Goal: Task Accomplishment & Management: Use online tool/utility

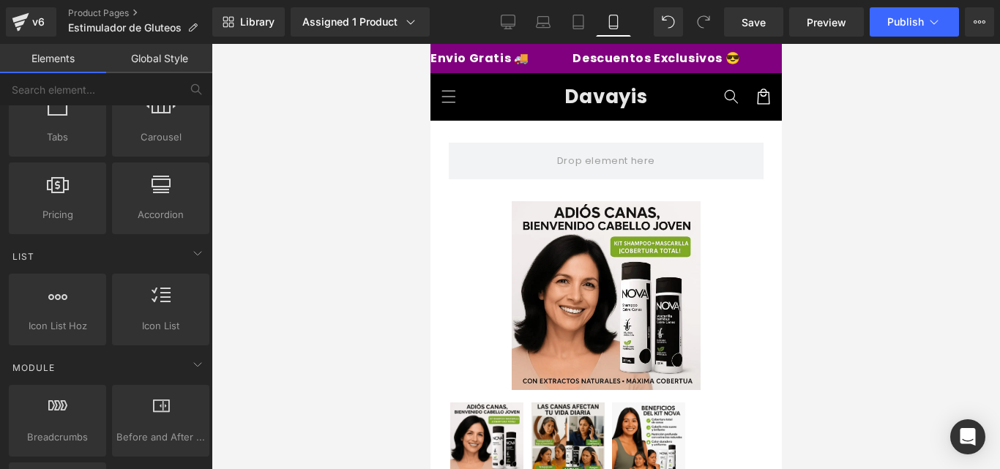
click at [782, 87] on div at bounding box center [606, 256] width 789 height 425
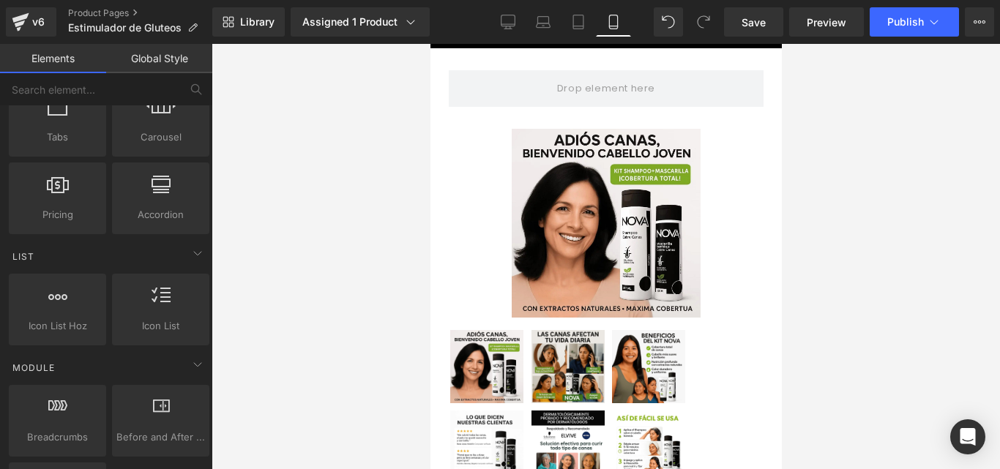
scroll to position [135, 0]
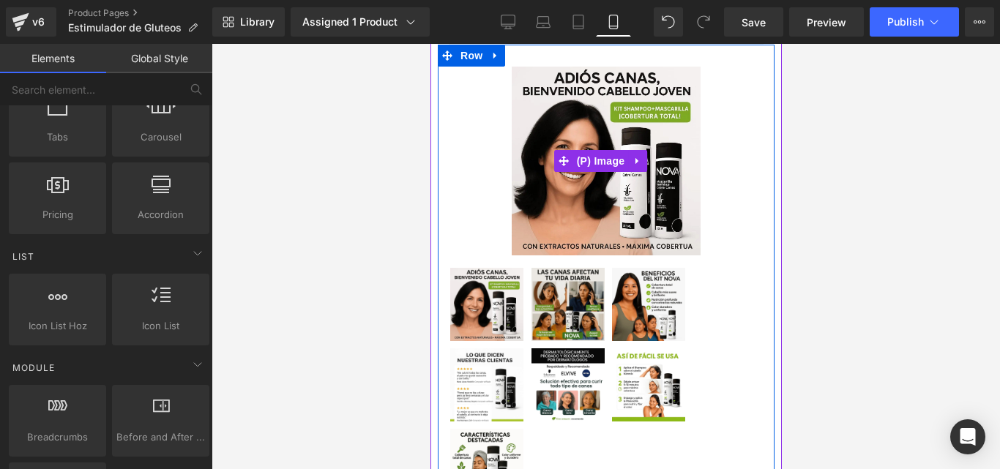
click at [631, 103] on img at bounding box center [605, 161] width 189 height 189
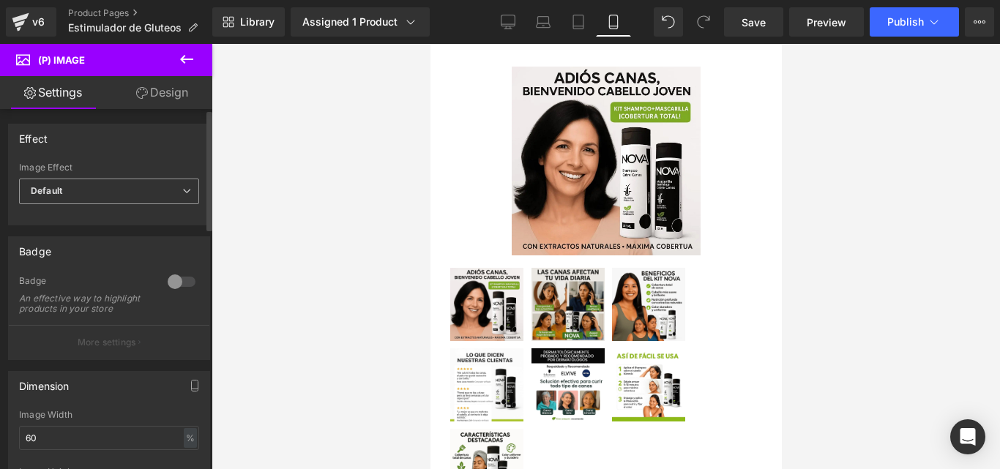
click at [110, 185] on span "Default" at bounding box center [109, 192] width 180 height 26
click at [145, 142] on div "Effect" at bounding box center [109, 138] width 201 height 28
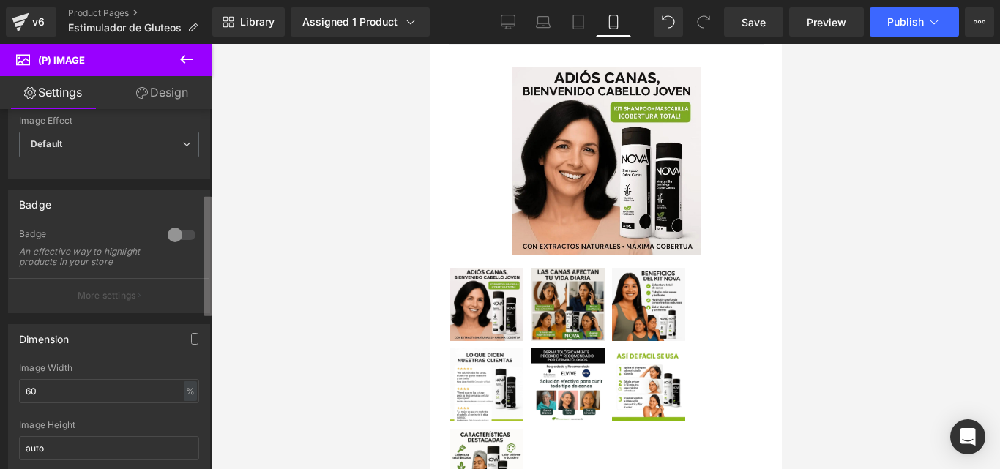
scroll to position [0, 0]
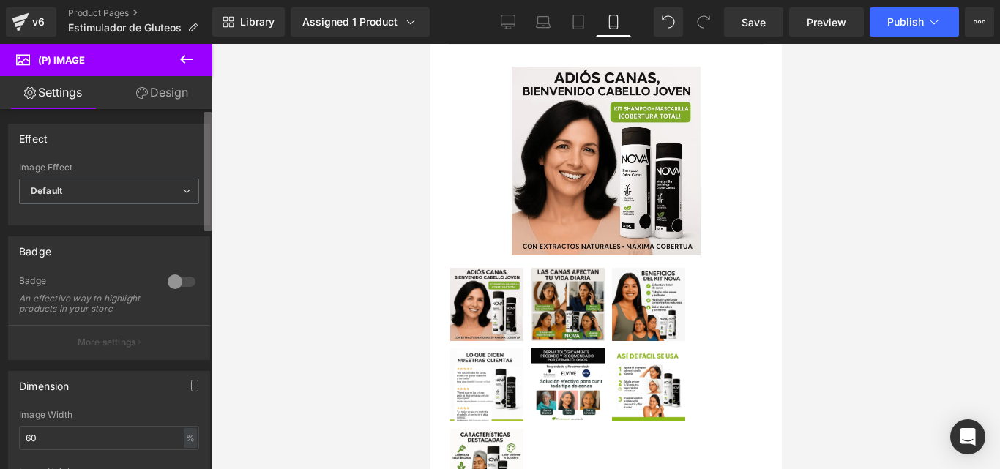
click at [256, 119] on div "Row You are previewing how the will restyle your page. You can not edit Element…" at bounding box center [500, 247] width 1000 height 494
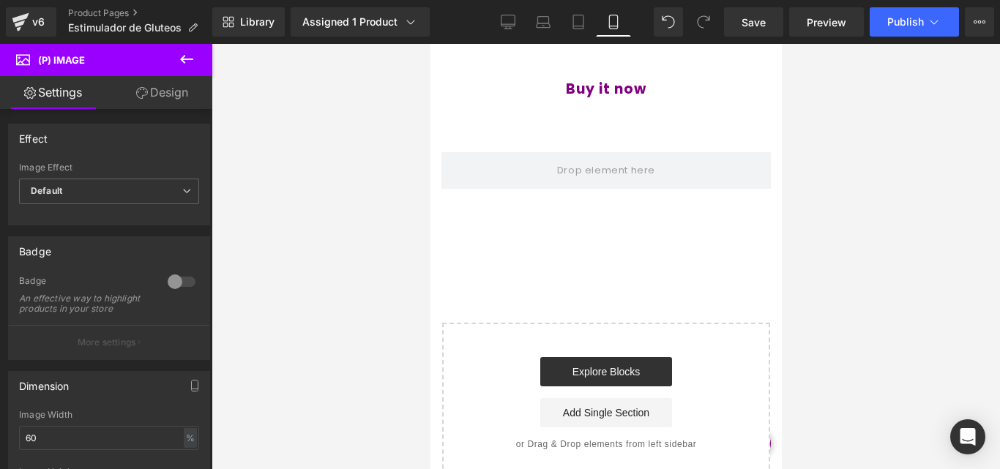
scroll to position [904, 0]
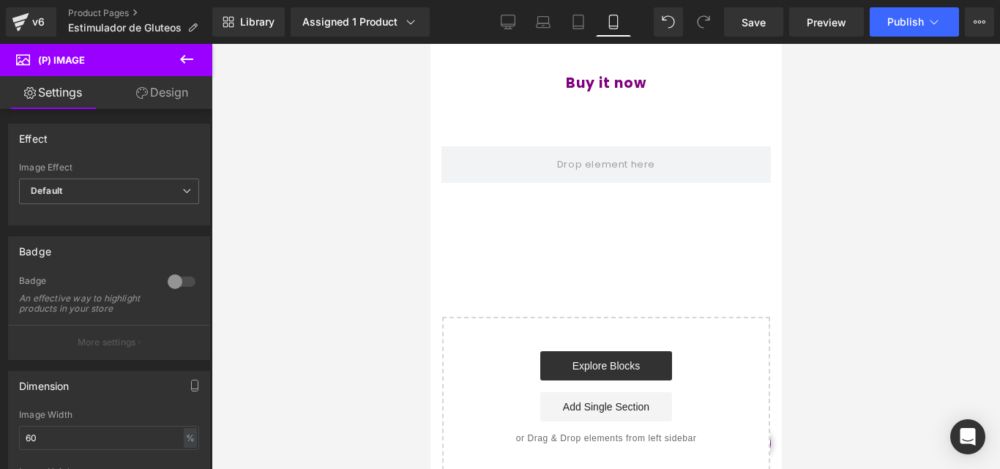
drag, startPoint x: 775, startPoint y: 119, endPoint x: 1213, endPoint y: 342, distance: 492.2
click at [175, 59] on button at bounding box center [186, 60] width 51 height 32
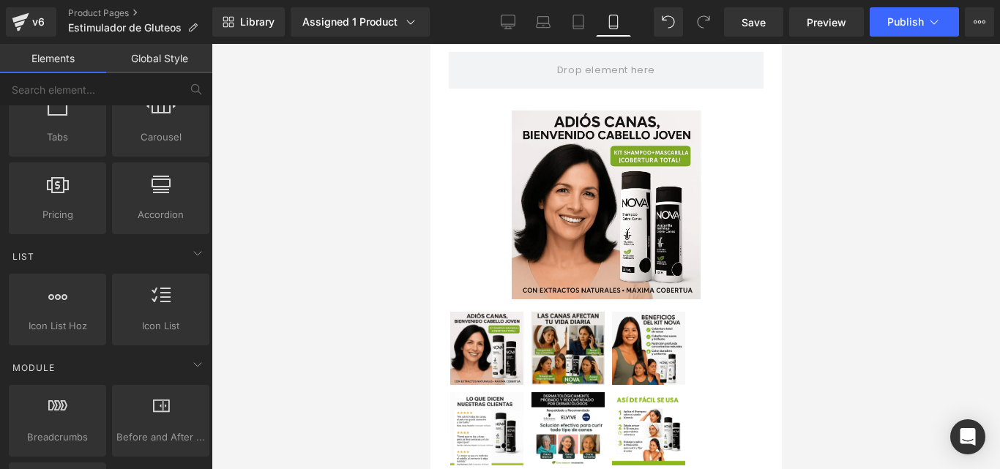
scroll to position [0, 0]
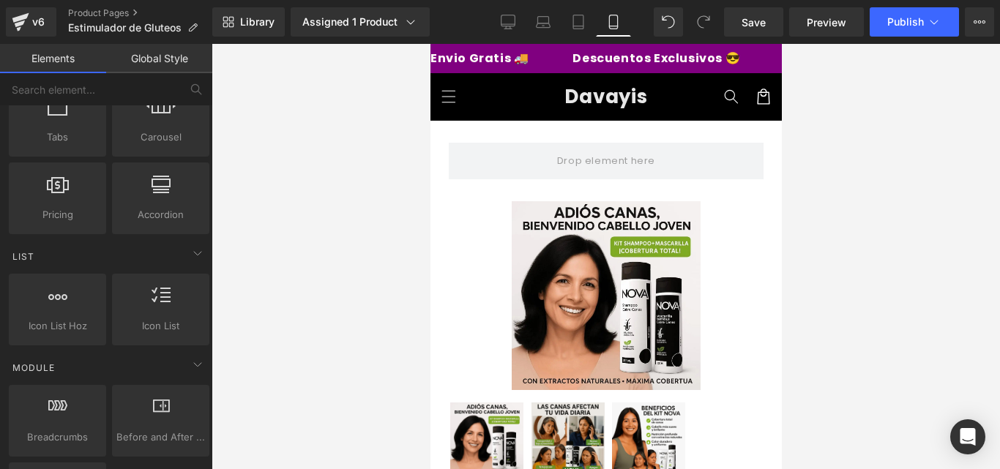
drag, startPoint x: 771, startPoint y: 280, endPoint x: 1248, endPoint y: 72, distance: 520.4
click at [756, 53] on p "Envio Gratis 🚚" at bounding box center [805, 59] width 98 height 12
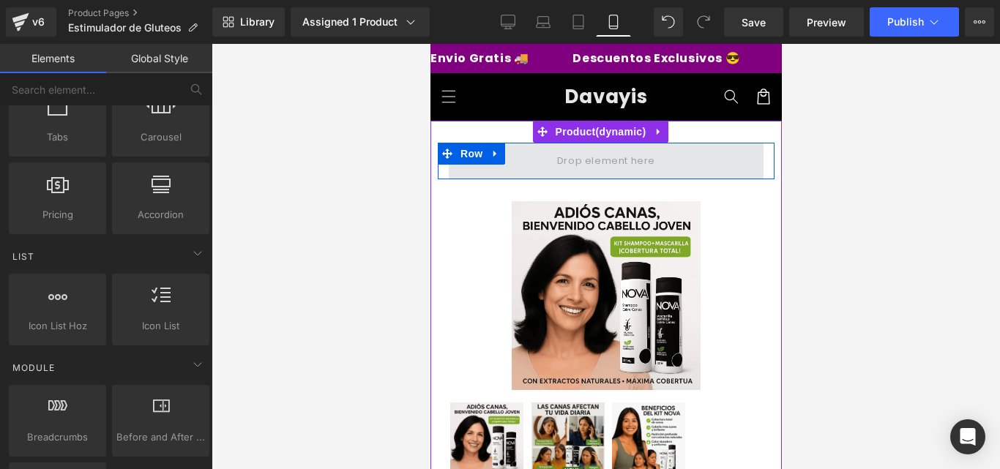
click at [529, 166] on span at bounding box center [605, 161] width 315 height 37
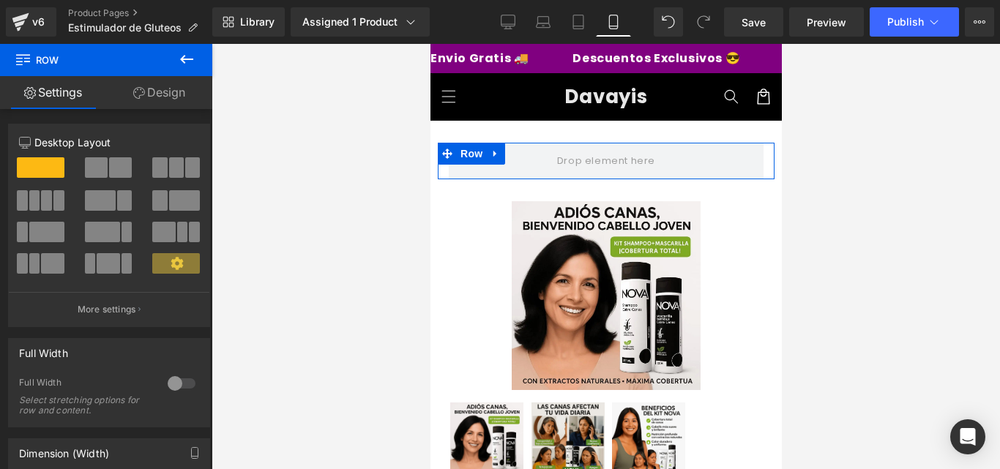
click at [198, 99] on link "Design" at bounding box center [159, 92] width 106 height 33
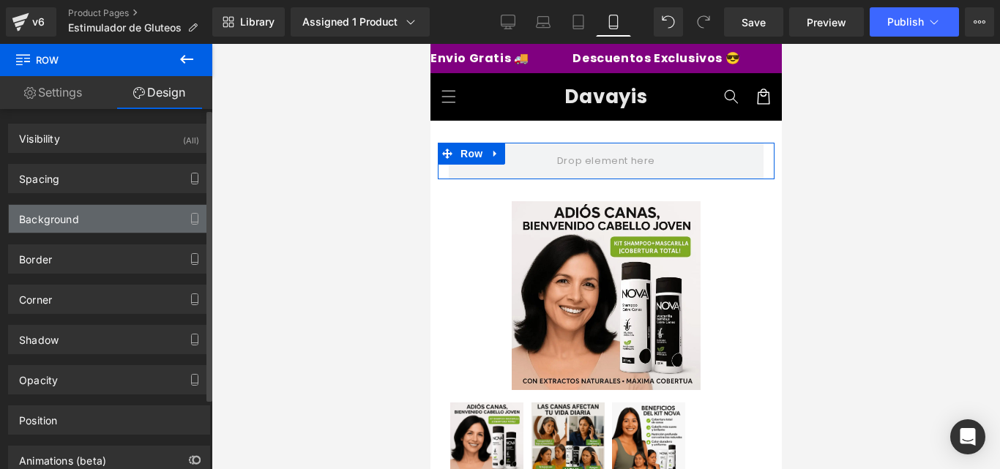
click at [90, 223] on div "Background" at bounding box center [109, 219] width 201 height 28
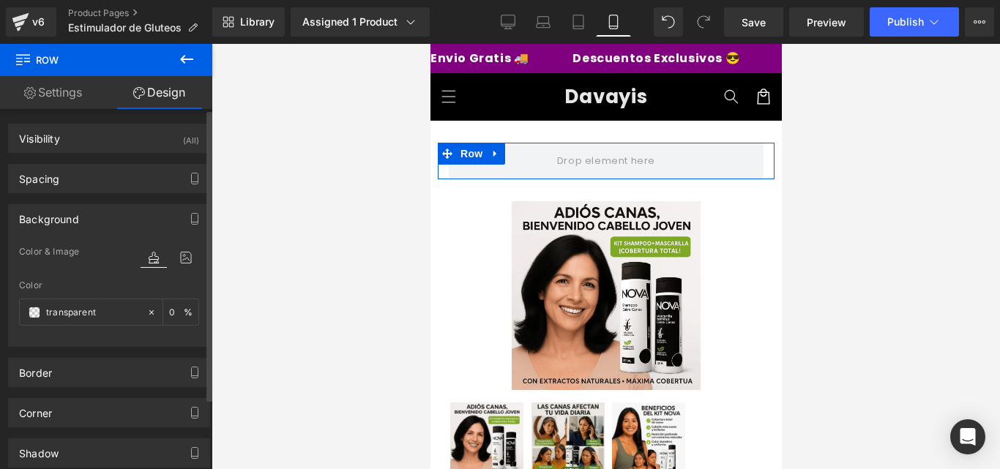
click at [67, 223] on div "Background" at bounding box center [49, 215] width 60 height 21
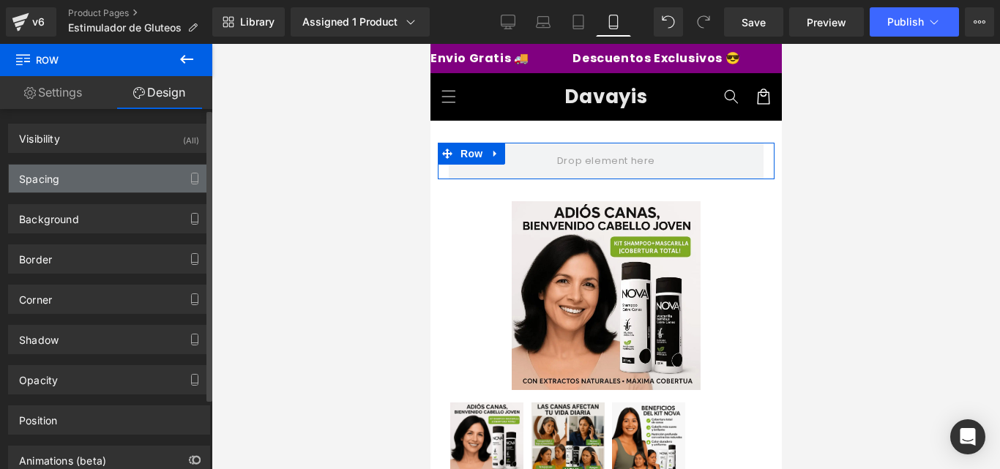
click at [85, 190] on div "Spacing" at bounding box center [109, 179] width 201 height 28
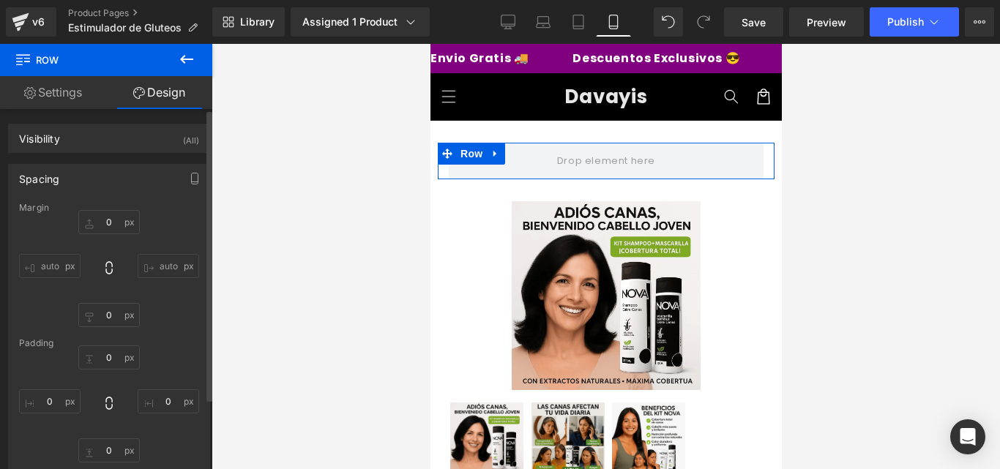
click at [157, 305] on div "0px 0 auto auto 0px 0 auto auto" at bounding box center [109, 268] width 180 height 117
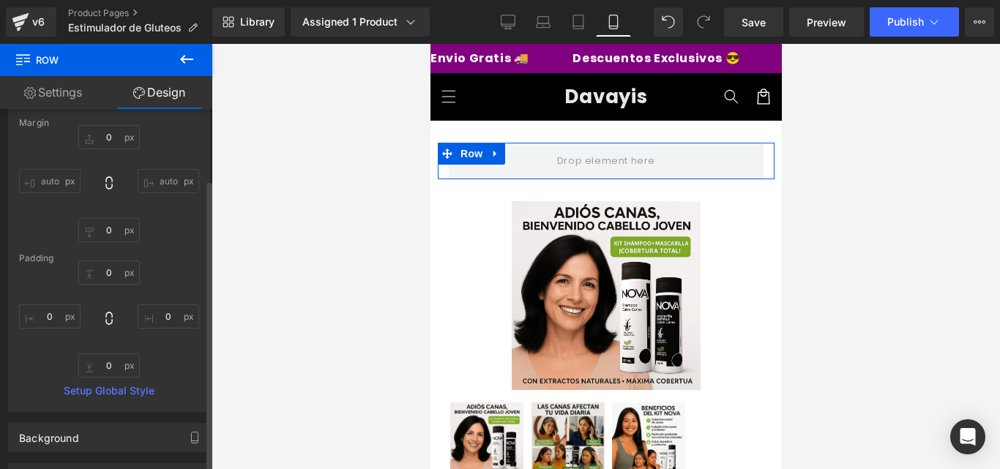
scroll to position [88, 0]
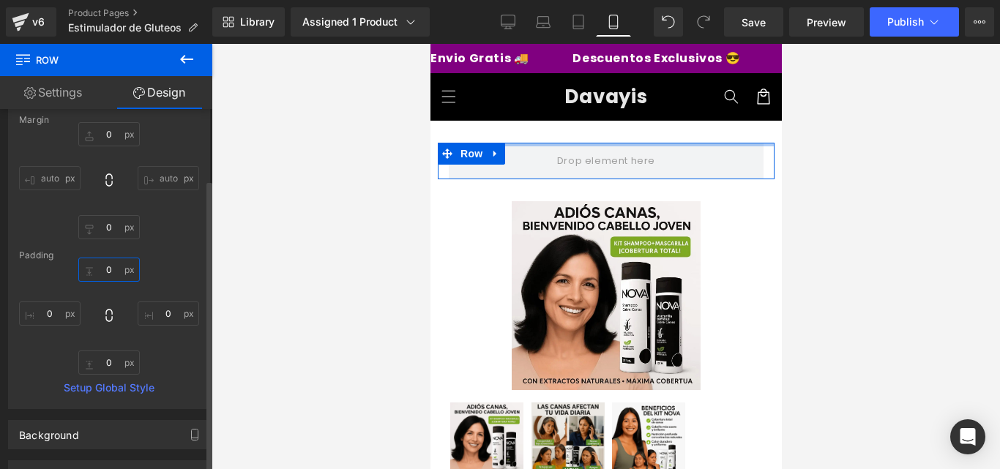
click at [105, 276] on input "0" at bounding box center [109, 270] width 62 height 24
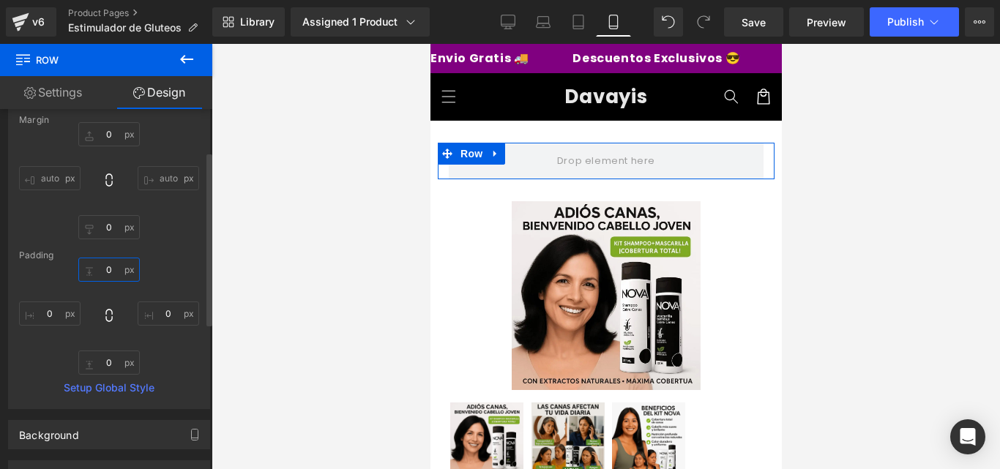
click at [105, 276] on input "0" at bounding box center [109, 270] width 62 height 24
click at [110, 276] on input "0" at bounding box center [109, 270] width 62 height 24
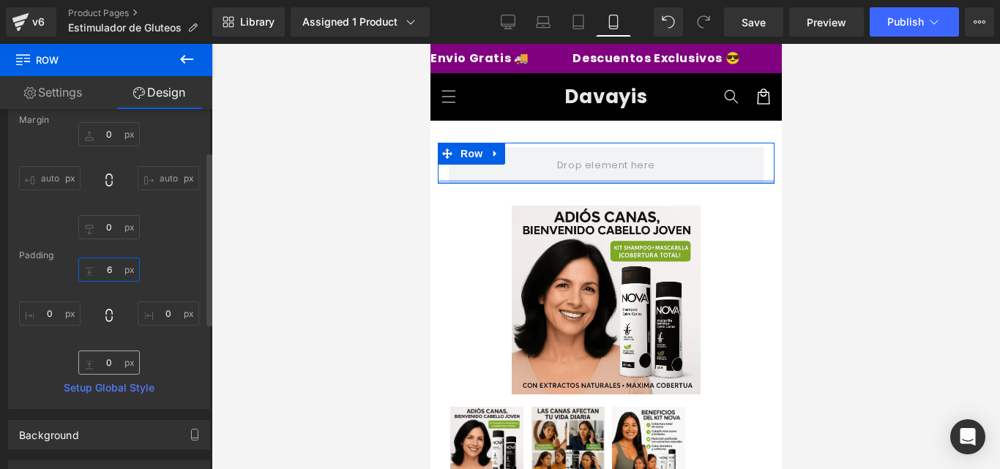
type input "6"
click at [111, 370] on input "0" at bounding box center [109, 363] width 62 height 24
type input "6"
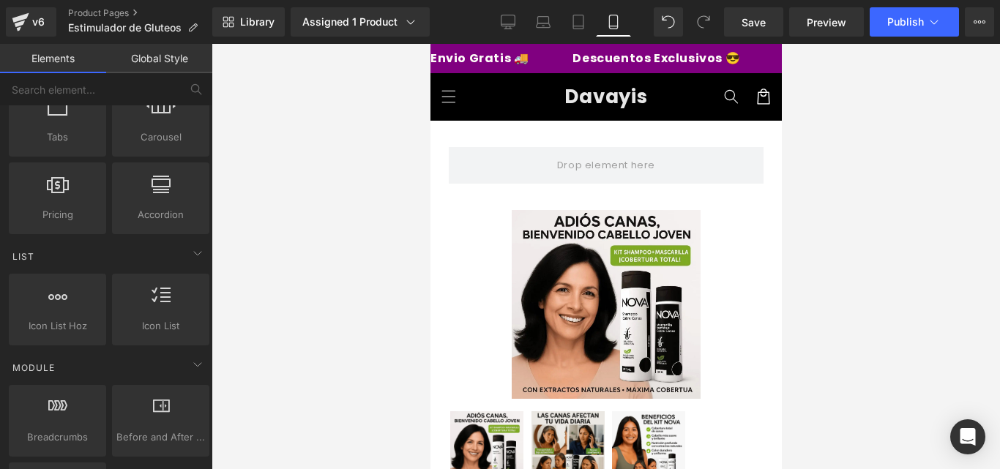
click at [262, 305] on div at bounding box center [606, 256] width 789 height 425
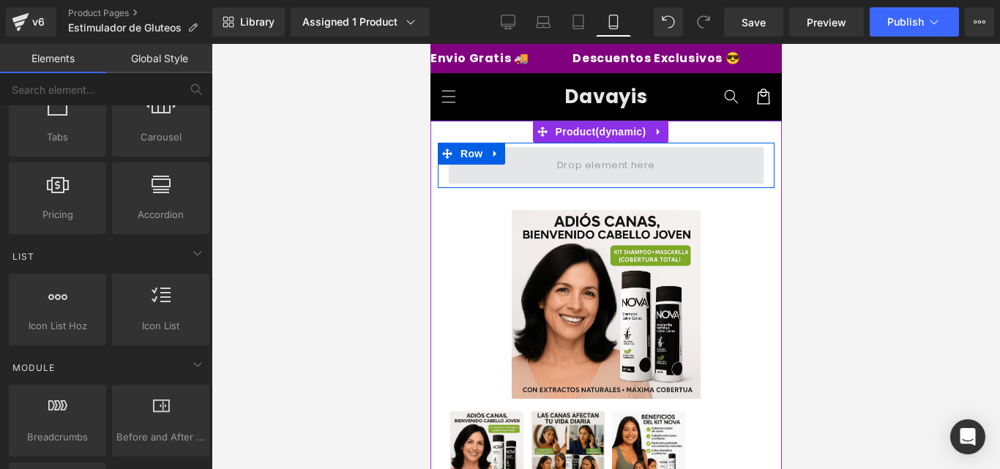
click at [486, 173] on span at bounding box center [605, 165] width 315 height 37
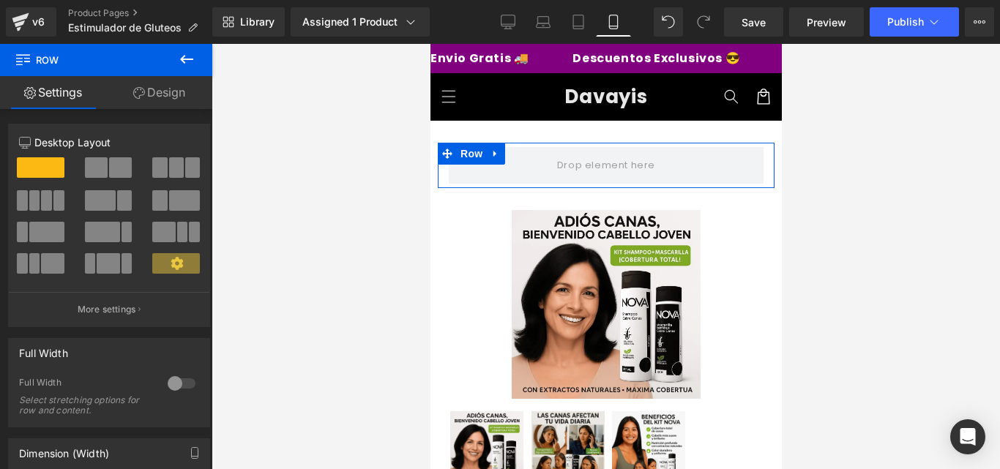
click at [167, 101] on link "Design" at bounding box center [159, 92] width 106 height 33
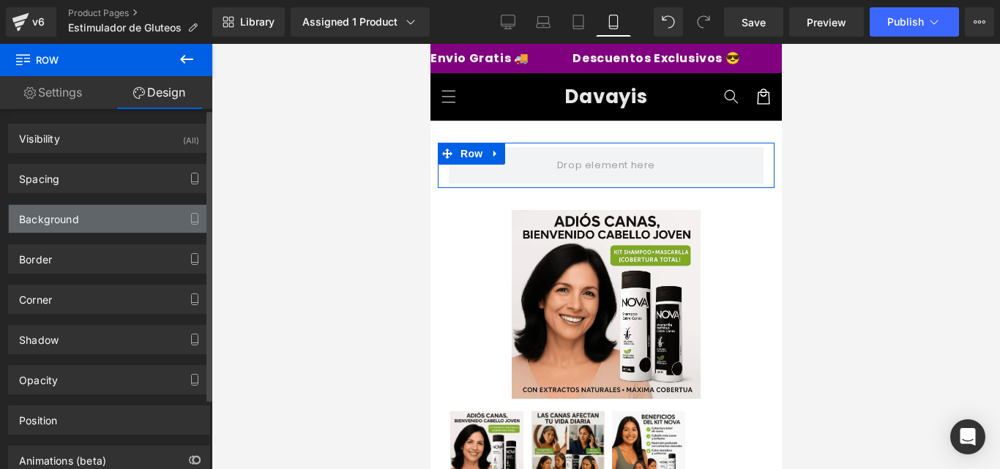
click at [105, 228] on div "Background" at bounding box center [109, 219] width 201 height 28
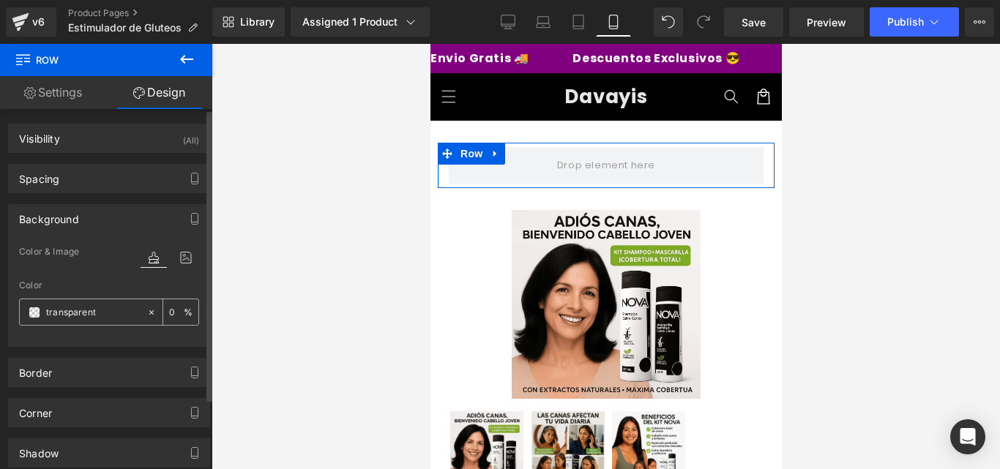
click at [31, 310] on span at bounding box center [35, 313] width 12 height 12
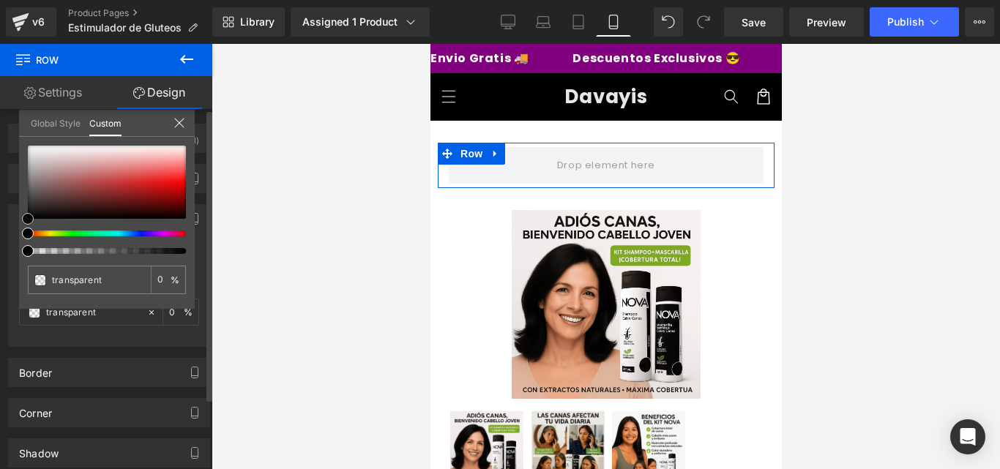
type input "#710404"
type input "100"
type input "#710404"
type input "100"
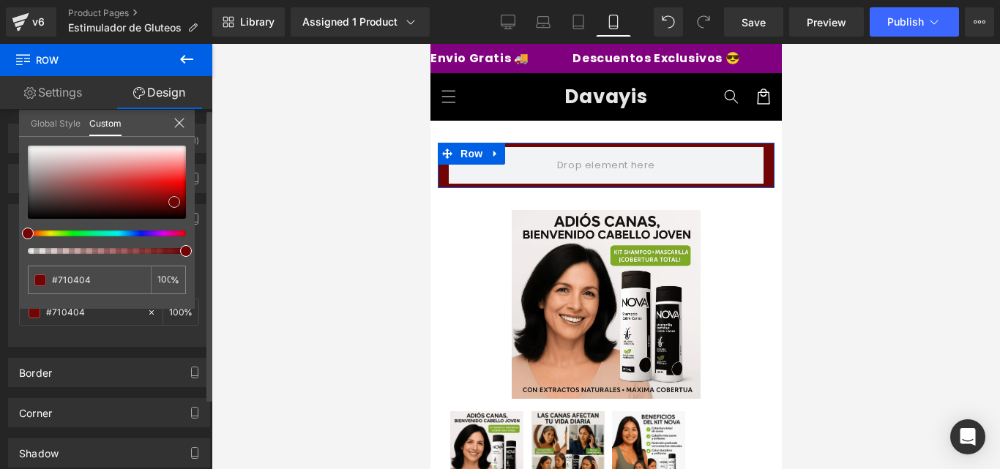
click at [174, 202] on div at bounding box center [107, 182] width 158 height 73
type input "#6c0303"
type input "#270101"
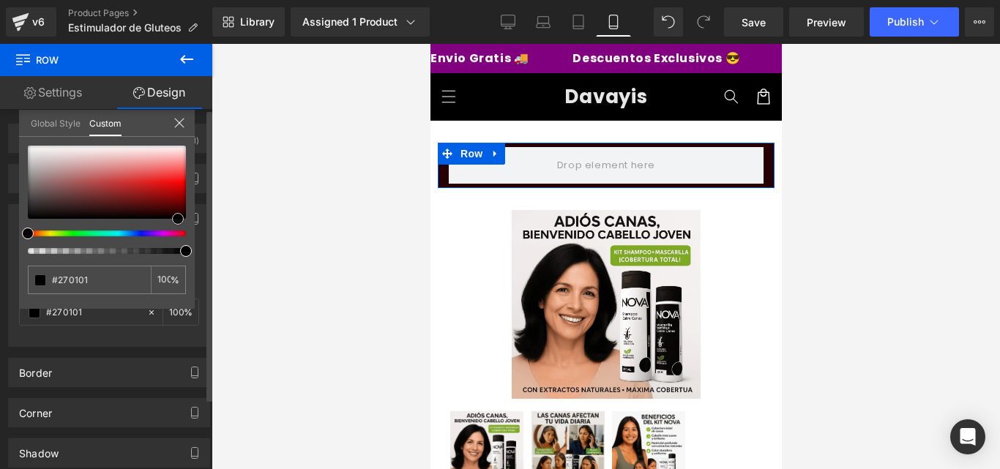
type input "#000000"
drag, startPoint x: 178, startPoint y: 204, endPoint x: 198, endPoint y: 238, distance: 39.7
click at [198, 238] on div "Background Color & Image color rgba(0, 0, 0, 1) Color #000000 100 % Image Repla…" at bounding box center [109, 270] width 219 height 154
type input "#280000"
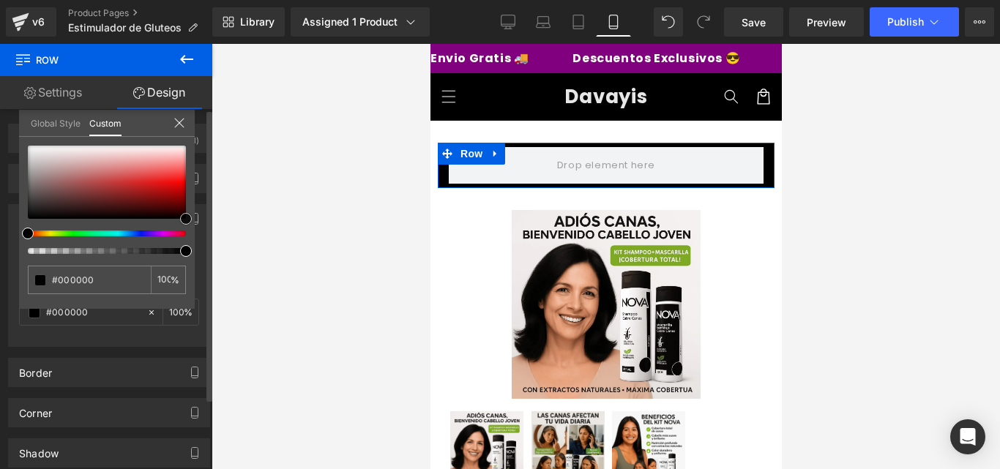
type input "#280000"
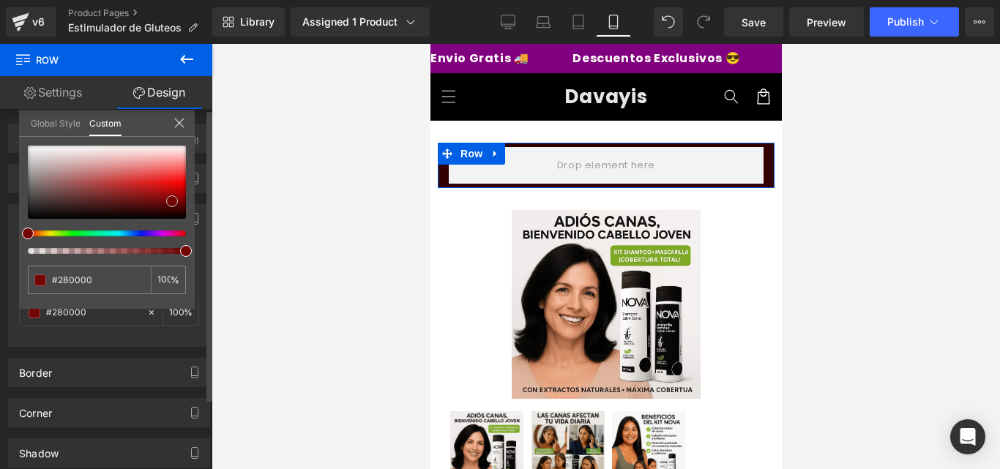
type input "#330000"
type input "#8c0707"
type input "#a60b0b"
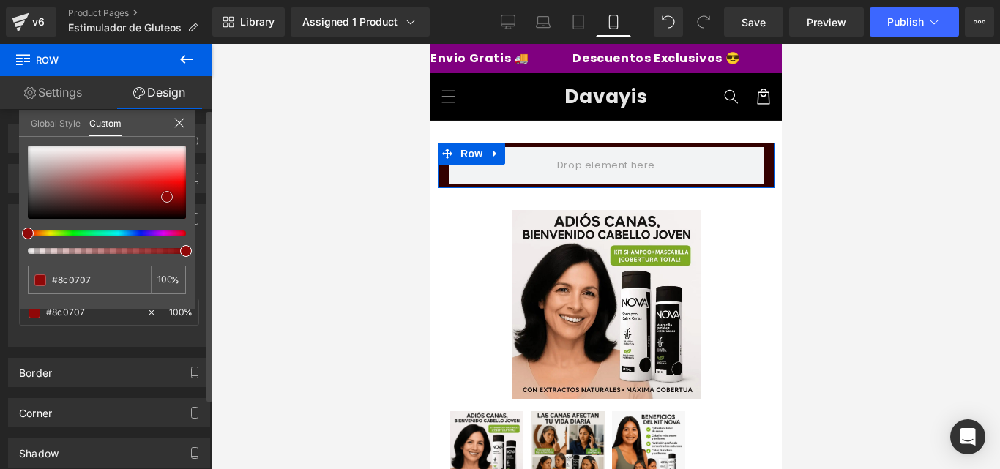
type input "#a60b0b"
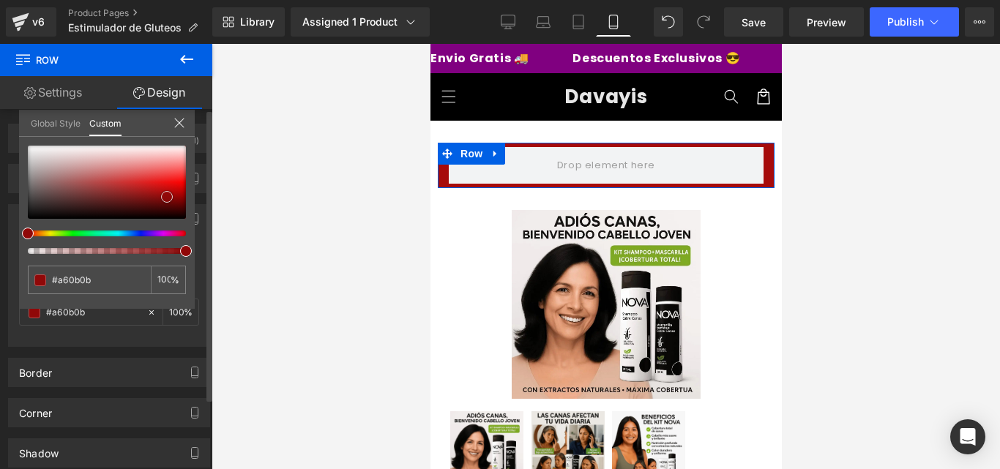
type input "#b60f0f"
drag, startPoint x: 182, startPoint y: 213, endPoint x: 157, endPoint y: 187, distance: 36.3
click at [157, 187] on div at bounding box center [107, 182] width 158 height 73
type input "#c21313"
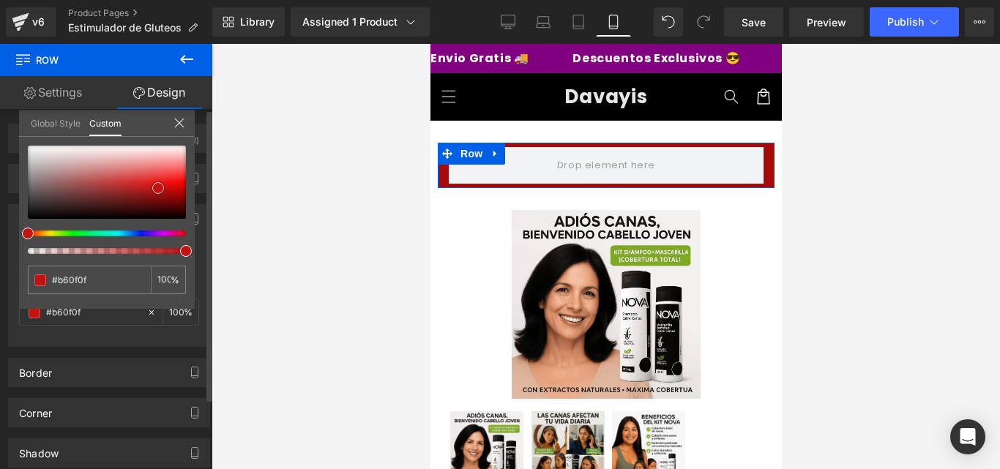
type input "#c21313"
type input "#cd1313"
drag, startPoint x: 157, startPoint y: 187, endPoint x: 146, endPoint y: 173, distance: 17.7
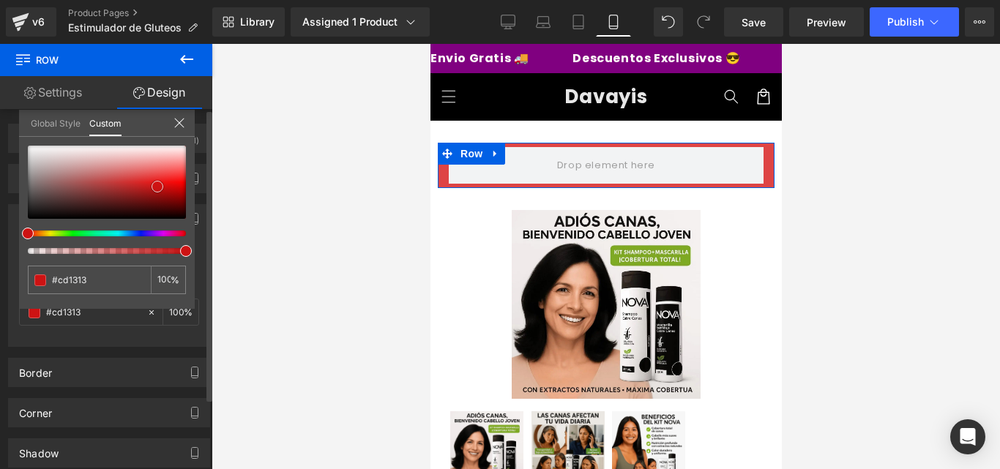
type input "#de4444"
drag, startPoint x: 146, startPoint y: 173, endPoint x: 137, endPoint y: 177, distance: 10.5
click at [137, 177] on div at bounding box center [107, 182] width 158 height 73
type input "#d82121"
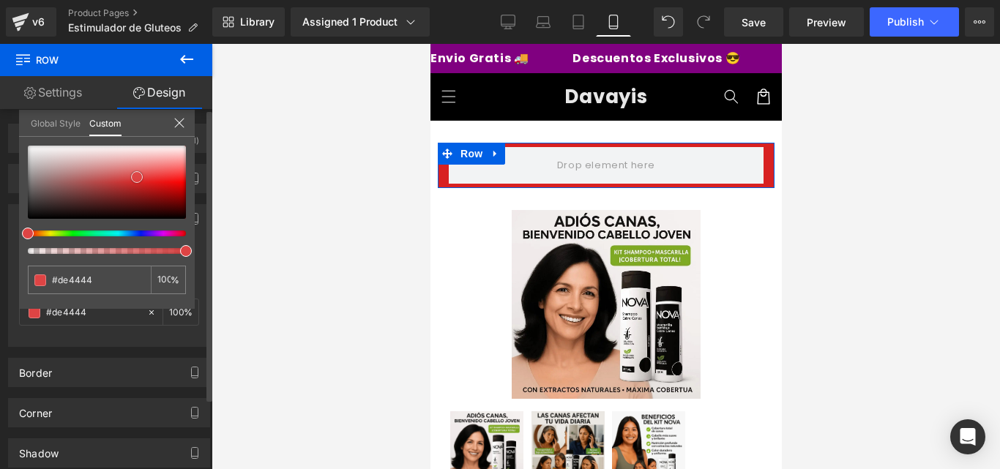
type input "#d82121"
click at [144, 183] on div at bounding box center [107, 182] width 158 height 73
type input "#c71818"
drag, startPoint x: 150, startPoint y: 187, endPoint x: 165, endPoint y: 183, distance: 15.1
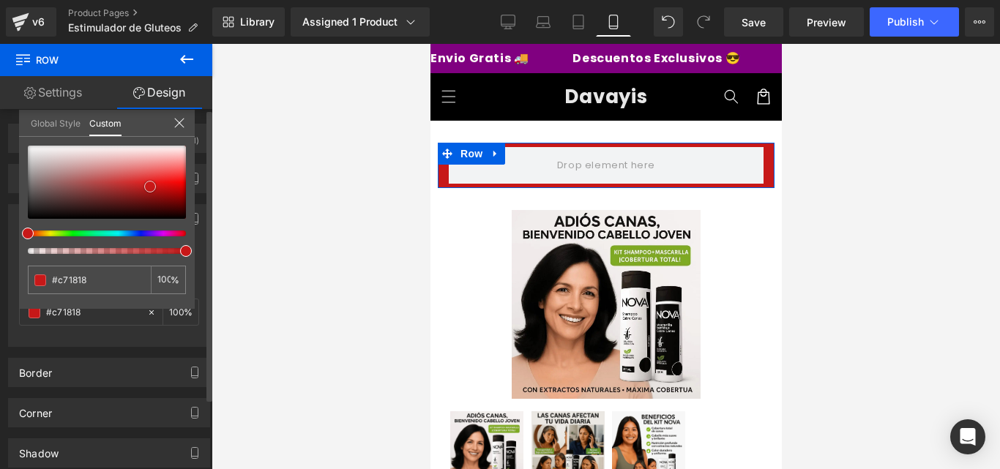
click at [165, 183] on div at bounding box center [107, 182] width 158 height 73
type input "#c81717"
click at [165, 183] on span at bounding box center [165, 183] width 12 height 12
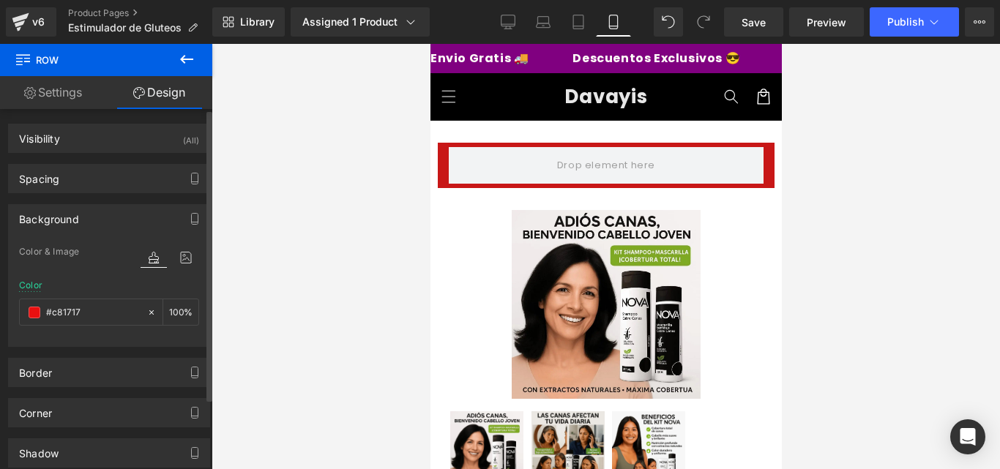
click at [267, 211] on div at bounding box center [606, 256] width 789 height 425
click at [83, 98] on link "Settings" at bounding box center [53, 92] width 106 height 33
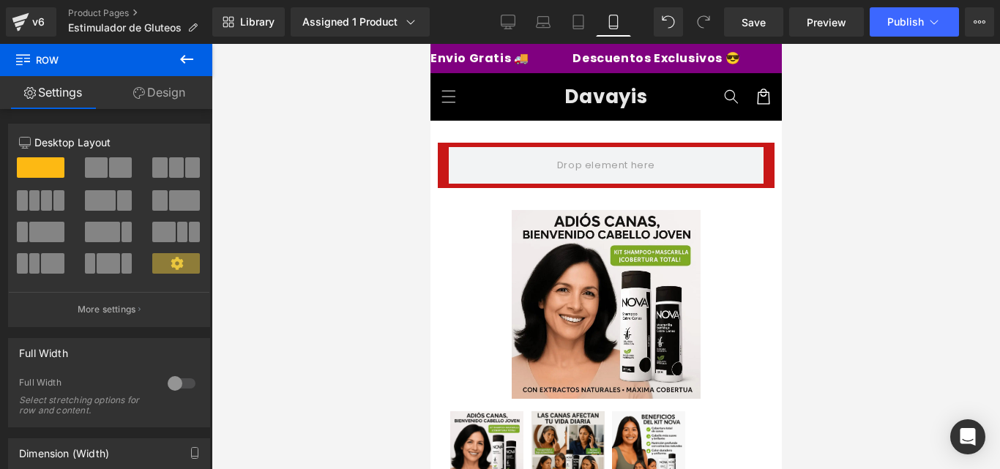
click at [180, 69] on button at bounding box center [186, 60] width 51 height 32
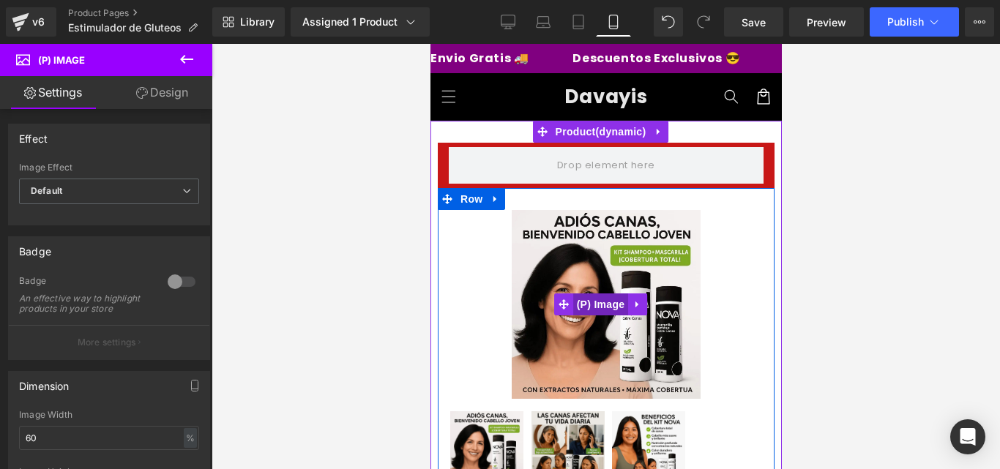
click at [589, 305] on span "(P) Image" at bounding box center [601, 305] width 56 height 22
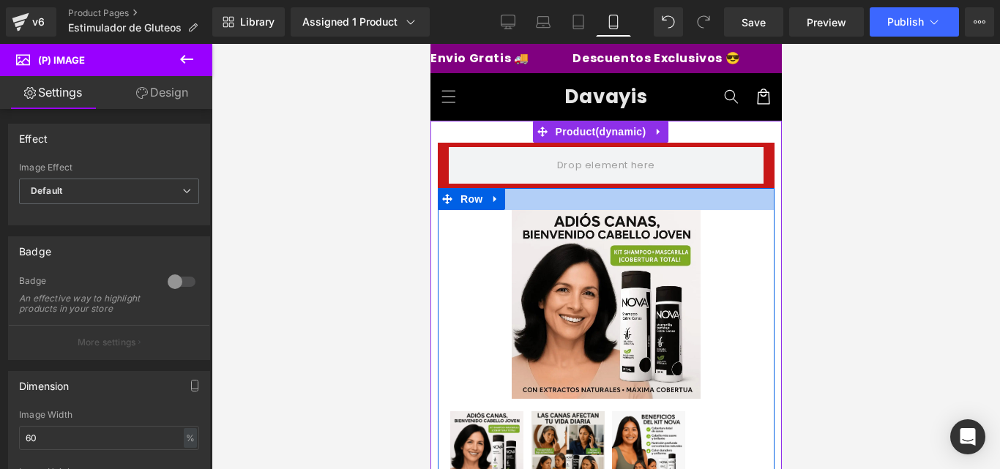
drag, startPoint x: 589, startPoint y: 305, endPoint x: 573, endPoint y: 196, distance: 110.4
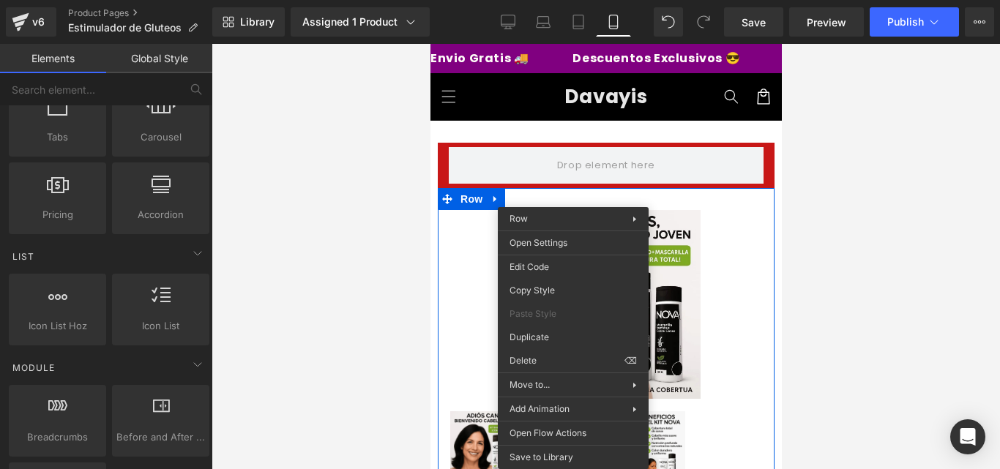
click at [838, 270] on div at bounding box center [606, 256] width 789 height 425
click at [824, 170] on div at bounding box center [606, 256] width 789 height 425
click at [789, 192] on div at bounding box center [606, 256] width 789 height 425
click at [301, 224] on div at bounding box center [606, 256] width 789 height 425
click at [813, 246] on div at bounding box center [606, 256] width 789 height 425
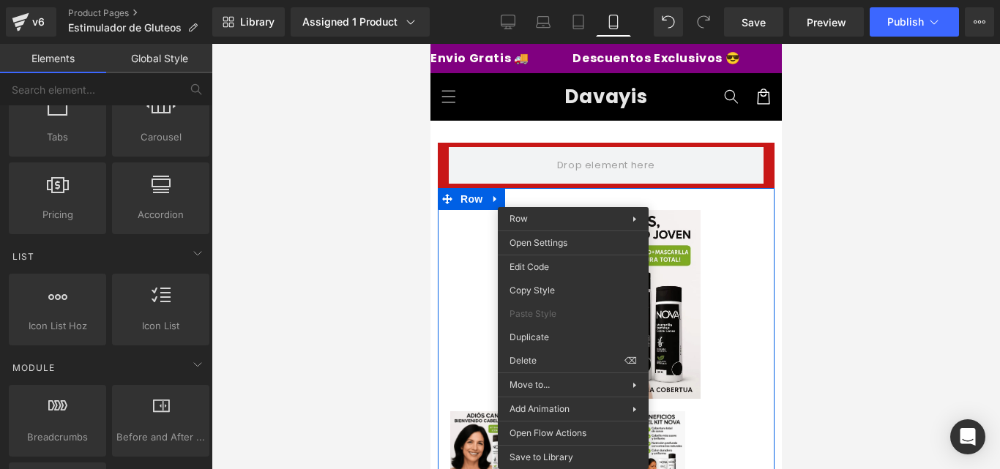
click at [349, 302] on div at bounding box center [606, 256] width 789 height 425
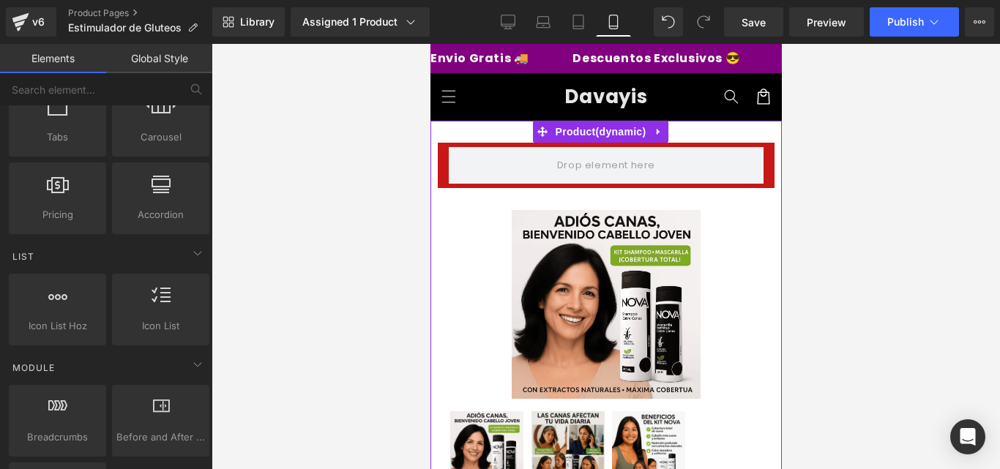
click at [474, 197] on span "Row" at bounding box center [470, 200] width 23 height 18
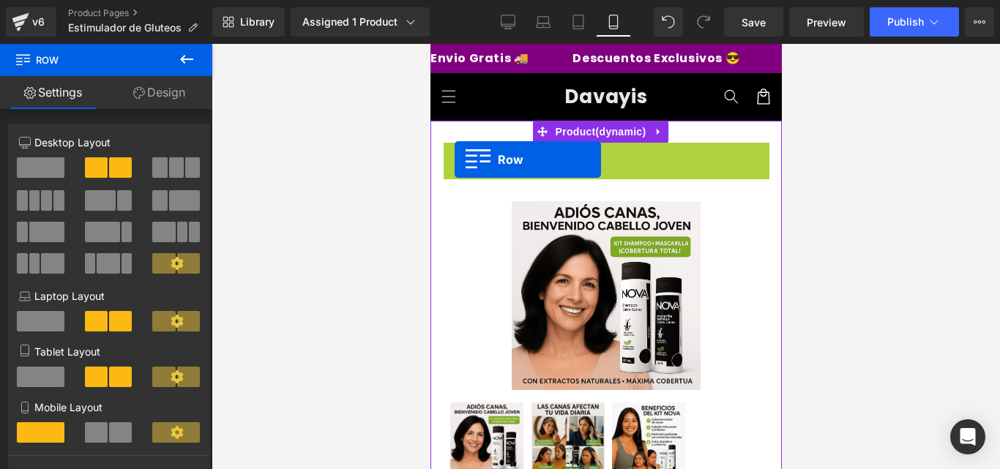
drag, startPoint x: 459, startPoint y: 146, endPoint x: 379, endPoint y: 209, distance: 101.8
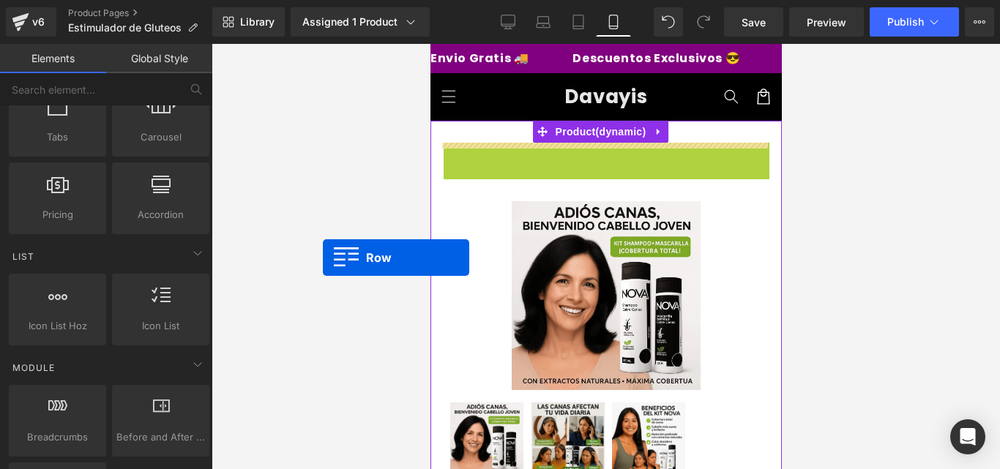
click at [323, 258] on div at bounding box center [606, 256] width 789 height 425
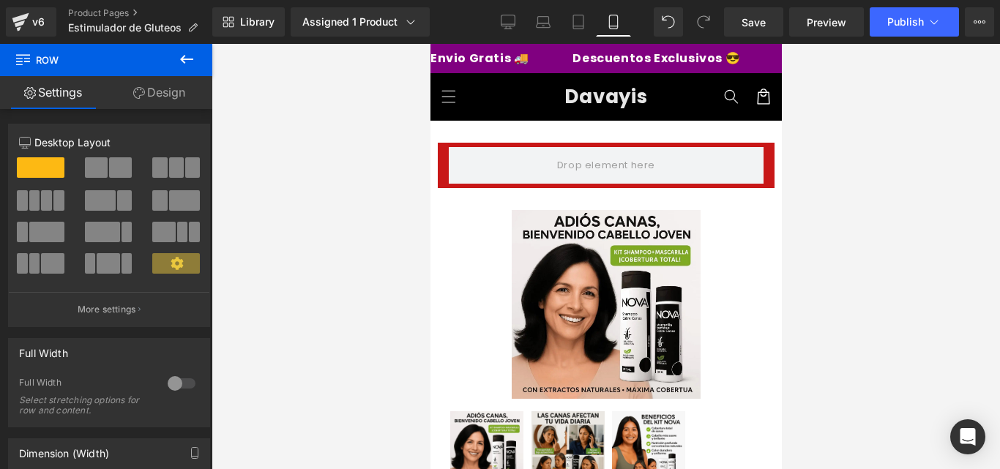
click at [173, 59] on button at bounding box center [186, 60] width 51 height 32
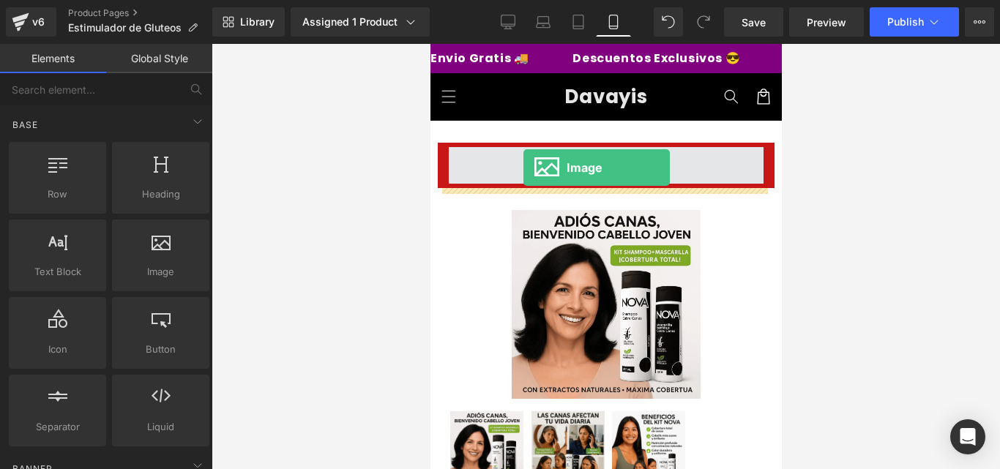
drag, startPoint x: 578, startPoint y: 318, endPoint x: 523, endPoint y: 168, distance: 160.1
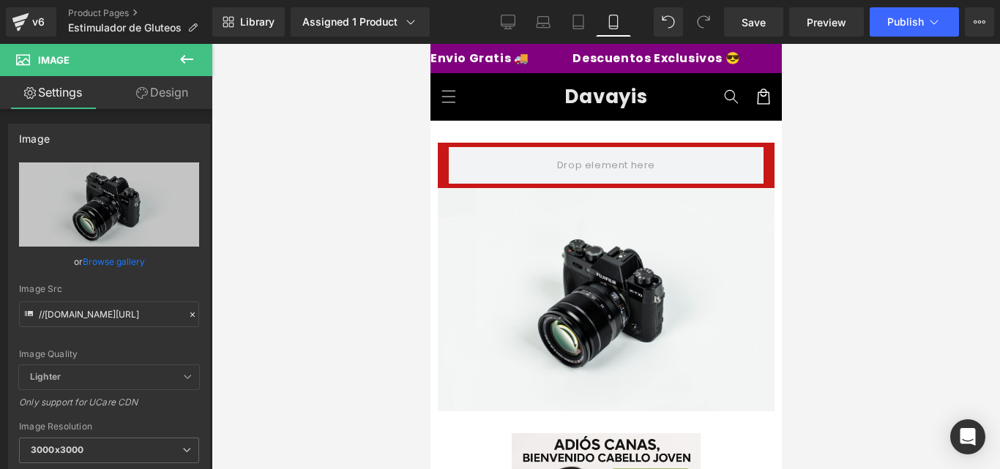
click at [189, 62] on icon at bounding box center [187, 60] width 18 height 18
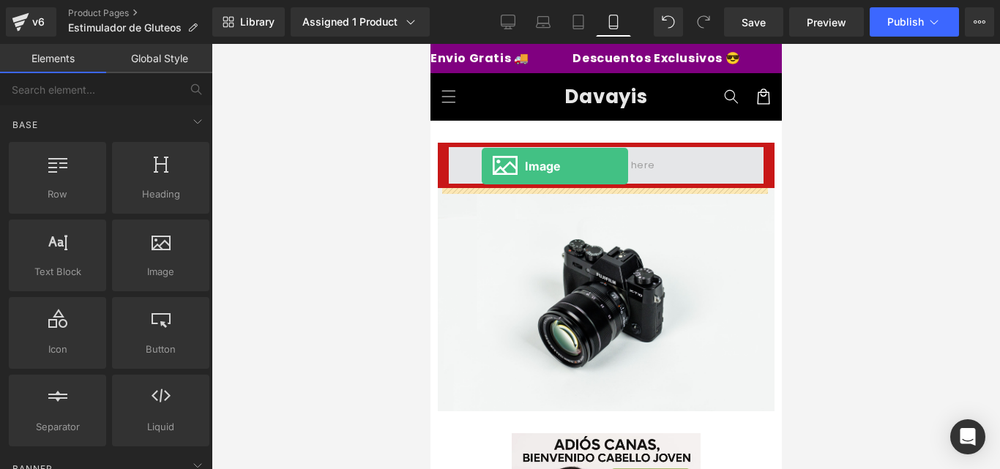
drag, startPoint x: 615, startPoint y: 300, endPoint x: 515, endPoint y: 176, distance: 159.3
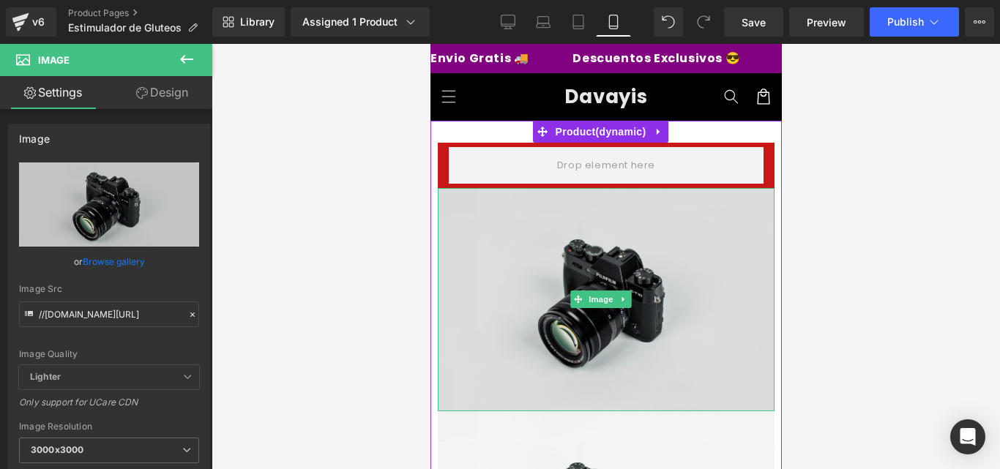
drag, startPoint x: 515, startPoint y: 176, endPoint x: 507, endPoint y: 211, distance: 35.3
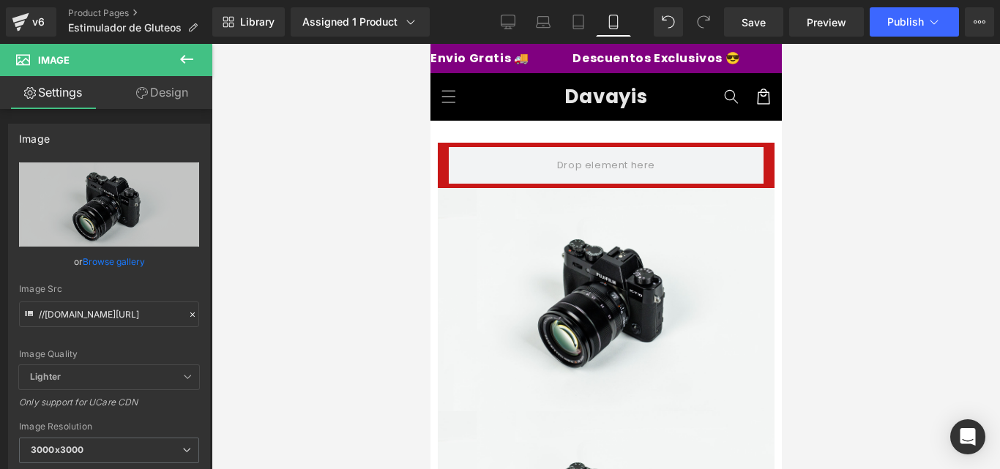
click at [193, 53] on icon at bounding box center [187, 60] width 18 height 18
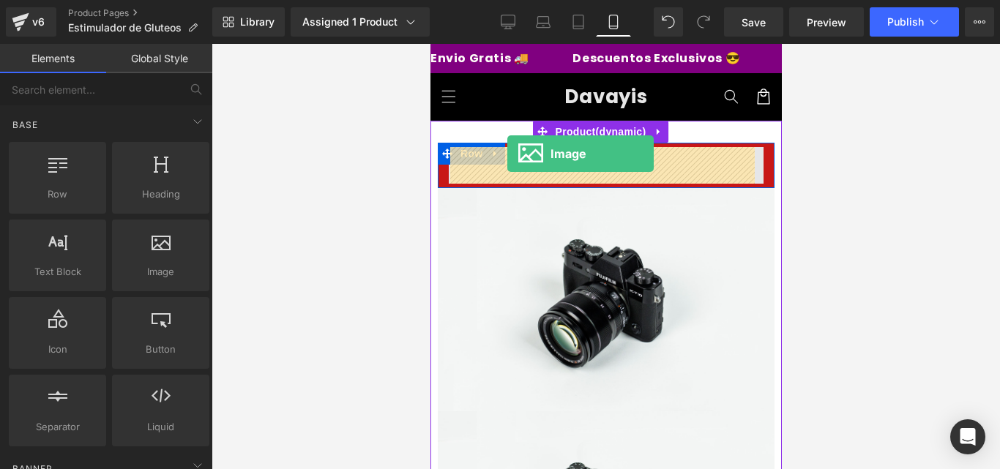
drag, startPoint x: 597, startPoint y: 328, endPoint x: 507, endPoint y: 154, distance: 196.2
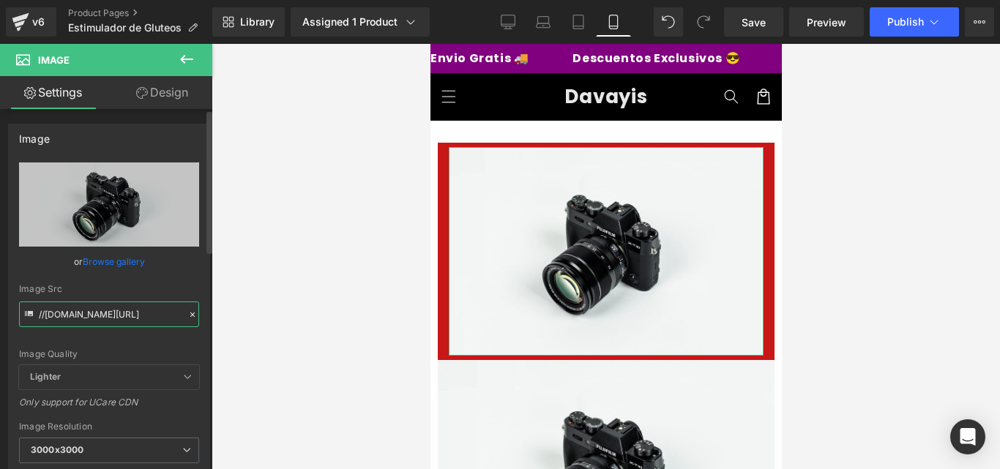
click at [141, 308] on input "//d1um8515vdn9kb.cloudfront.net/images/parallax.jpg" at bounding box center [109, 315] width 180 height 26
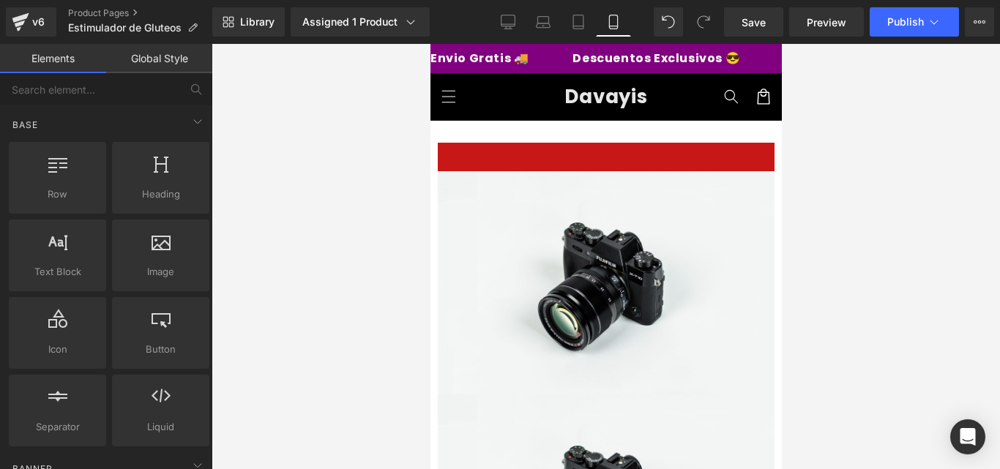
click at [353, 182] on div at bounding box center [606, 256] width 789 height 425
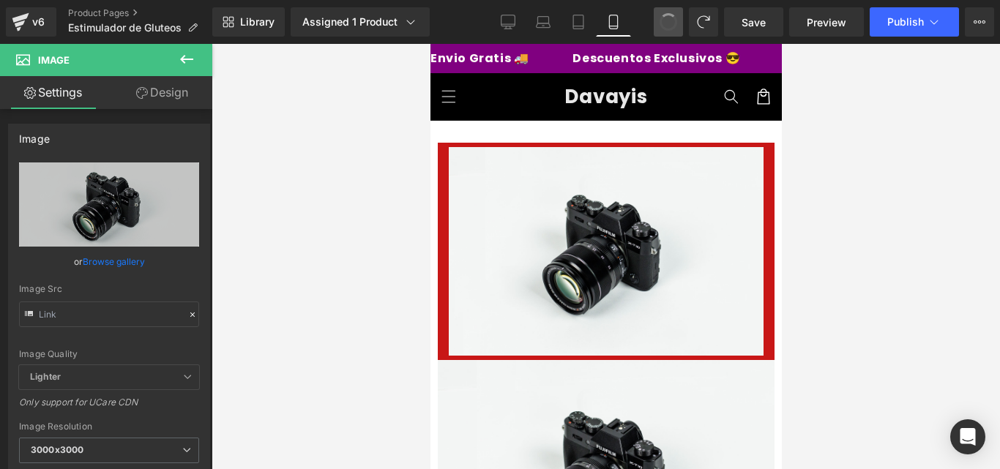
type input "//d1um8515vdn9kb.cloudfront.net/images/parallax.jpg"
click at [391, 28] on div "Assigned 1 Product" at bounding box center [360, 22] width 116 height 15
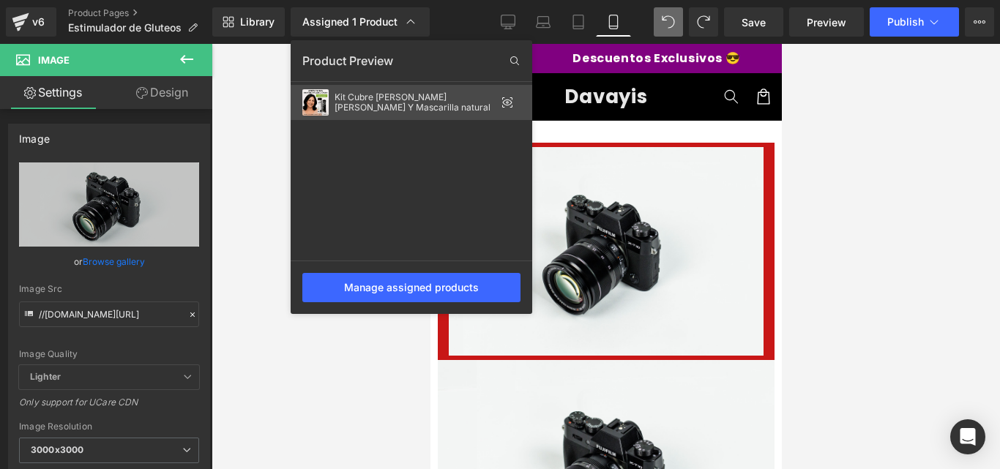
click at [436, 95] on div "Kit Cubre Canas Shampo Y Mascarilla natural" at bounding box center [415, 102] width 161 height 21
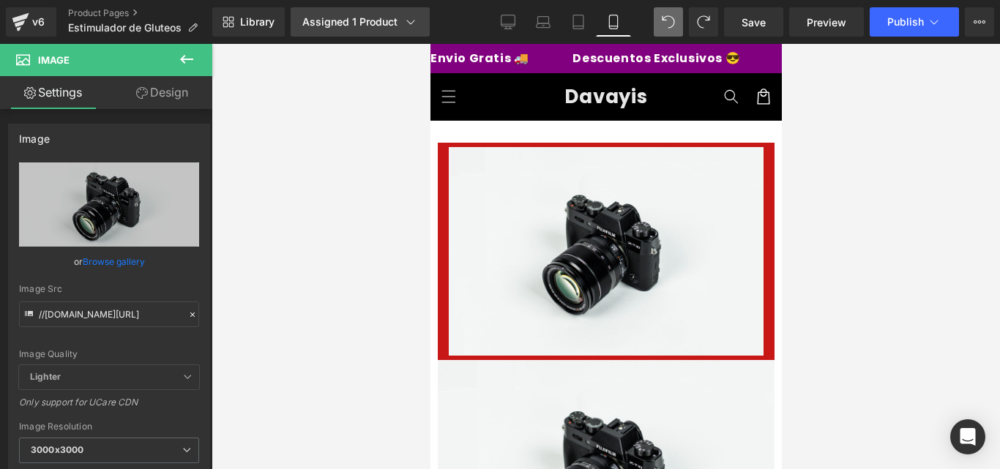
click at [408, 18] on icon at bounding box center [410, 22] width 15 height 15
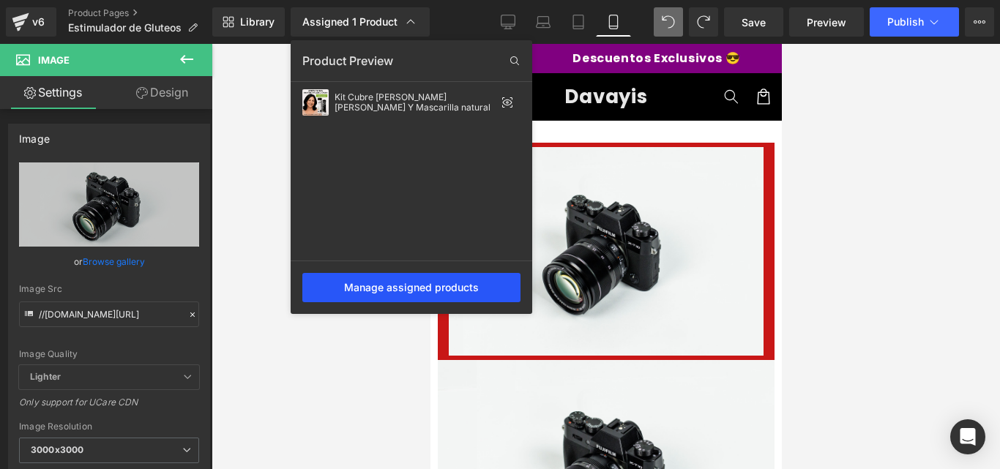
click at [410, 280] on div "Manage assigned products" at bounding box center [411, 287] width 218 height 29
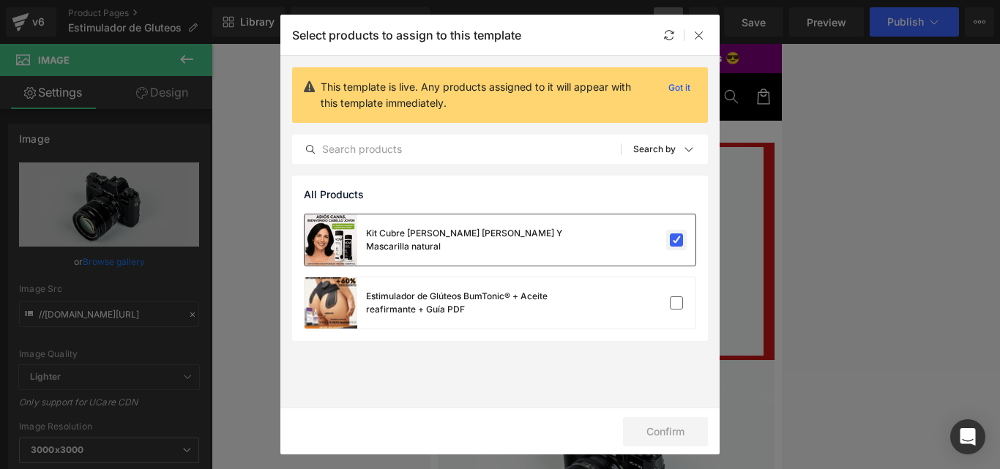
click at [674, 239] on label at bounding box center [676, 240] width 13 height 13
click at [677, 240] on input "checkbox" at bounding box center [677, 240] width 0 height 0
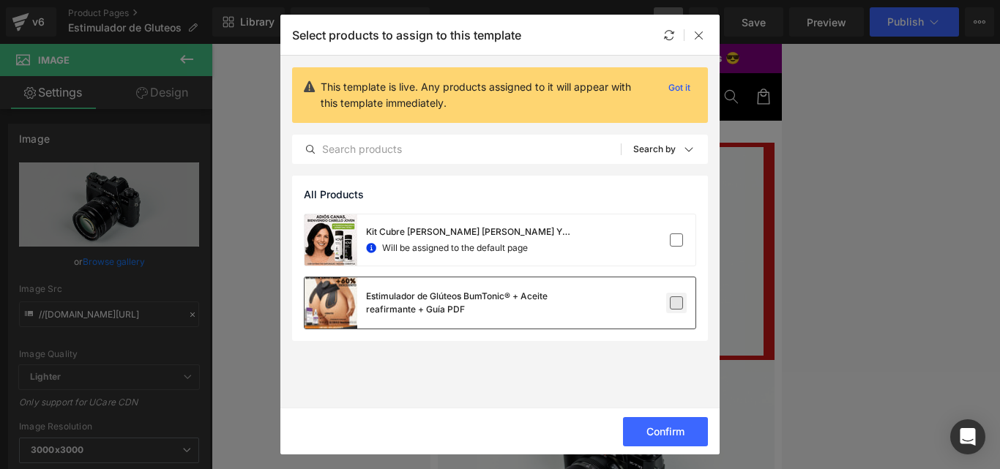
click at [681, 300] on label at bounding box center [676, 303] width 13 height 13
click at [677, 303] on input "checkbox" at bounding box center [677, 303] width 0 height 0
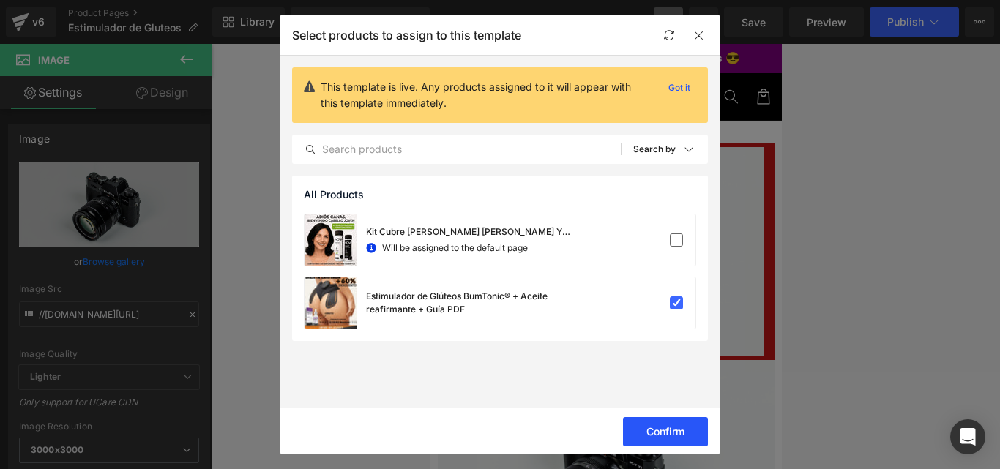
click at [642, 441] on button "Confirm" at bounding box center [665, 431] width 85 height 29
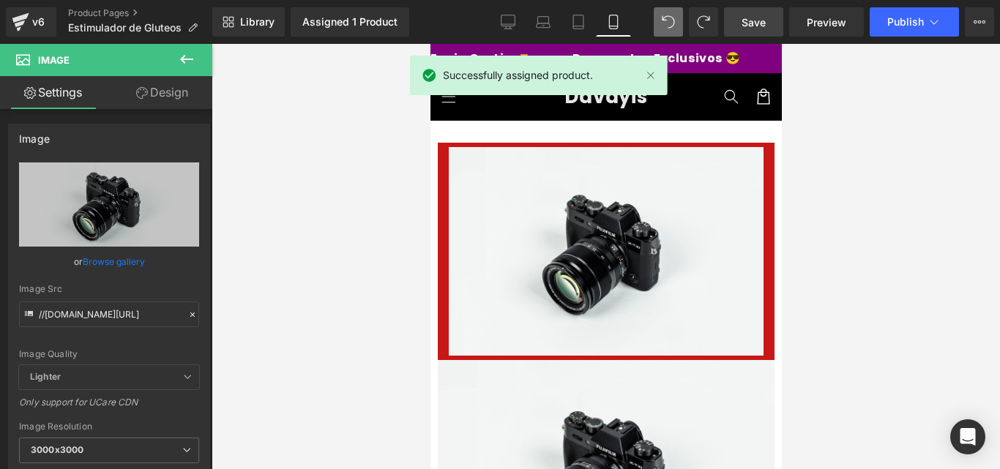
click at [751, 22] on span "Save" at bounding box center [754, 22] width 24 height 15
click at [935, 23] on icon at bounding box center [935, 22] width 8 height 4
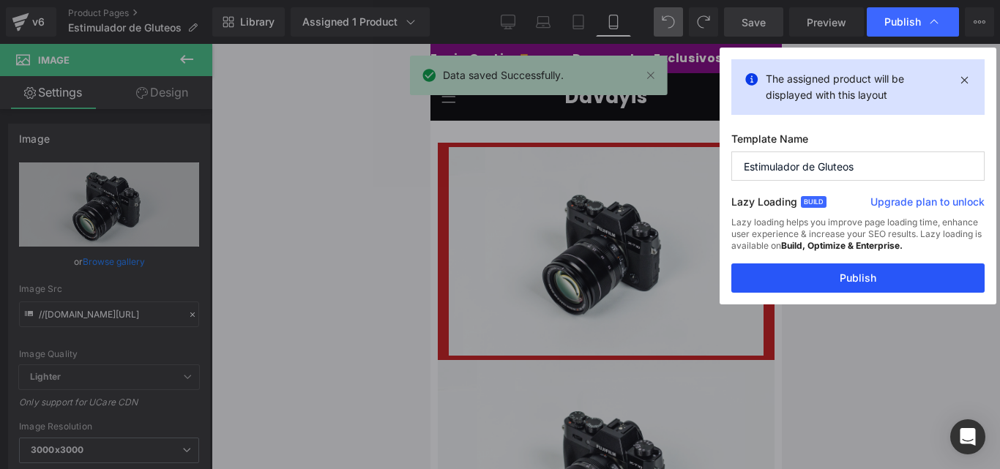
click at [849, 285] on button "Publish" at bounding box center [857, 278] width 253 height 29
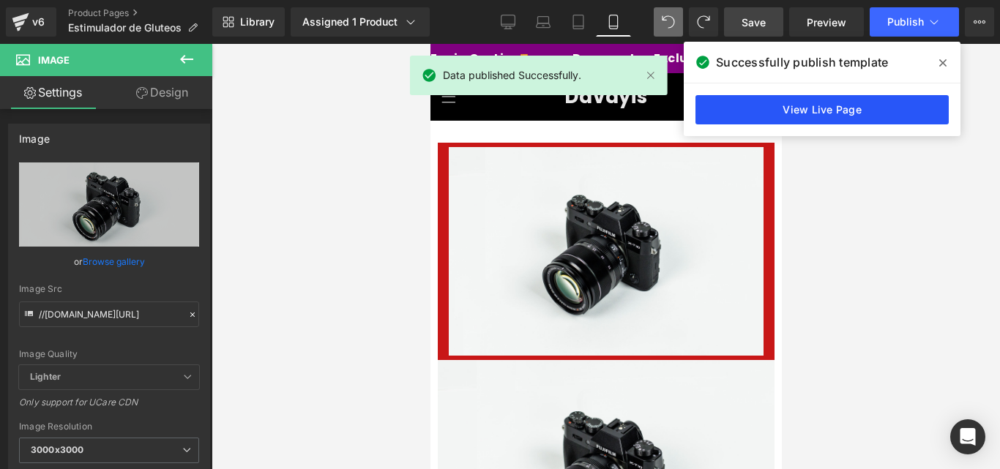
click at [857, 117] on link "View Live Page" at bounding box center [822, 109] width 253 height 29
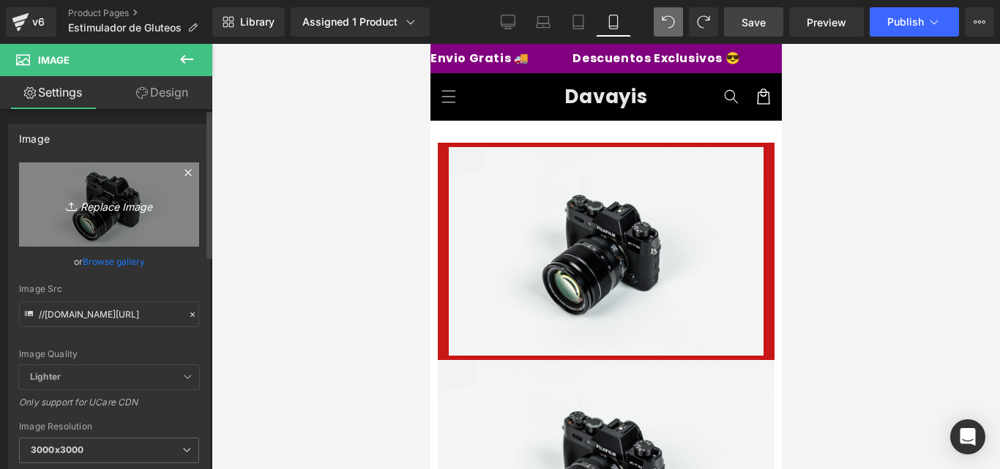
click at [89, 203] on icon "Replace Image" at bounding box center [109, 204] width 117 height 18
type input "C:\fakepath\Copia_de_FREE_GLEAM_BODY_SCRUB_OFFER_ENDS_TODAY.jpg"
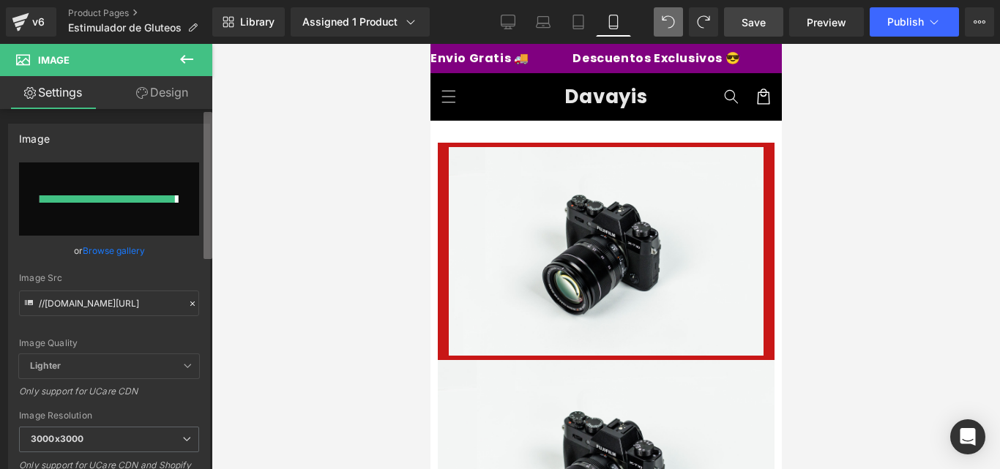
type input "https://ucarecdn.com/f2fe80e7-8244-405e-9a09-07ac5974a907/-/format/auto/-/previ…"
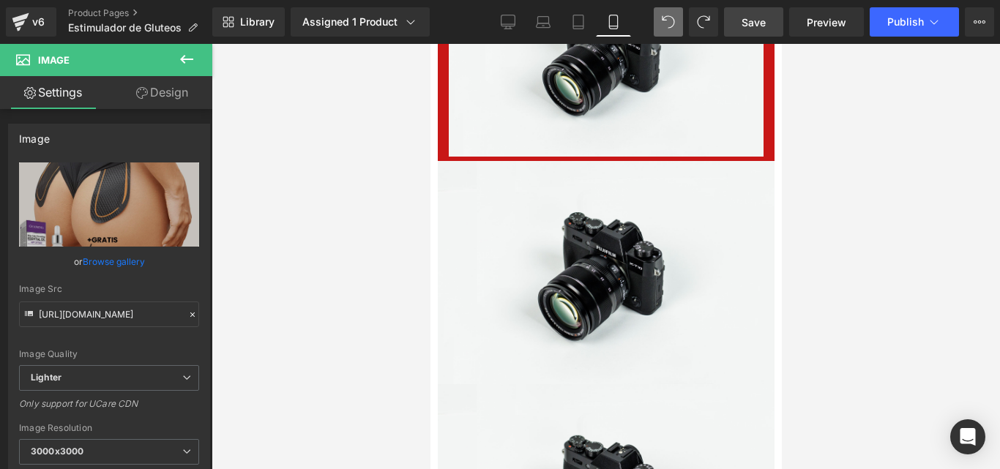
scroll to position [204, 0]
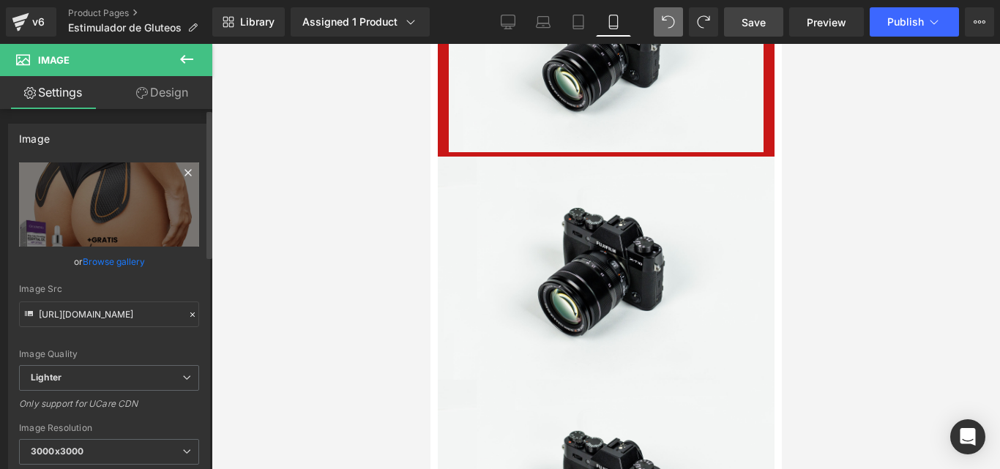
click at [185, 174] on icon at bounding box center [188, 173] width 18 height 18
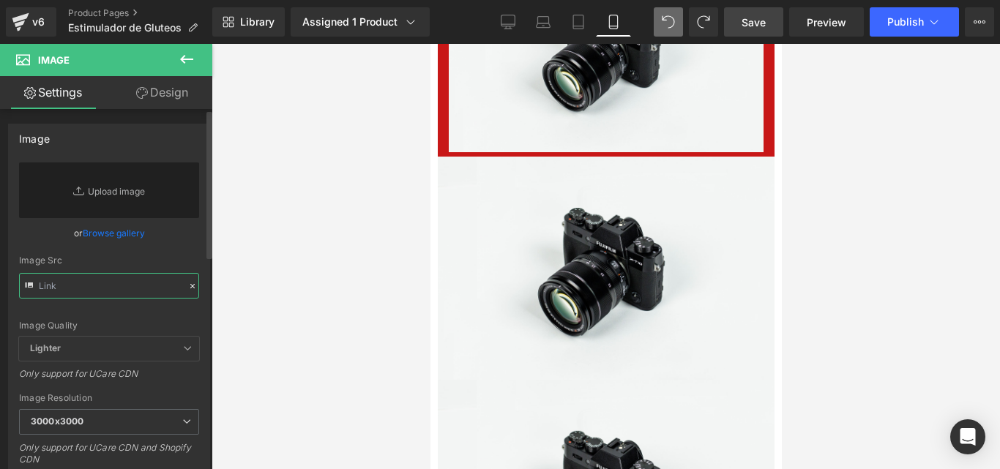
click at [93, 283] on input "text" at bounding box center [109, 286] width 180 height 26
paste input "https://ibb.co/qYCkzL27"
type input "https://ibb.co/qYCkzL27"
click at [158, 259] on div "Image Src" at bounding box center [109, 261] width 180 height 10
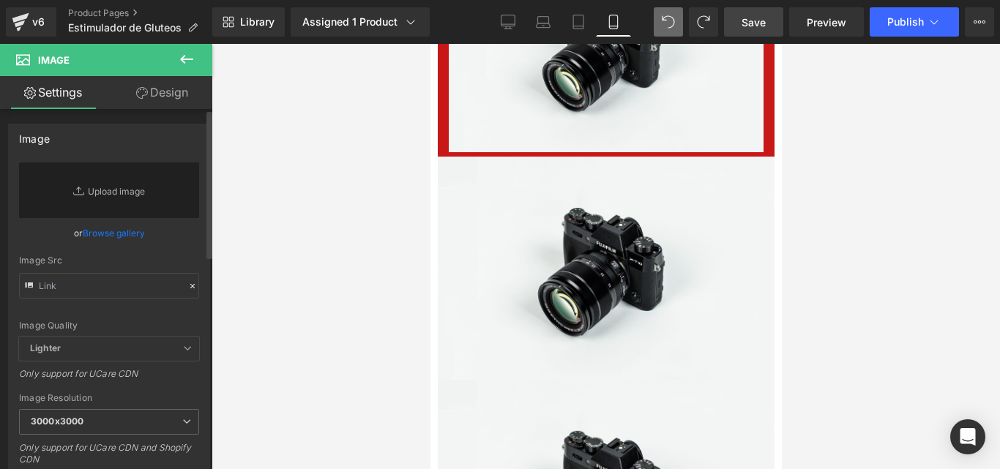
click at [158, 259] on div "Image Src" at bounding box center [109, 261] width 180 height 10
click at [126, 285] on input "text" at bounding box center [109, 286] width 180 height 26
paste input "https://ibb.co/qYCkzL27"
type input "https://ibb.co/qYCkzL27"
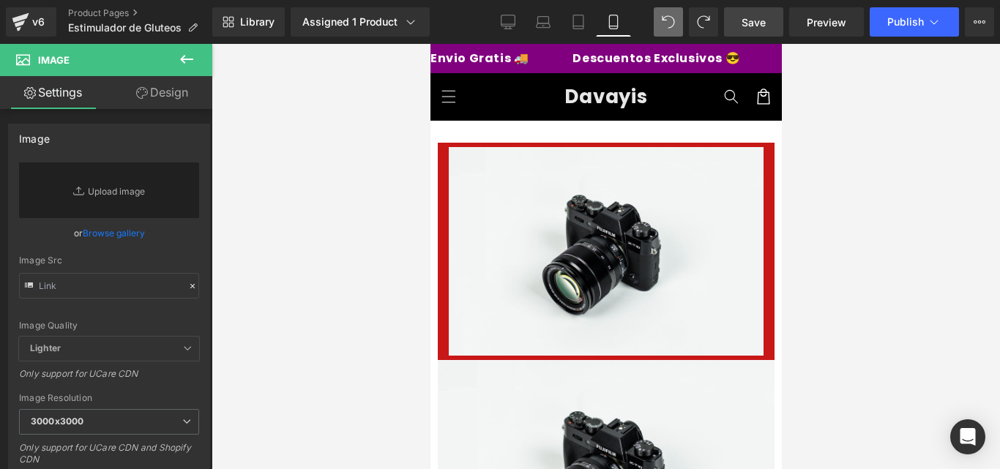
click at [747, 21] on span "Save" at bounding box center [754, 22] width 24 height 15
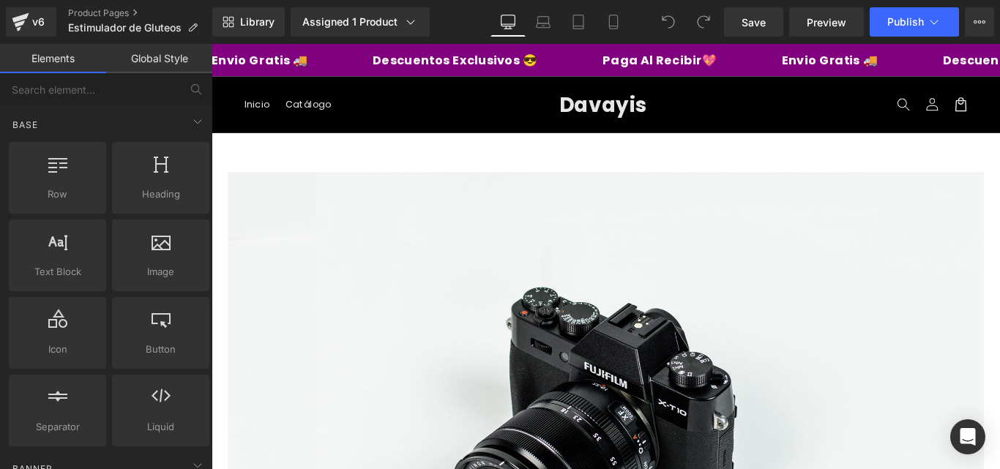
click at [652, 69] on p "Paga Al Recibir💖" at bounding box center [588, 62] width 128 height 13
click at [614, 21] on icon at bounding box center [613, 22] width 15 height 15
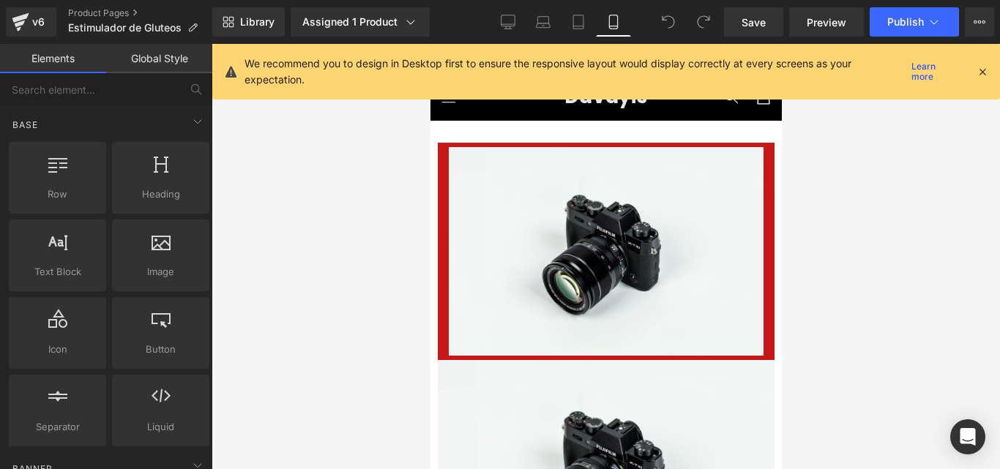
drag, startPoint x: 774, startPoint y: 299, endPoint x: 1221, endPoint y: 66, distance: 504.3
click at [986, 73] on icon at bounding box center [982, 71] width 13 height 13
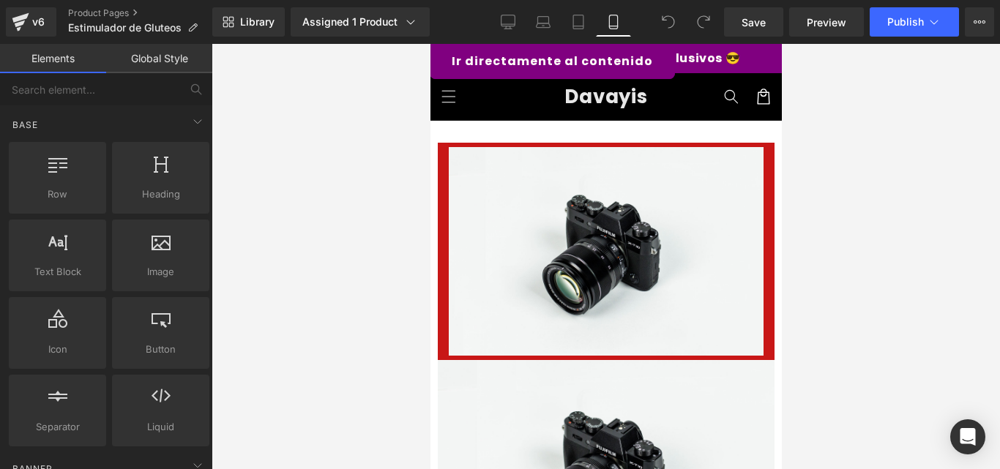
click at [551, 50] on link "Ir directamente al contenido" at bounding box center [551, 61] width 245 height 36
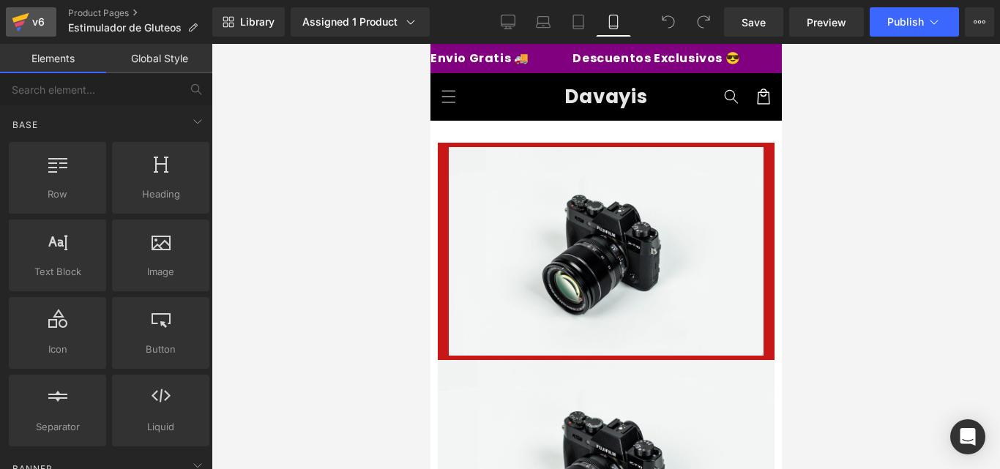
click at [37, 15] on div "v6" at bounding box center [38, 21] width 18 height 19
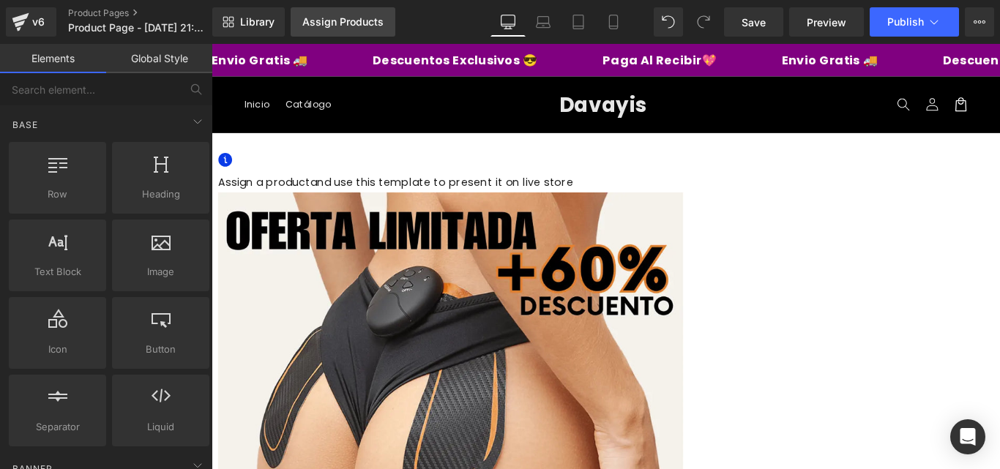
click at [351, 17] on div "Assign Products" at bounding box center [342, 22] width 81 height 12
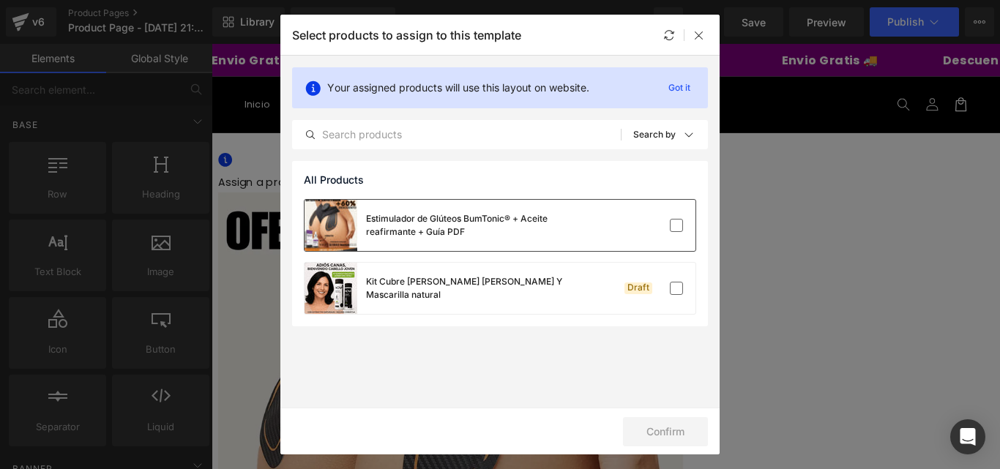
click at [685, 214] on div "Estimulador de Glúteos BumTonic® + Aceite reafirmante + Guía PDF" at bounding box center [500, 225] width 391 height 51
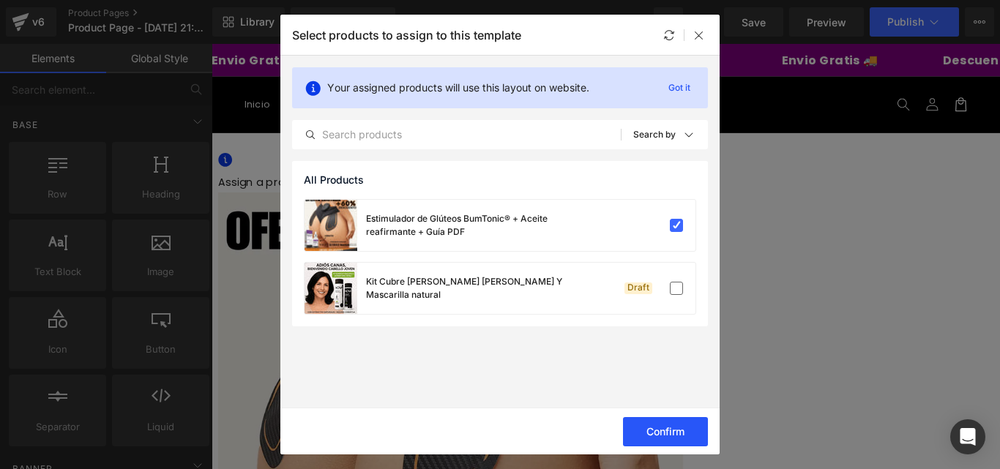
click at [667, 428] on button "Confirm" at bounding box center [665, 431] width 85 height 29
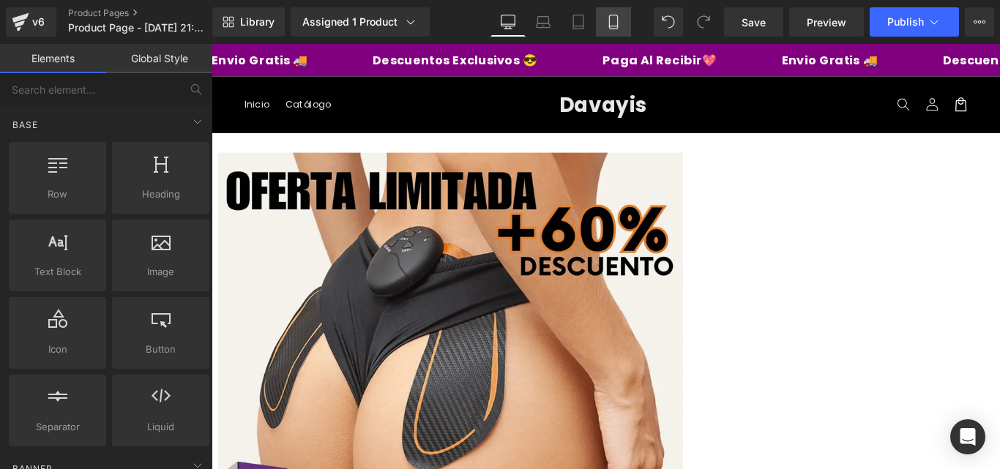
click at [608, 31] on link "Mobile" at bounding box center [613, 21] width 35 height 29
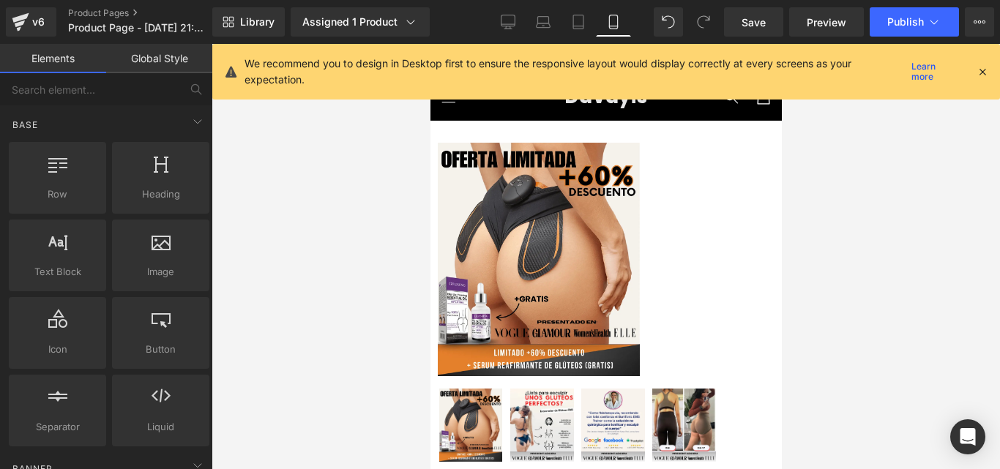
drag, startPoint x: 778, startPoint y: 352, endPoint x: 1196, endPoint y: 81, distance: 498.6
click at [980, 72] on icon at bounding box center [982, 71] width 13 height 13
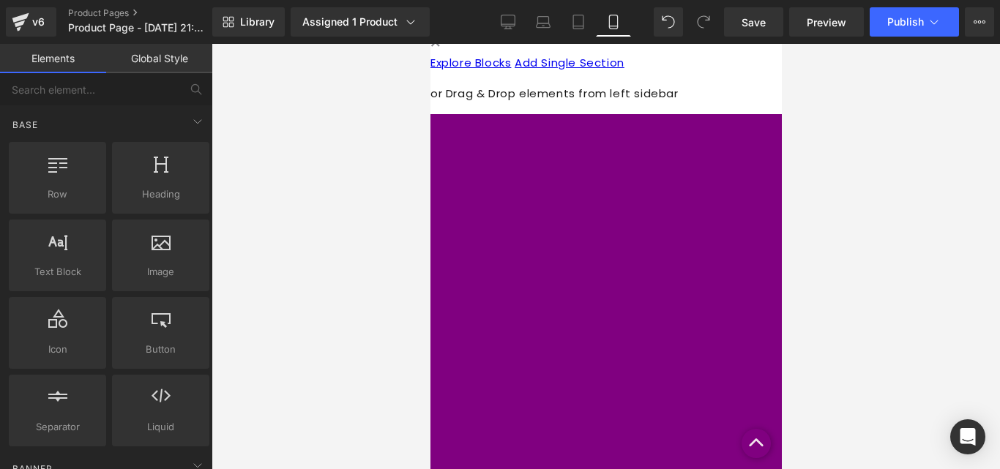
scroll to position [1313, 0]
click at [978, 18] on icon at bounding box center [980, 22] width 12 height 12
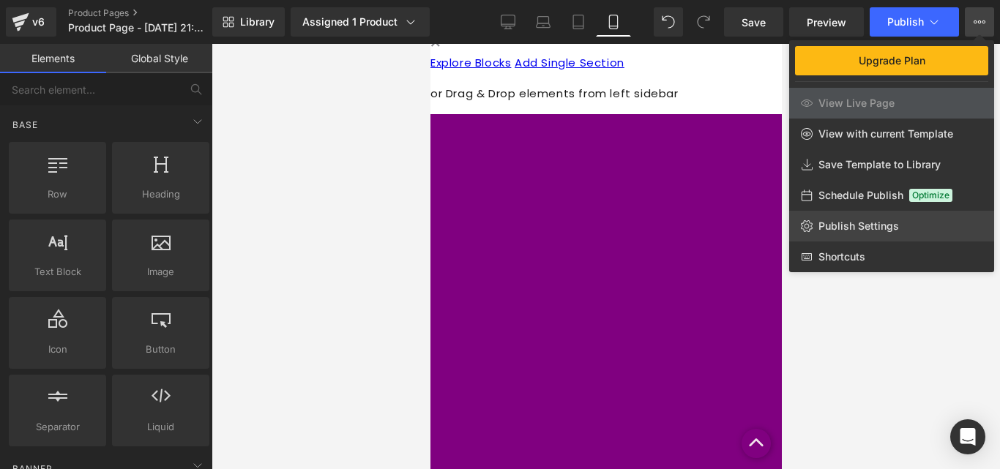
click at [856, 220] on span "Publish Settings" at bounding box center [859, 226] width 81 height 13
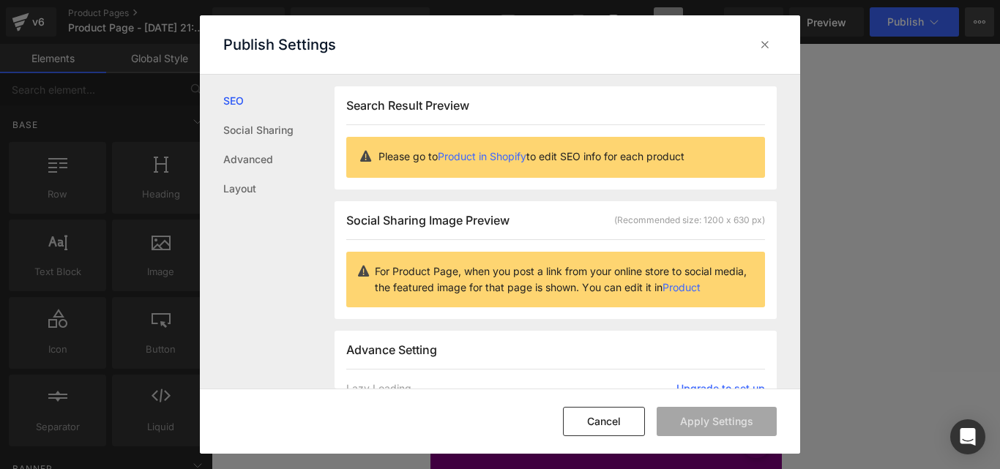
scroll to position [1, 0]
click at [730, 196] on div "Search Result Preview Please go to Product in Shopify to edit SEO info for each…" at bounding box center [556, 208] width 442 height 245
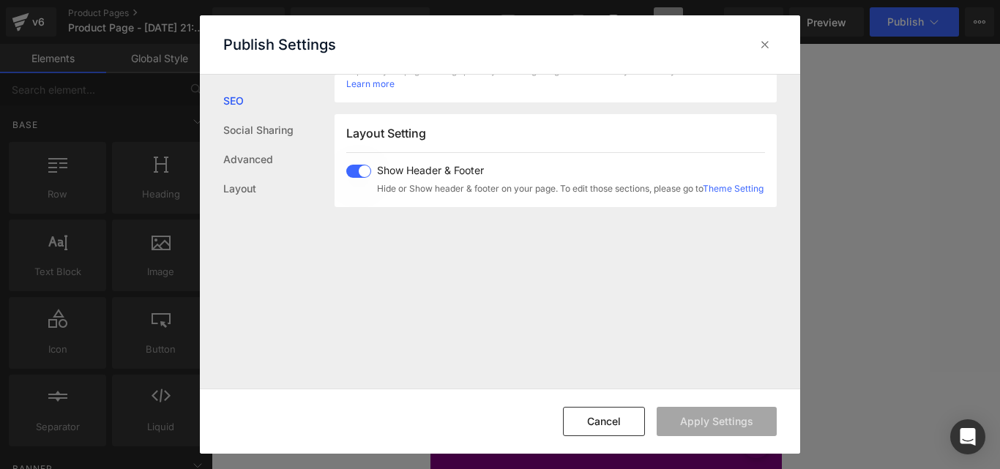
scroll to position [352, 0]
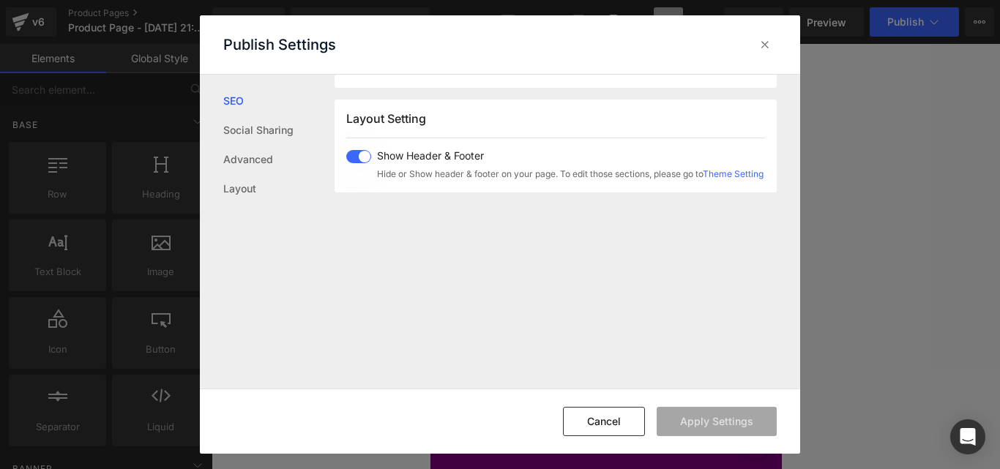
click at [354, 160] on span at bounding box center [358, 156] width 25 height 13
drag, startPoint x: 515, startPoint y: 243, endPoint x: 396, endPoint y: 321, distance: 142.2
click at [396, 321] on div "Search Result Preview Please go to Product in Shopify to edit SEO info for each…" at bounding box center [568, 232] width 466 height 314
click at [708, 422] on button "Apply Settings" at bounding box center [717, 421] width 120 height 29
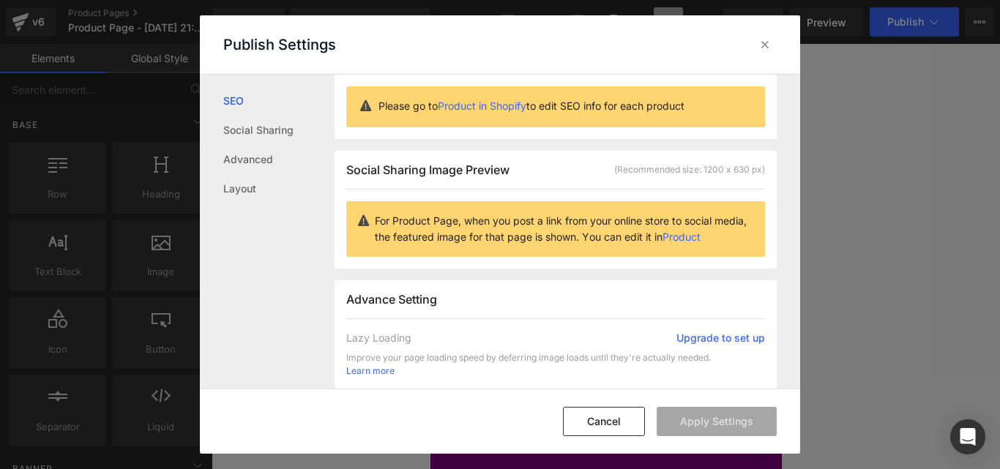
scroll to position [0, 0]
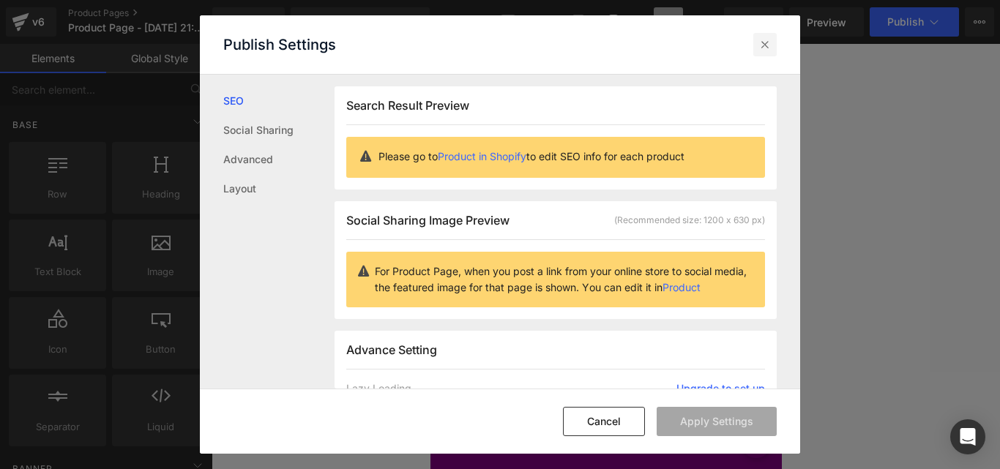
click at [766, 42] on icon at bounding box center [765, 44] width 15 height 15
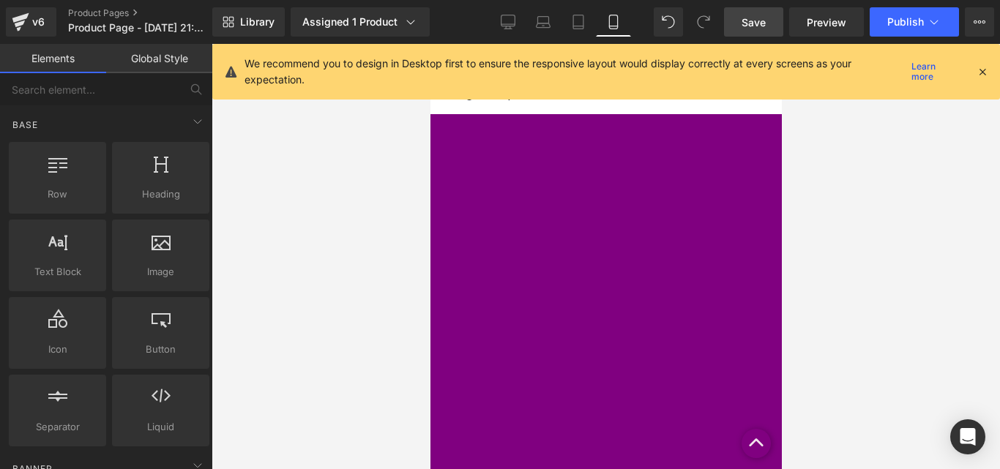
click at [761, 34] on link "Save" at bounding box center [753, 21] width 59 height 29
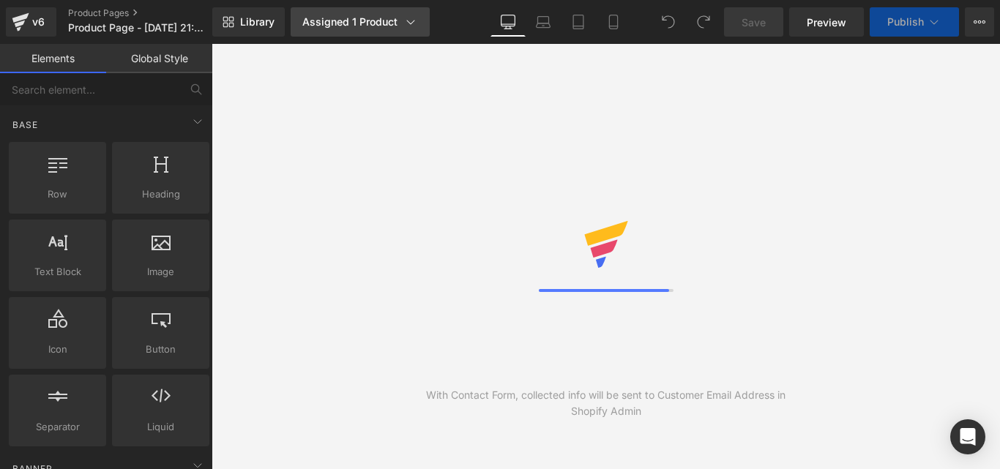
click at [413, 21] on icon at bounding box center [411, 22] width 8 height 4
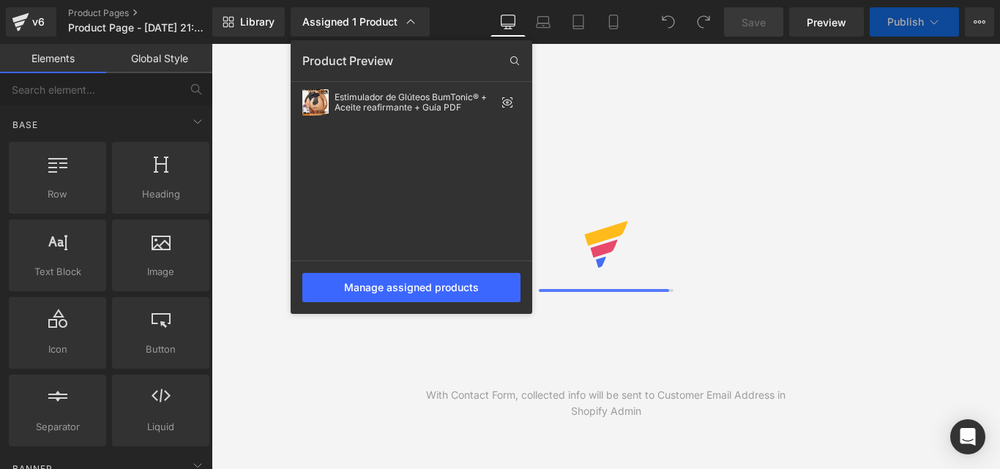
click at [242, 141] on div "With Contact Form, collected info will be sent to Customer Email Address in Sho…" at bounding box center [606, 256] width 789 height 425
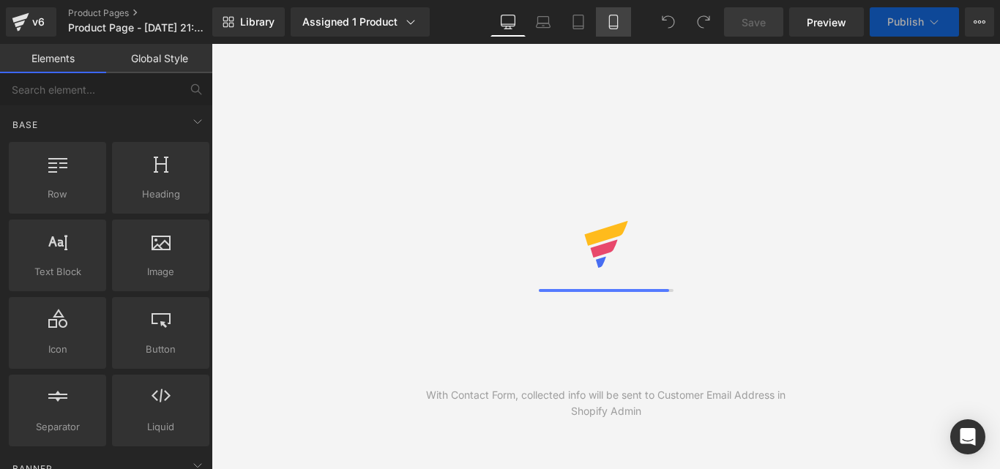
click at [604, 31] on link "Mobile" at bounding box center [613, 21] width 35 height 29
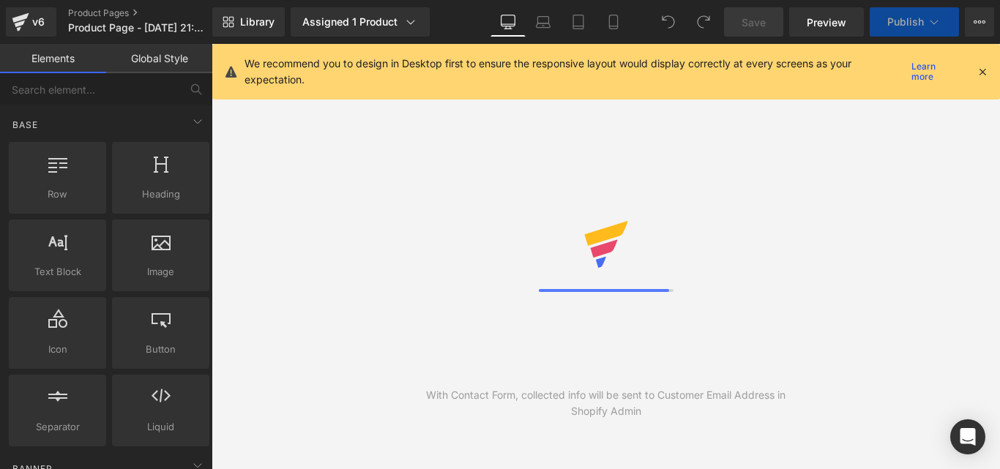
click at [989, 70] on div "We recommend you to design in Desktop first to ensure the responsive layout wou…" at bounding box center [606, 72] width 788 height 56
click at [985, 70] on icon at bounding box center [982, 71] width 13 height 13
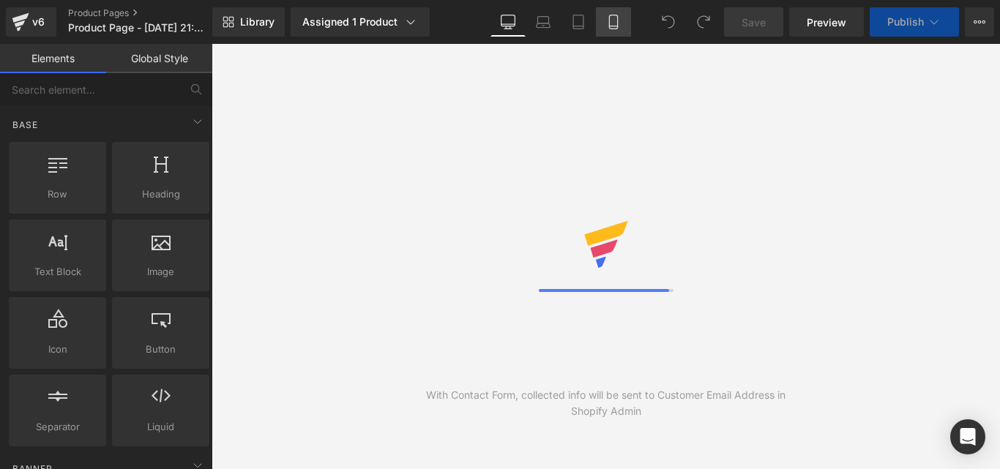
click at [600, 18] on link "Mobile" at bounding box center [613, 21] width 35 height 29
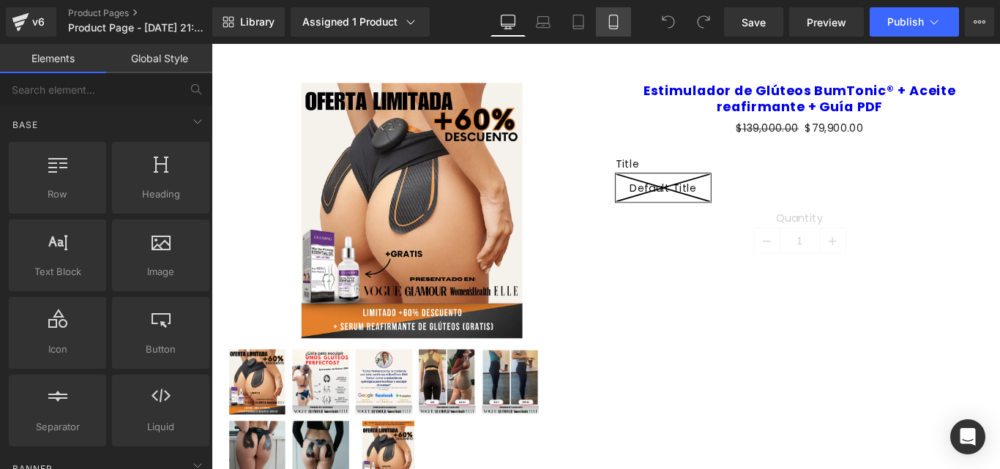
click at [612, 17] on icon at bounding box center [613, 22] width 15 height 15
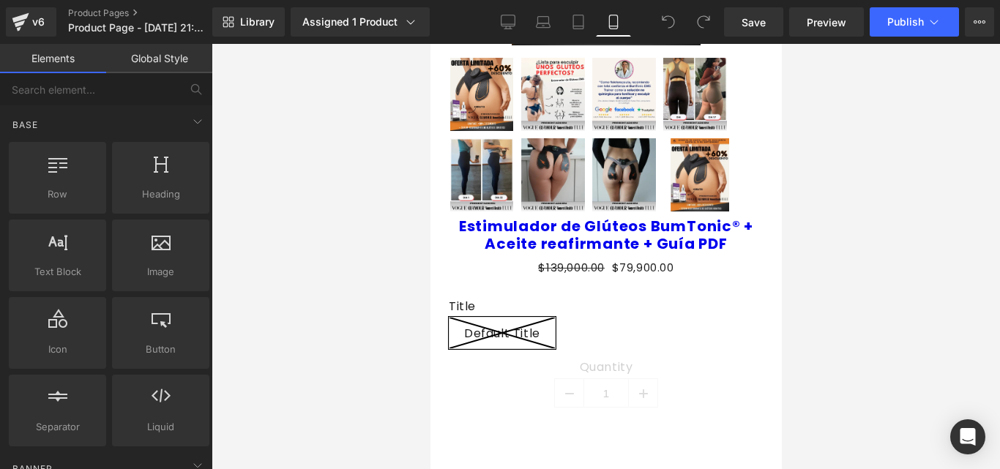
scroll to position [272, 0]
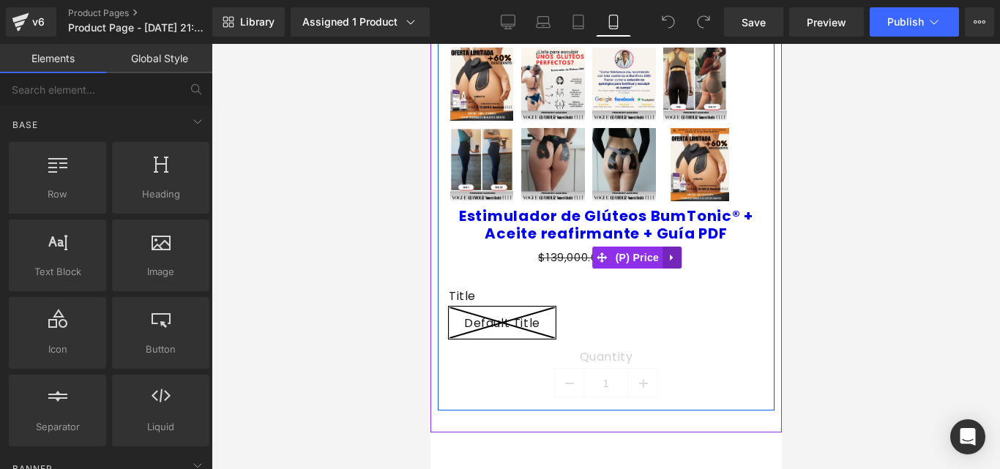
click at [674, 252] on icon at bounding box center [671, 257] width 10 height 11
click at [680, 253] on icon at bounding box center [681, 258] width 10 height 10
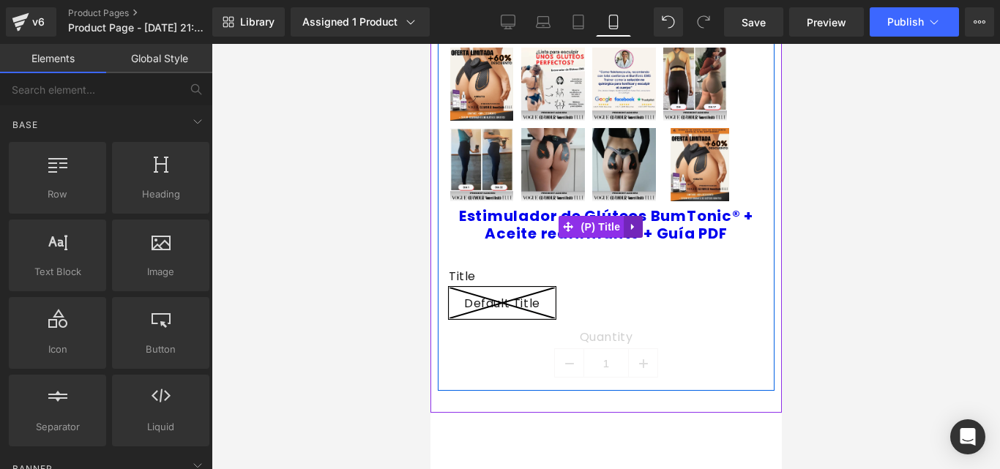
click at [636, 222] on icon at bounding box center [633, 227] width 10 height 11
click at [645, 222] on icon at bounding box center [642, 227] width 10 height 10
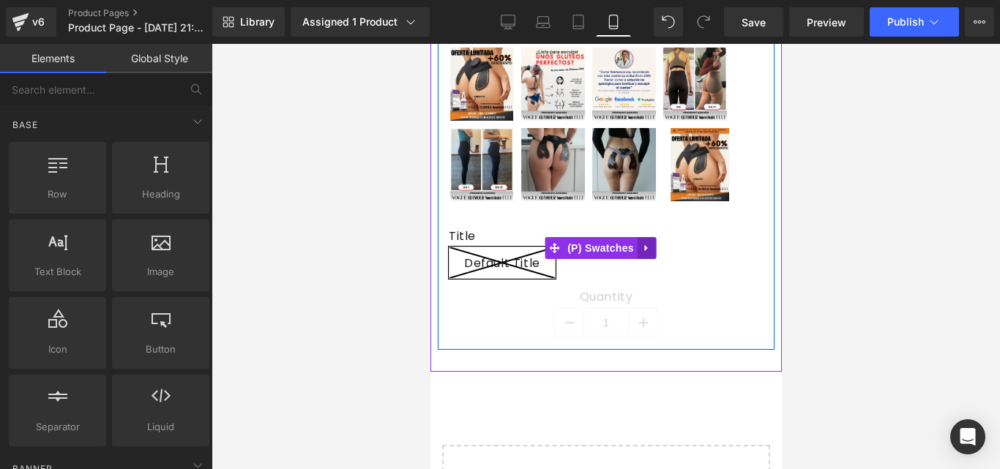
click at [648, 243] on icon at bounding box center [646, 248] width 10 height 11
click at [653, 243] on icon at bounding box center [656, 248] width 10 height 10
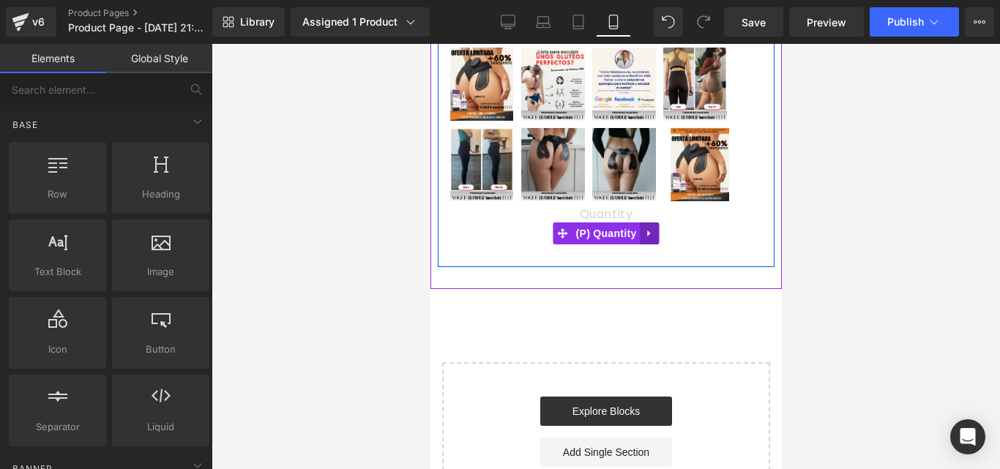
click at [644, 228] on icon at bounding box center [649, 233] width 10 height 11
click at [653, 228] on icon at bounding box center [658, 233] width 10 height 10
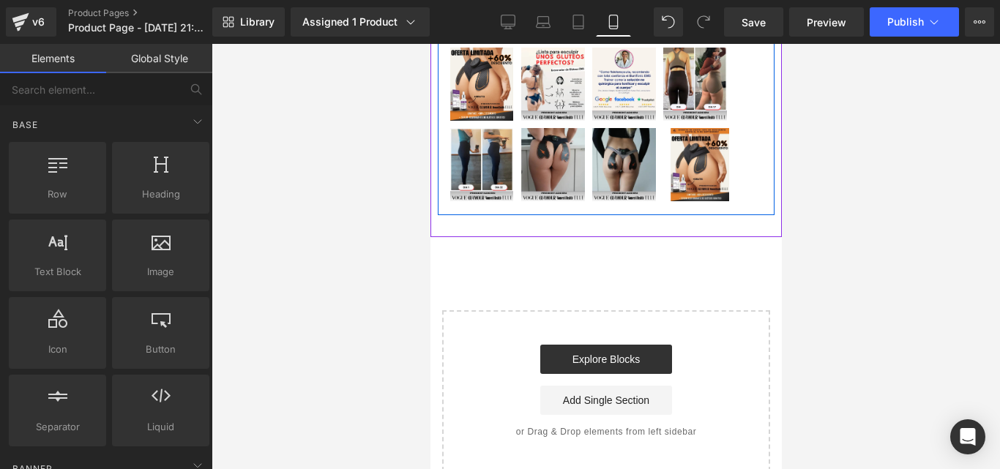
drag, startPoint x: 1212, startPoint y: 319, endPoint x: 756, endPoint y: 142, distance: 488.4
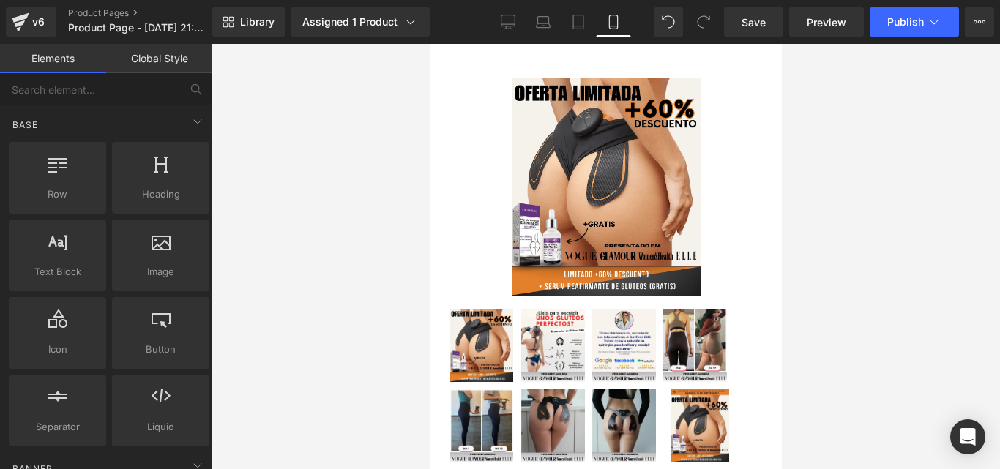
scroll to position [0, 0]
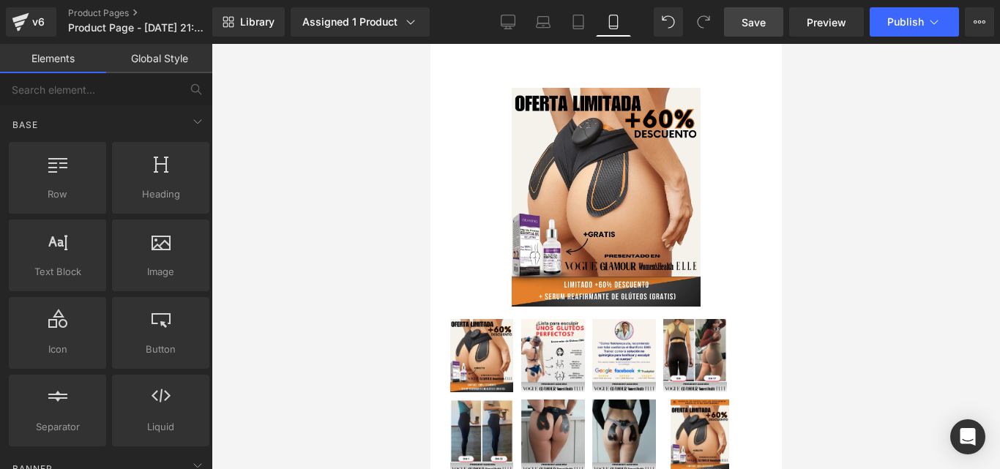
click at [764, 31] on link "Save" at bounding box center [753, 21] width 59 height 29
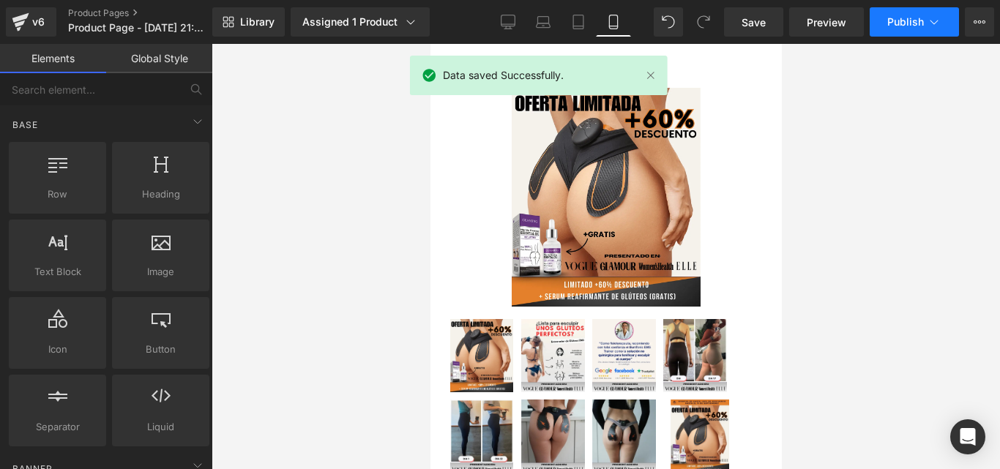
click at [939, 15] on icon at bounding box center [934, 22] width 15 height 15
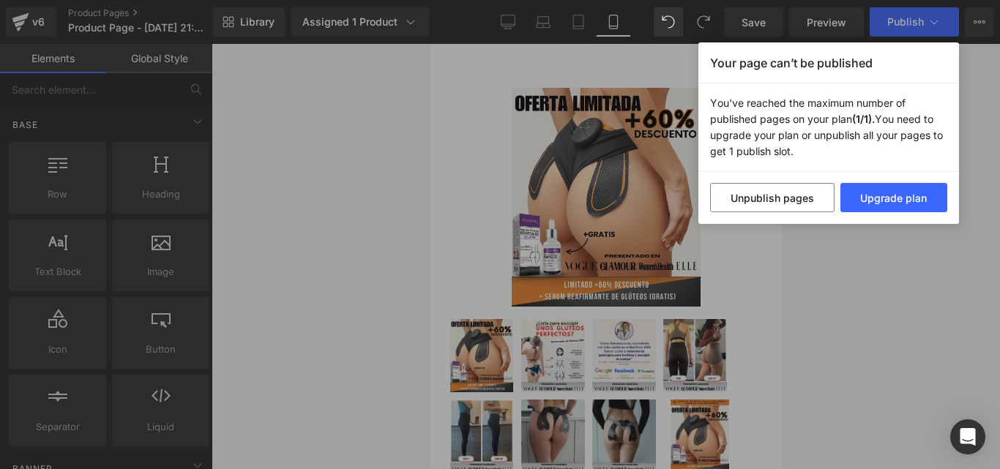
drag, startPoint x: 802, startPoint y: 137, endPoint x: 355, endPoint y: 147, distance: 447.5
click at [355, 147] on div "Your page can’t be published You've reached the maximum number of published pag…" at bounding box center [500, 234] width 1000 height 469
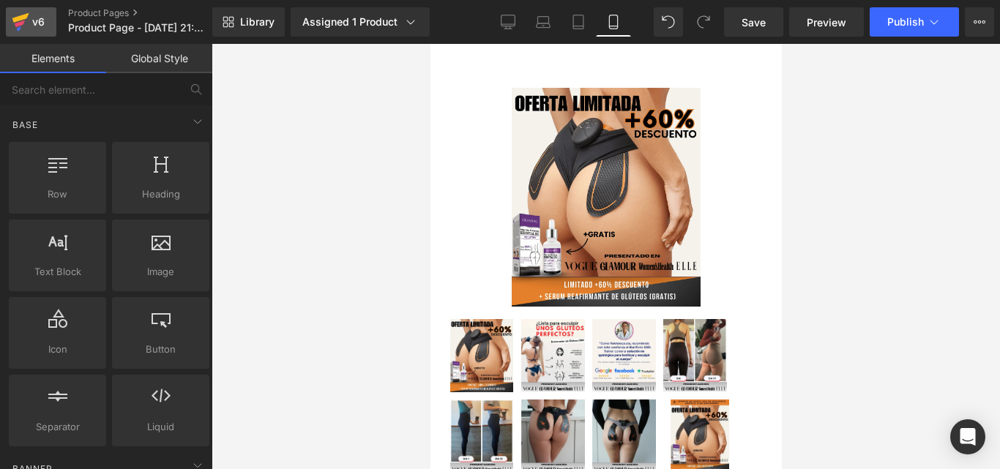
click at [41, 15] on div "v6" at bounding box center [38, 21] width 18 height 19
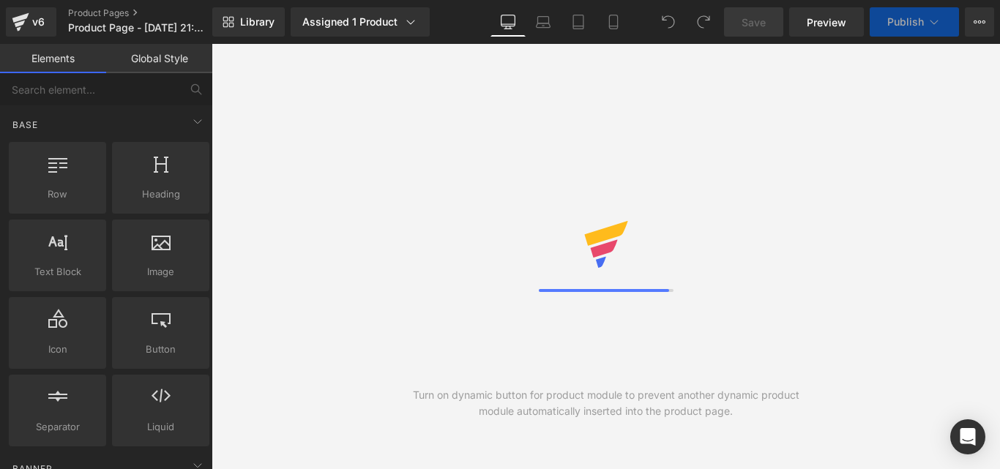
click at [612, 20] on icon at bounding box center [613, 22] width 15 height 15
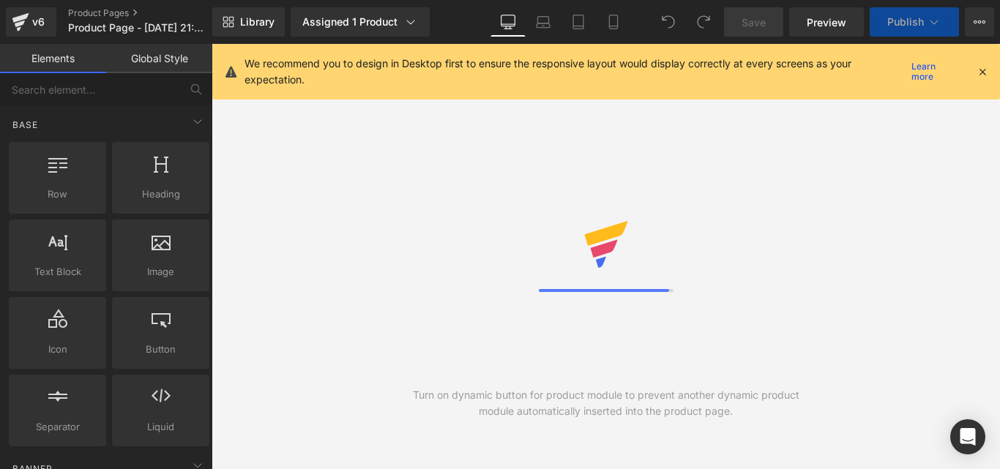
click at [982, 70] on icon at bounding box center [982, 71] width 13 height 13
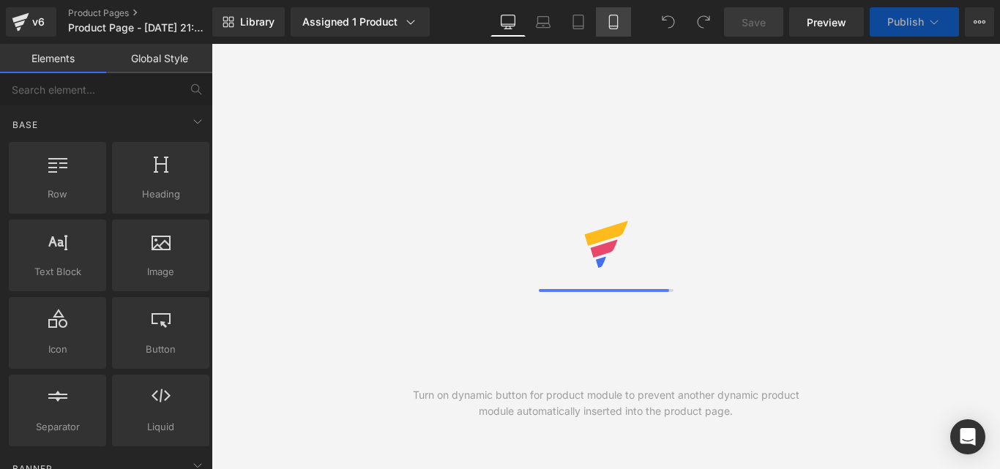
click at [608, 23] on icon at bounding box center [613, 22] width 15 height 15
click at [611, 25] on icon at bounding box center [613, 22] width 15 height 15
click at [613, 25] on icon at bounding box center [613, 22] width 15 height 15
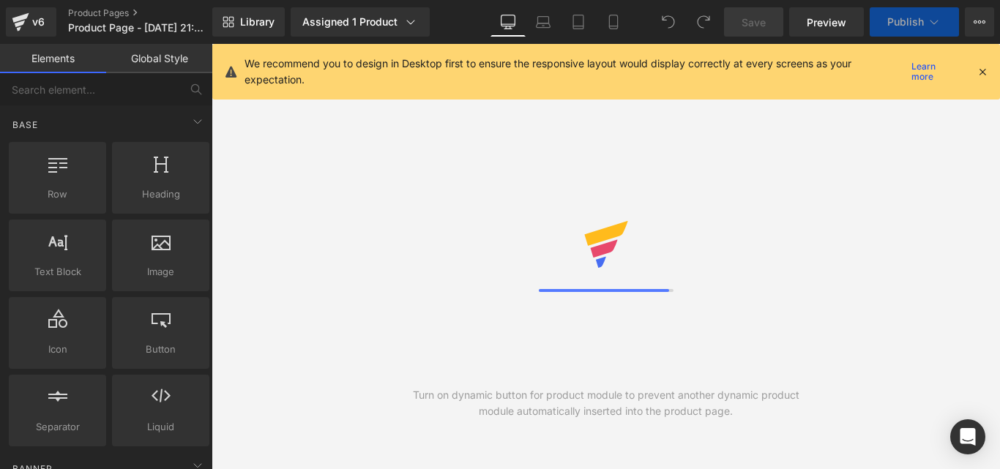
click at [977, 73] on icon at bounding box center [982, 71] width 13 height 13
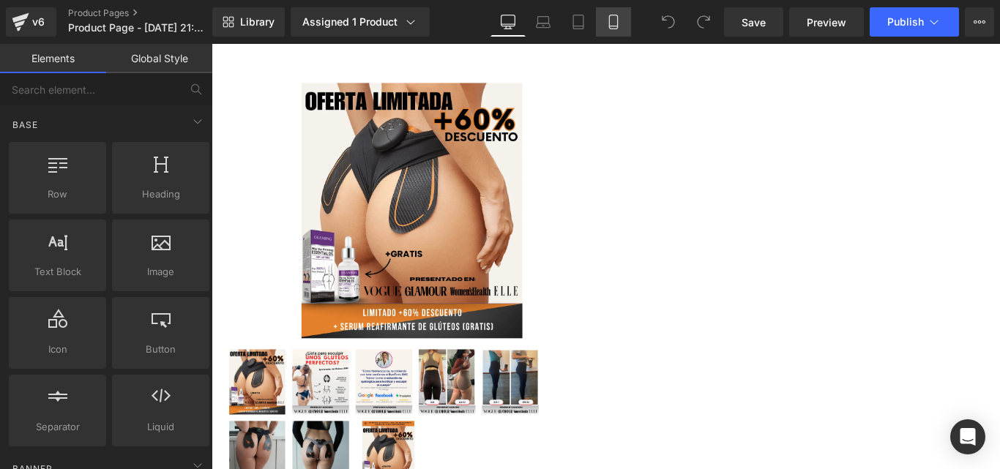
click at [615, 19] on icon at bounding box center [613, 22] width 15 height 15
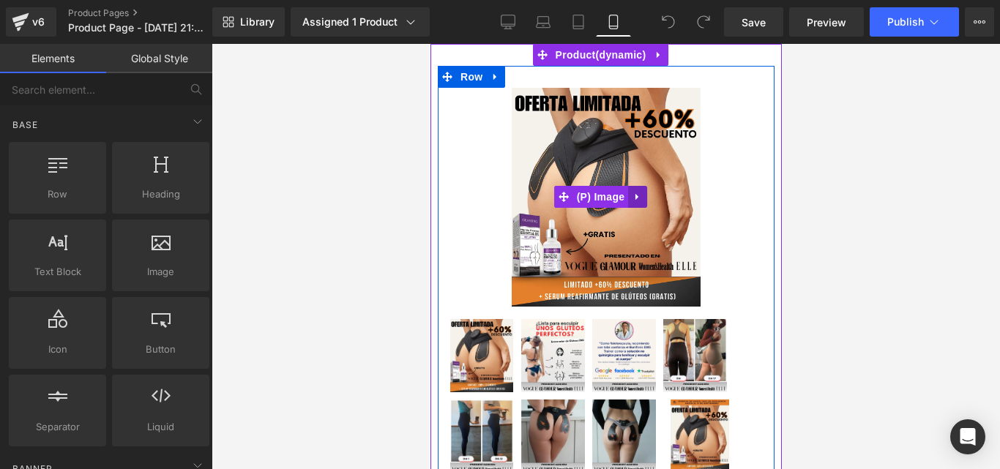
click at [637, 197] on icon at bounding box center [637, 197] width 10 height 11
click at [649, 197] on icon at bounding box center [646, 197] width 10 height 10
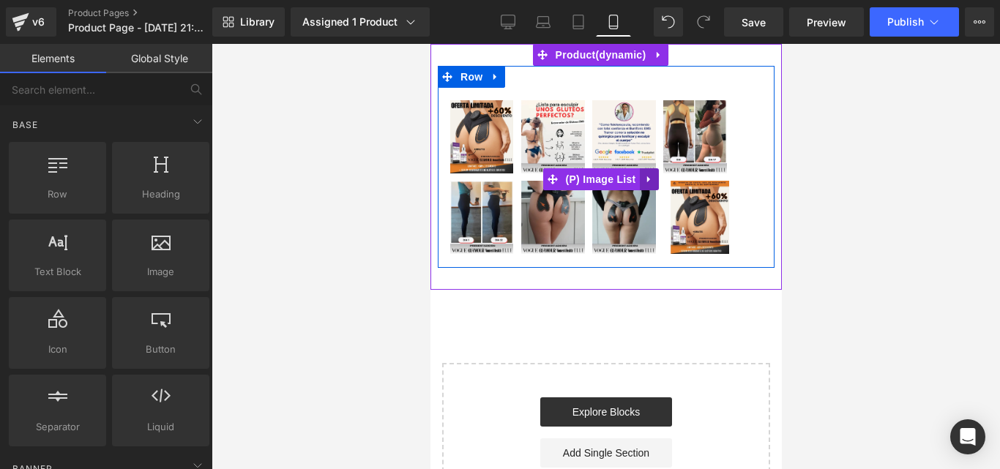
click at [647, 182] on icon at bounding box center [649, 179] width 10 height 11
click at [658, 182] on icon at bounding box center [658, 179] width 10 height 10
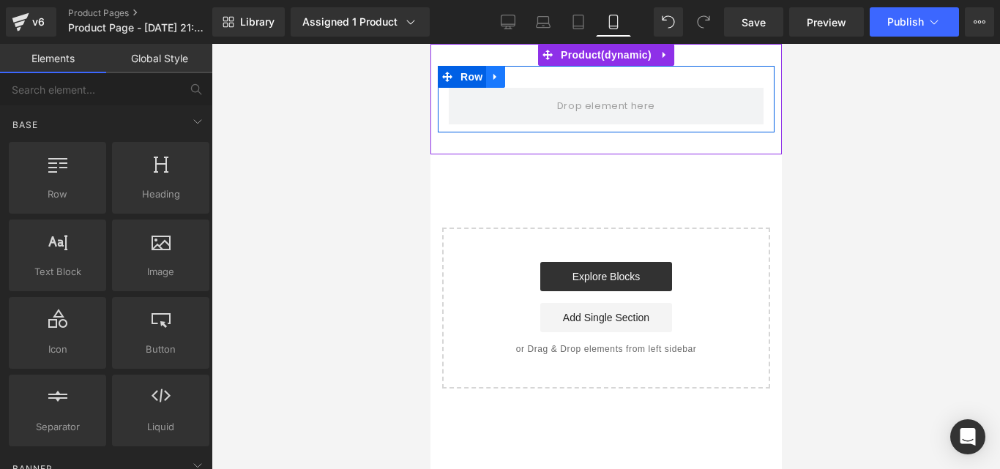
click at [496, 78] on icon at bounding box center [495, 77] width 10 height 11
click at [532, 82] on icon at bounding box center [533, 77] width 10 height 10
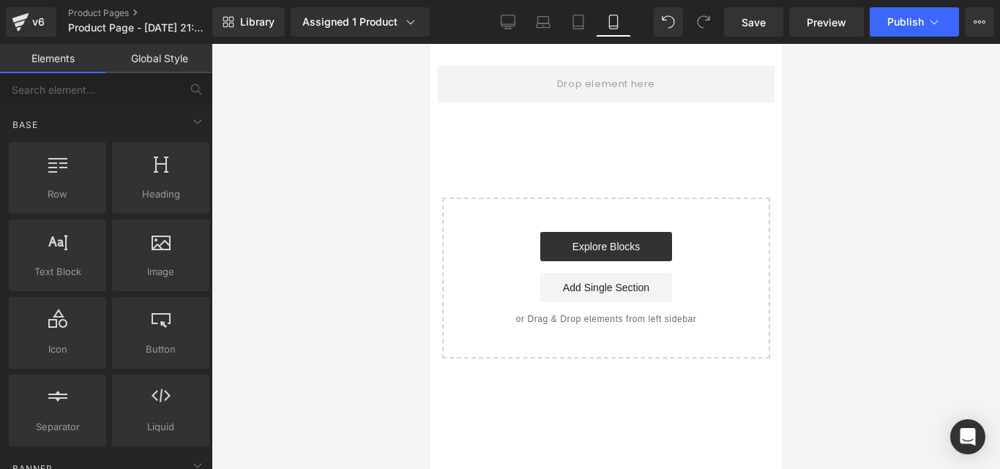
click at [677, 212] on div "Start building your page Explore Blocks Add Single Section or Drag & Drop eleme…" at bounding box center [605, 278] width 325 height 158
click at [504, 288] on div "Explore Blocks Add Single Section" at bounding box center [605, 267] width 281 height 70
click at [483, 201] on div "Start building your page Explore Blocks Add Single Section or Drag & Drop eleme…" at bounding box center [605, 278] width 325 height 158
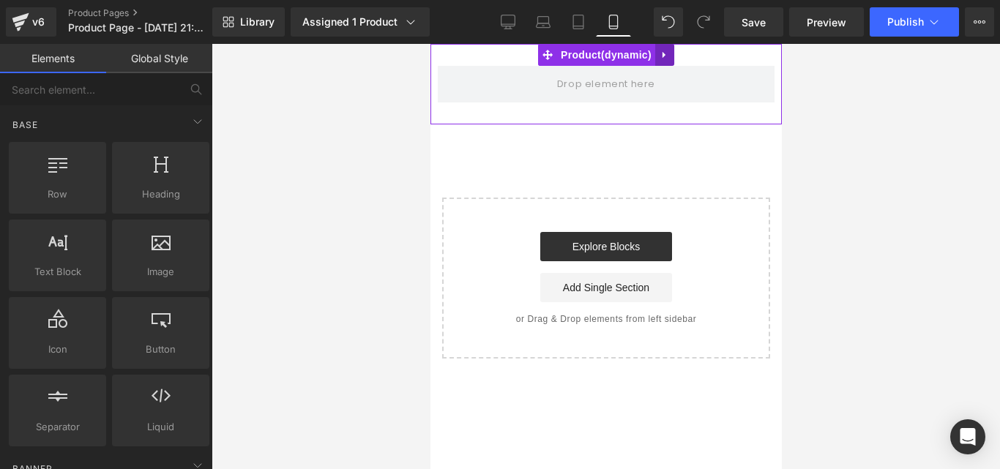
click at [671, 56] on link at bounding box center [664, 55] width 19 height 22
click at [671, 56] on icon at bounding box center [674, 55] width 10 height 10
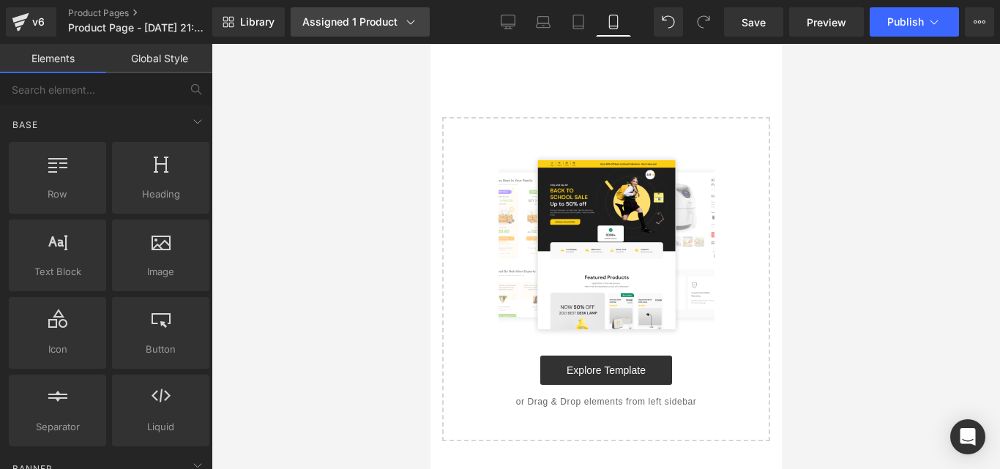
click at [408, 12] on link "Assigned 1 Product" at bounding box center [360, 21] width 139 height 29
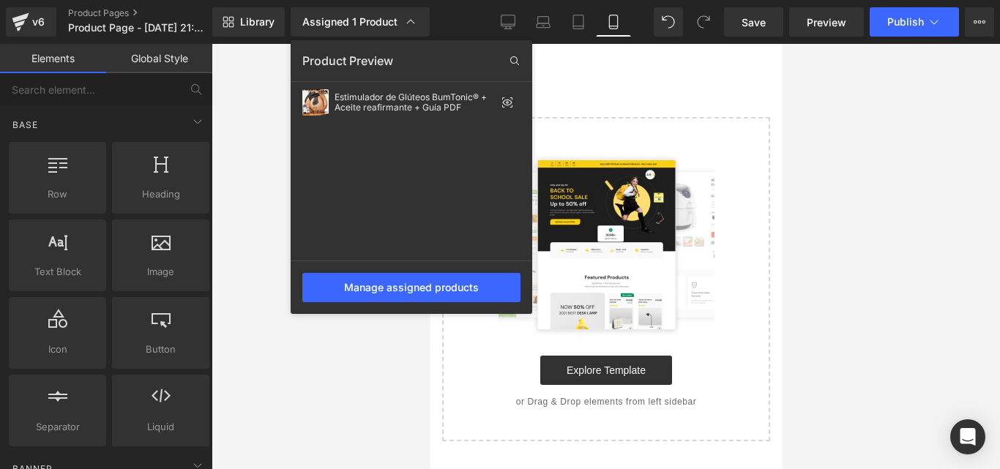
click at [880, 127] on div at bounding box center [606, 256] width 789 height 425
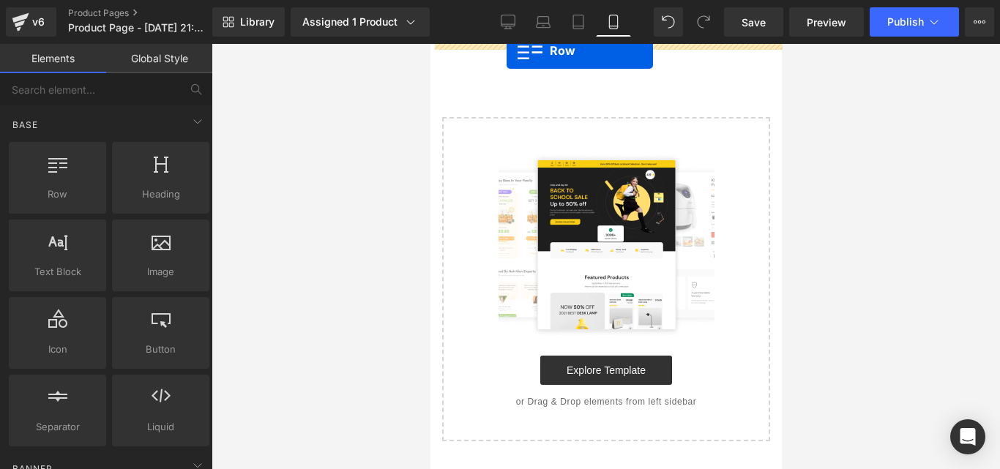
drag, startPoint x: 466, startPoint y: 234, endPoint x: 506, endPoint y: 51, distance: 188.1
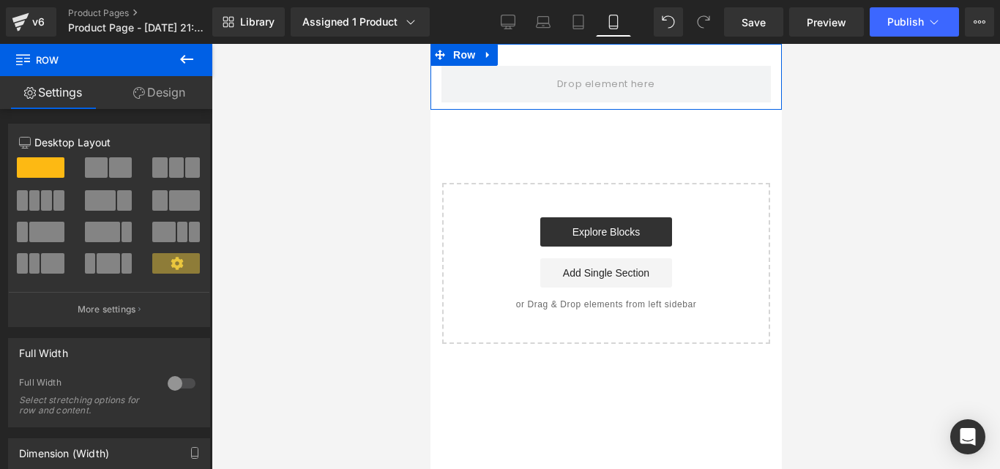
click at [173, 91] on link "Design" at bounding box center [159, 92] width 106 height 33
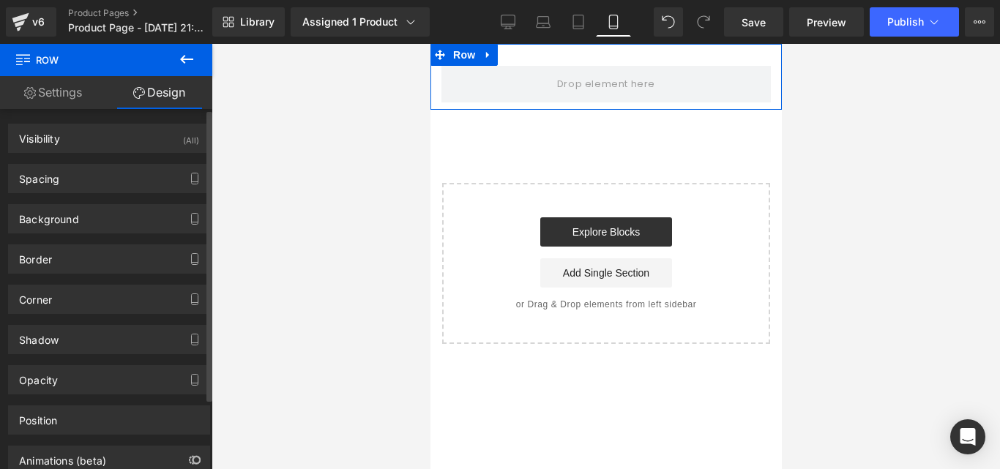
type input "0"
type input "30"
type input "0"
type input "10"
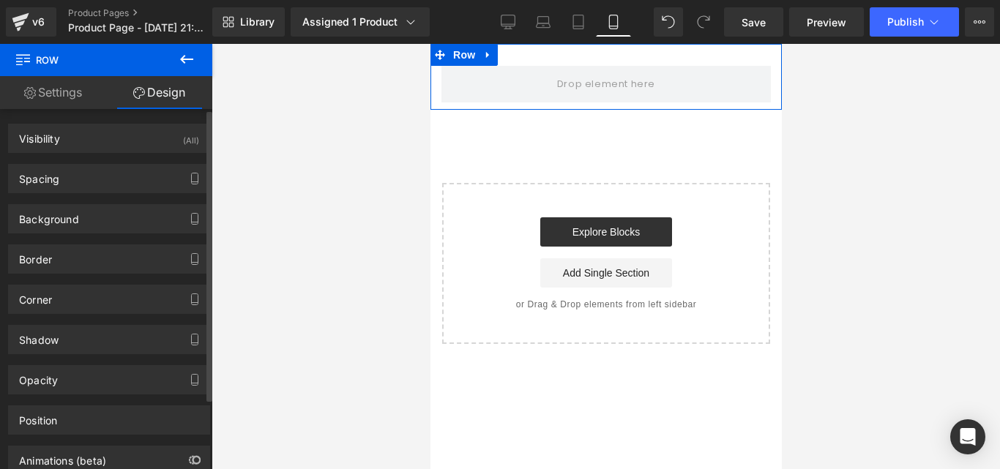
type input "0"
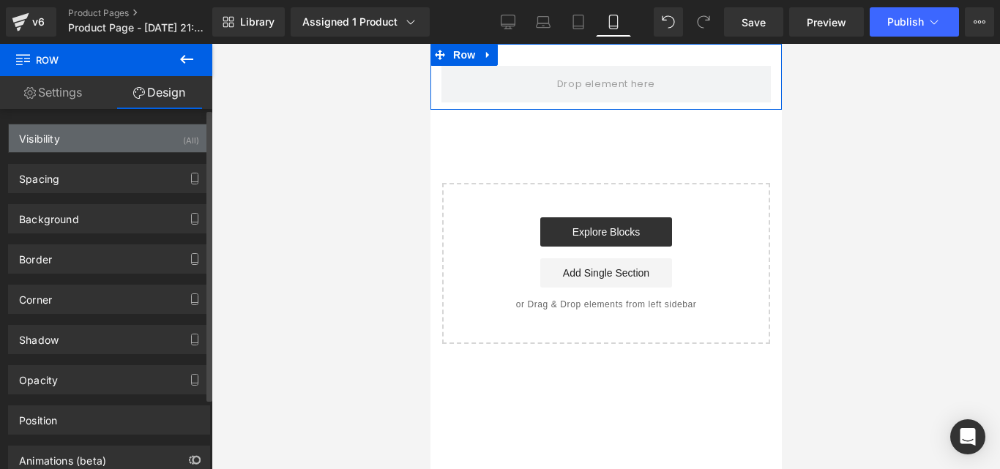
click at [144, 130] on div "Visibility (All)" at bounding box center [109, 138] width 201 height 28
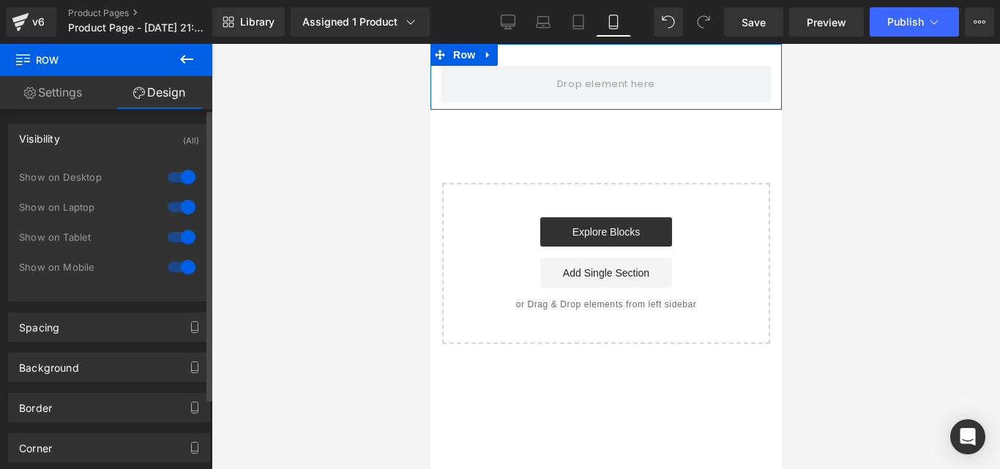
click at [144, 130] on div "Visibility (All)" at bounding box center [109, 138] width 201 height 28
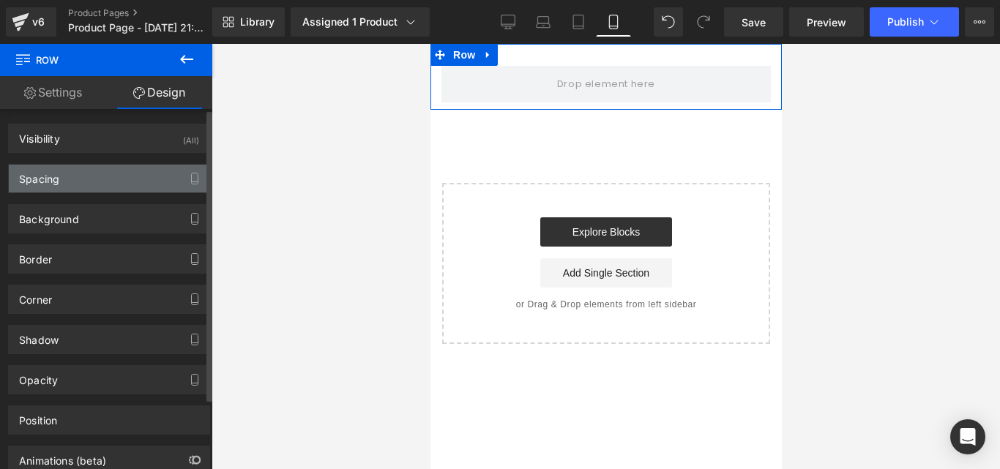
click at [117, 179] on div "Spacing" at bounding box center [109, 179] width 201 height 28
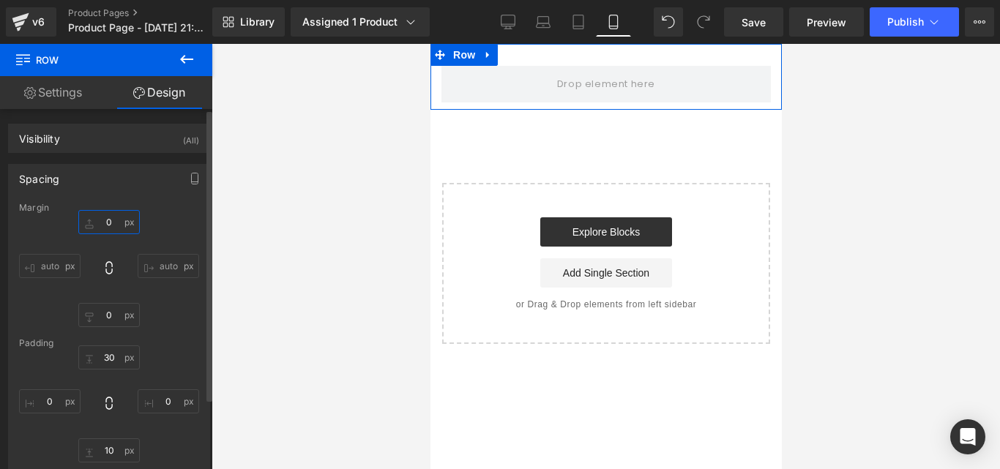
click at [116, 216] on input "0" at bounding box center [109, 222] width 62 height 24
type input "5"
click at [109, 314] on input "0" at bounding box center [109, 315] width 62 height 24
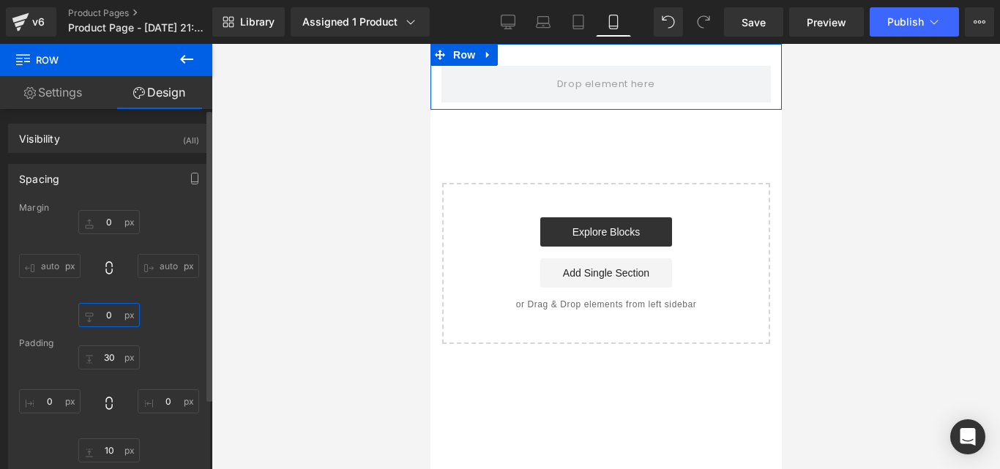
click at [109, 314] on input "0" at bounding box center [109, 315] width 62 height 24
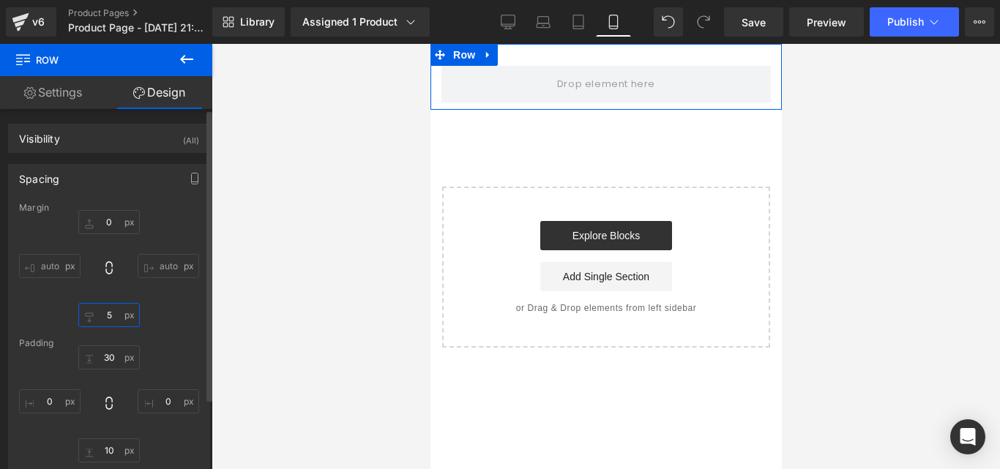
type input "5"
click at [119, 315] on input "5" at bounding box center [109, 315] width 62 height 24
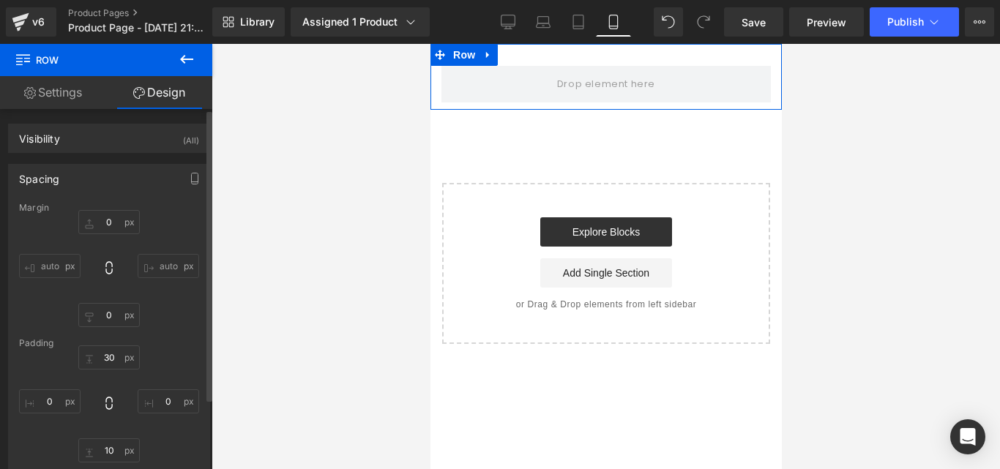
click at [173, 313] on div "auto auto auto auto" at bounding box center [109, 268] width 180 height 117
click at [113, 350] on input "30" at bounding box center [109, 358] width 62 height 24
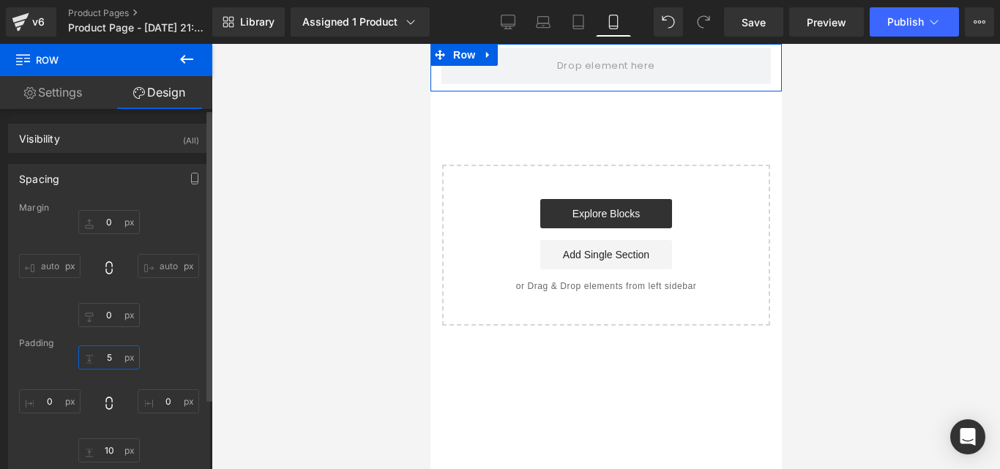
type input "5"
click at [182, 372] on div "5 5 0px 0 10px 10 0px 0" at bounding box center [109, 404] width 180 height 117
click at [108, 442] on input "10" at bounding box center [109, 451] width 62 height 24
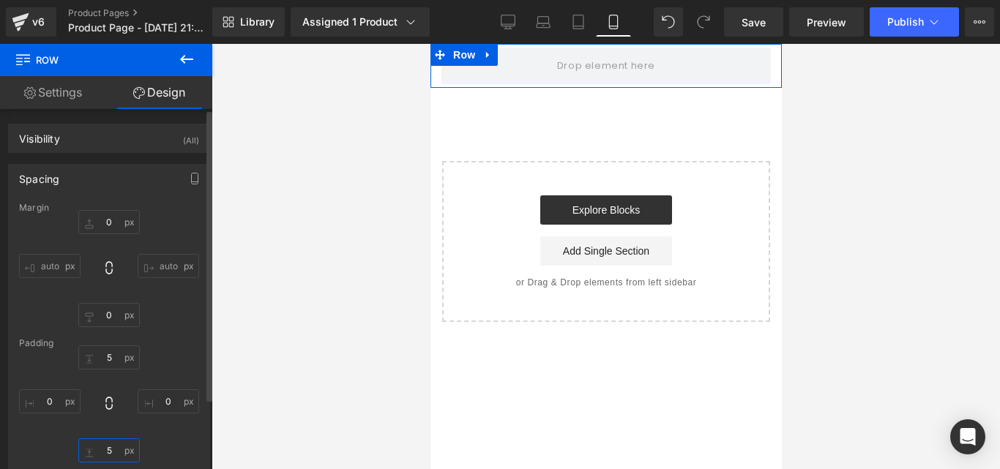
type input "5"
click at [163, 339] on div "Padding" at bounding box center [109, 343] width 180 height 10
click at [174, 92] on link "Design" at bounding box center [159, 92] width 106 height 33
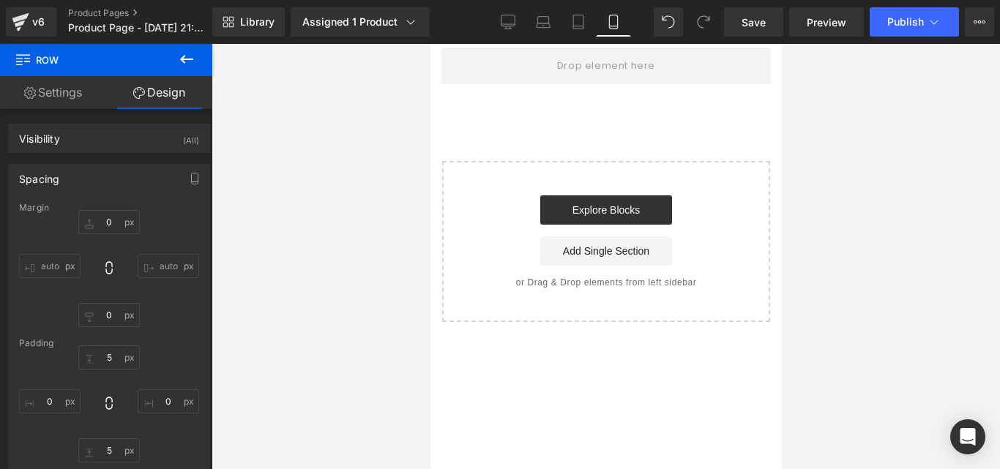
click at [180, 54] on icon at bounding box center [187, 60] width 18 height 18
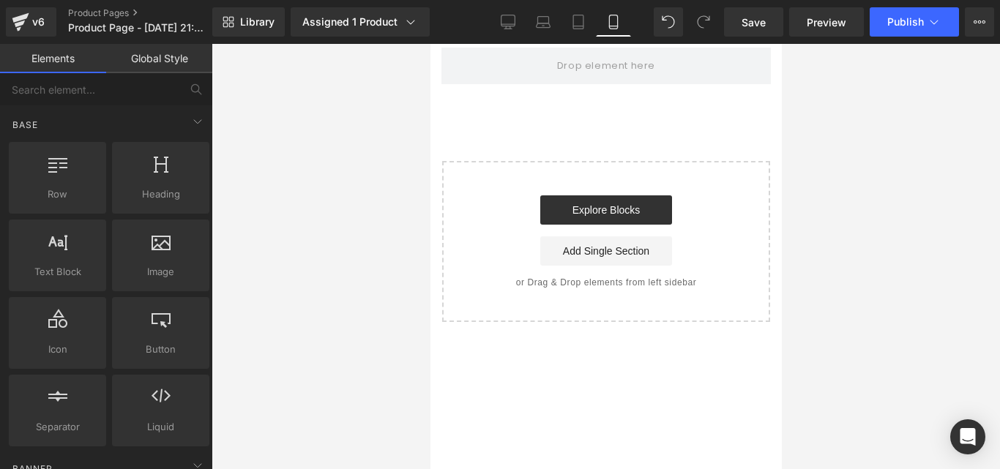
click at [167, 59] on link "Global Style" at bounding box center [159, 58] width 106 height 29
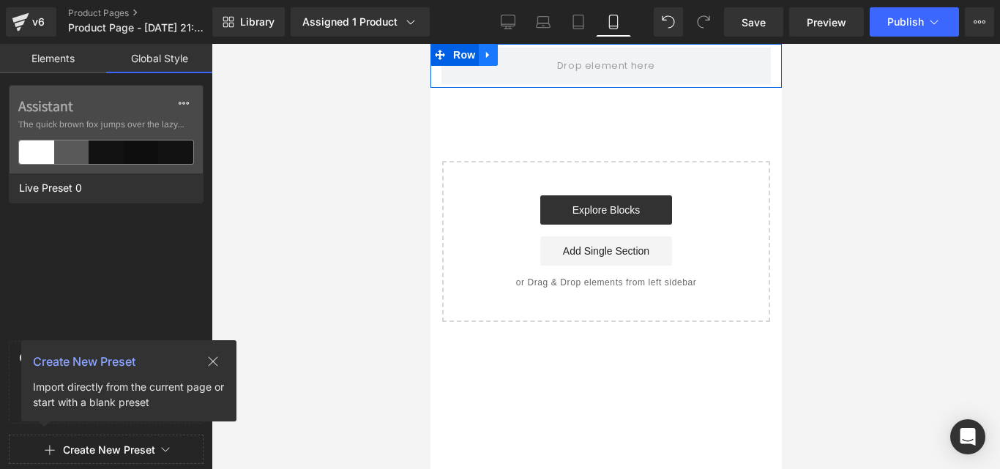
click at [488, 56] on icon at bounding box center [488, 55] width 10 height 11
drag, startPoint x: 468, startPoint y: 56, endPoint x: 693, endPoint y: 141, distance: 241.0
click at [468, 56] on span "Row" at bounding box center [463, 56] width 29 height 22
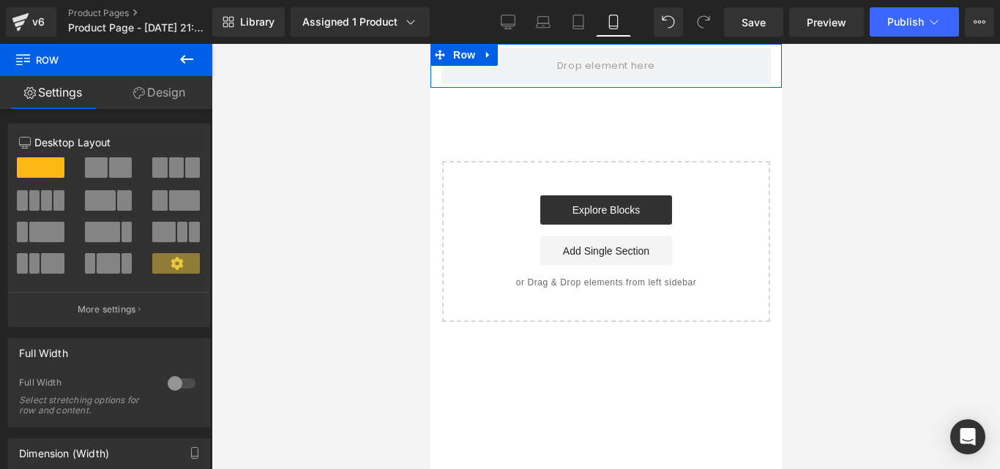
click at [164, 89] on link "Design" at bounding box center [159, 92] width 106 height 33
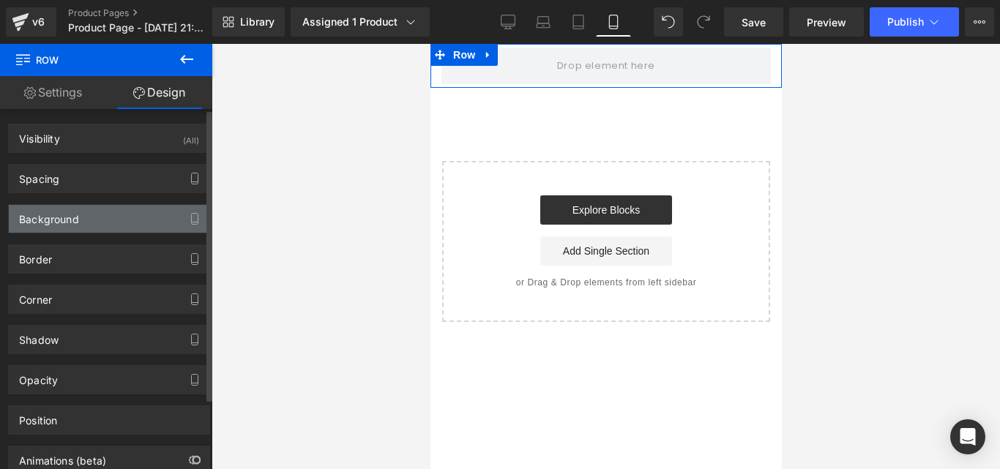
click at [111, 215] on div "Background" at bounding box center [109, 219] width 201 height 28
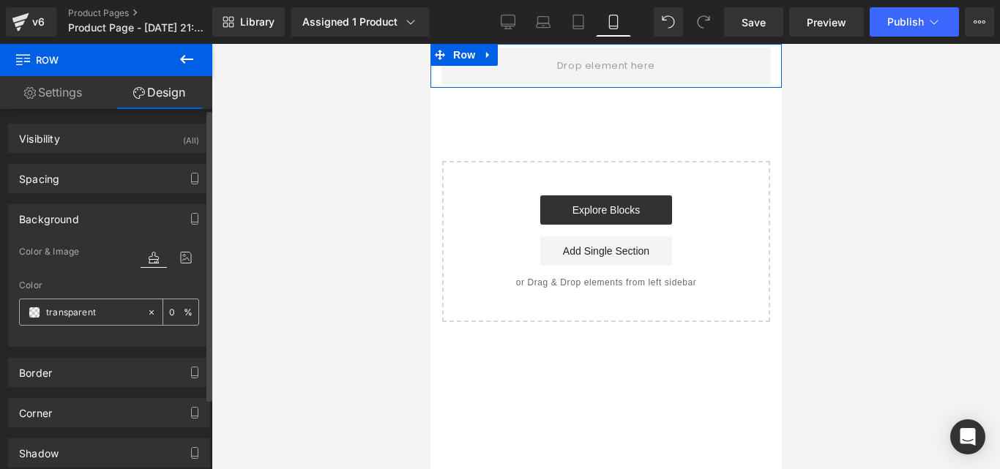
click at [28, 312] on div "transparent" at bounding box center [83, 312] width 127 height 26
click at [32, 312] on span at bounding box center [35, 313] width 12 height 12
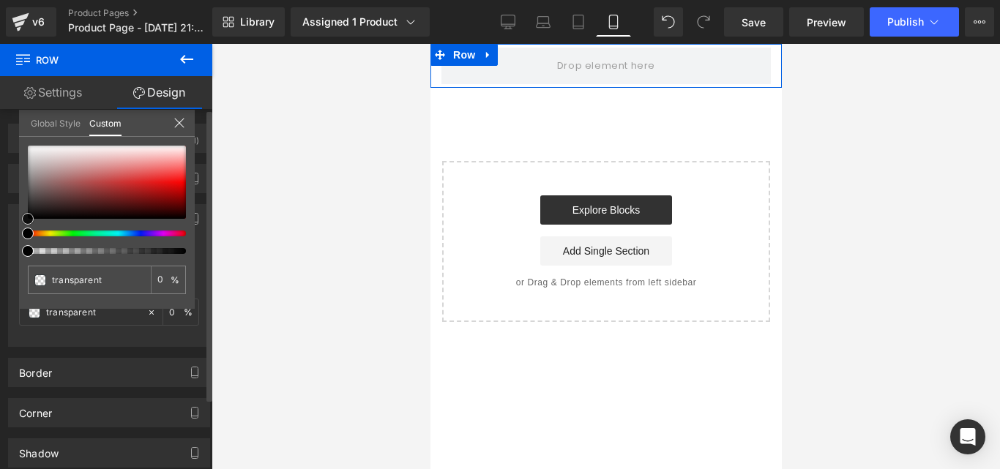
type input "#900303"
type input "100"
type input "#900303"
type input "100"
click at [179, 198] on div at bounding box center [107, 182] width 158 height 73
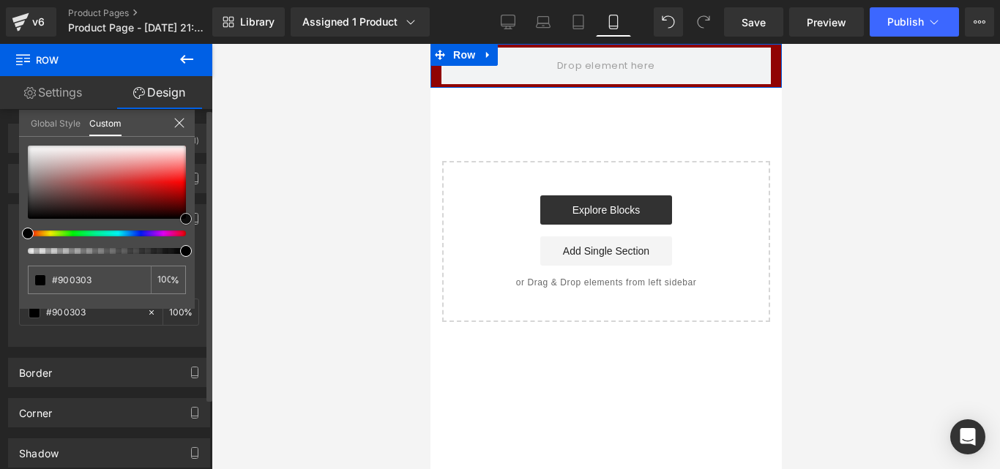
type input "#7d0101"
type input "#000000"
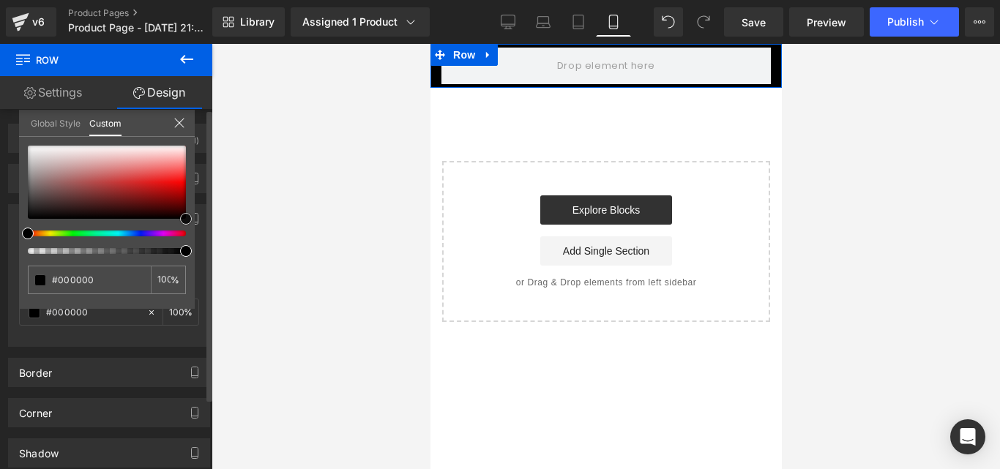
drag, startPoint x: 179, startPoint y: 198, endPoint x: 195, endPoint y: 284, distance: 87.9
click at [195, 284] on div "Background Color & Image color rgba(0, 0, 0, 1) Color #000000 100 % Image Repla…" at bounding box center [109, 270] width 219 height 154
type input "#cc2828"
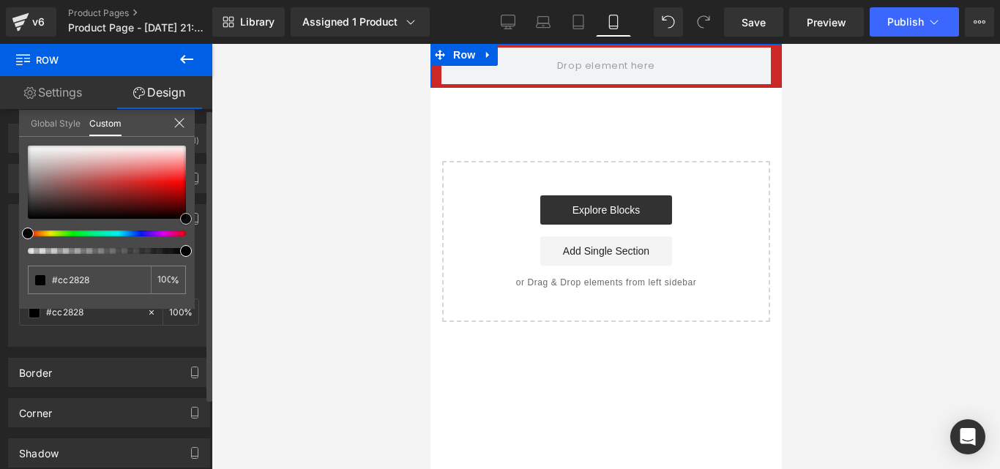
click at [134, 184] on div at bounding box center [107, 182] width 158 height 73
type input "#dc0e0e"
type input "#c40c0c"
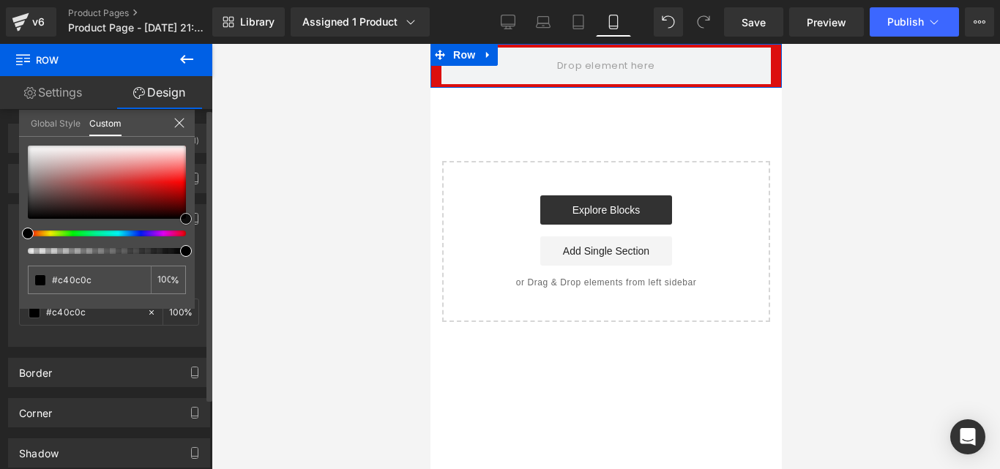
type input "#000000"
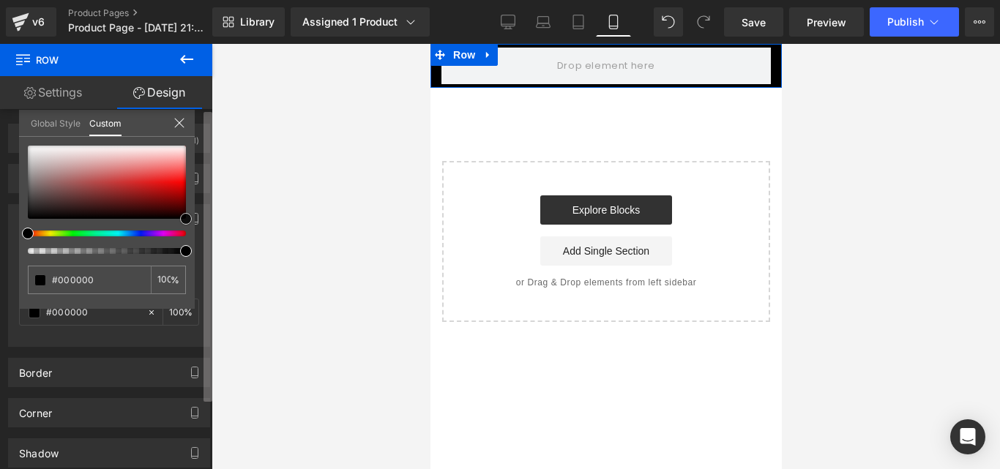
drag, startPoint x: 165, startPoint y: 185, endPoint x: 207, endPoint y: 249, distance: 76.6
click at [207, 249] on div "Visibility (All) 0|0|0|0 1 Show on Desktop 1 Show on Laptop 1 Show on Tablet 1 …" at bounding box center [106, 292] width 212 height 367
click at [180, 121] on icon at bounding box center [180, 123] width 12 height 12
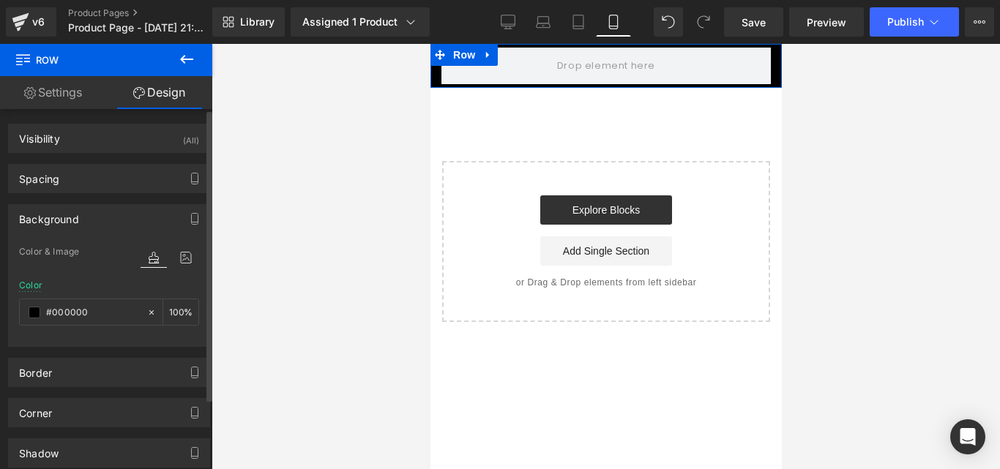
click at [84, 91] on link "Settings" at bounding box center [53, 92] width 106 height 33
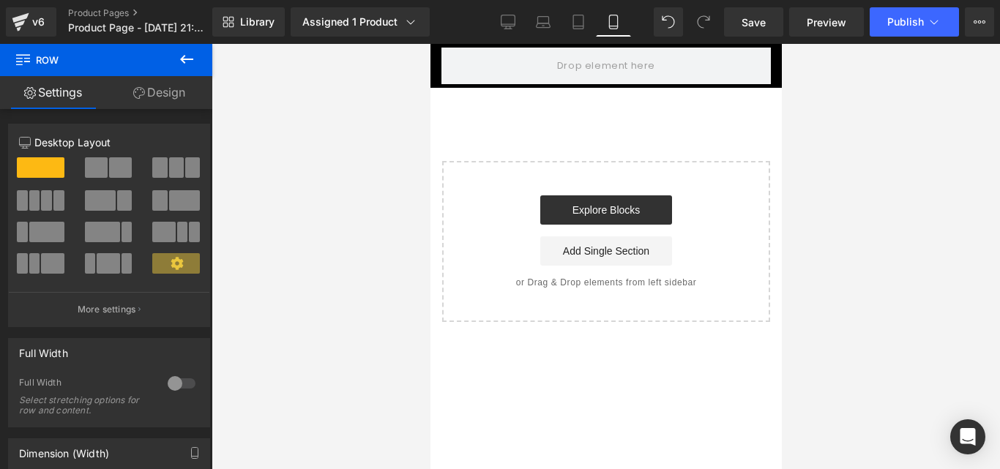
click at [186, 56] on icon at bounding box center [187, 60] width 18 height 18
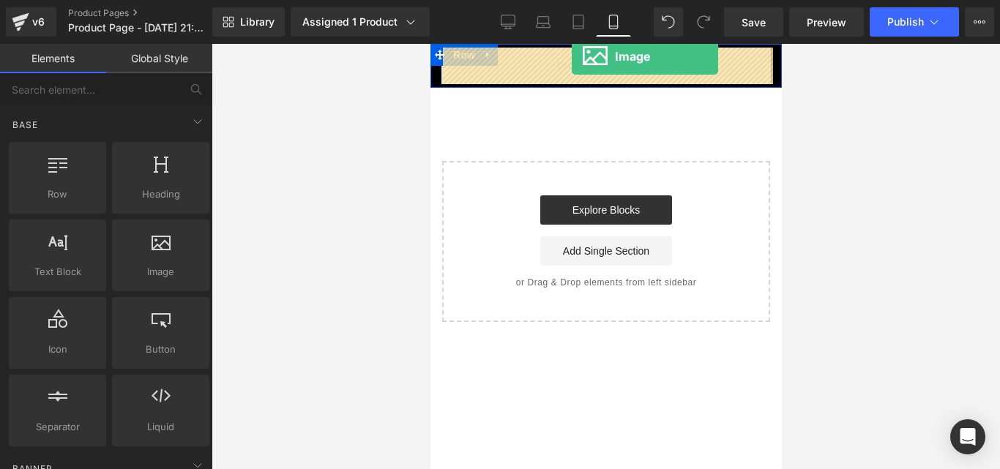
drag, startPoint x: 580, startPoint y: 319, endPoint x: 571, endPoint y: 56, distance: 262.3
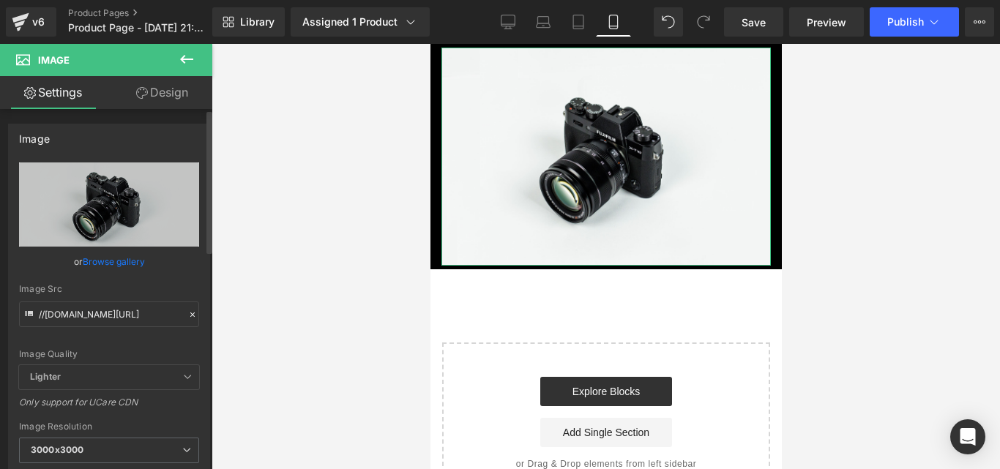
click at [187, 311] on icon at bounding box center [192, 315] width 10 height 10
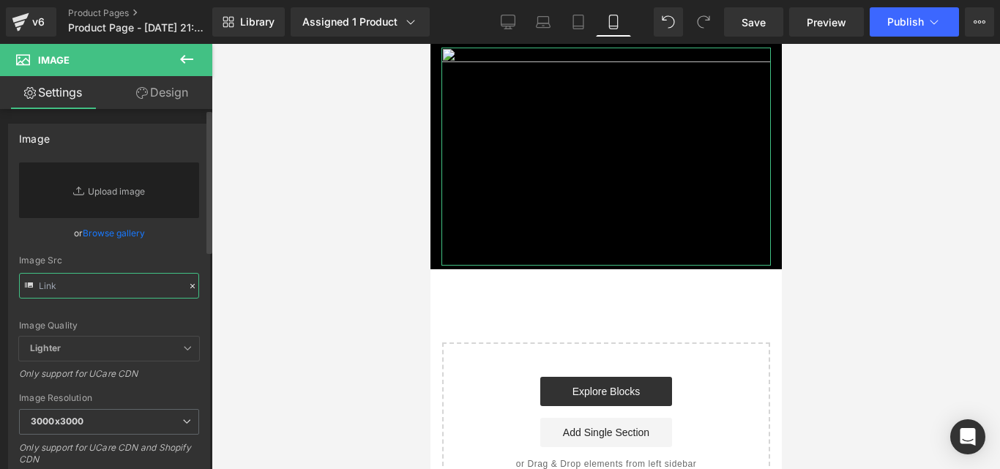
click at [125, 283] on input "text" at bounding box center [109, 286] width 180 height 26
paste input "[URL][DOMAIN_NAME]"
type input "[URL][DOMAIN_NAME]"
click at [143, 286] on input "text" at bounding box center [109, 286] width 180 height 26
click at [100, 206] on link "Replace Image" at bounding box center [109, 191] width 180 height 56
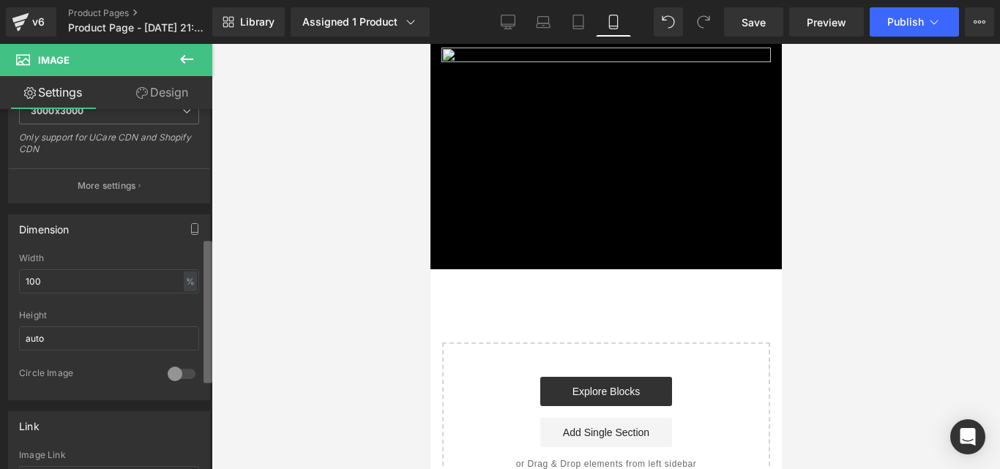
click at [215, 340] on div "Image You are previewing how the will restyle your page. You can not edit Eleme…" at bounding box center [500, 247] width 1000 height 494
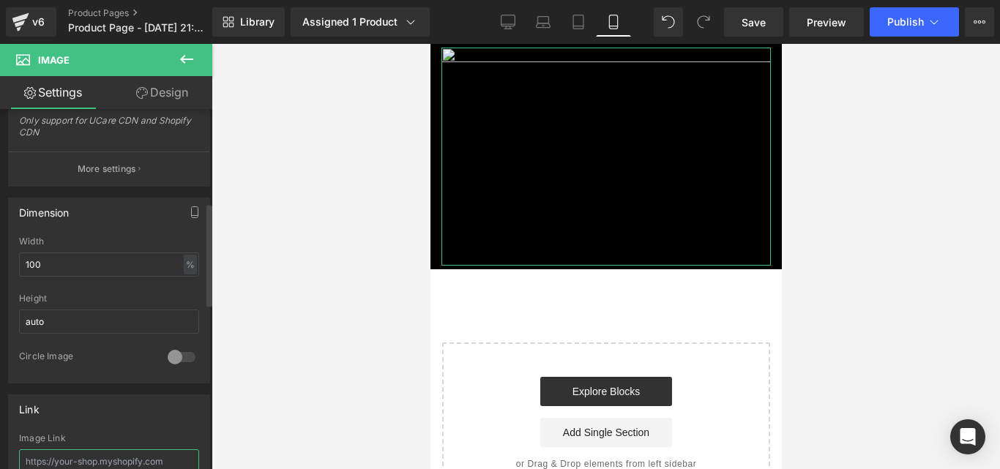
click at [154, 458] on input "text" at bounding box center [109, 462] width 180 height 24
paste input "[URL][DOMAIN_NAME]"
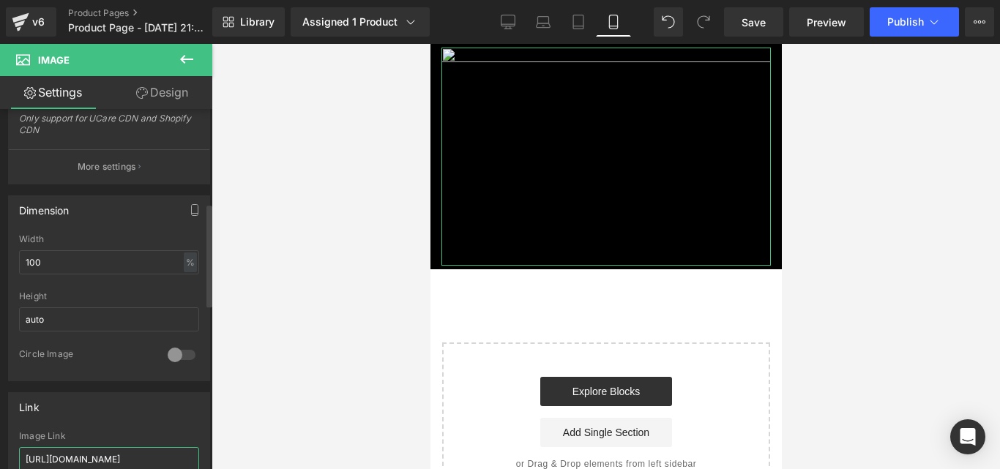
type input "[URL][DOMAIN_NAME]"
click at [168, 395] on div "Link" at bounding box center [109, 407] width 201 height 28
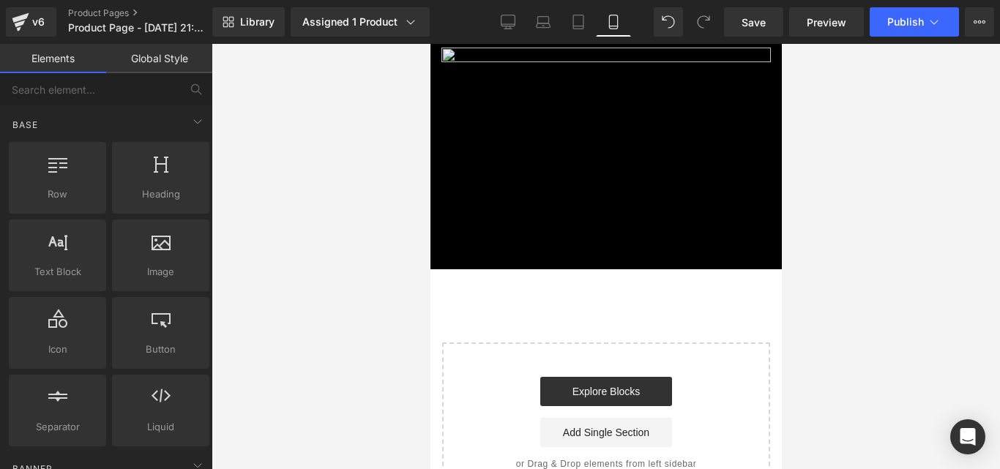
drag, startPoint x: 212, startPoint y: 267, endPoint x: 212, endPoint y: 285, distance: 17.6
click at [212, 285] on div "Image You are previewing how the will restyle your page. You can not edit Eleme…" at bounding box center [500, 247] width 1000 height 494
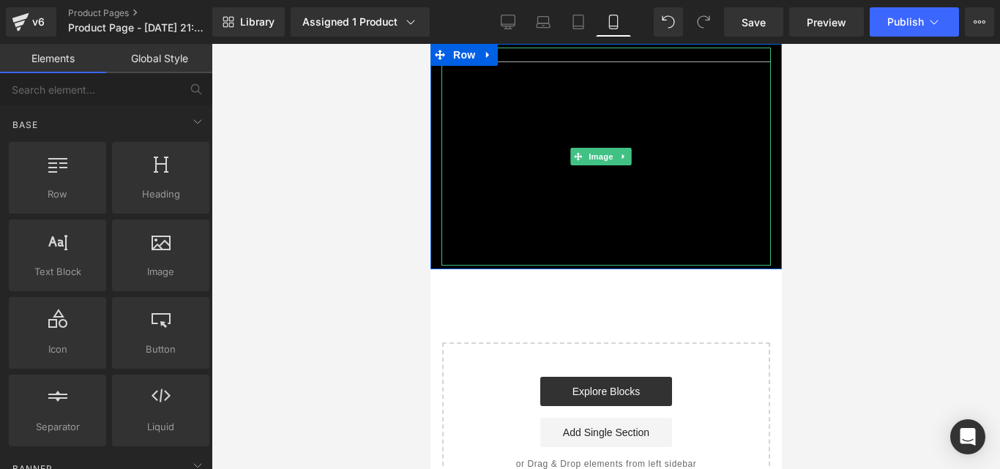
click at [594, 135] on img at bounding box center [605, 157] width 329 height 218
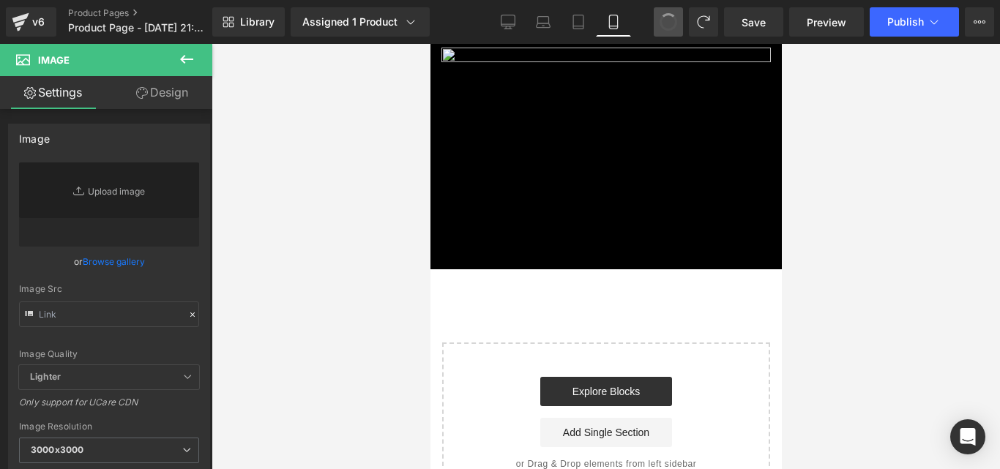
type input "//[DOMAIN_NAME][URL]"
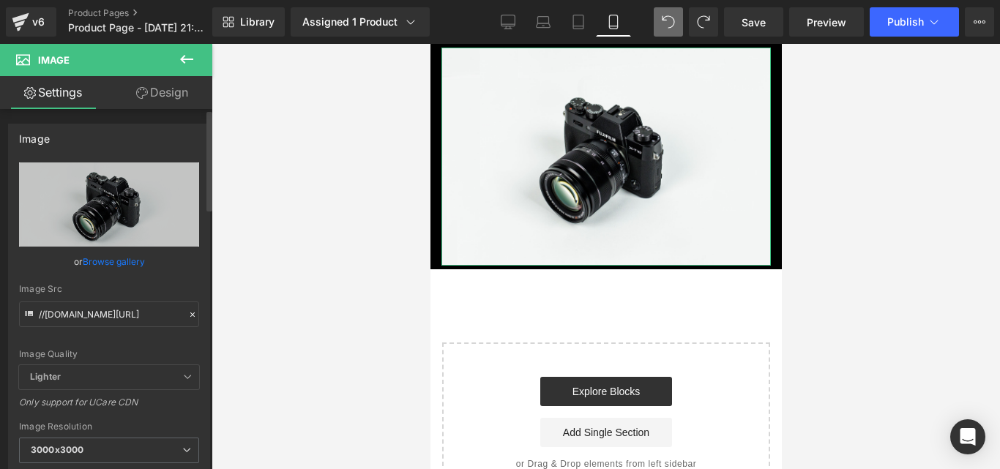
click at [137, 352] on div "Image Quality" at bounding box center [109, 354] width 180 height 10
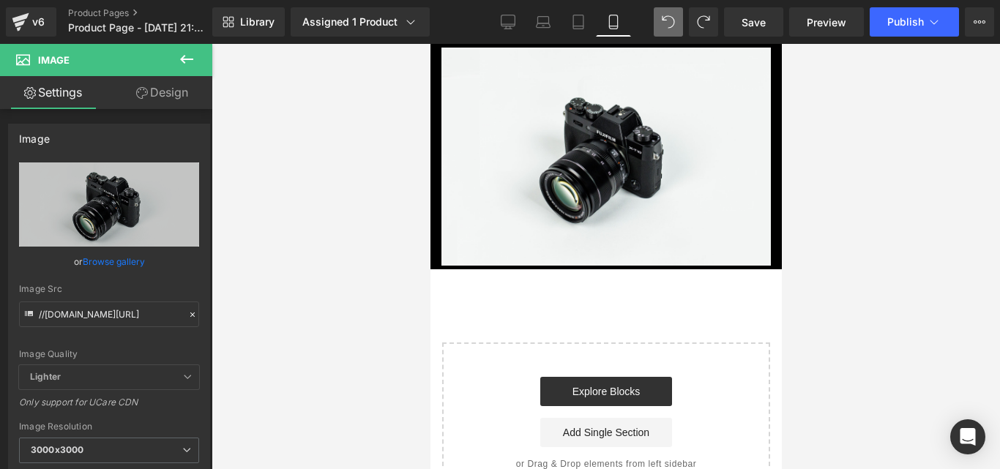
drag, startPoint x: 777, startPoint y: 56, endPoint x: 1207, endPoint y: 86, distance: 431.6
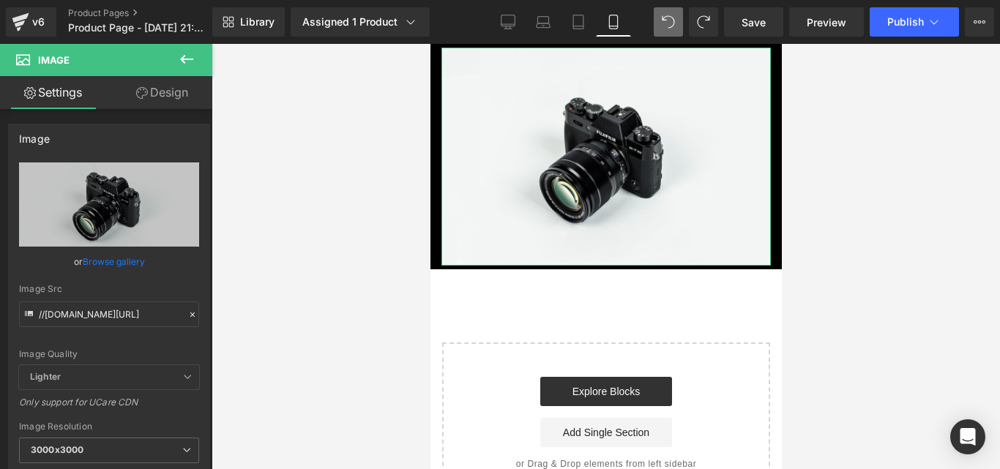
click at [53, 86] on link "Settings" at bounding box center [53, 92] width 106 height 33
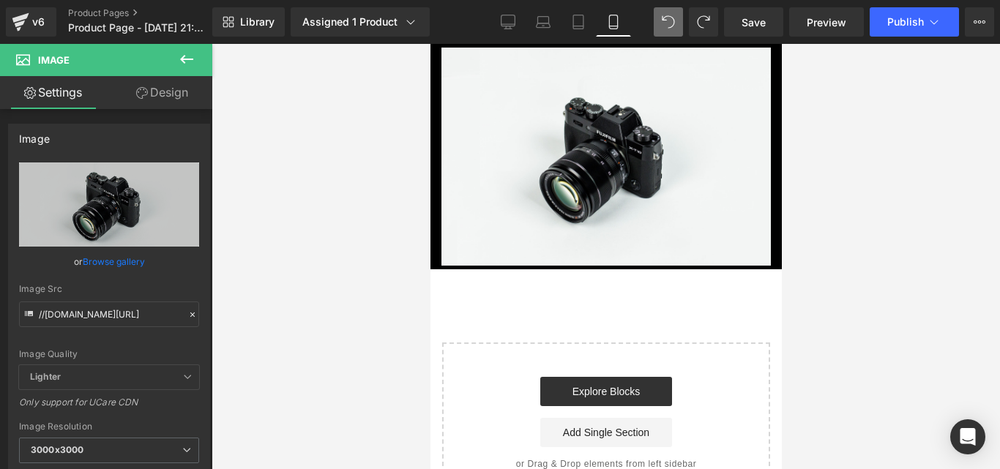
click at [174, 64] on button at bounding box center [186, 60] width 51 height 32
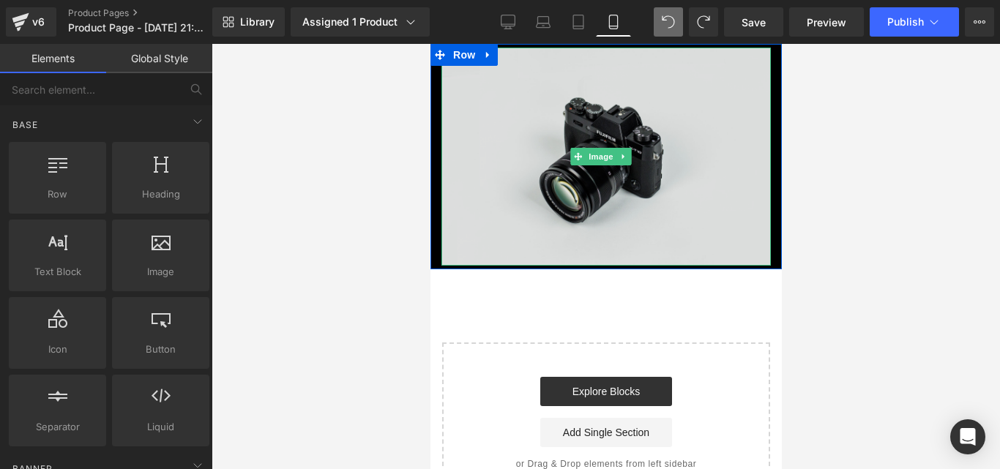
click at [481, 165] on img at bounding box center [605, 157] width 329 height 218
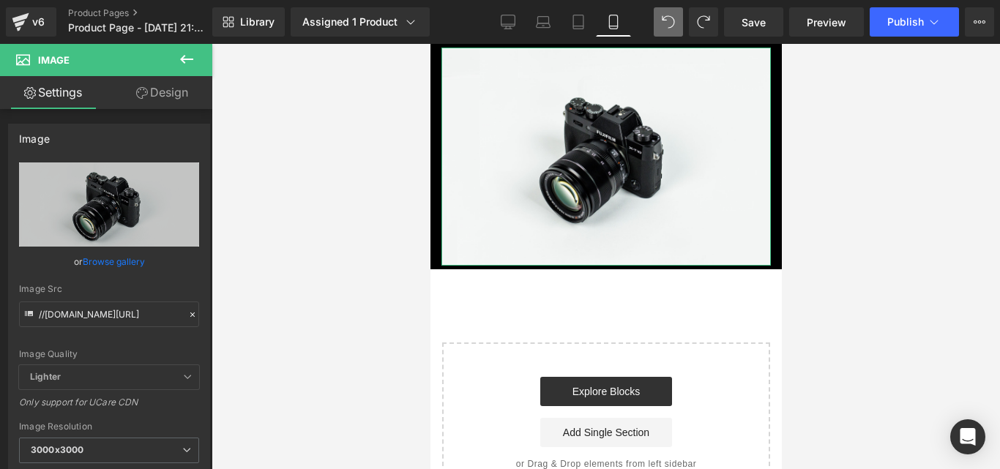
click at [190, 98] on link "Design" at bounding box center [162, 92] width 106 height 33
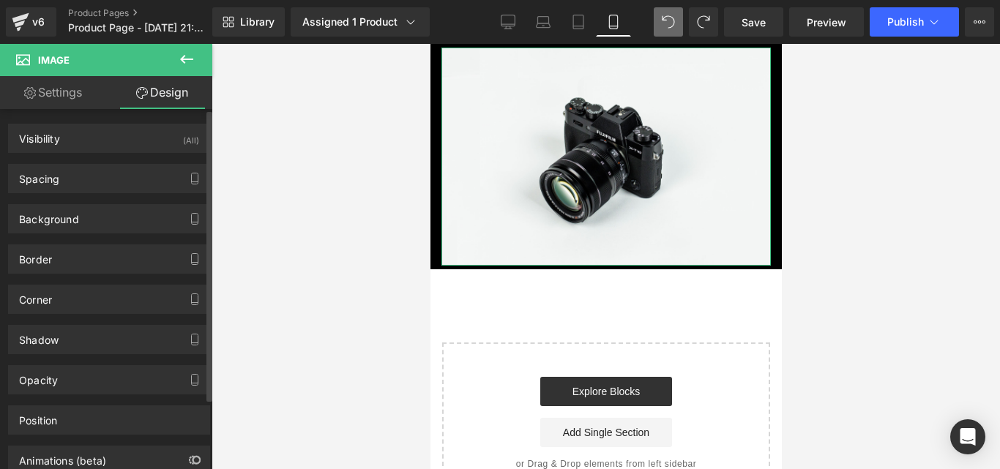
type input "0"
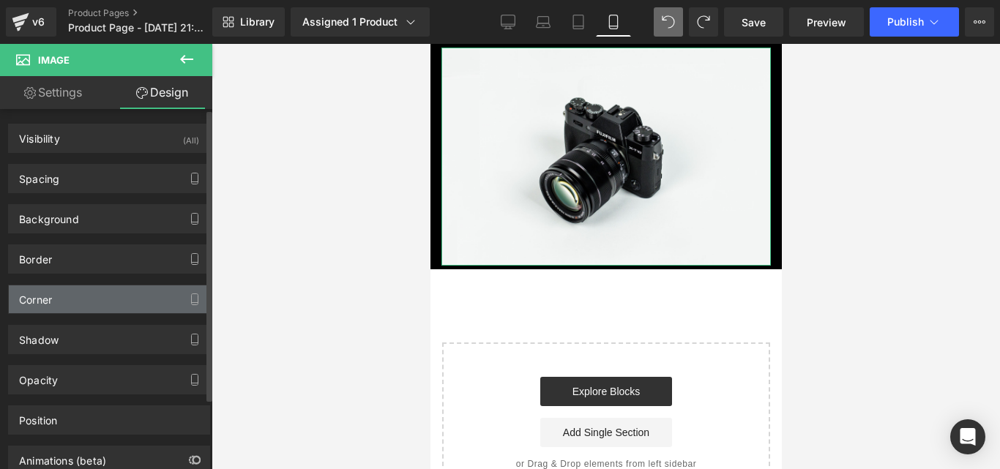
click at [87, 304] on div "Corner" at bounding box center [109, 300] width 201 height 28
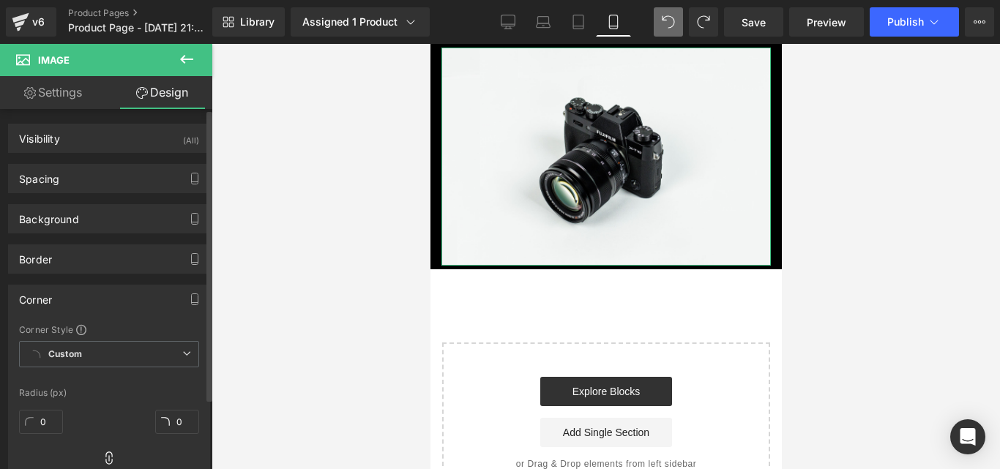
click at [160, 322] on div "Corner Corner Style Custom Custom Setup Global Style Custom Setup Global Style …" at bounding box center [109, 403] width 202 height 237
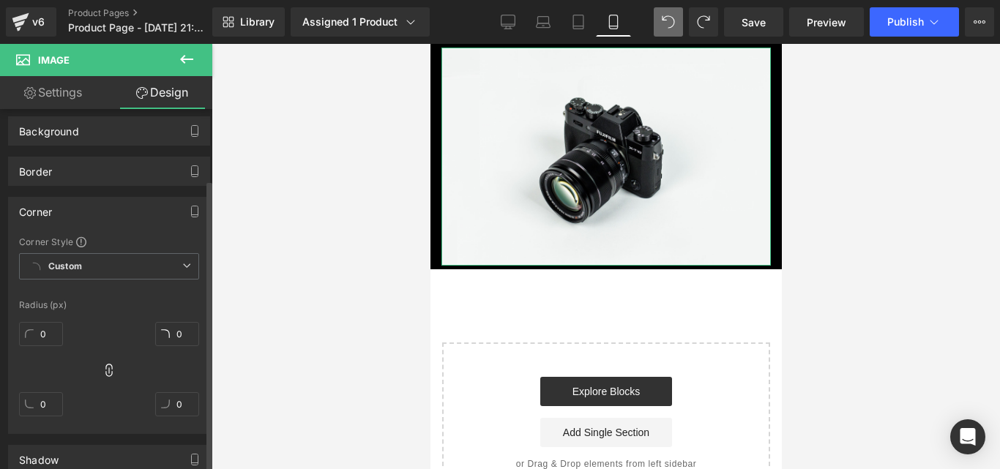
scroll to position [117, 0]
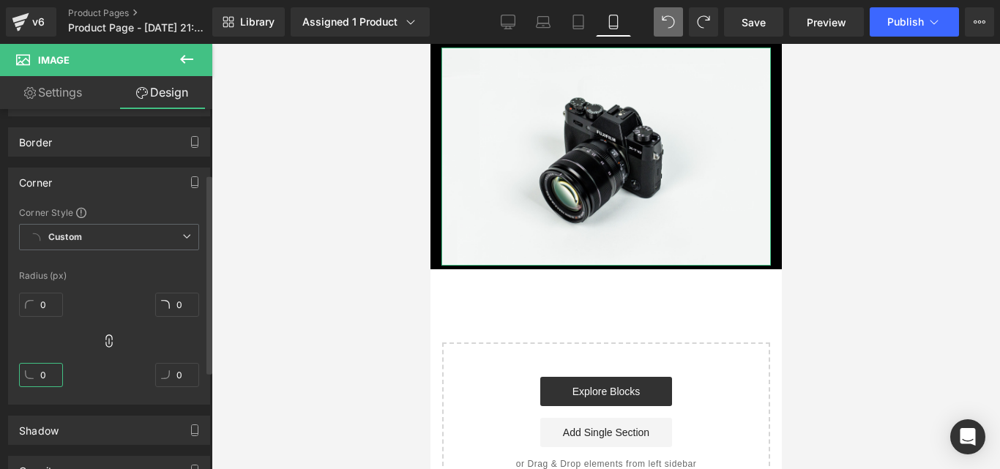
click at [52, 381] on input "0" at bounding box center [41, 375] width 44 height 24
type input "1"
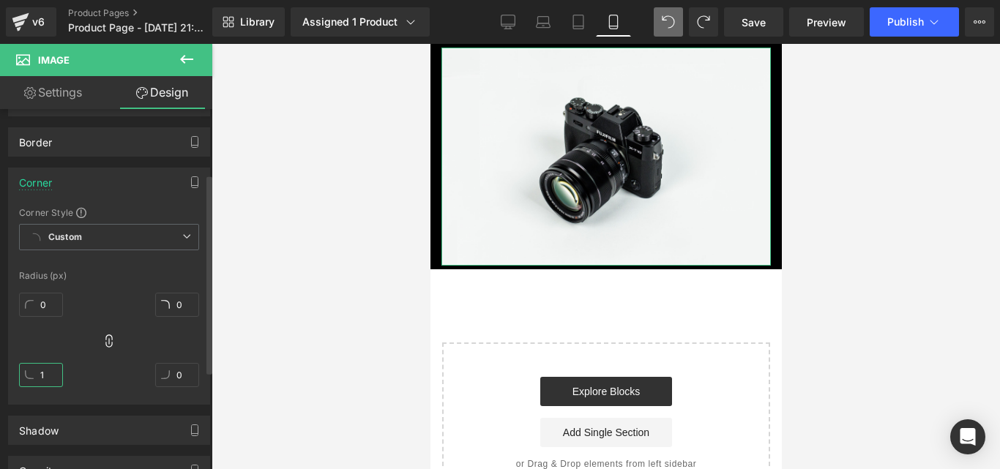
type input "1"
type input "15"
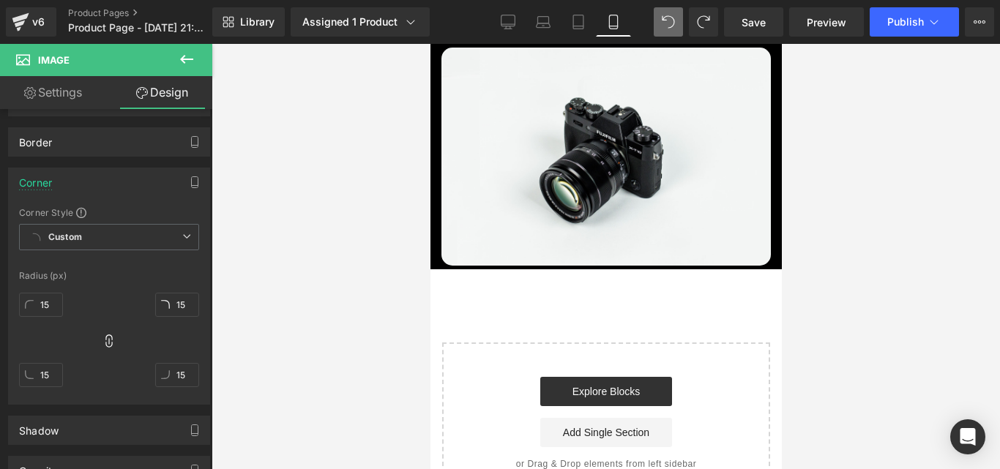
click at [285, 332] on div at bounding box center [606, 256] width 789 height 425
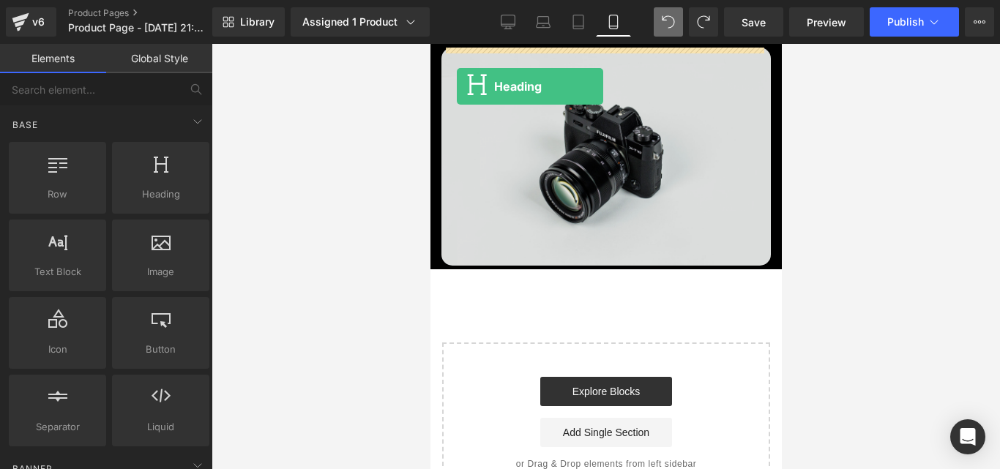
drag, startPoint x: 575, startPoint y: 247, endPoint x: 456, endPoint y: 86, distance: 200.0
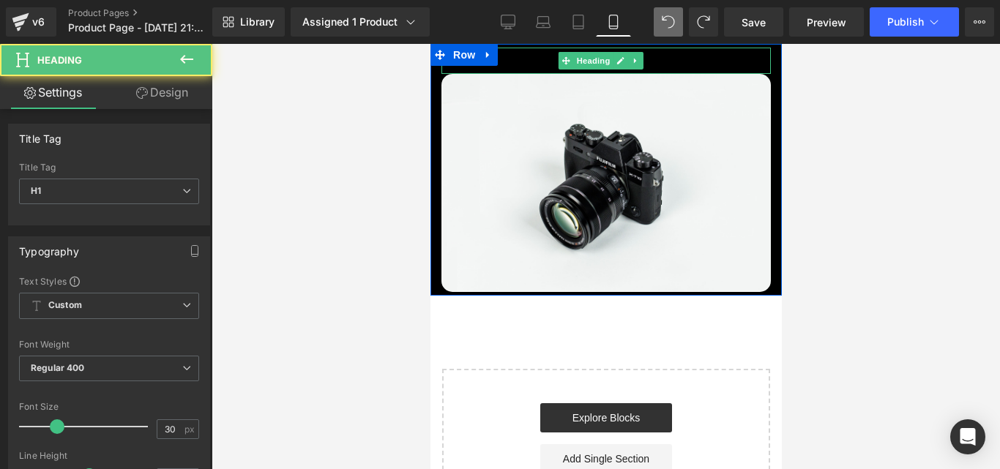
click at [522, 67] on h1 "Your heading text goes here" at bounding box center [605, 61] width 329 height 26
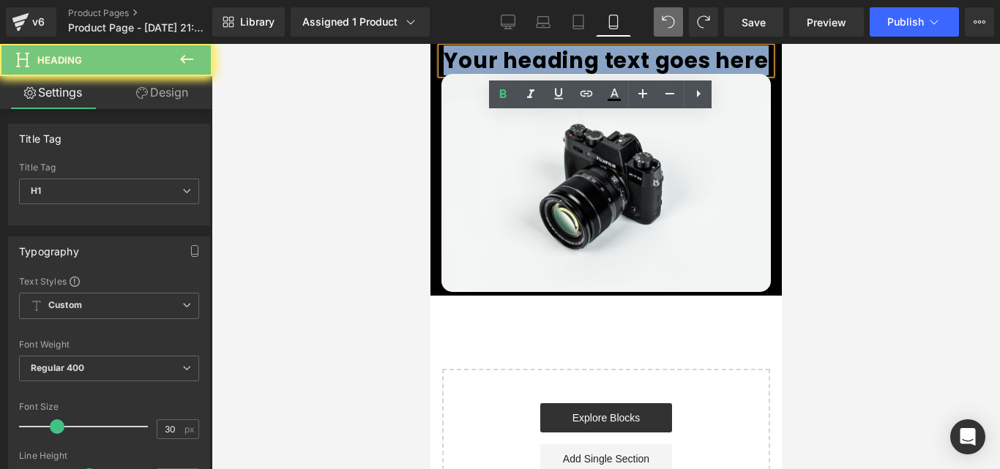
click at [522, 67] on h1 "Your heading text goes here" at bounding box center [605, 61] width 329 height 26
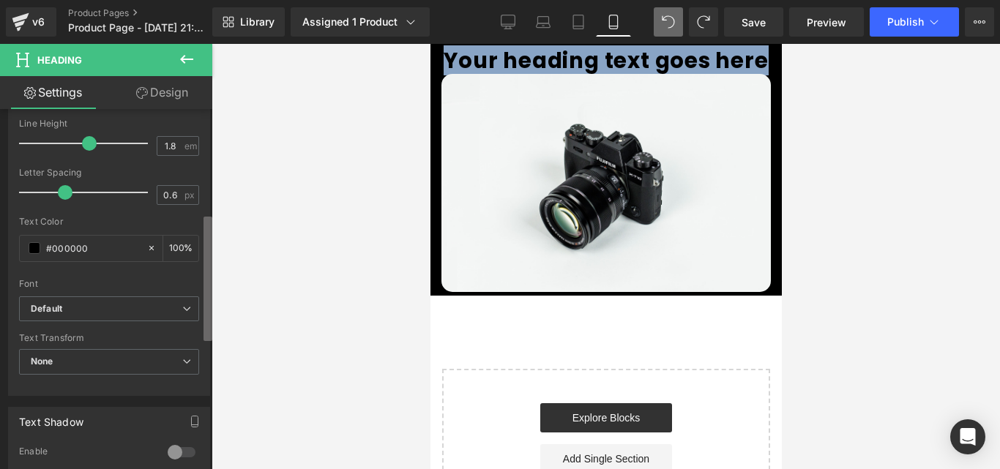
click at [227, 274] on div "Heading You are previewing how the will restyle your page. You can not edit Ele…" at bounding box center [500, 247] width 1000 height 494
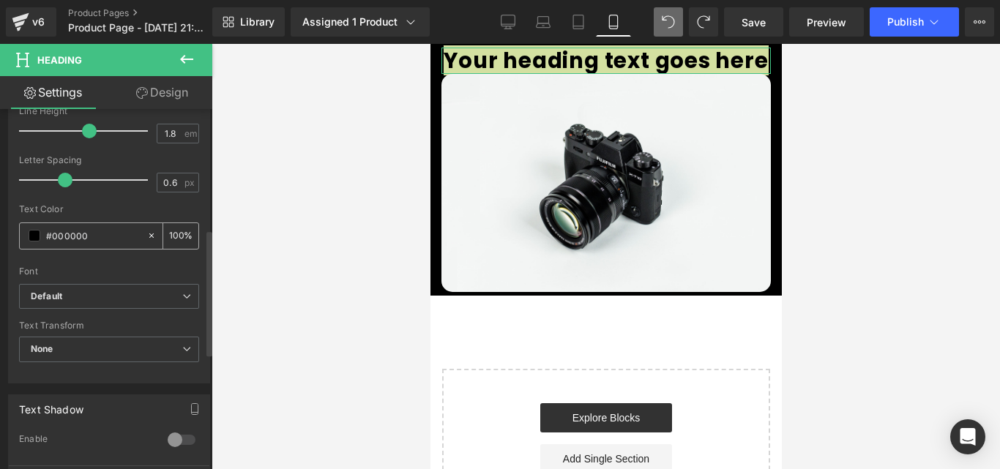
click at [31, 238] on span at bounding box center [35, 236] width 12 height 12
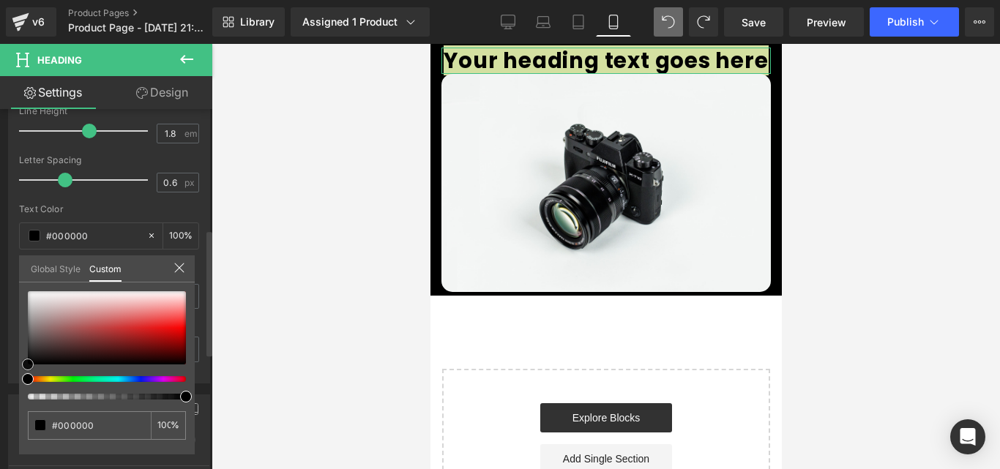
type input "#cdc0c0"
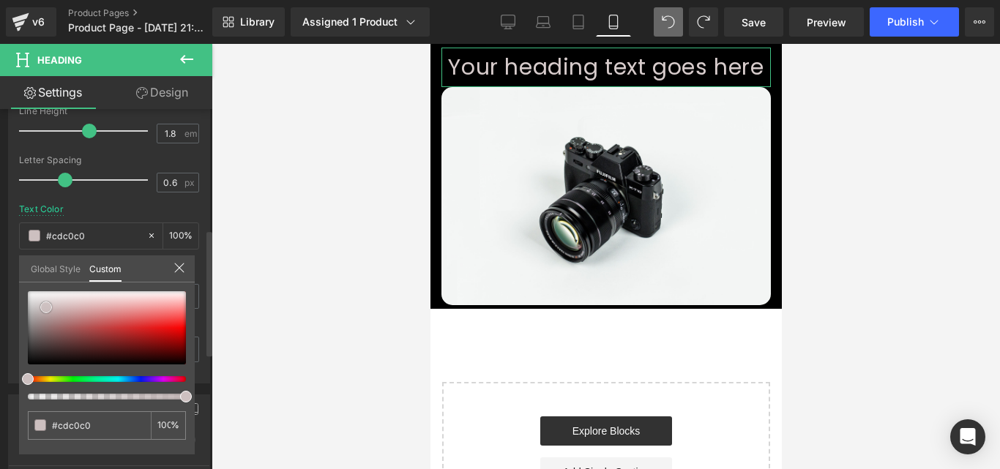
type input "#d6cbcb"
type input "#ffffff"
drag, startPoint x: 46, startPoint y: 308, endPoint x: 12, endPoint y: 271, distance: 49.7
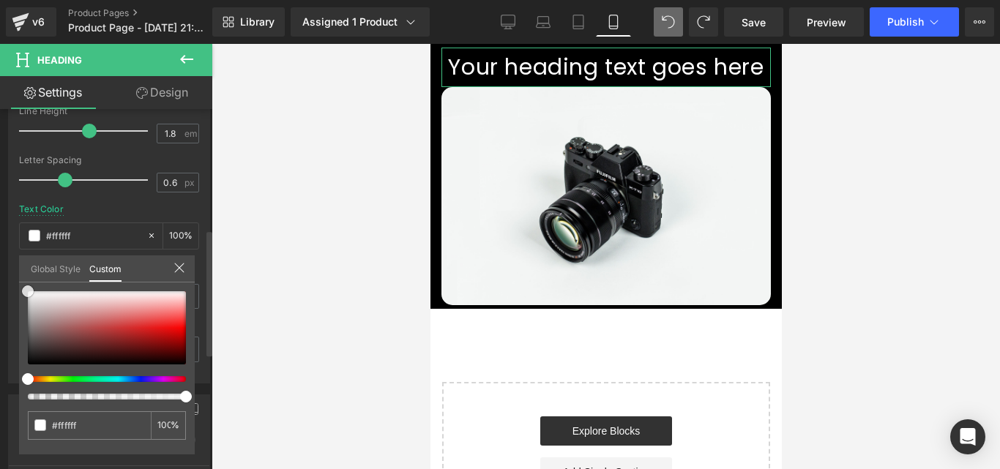
click at [12, 271] on div "Typography Text Styles Custom Custom Setup Global Style Custom Setup Global Sty…" at bounding box center [109, 132] width 219 height 503
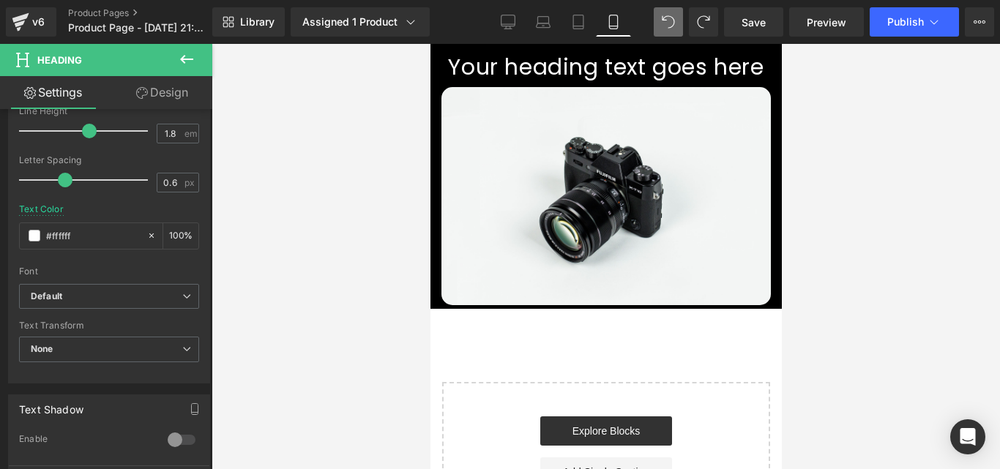
click at [223, 205] on div at bounding box center [606, 256] width 789 height 425
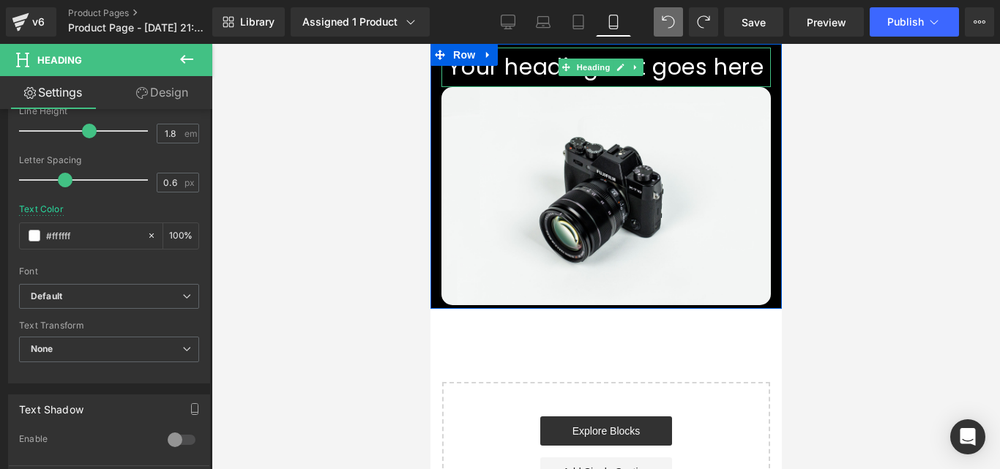
click at [538, 62] on h1 "Your heading text goes here" at bounding box center [605, 68] width 329 height 40
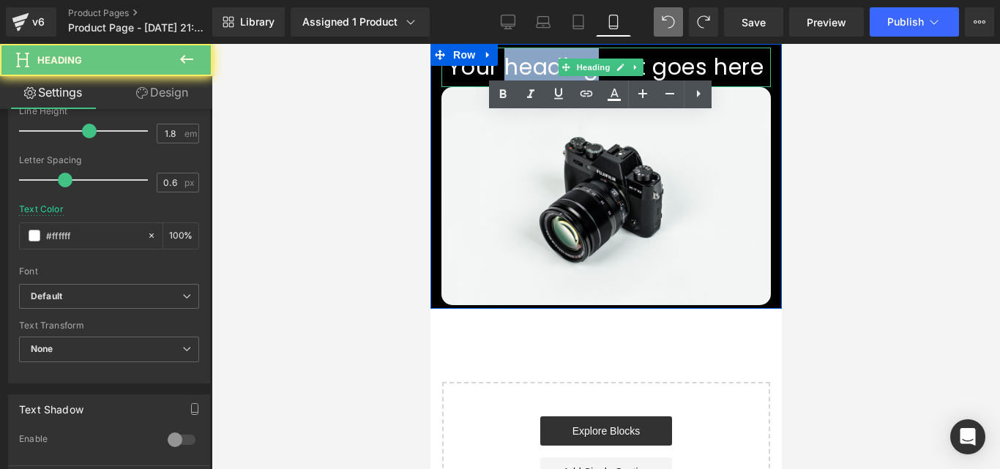
click at [538, 62] on h1 "Your heading text goes here" at bounding box center [605, 68] width 329 height 40
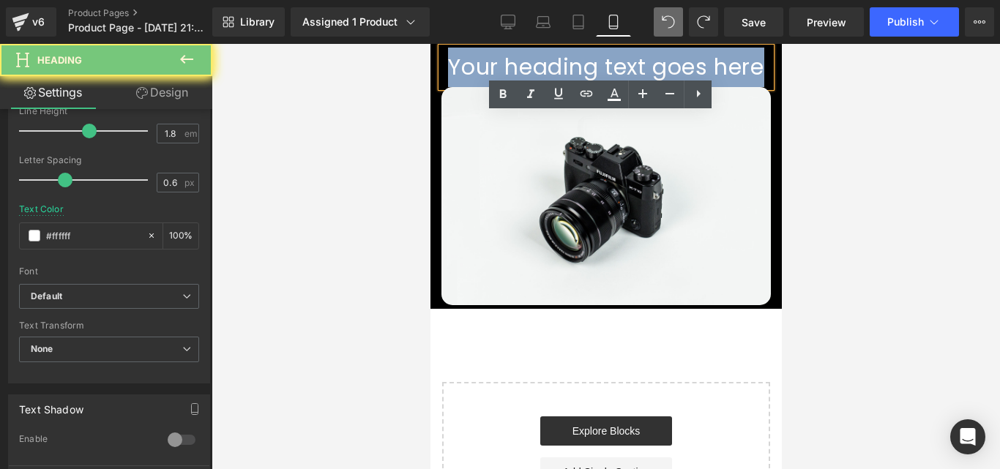
click at [538, 62] on h1 "Your heading text goes here" at bounding box center [605, 68] width 329 height 40
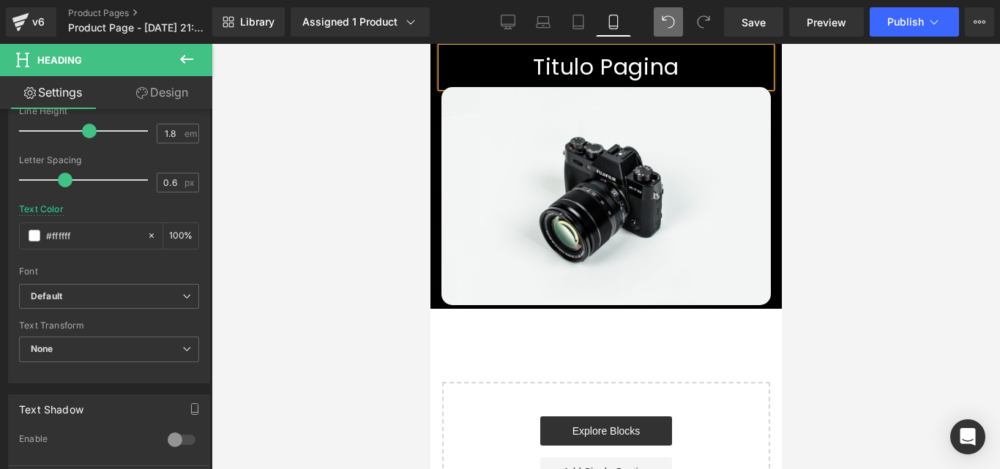
click at [353, 166] on div at bounding box center [606, 256] width 789 height 425
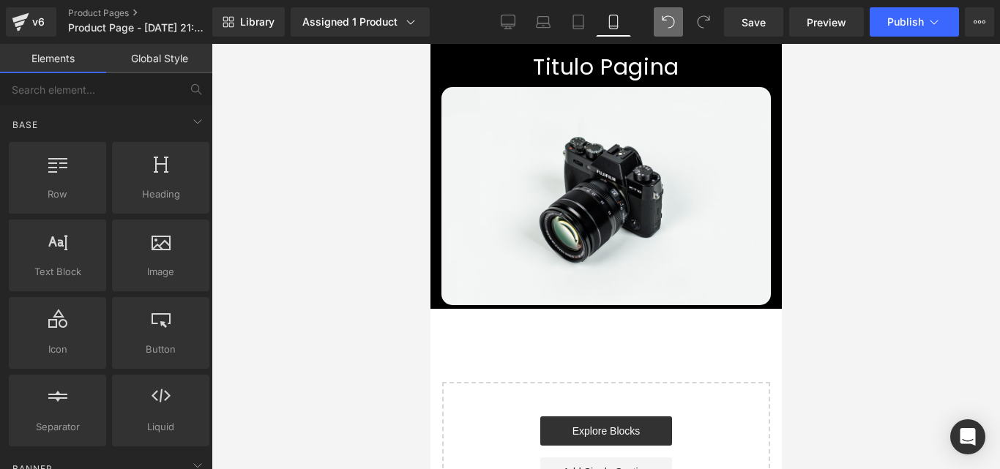
click at [782, 197] on div at bounding box center [606, 256] width 789 height 425
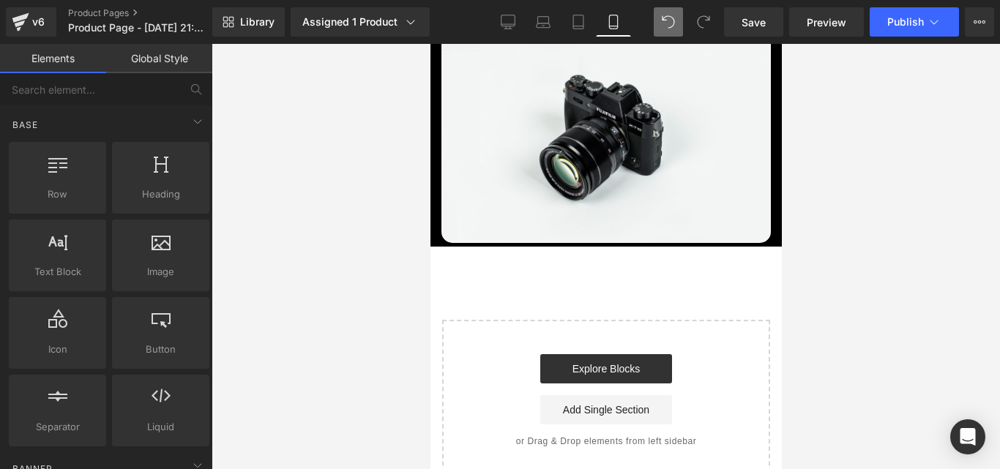
scroll to position [66, 0]
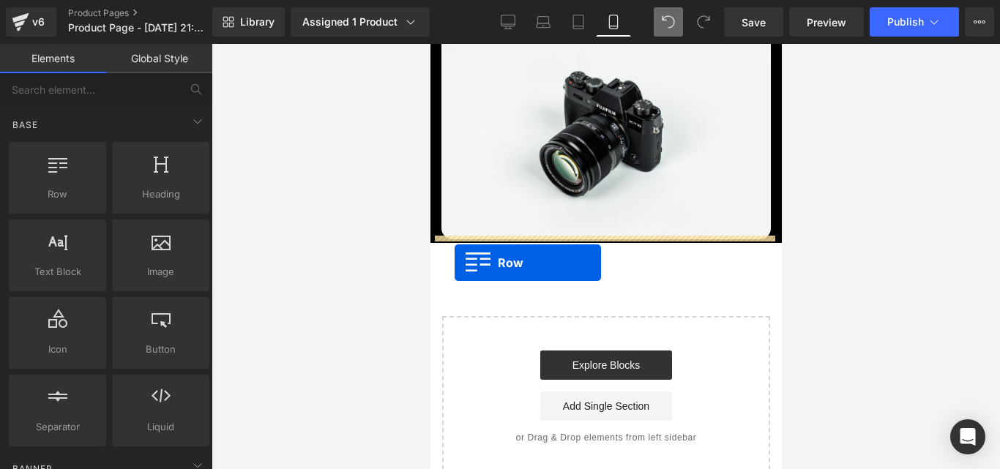
drag, startPoint x: 486, startPoint y: 240, endPoint x: 454, endPoint y: 263, distance: 39.4
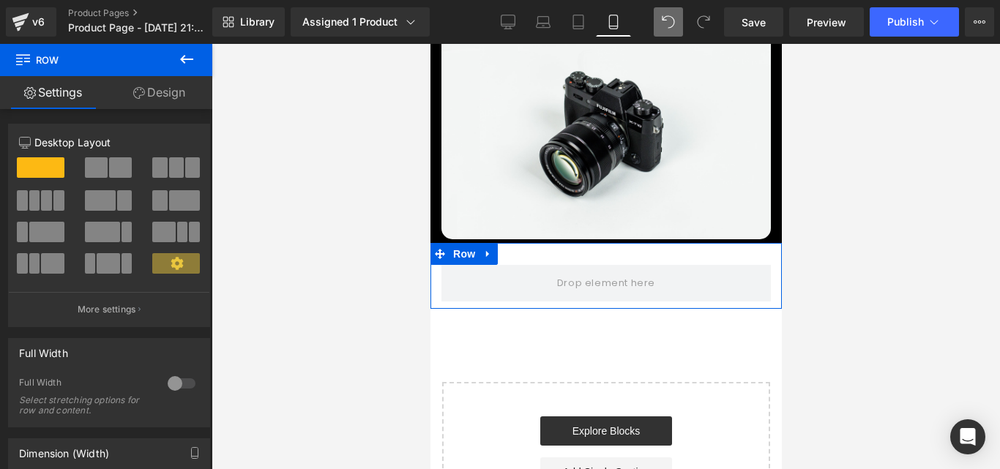
click at [159, 107] on link "Design" at bounding box center [159, 92] width 106 height 33
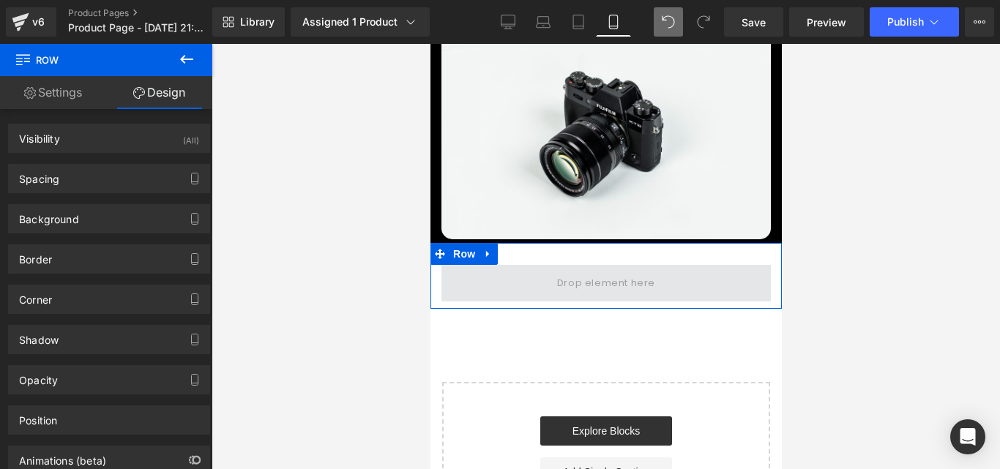
click at [519, 265] on span at bounding box center [605, 283] width 329 height 37
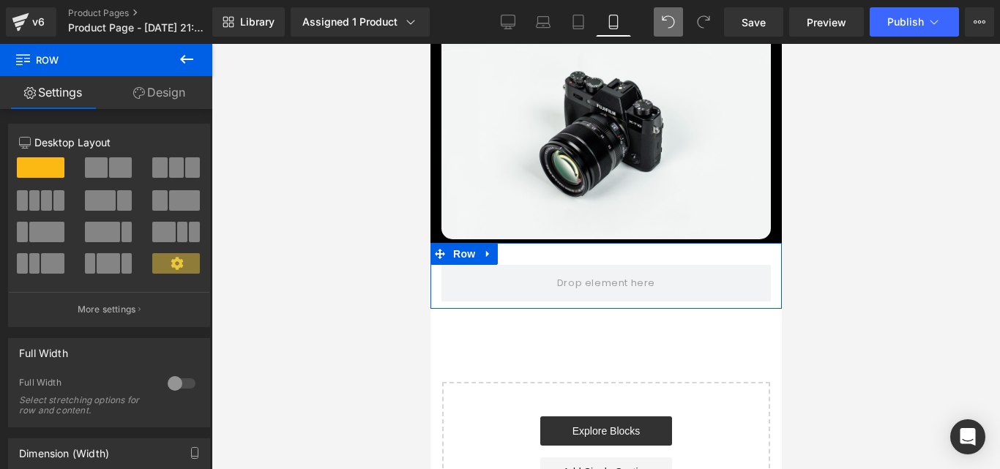
click at [192, 100] on link "Design" at bounding box center [159, 92] width 106 height 33
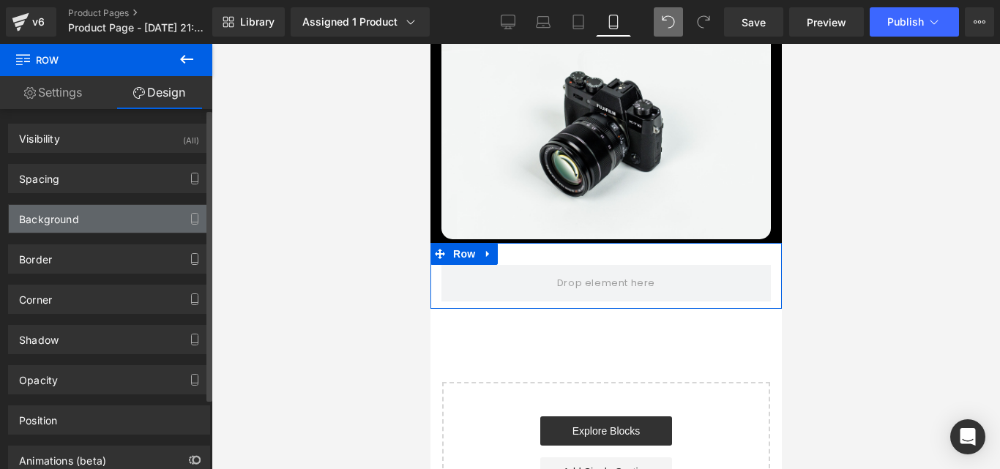
click at [86, 222] on div "Background" at bounding box center [109, 219] width 201 height 28
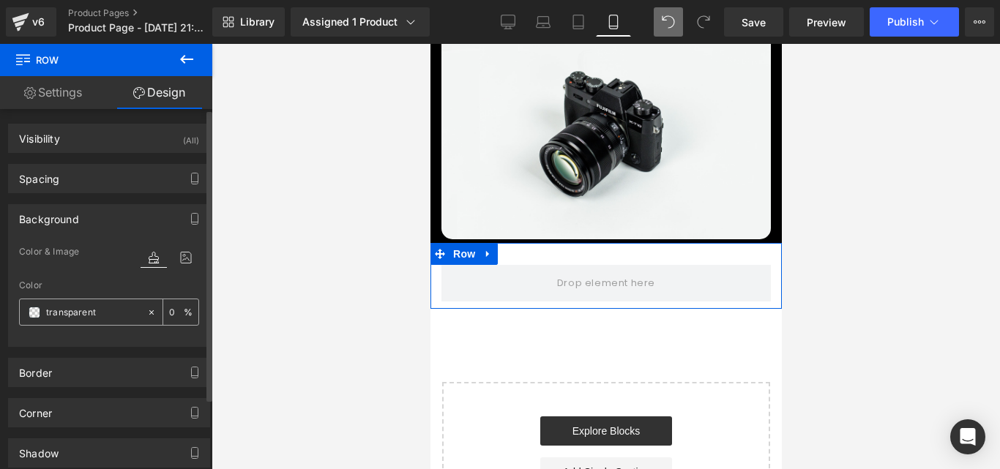
click at [30, 314] on span at bounding box center [35, 313] width 12 height 12
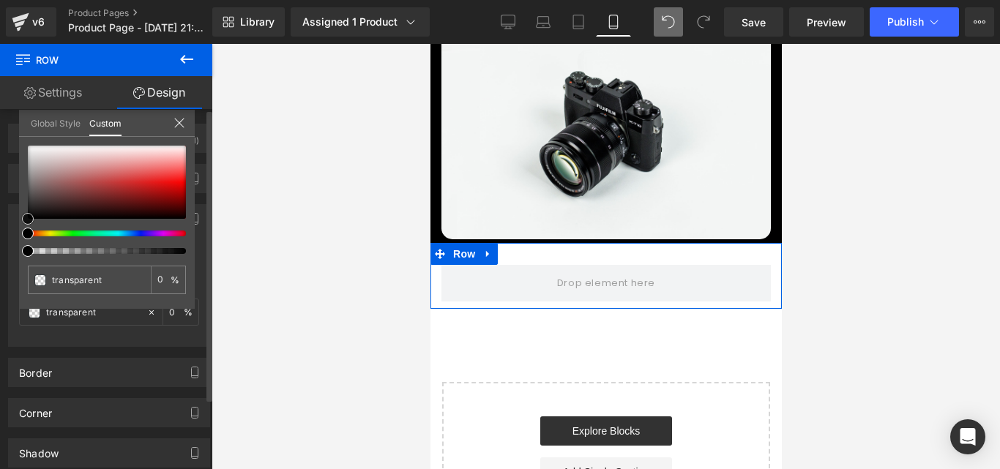
type input "#b31313"
type input "100"
type input "#b31313"
type input "100"
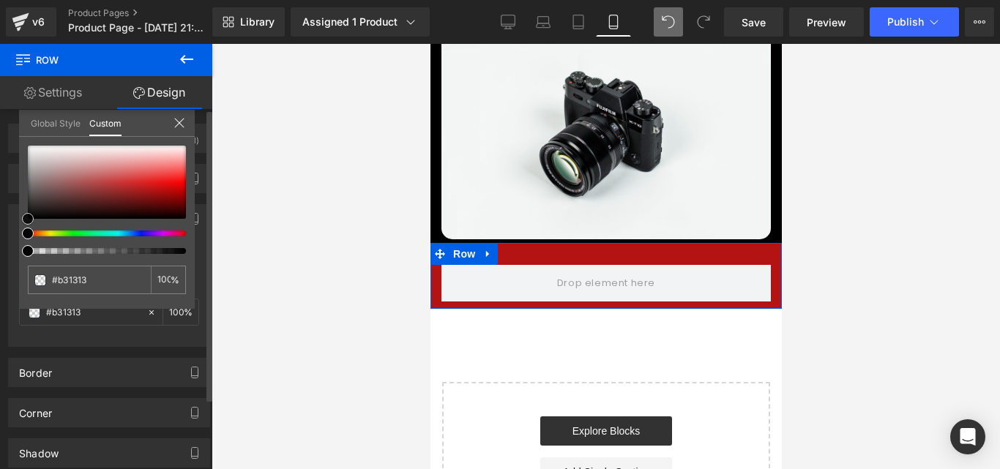
click at [154, 190] on div at bounding box center [107, 182] width 158 height 73
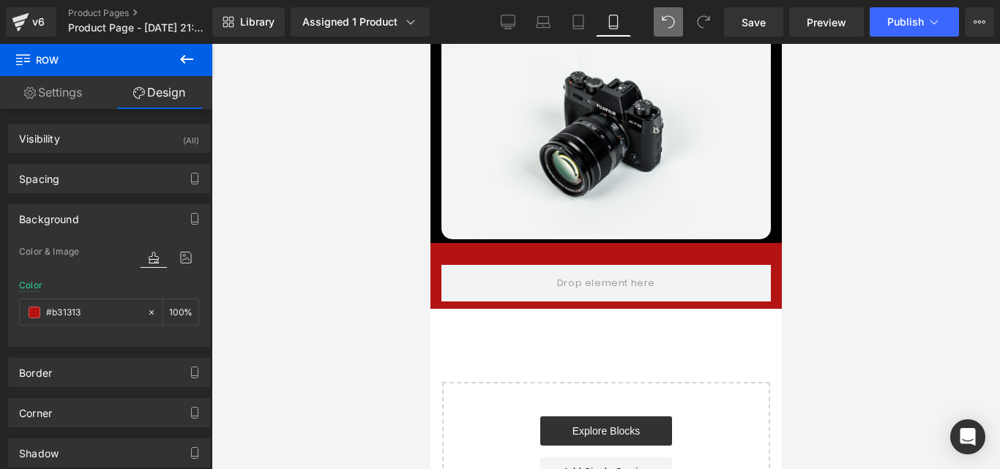
click at [291, 167] on div at bounding box center [606, 256] width 789 height 425
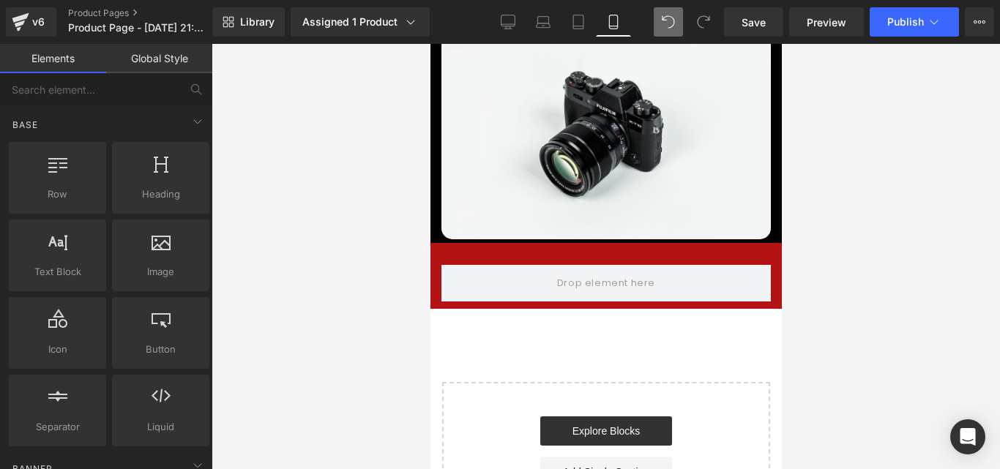
click at [234, 168] on div at bounding box center [606, 256] width 789 height 425
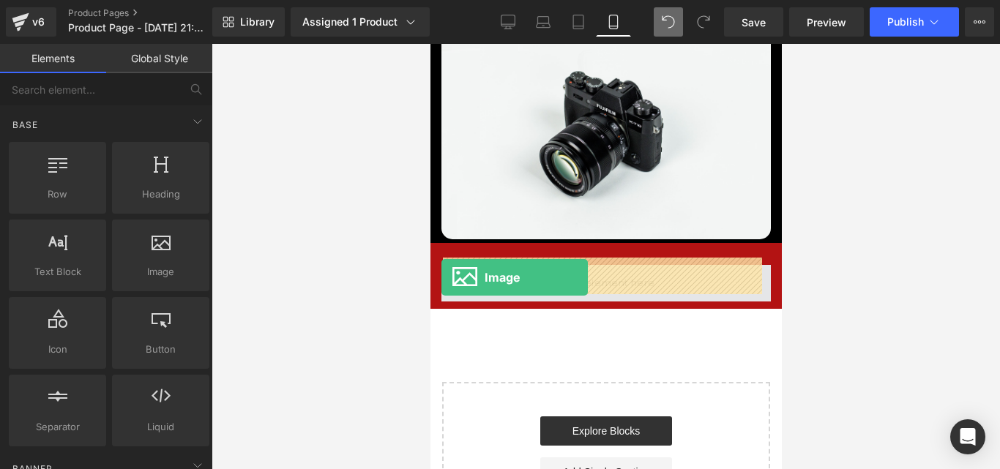
drag, startPoint x: 574, startPoint y: 308, endPoint x: 443, endPoint y: 277, distance: 134.6
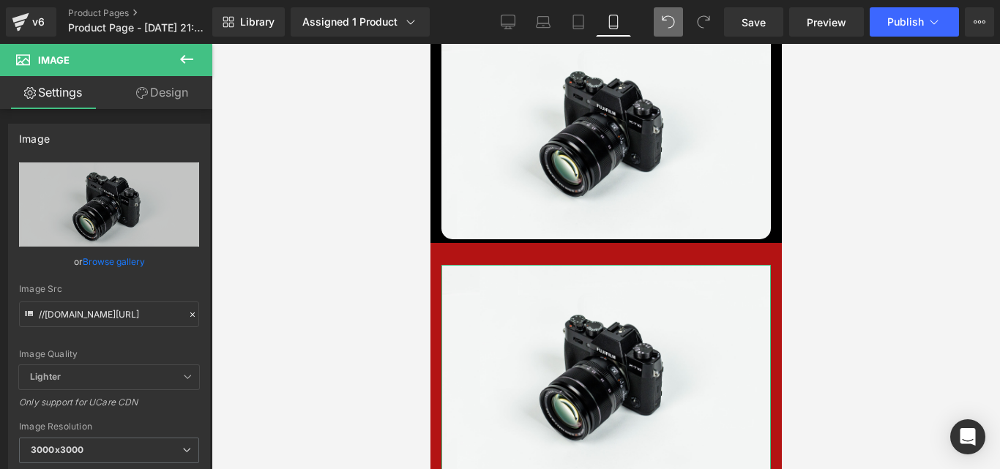
click at [186, 96] on link "Design" at bounding box center [162, 92] width 106 height 33
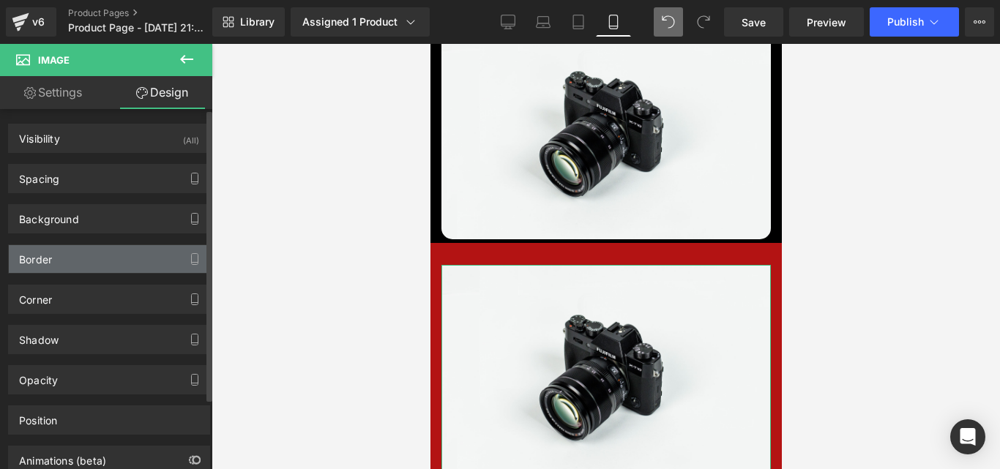
type input "#000000"
type input "100"
type input "0"
click at [87, 258] on div "Border" at bounding box center [109, 259] width 201 height 28
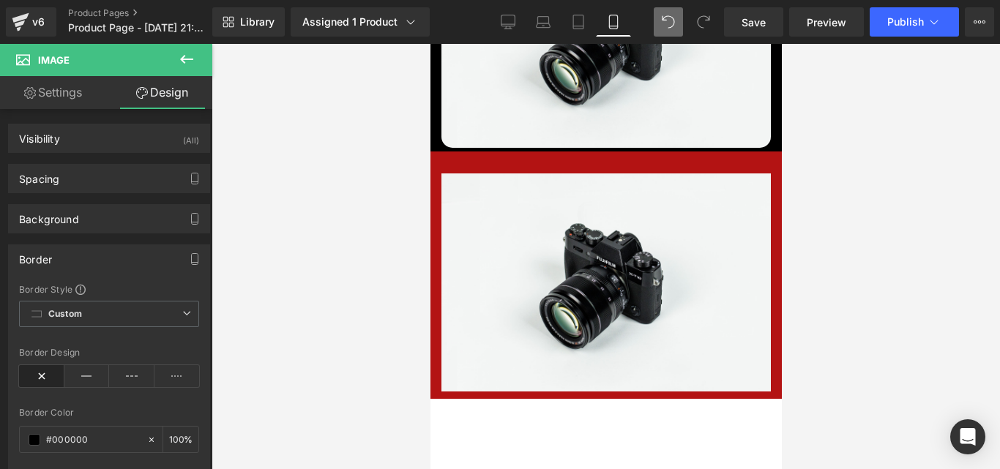
scroll to position [165, 0]
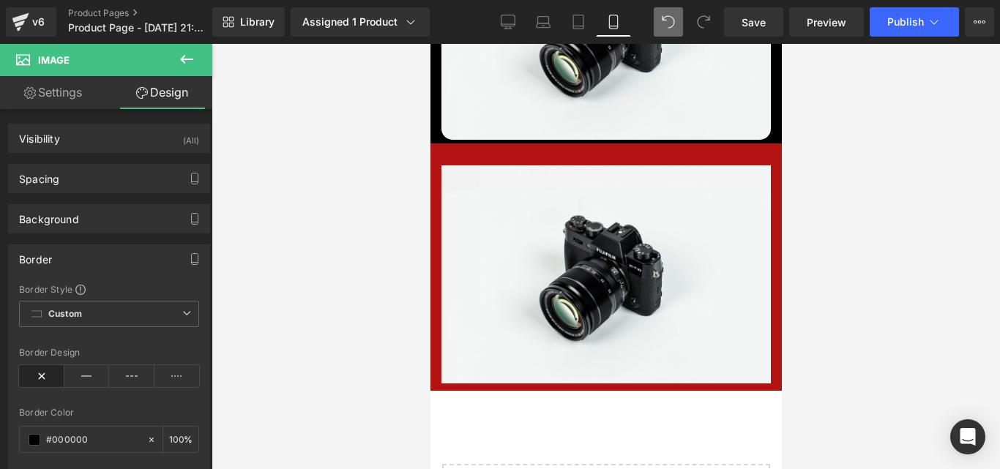
drag, startPoint x: 775, startPoint y: 223, endPoint x: 1216, endPoint y: 319, distance: 451.3
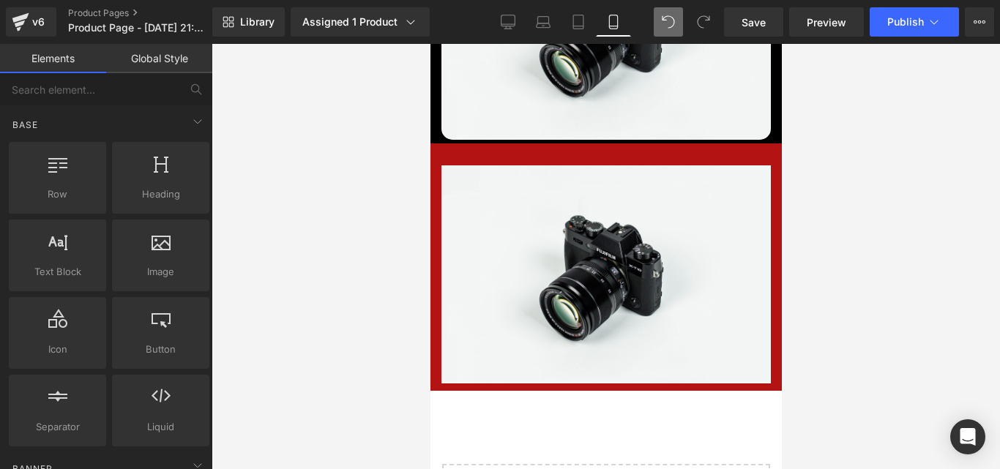
click at [786, 275] on div at bounding box center [606, 256] width 789 height 425
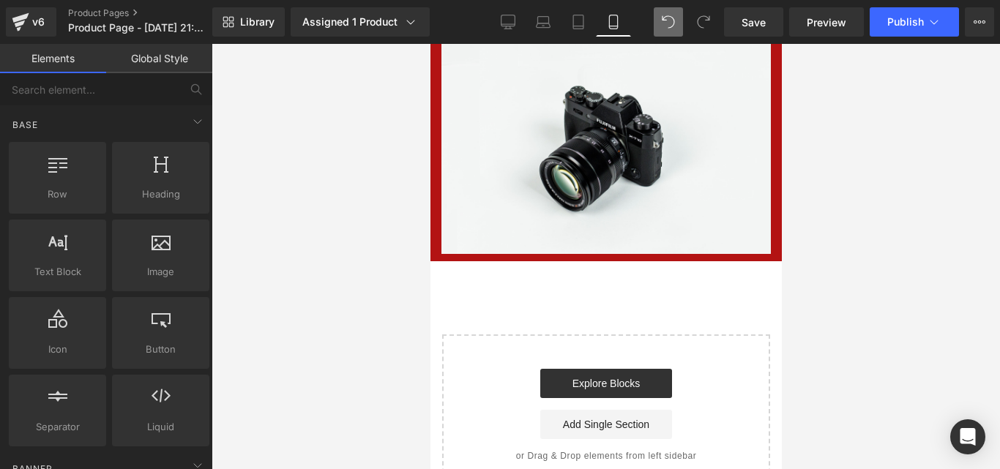
scroll to position [305, 0]
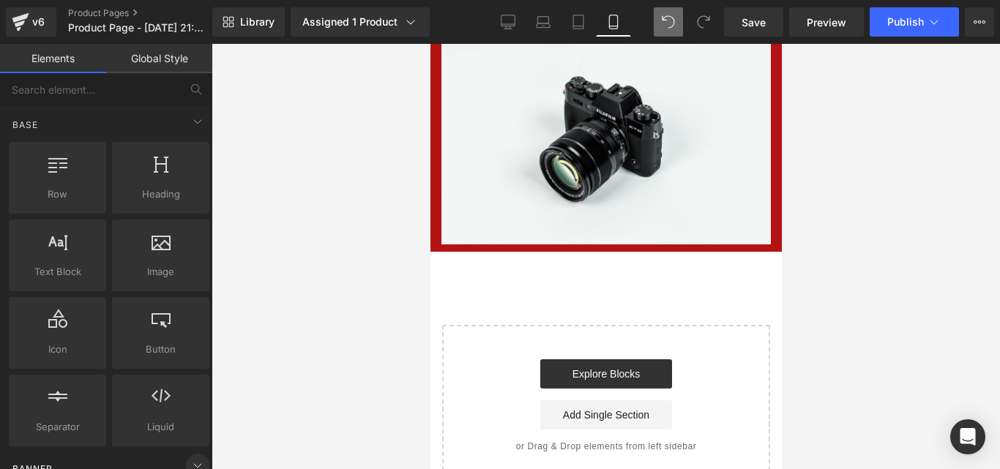
click at [189, 457] on icon at bounding box center [198, 466] width 18 height 18
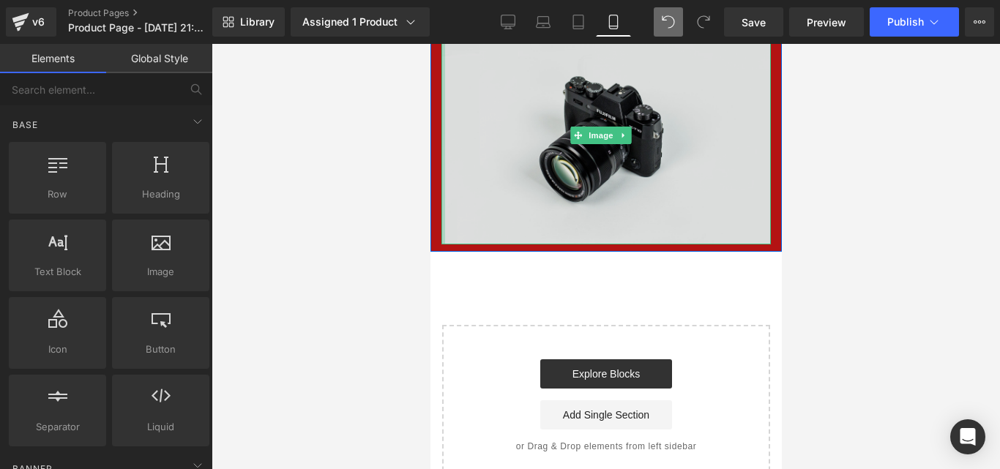
click at [441, 90] on div at bounding box center [443, 135] width 4 height 218
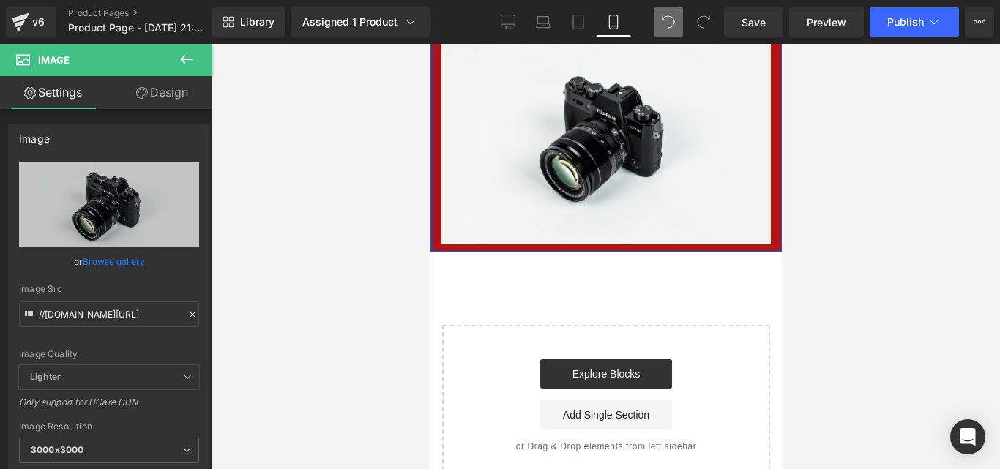
click at [430, 100] on div at bounding box center [432, 127] width 4 height 247
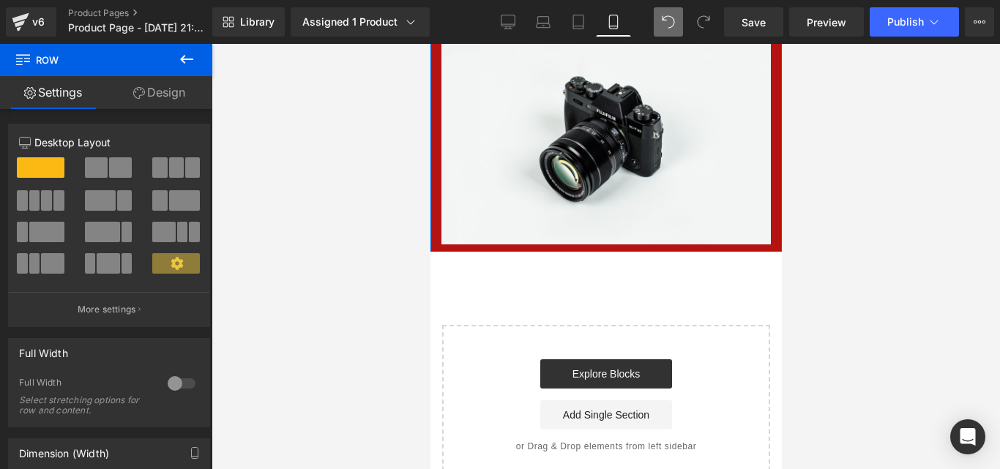
click at [175, 94] on link "Design" at bounding box center [159, 92] width 106 height 33
click at [179, 63] on icon at bounding box center [187, 60] width 18 height 18
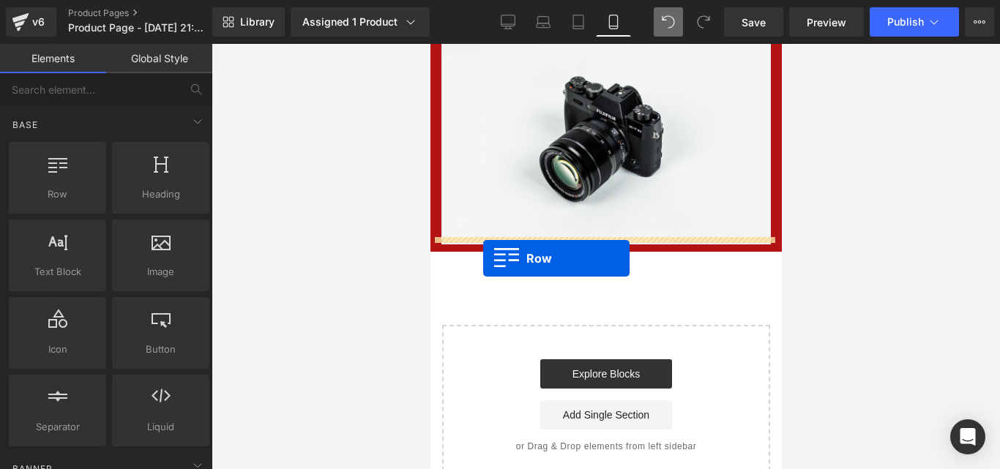
drag, startPoint x: 474, startPoint y: 213, endPoint x: 483, endPoint y: 258, distance: 46.2
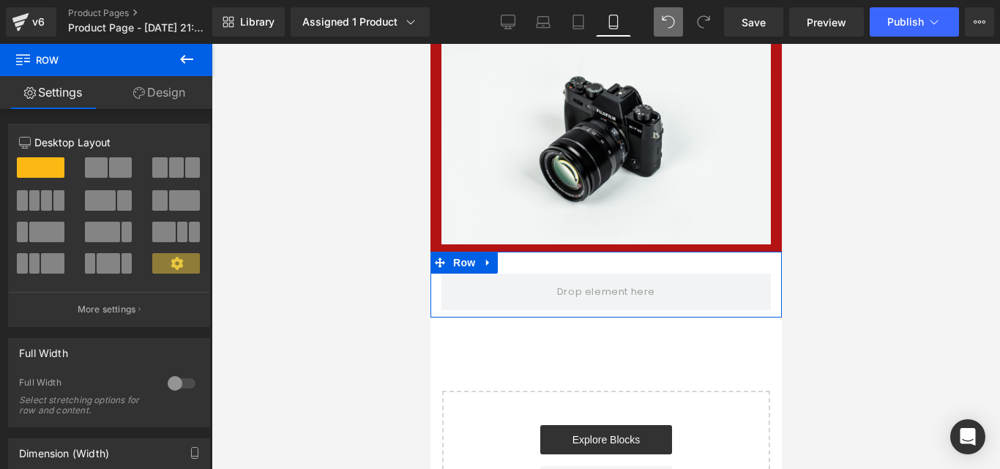
click at [51, 92] on link "Settings" at bounding box center [53, 92] width 106 height 33
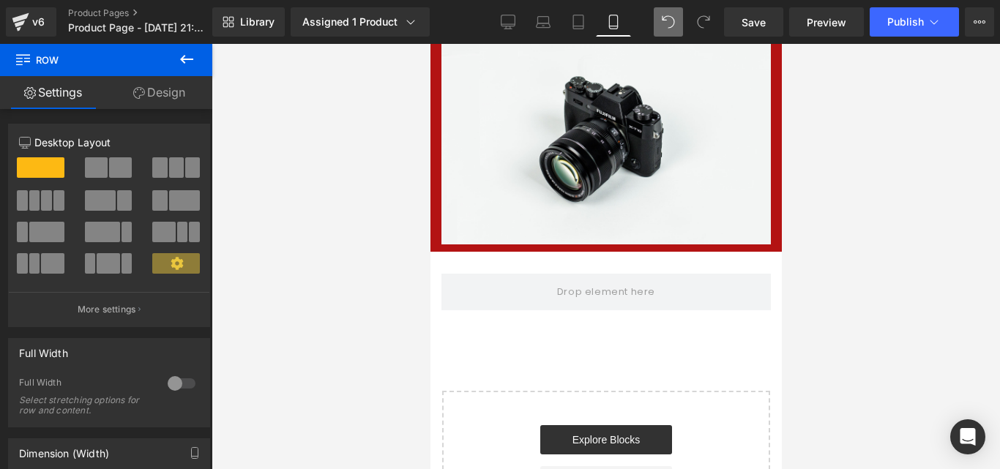
click at [187, 54] on icon at bounding box center [187, 60] width 18 height 18
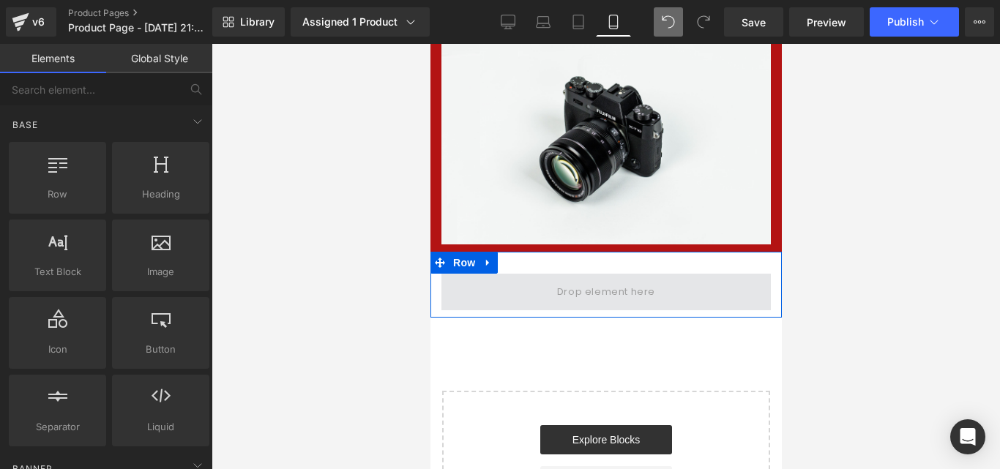
click at [474, 285] on span at bounding box center [605, 292] width 329 height 37
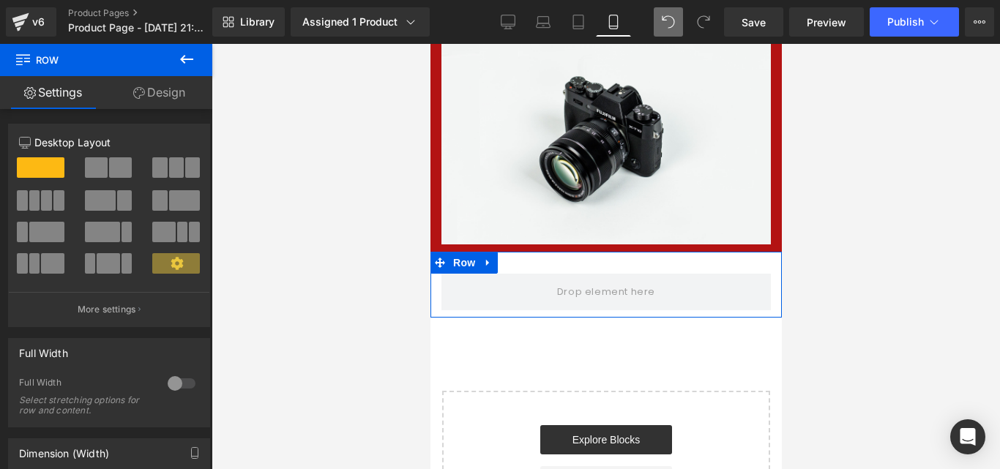
click at [157, 87] on link "Design" at bounding box center [159, 92] width 106 height 33
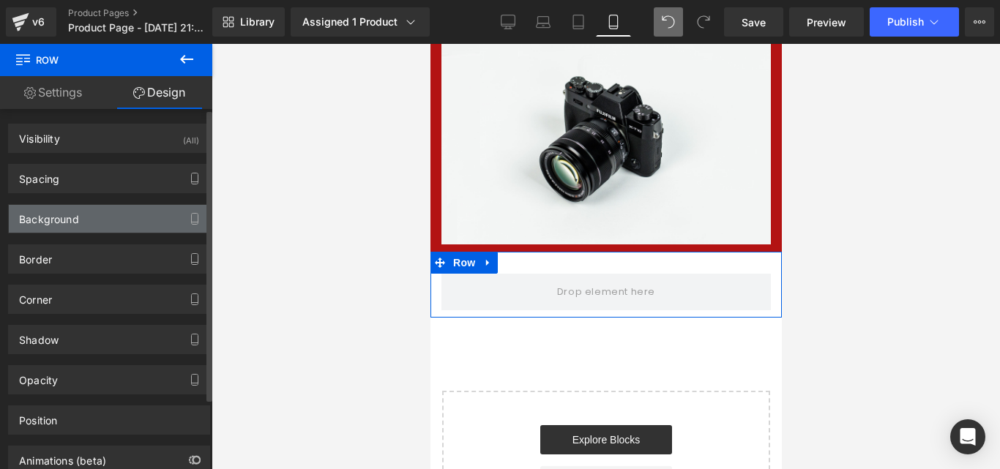
click at [102, 218] on div "Background" at bounding box center [109, 219] width 201 height 28
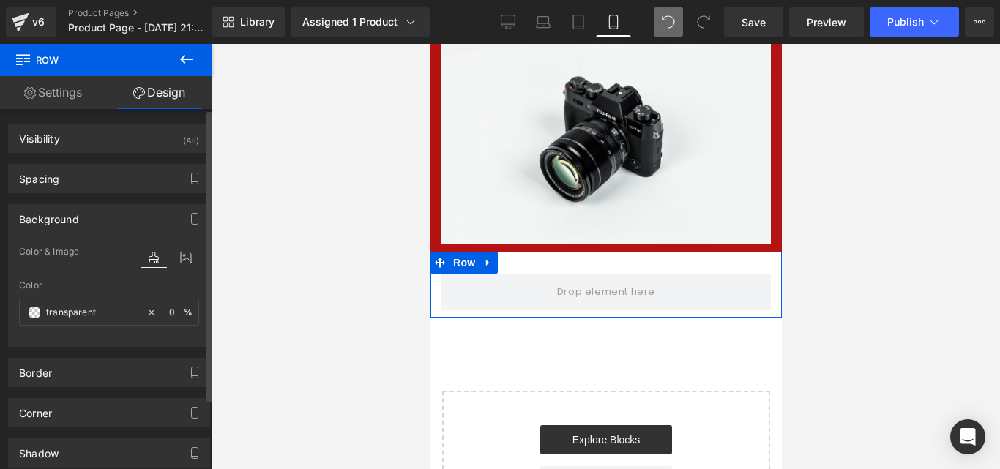
type input "transparent"
type input "0"
drag, startPoint x: 32, startPoint y: 321, endPoint x: 38, endPoint y: 301, distance: 20.6
click at [38, 301] on div "transparent" at bounding box center [83, 312] width 127 height 26
click at [35, 308] on span at bounding box center [35, 313] width 12 height 12
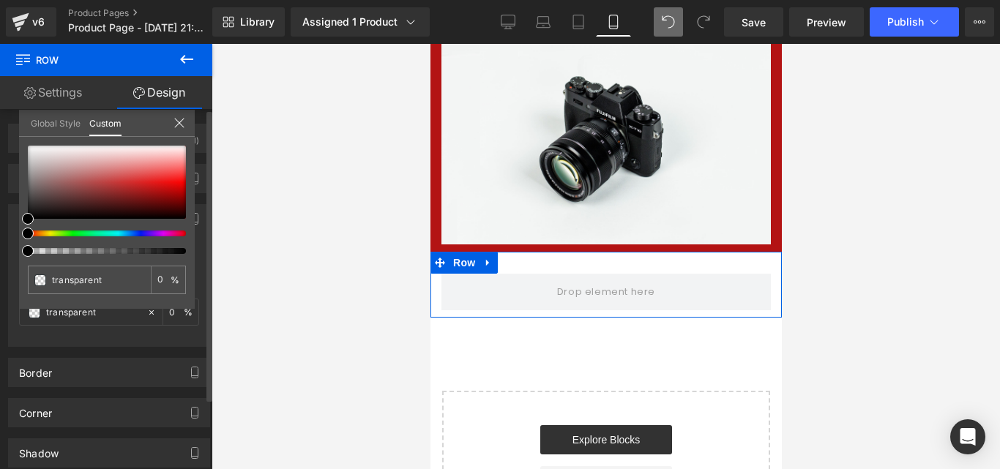
click at [78, 237] on div at bounding box center [107, 200] width 158 height 108
type input "#000000"
type input "100"
type input "#000000"
type input "100"
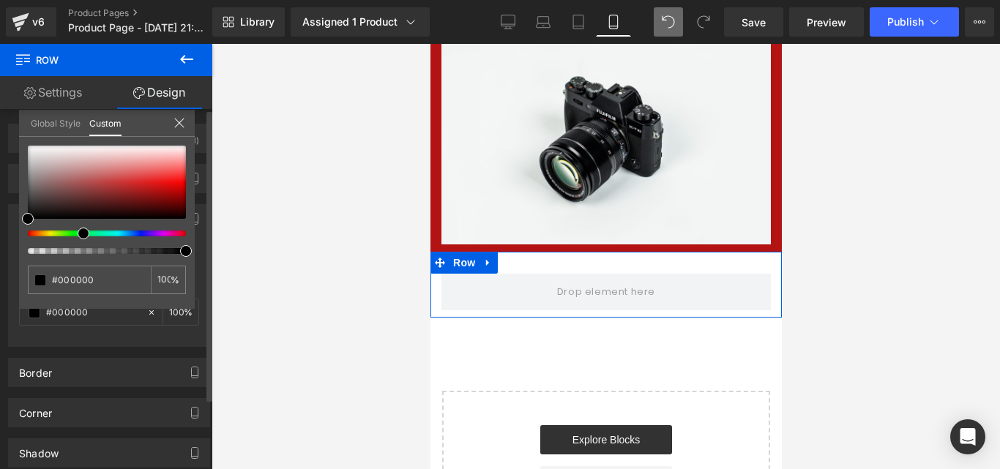
click at [78, 232] on div at bounding box center [101, 234] width 158 height 6
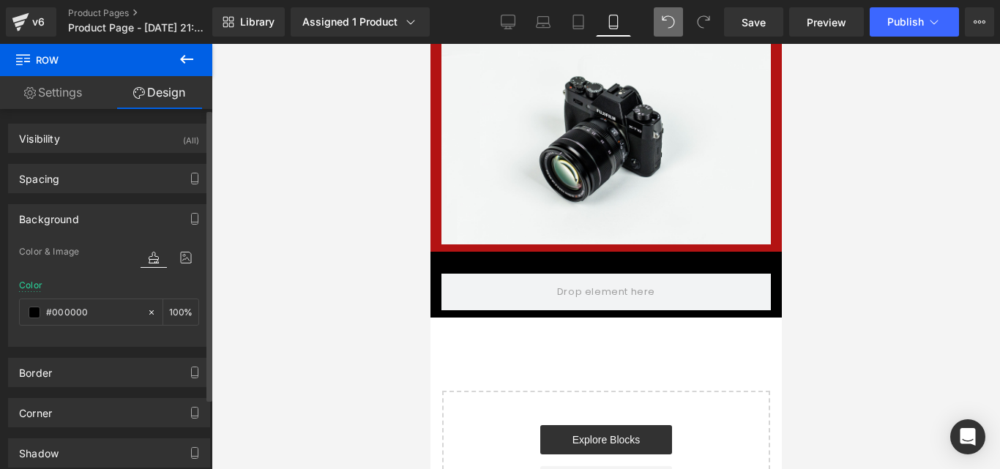
click at [332, 247] on div at bounding box center [606, 256] width 789 height 425
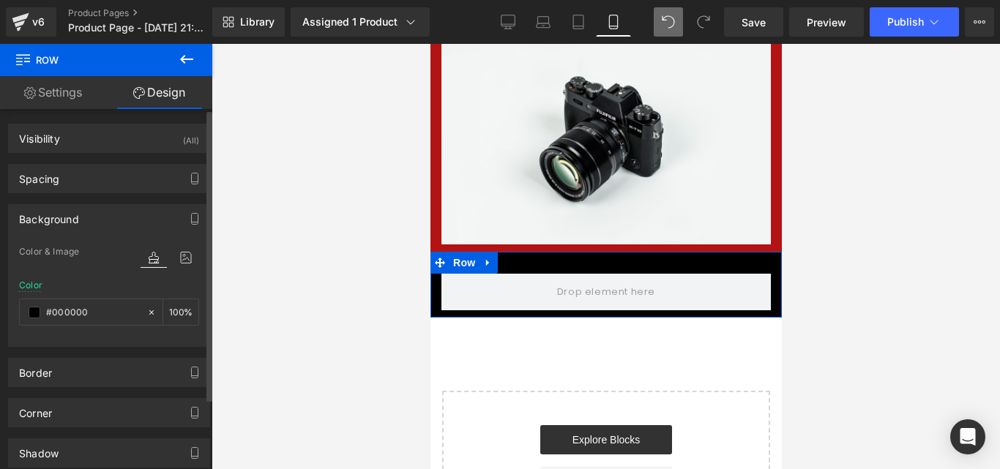
click at [44, 90] on link "Settings" at bounding box center [53, 92] width 106 height 33
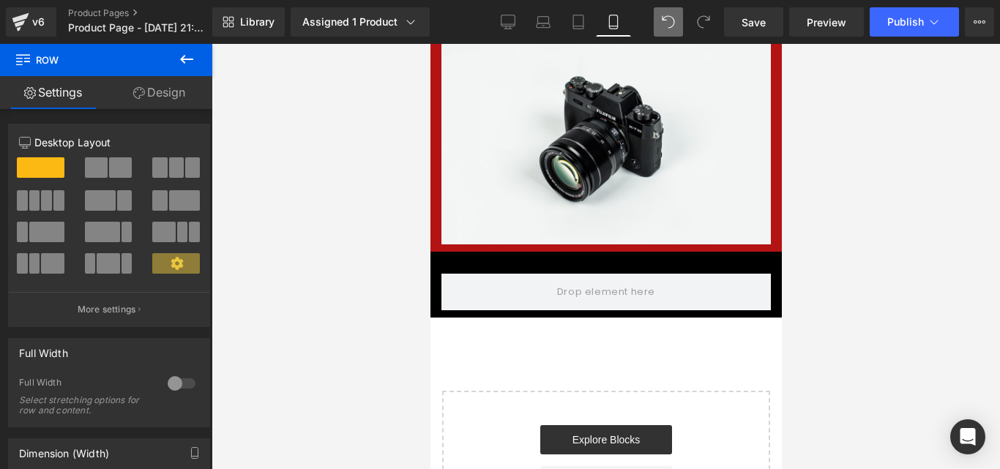
click at [181, 70] on button at bounding box center [186, 60] width 51 height 32
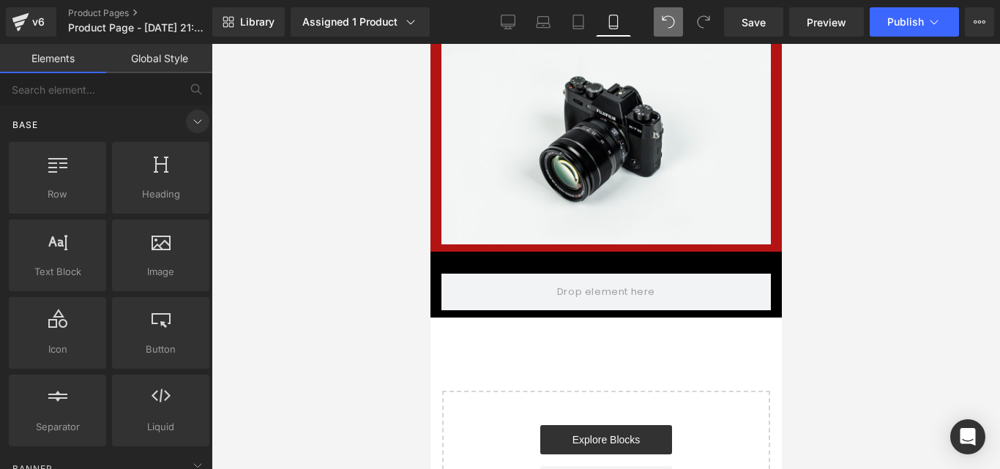
click at [191, 129] on icon at bounding box center [198, 122] width 18 height 18
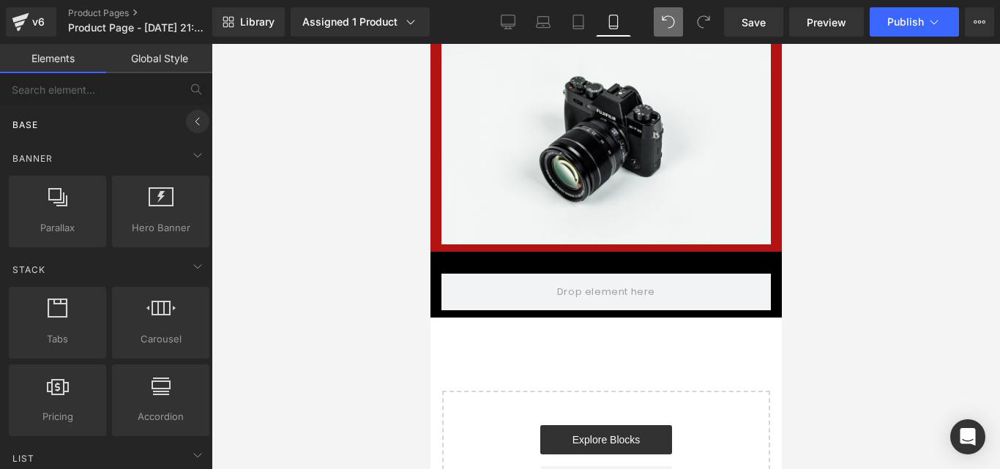
click at [191, 129] on icon at bounding box center [198, 122] width 18 height 18
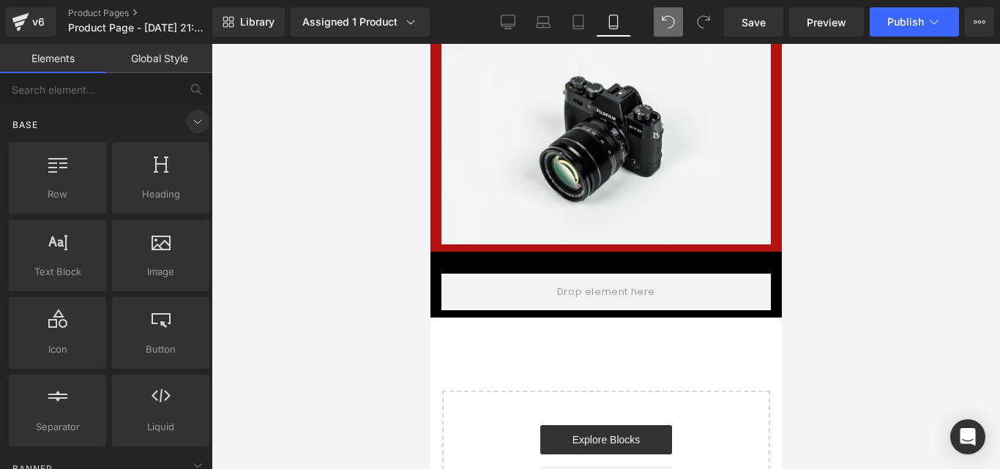
click at [191, 129] on icon at bounding box center [198, 122] width 18 height 18
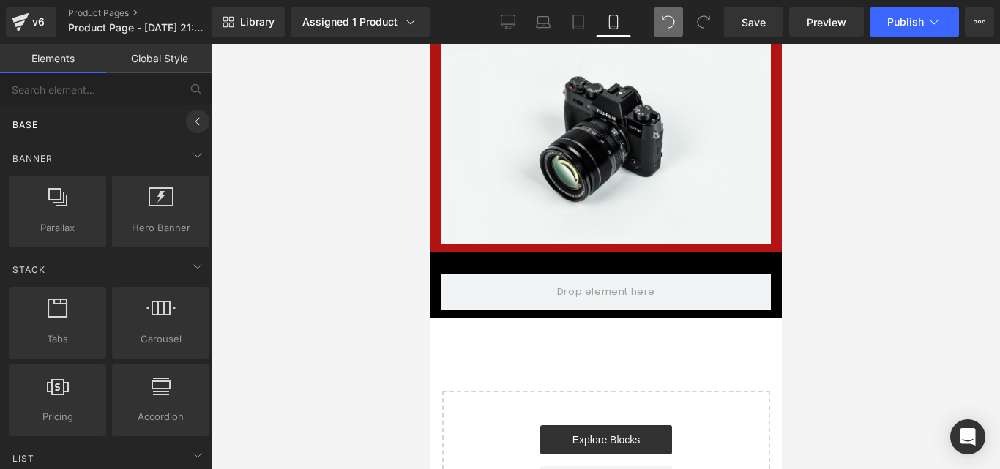
click at [191, 129] on icon at bounding box center [198, 122] width 18 height 18
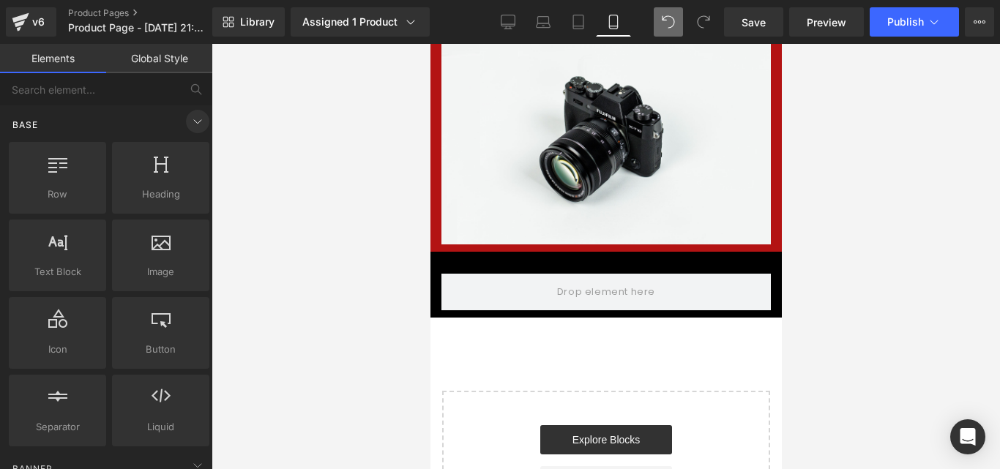
click at [191, 129] on icon at bounding box center [198, 122] width 18 height 18
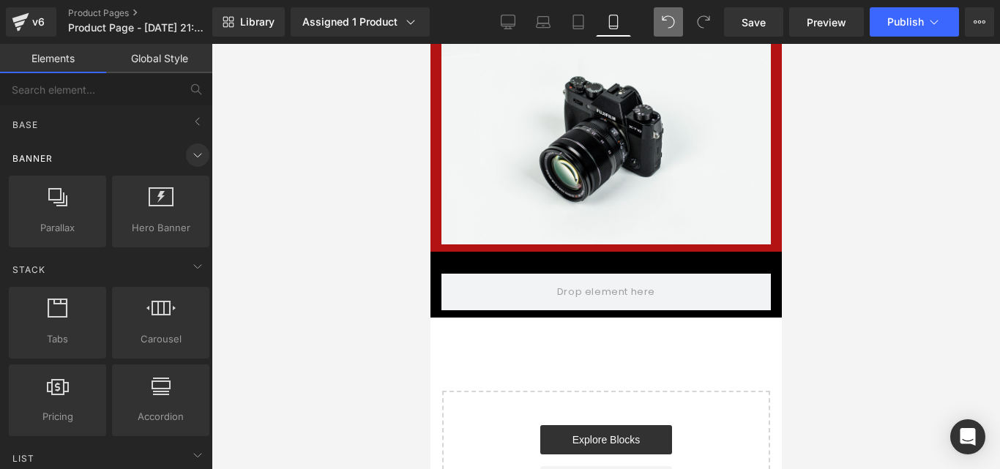
click at [191, 154] on icon at bounding box center [198, 155] width 18 height 18
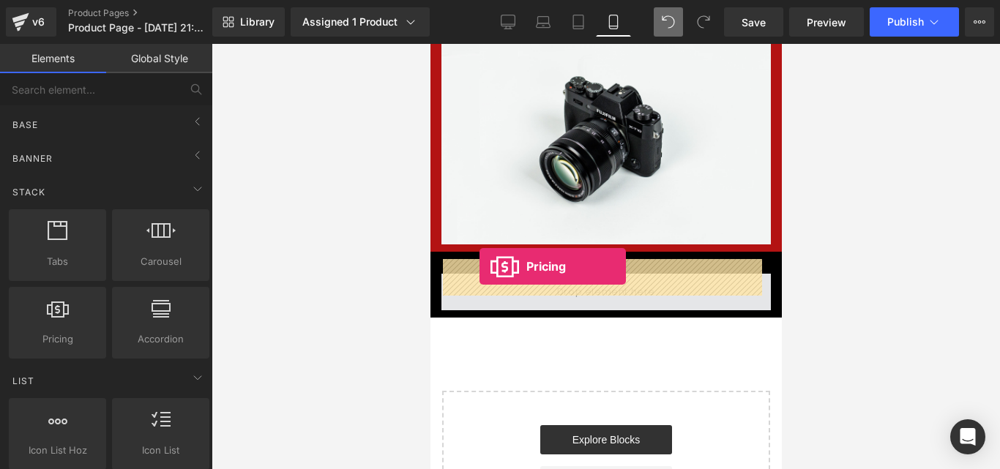
drag, startPoint x: 496, startPoint y: 381, endPoint x: 479, endPoint y: 267, distance: 115.5
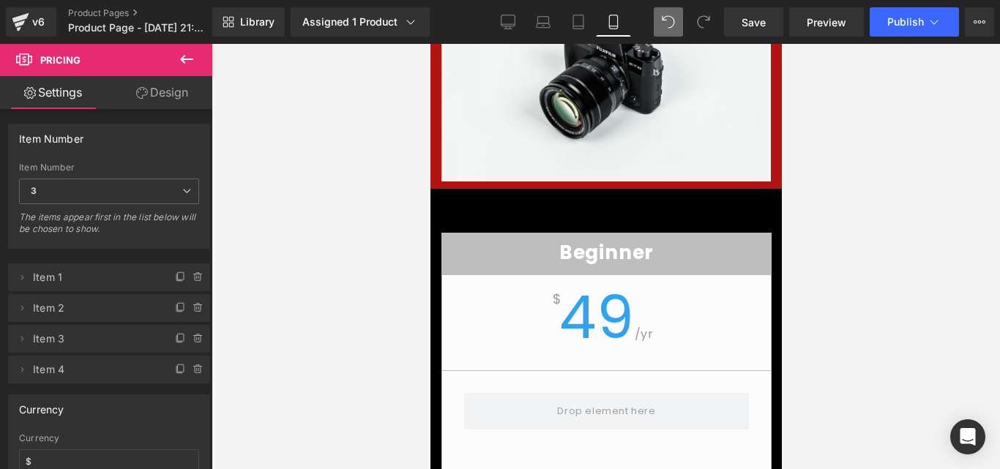
scroll to position [360, 0]
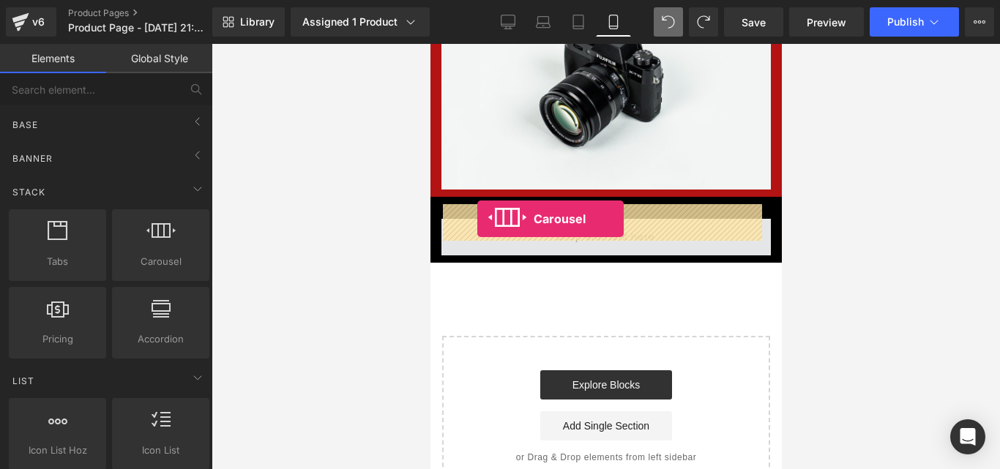
drag, startPoint x: 597, startPoint y: 275, endPoint x: 477, endPoint y: 219, distance: 132.3
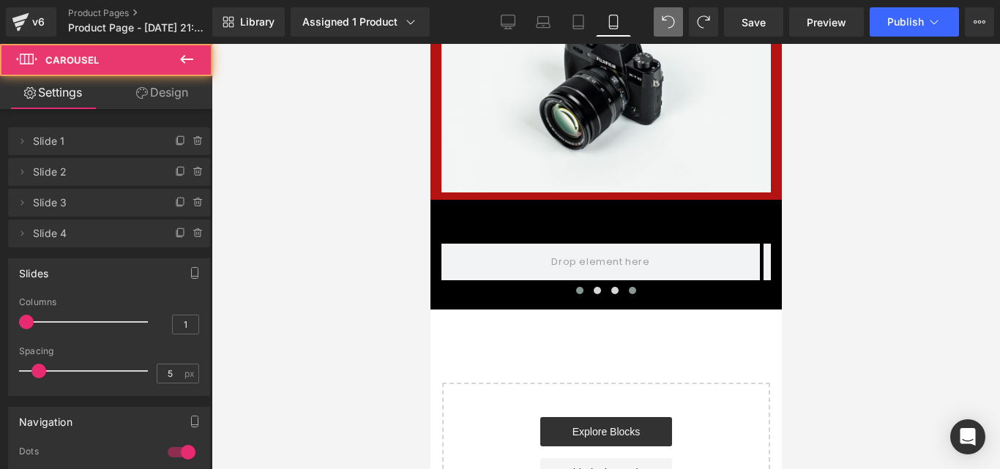
scroll to position [370, 0]
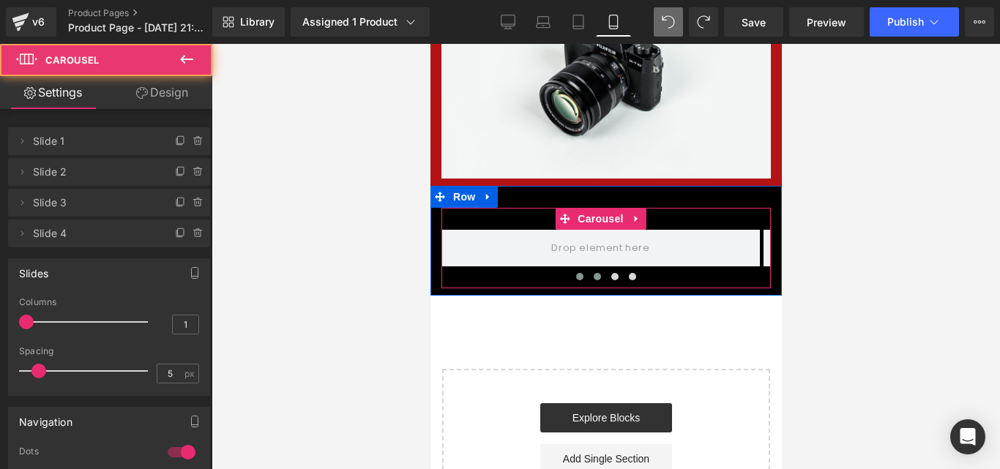
click at [593, 273] on span at bounding box center [596, 276] width 7 height 7
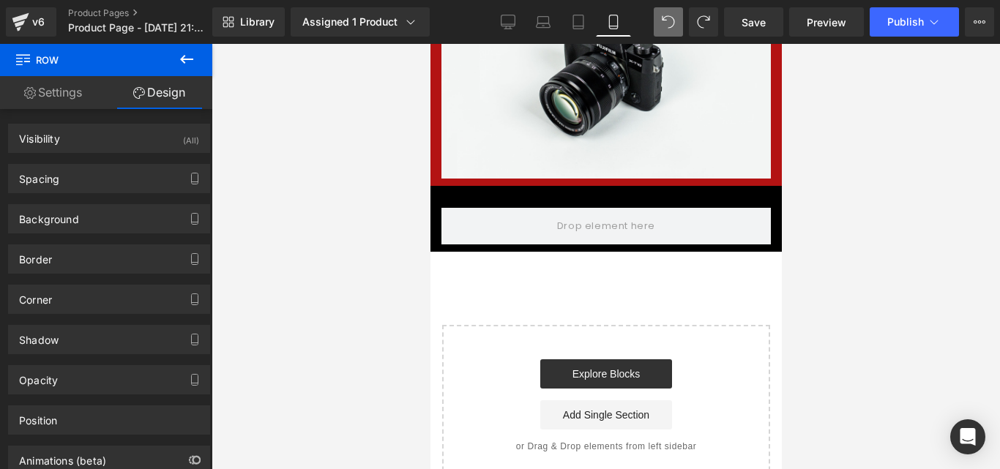
click at [184, 62] on icon at bounding box center [186, 59] width 13 height 9
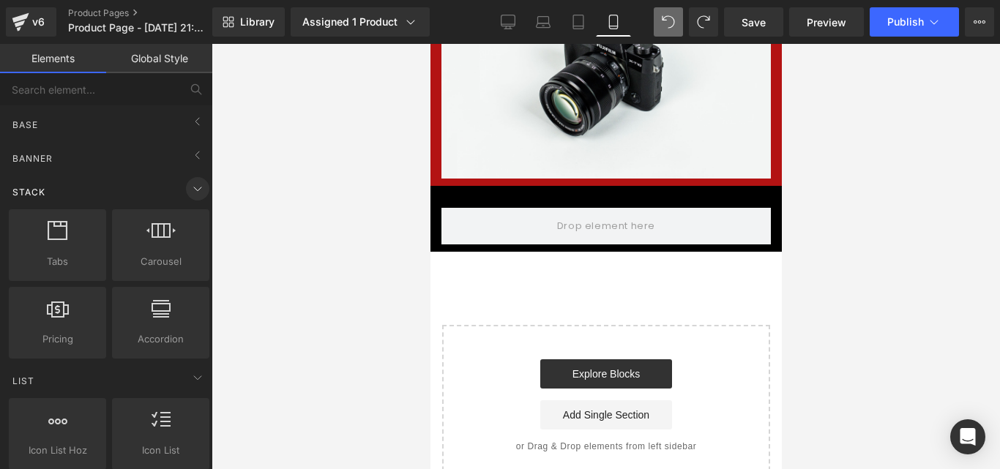
click at [195, 177] on span at bounding box center [197, 188] width 23 height 23
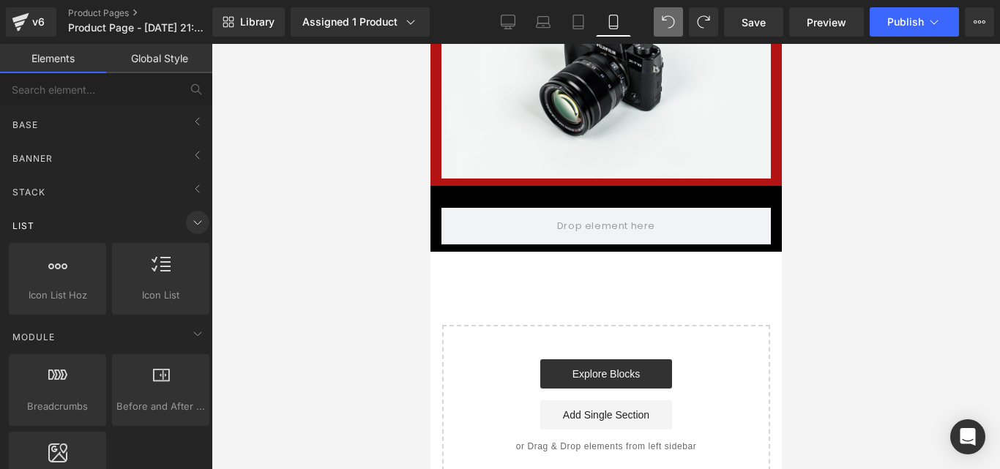
click at [189, 215] on icon at bounding box center [198, 223] width 18 height 18
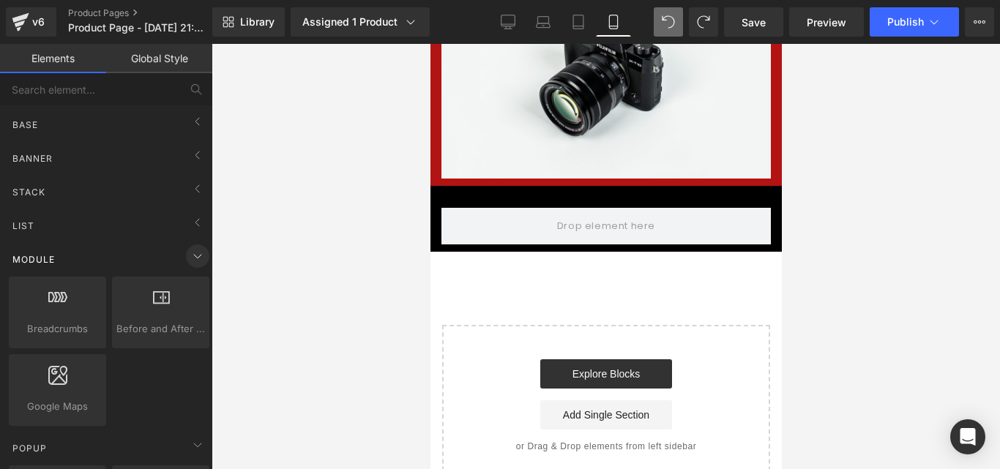
click at [189, 252] on icon at bounding box center [198, 256] width 18 height 18
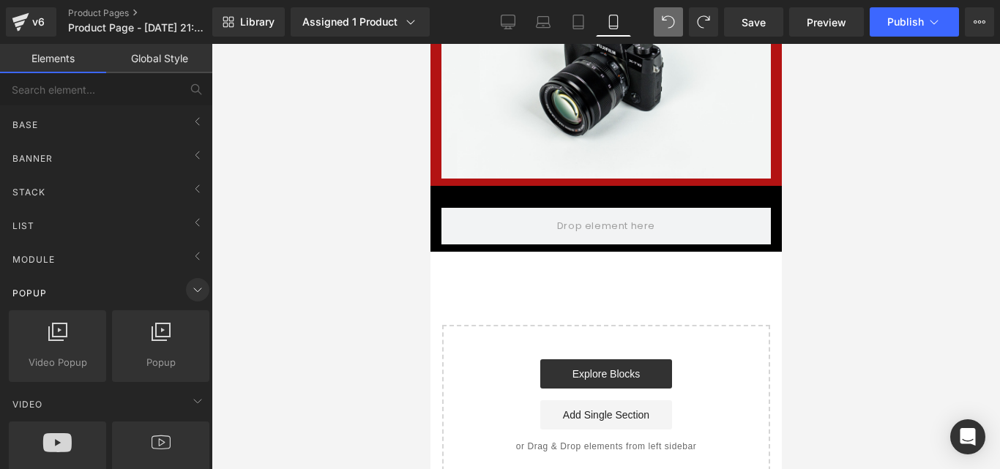
click at [189, 278] on span at bounding box center [197, 289] width 23 height 23
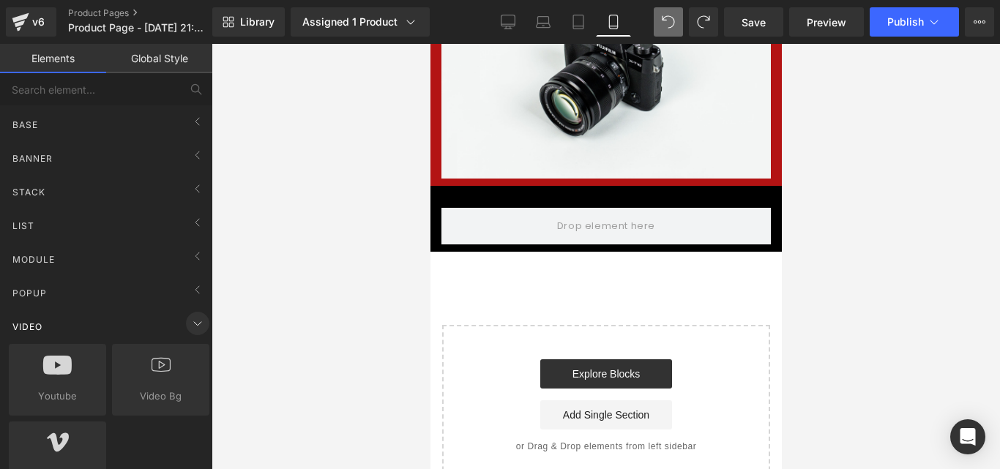
click at [189, 322] on icon at bounding box center [198, 324] width 18 height 18
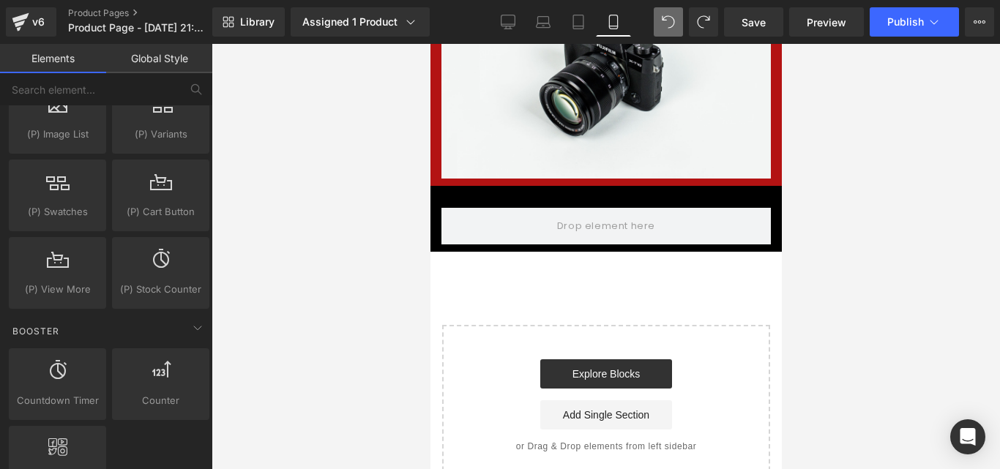
scroll to position [767, 0]
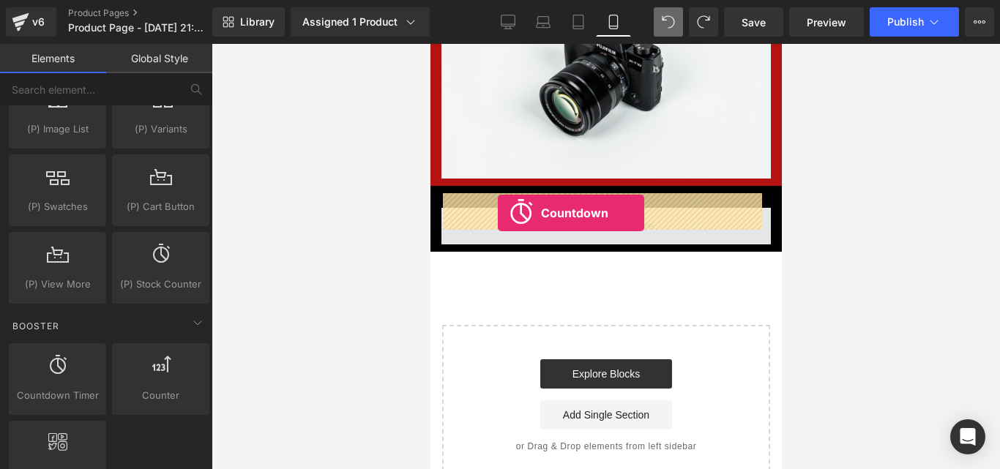
drag, startPoint x: 496, startPoint y: 407, endPoint x: 497, endPoint y: 213, distance: 194.0
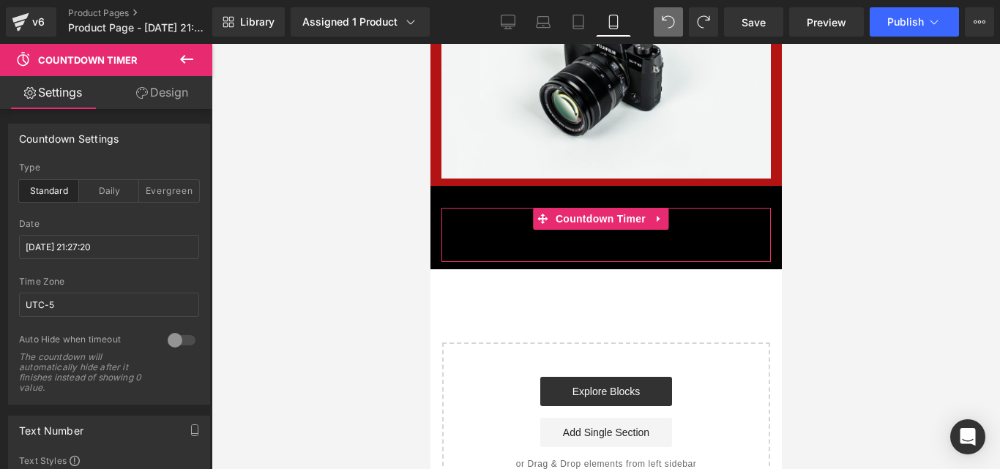
click at [168, 213] on div at bounding box center [109, 214] width 180 height 10
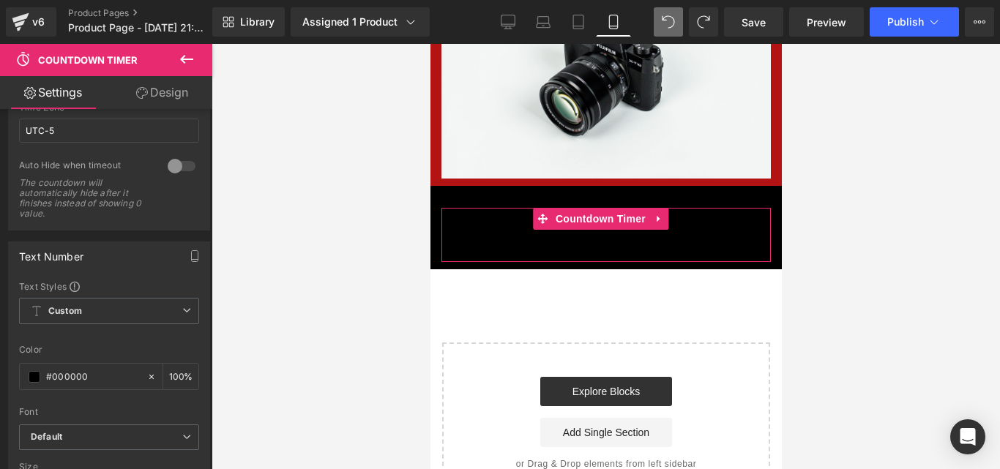
scroll to position [234, 0]
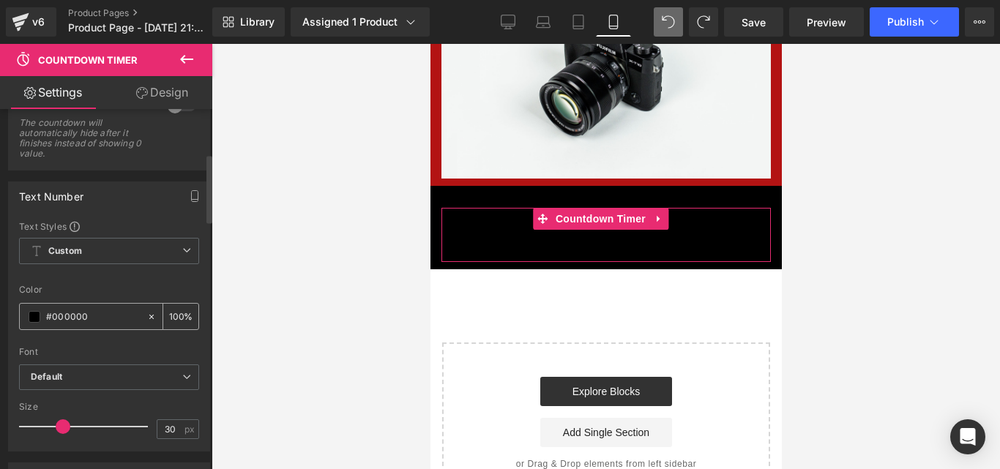
click at [34, 316] on span at bounding box center [35, 317] width 12 height 12
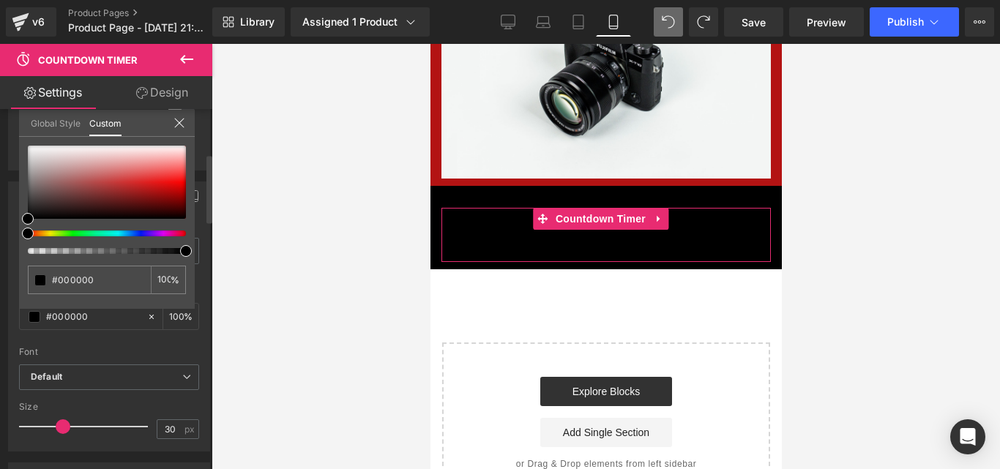
click at [81, 237] on div at bounding box center [107, 200] width 158 height 108
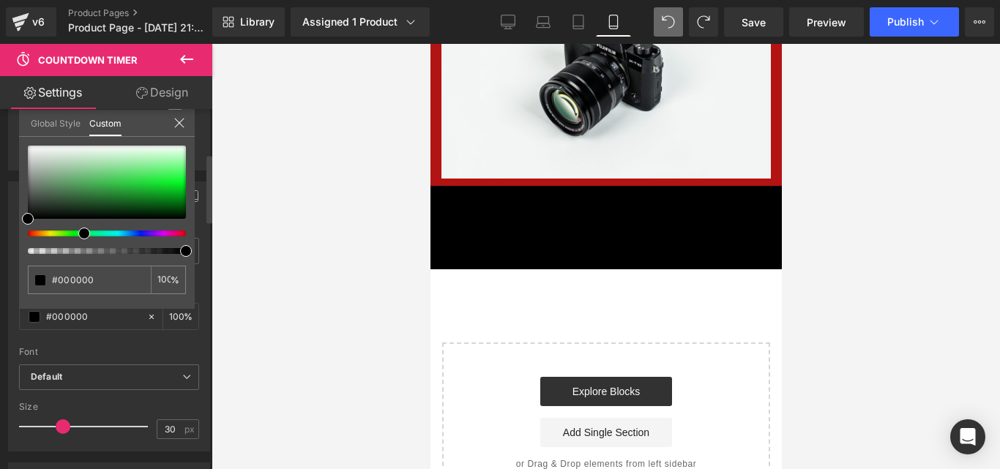
click at [78, 233] on div at bounding box center [101, 234] width 158 height 6
type input "#7ce38a"
click at [131, 168] on div at bounding box center [107, 182] width 158 height 73
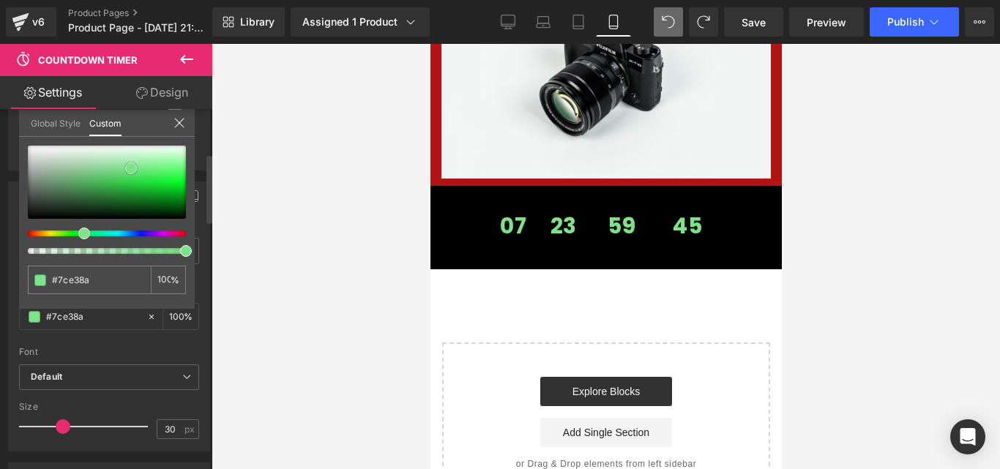
type input "#38d64d"
click at [134, 180] on span at bounding box center [134, 180] width 12 height 12
type input "#238430"
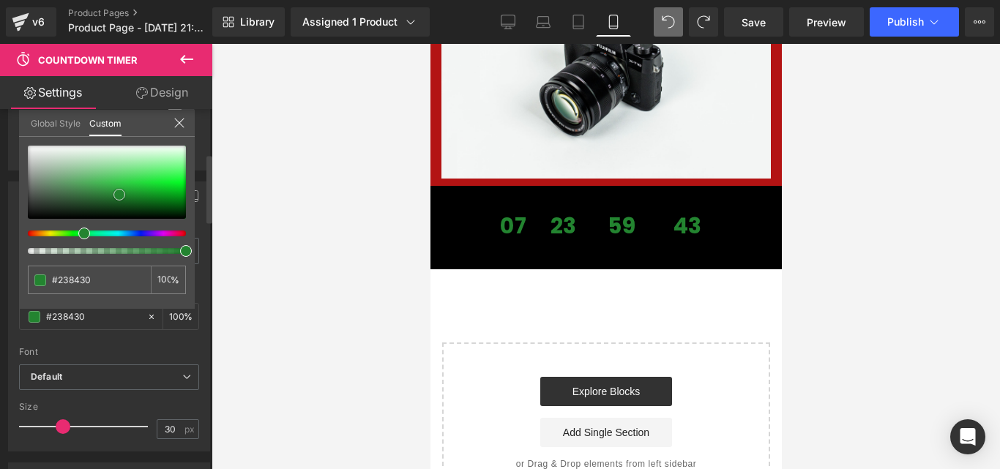
drag, startPoint x: 134, startPoint y: 180, endPoint x: 119, endPoint y: 195, distance: 20.7
click at [119, 195] on div at bounding box center [107, 182] width 158 height 73
click at [124, 193] on span at bounding box center [119, 195] width 12 height 12
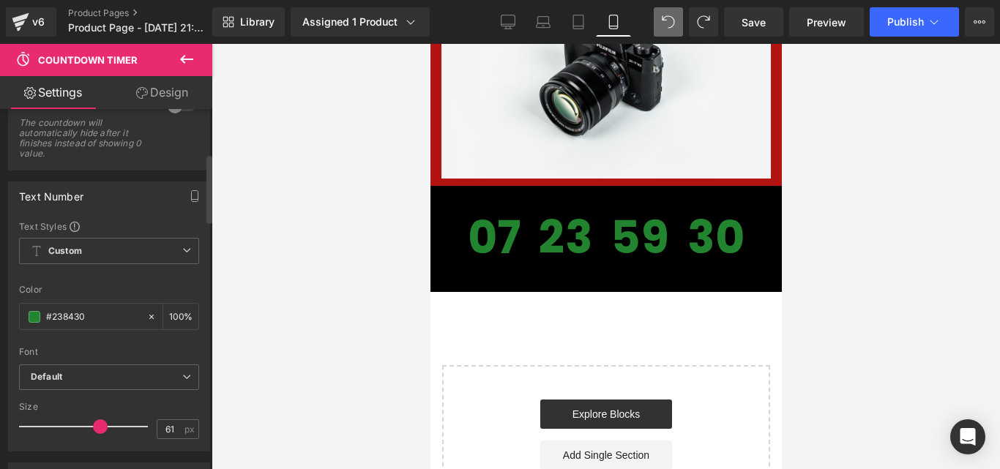
type input "60"
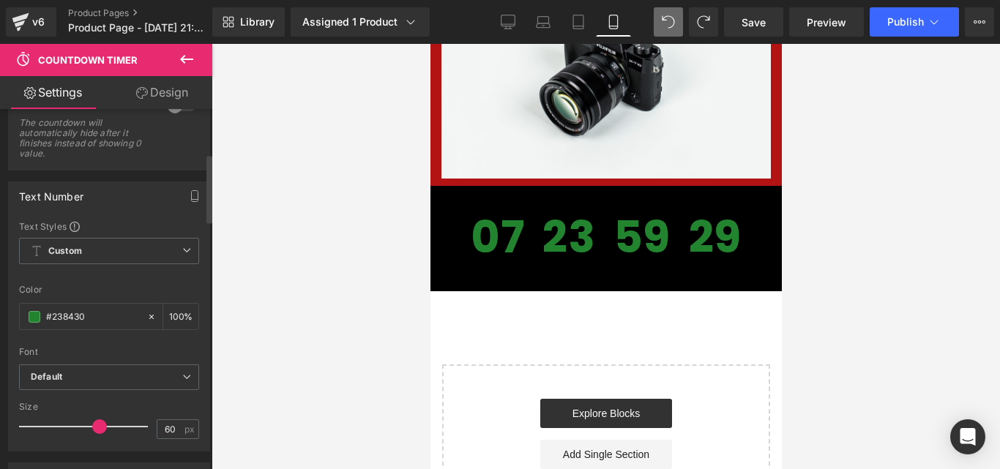
drag, startPoint x: 56, startPoint y: 428, endPoint x: 90, endPoint y: 430, distance: 34.4
click at [92, 430] on span at bounding box center [99, 427] width 15 height 15
click at [144, 278] on div at bounding box center [109, 277] width 180 height 10
click at [179, 239] on span "Custom Setup Global Style" at bounding box center [109, 251] width 180 height 26
click at [165, 201] on div "Text Number" at bounding box center [109, 196] width 201 height 28
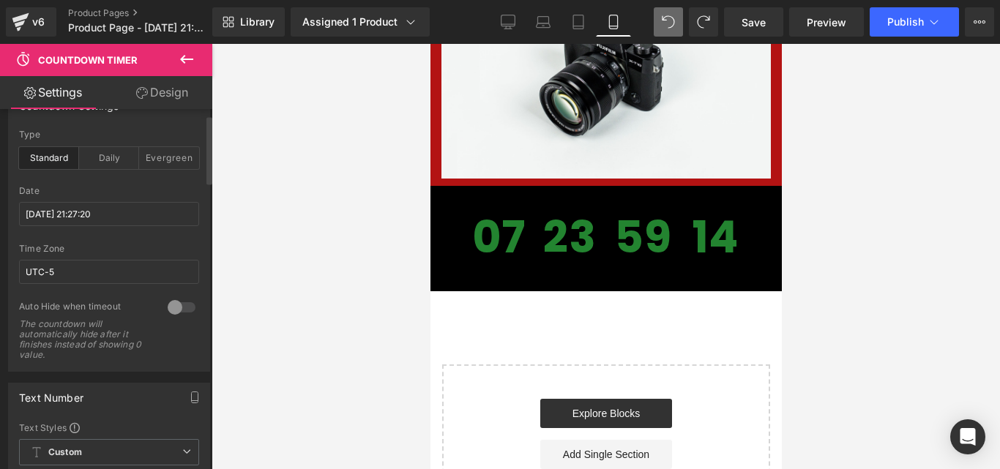
scroll to position [29, 0]
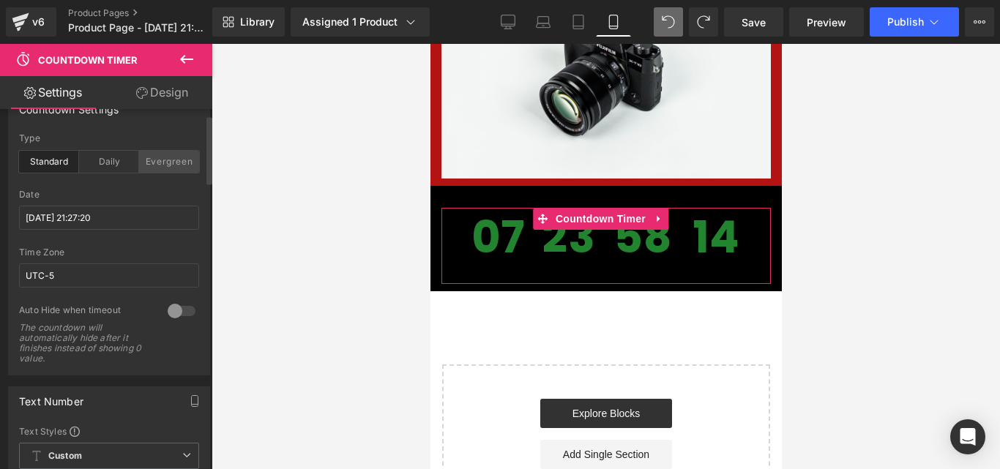
click at [144, 163] on div "Evergreen" at bounding box center [169, 162] width 60 height 22
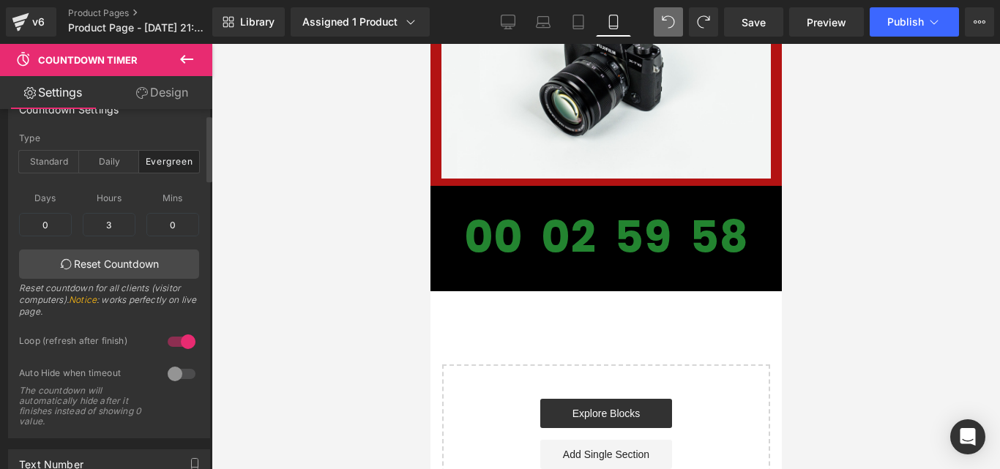
click at [97, 187] on div "Days 0 0 Hours 3 3 Mins 0 0 Reset Countdown Reset countdown for all clients (vi…" at bounding box center [109, 255] width 180 height 146
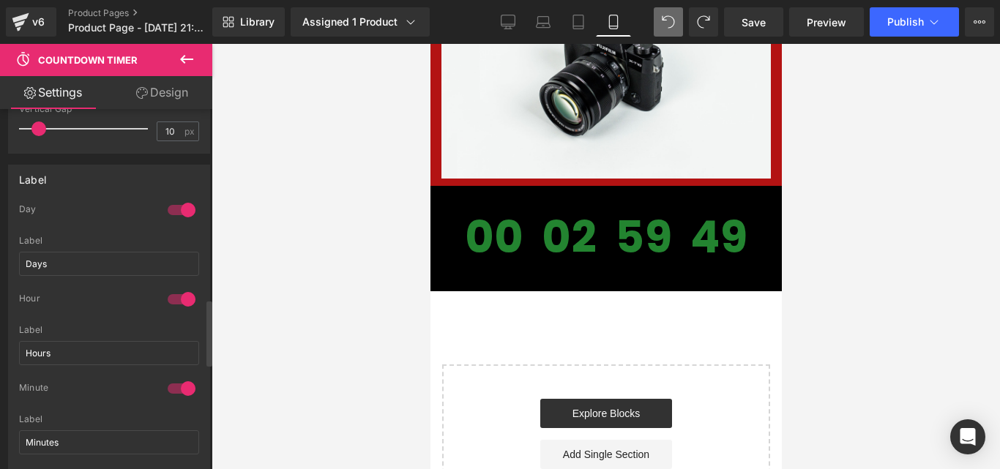
scroll to position [1054, 0]
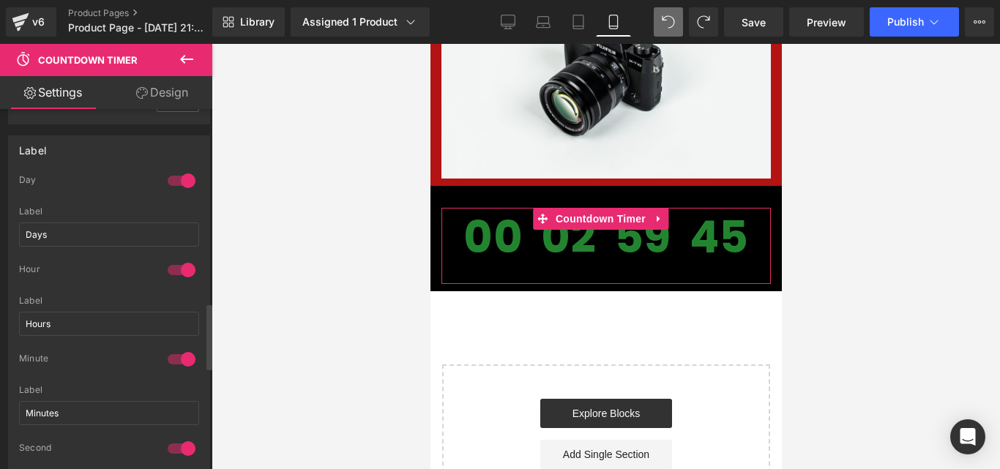
click at [175, 182] on div at bounding box center [181, 180] width 35 height 23
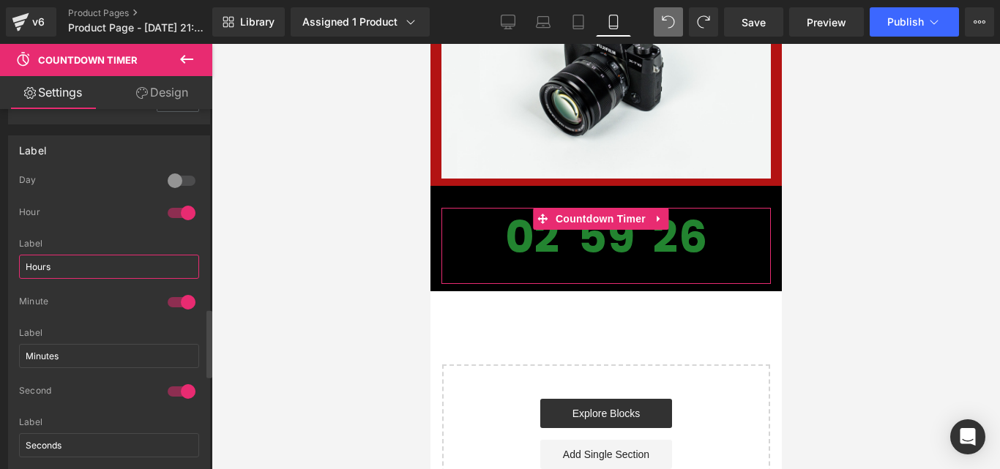
click at [151, 264] on input "Hours" at bounding box center [109, 267] width 180 height 24
type input "HORAS"
click at [145, 346] on input "Minutes" at bounding box center [109, 356] width 180 height 24
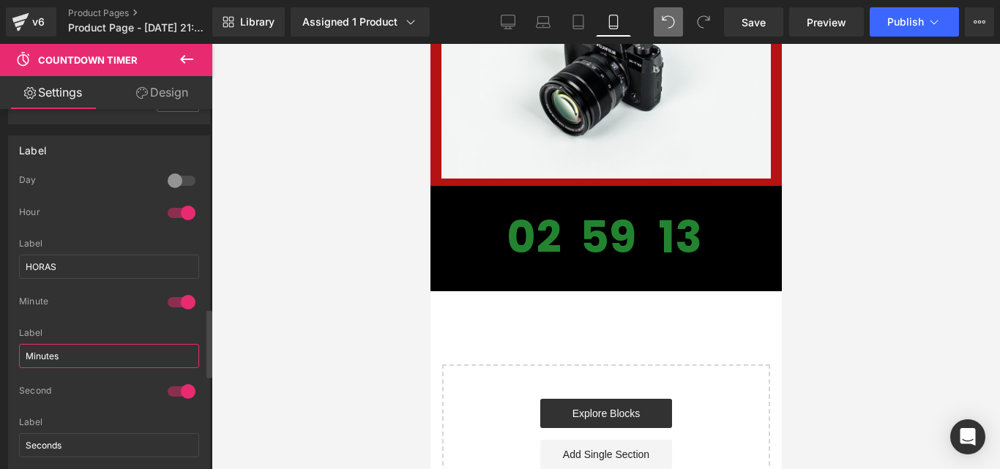
click at [145, 346] on input "Minutes" at bounding box center [109, 356] width 180 height 24
type input "MINUTOS"
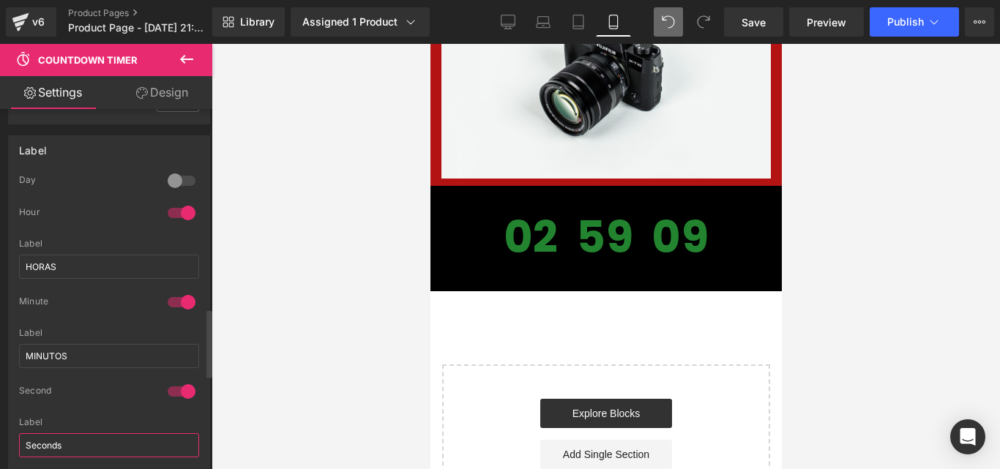
click at [107, 439] on input "Seconds" at bounding box center [109, 445] width 180 height 24
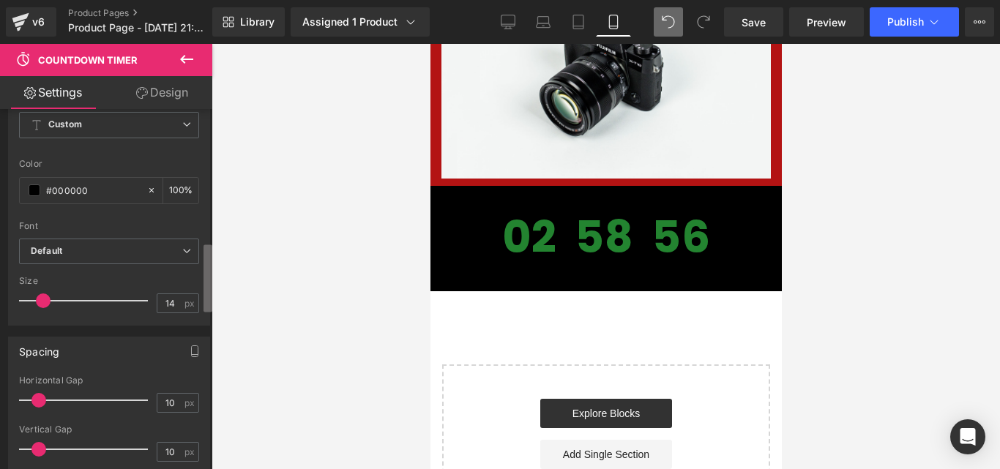
scroll to position [693, 0]
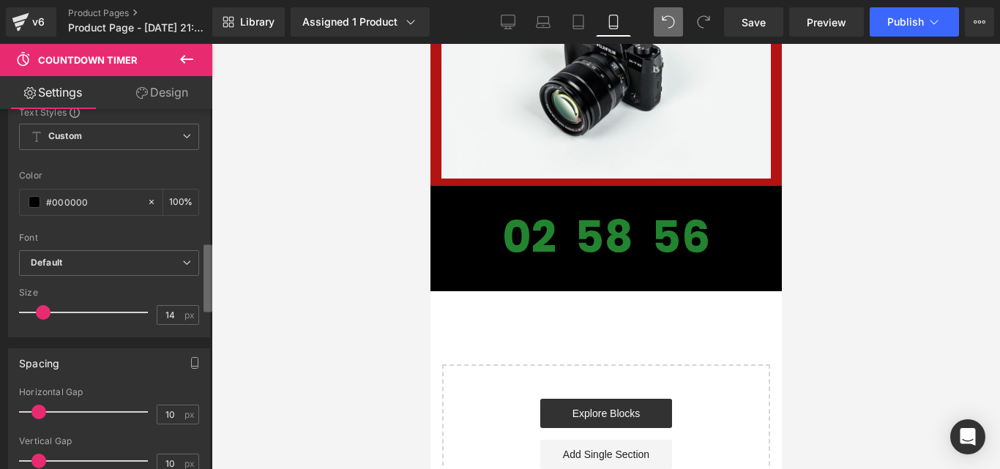
click at [235, 257] on div "Countdown Timer You are previewing how the will restyle your page. You can not …" at bounding box center [500, 247] width 1000 height 494
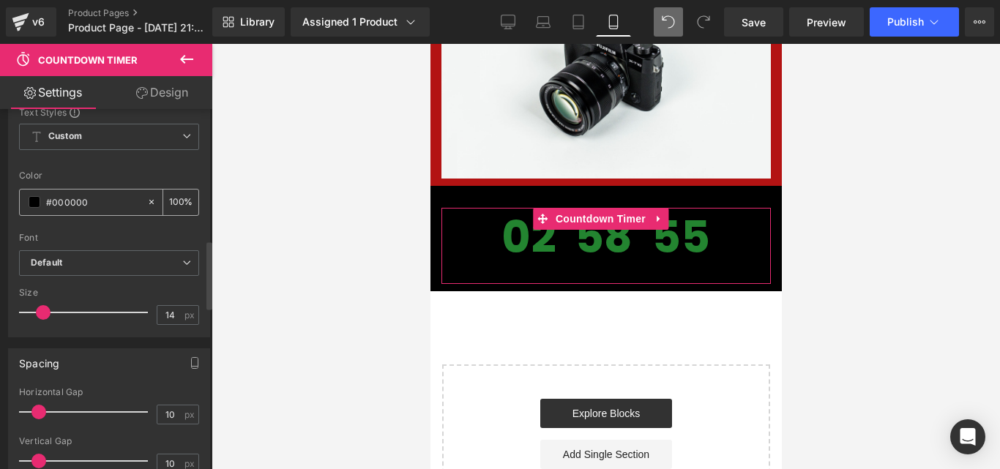
type input "SEGUNDOS"
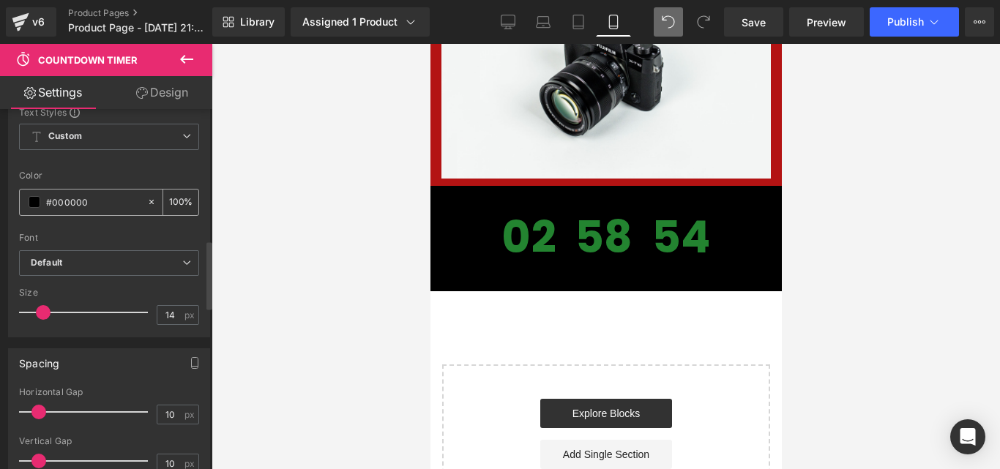
click at [29, 201] on span at bounding box center [35, 202] width 12 height 12
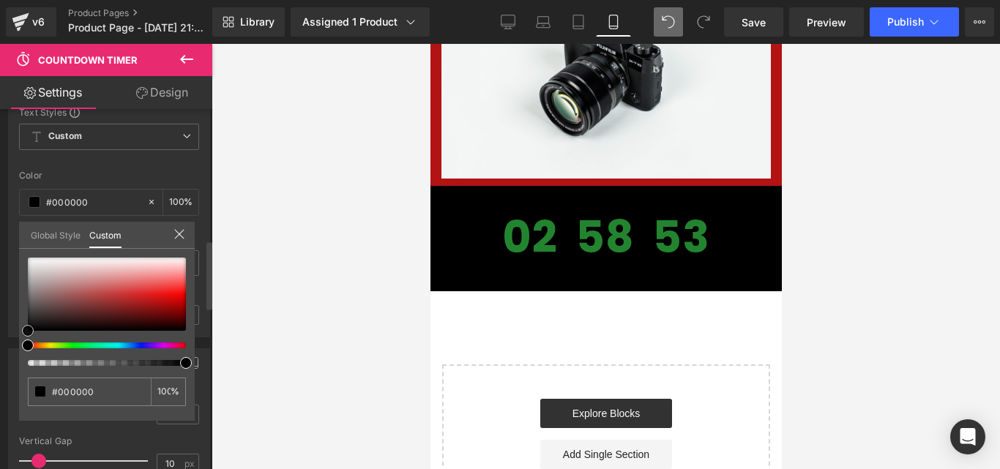
type input "#faf9f9"
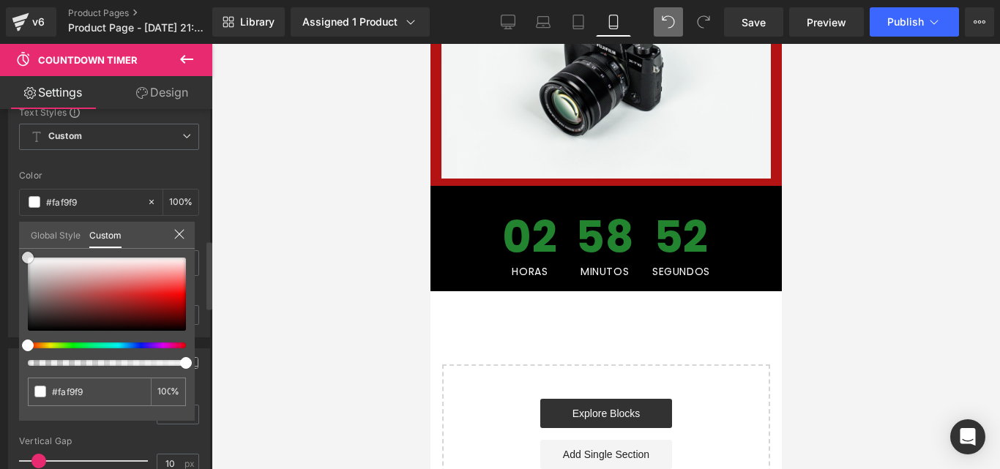
type input "#ffffff"
drag, startPoint x: 42, startPoint y: 259, endPoint x: 7, endPoint y: 244, distance: 37.7
click at [7, 244] on div "Text Label Text Styles Custom Custom Setup Global Style Custom Setup Global Sty…" at bounding box center [109, 196] width 219 height 281
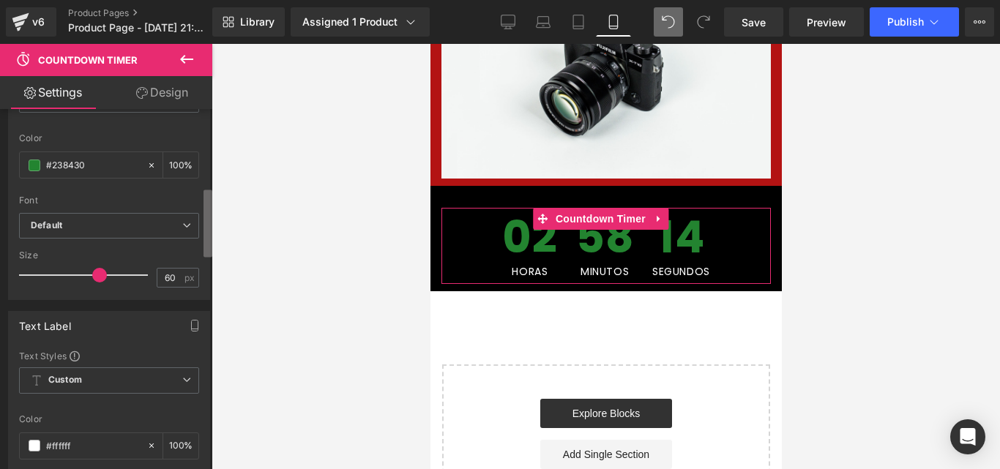
scroll to position [406, 0]
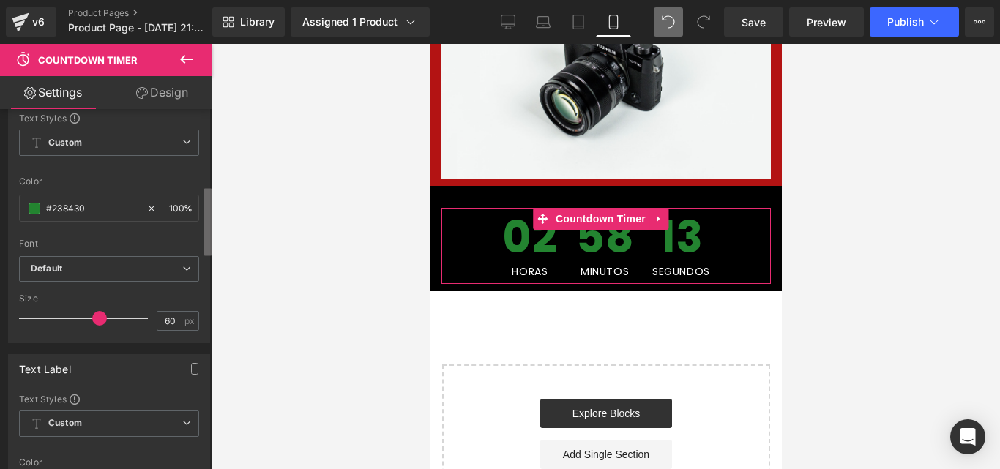
click at [201, 204] on div "Countdown Settings evergreen Type Standard Daily Evergreen 2025/9/24 21:27:20 D…" at bounding box center [106, 292] width 212 height 367
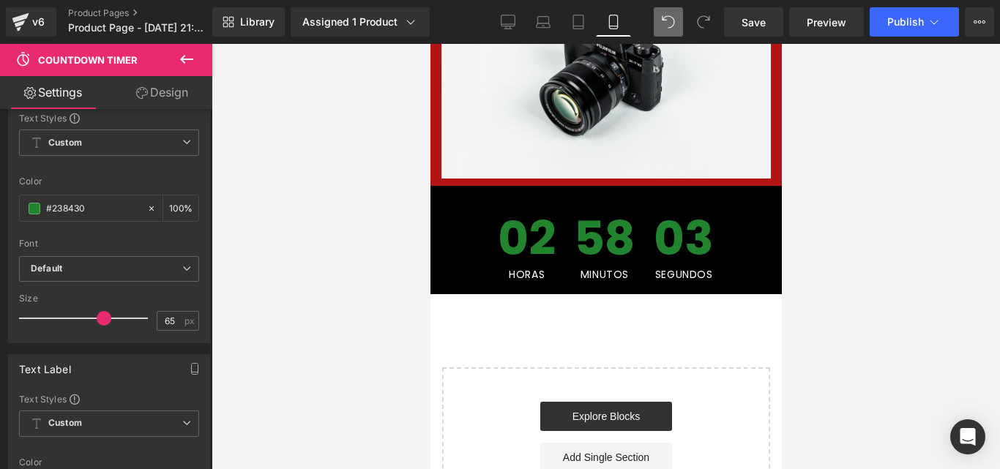
type input "66"
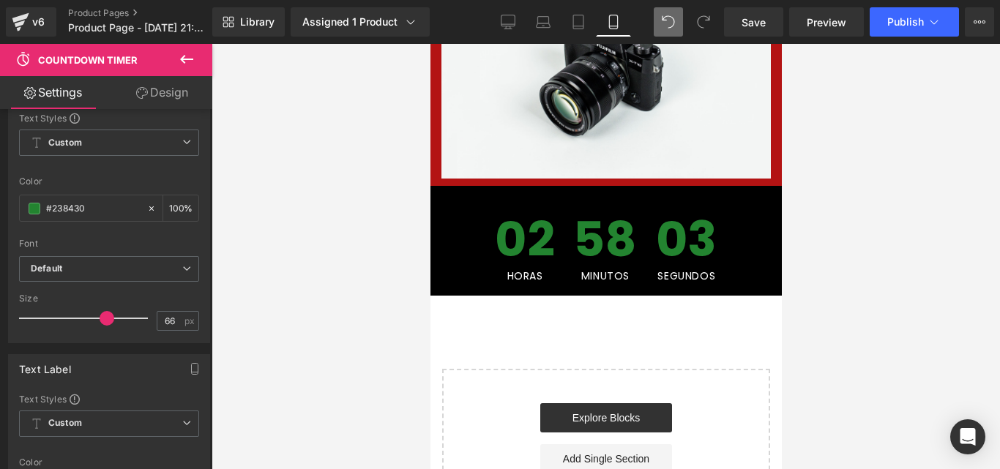
drag, startPoint x: 94, startPoint y: 314, endPoint x: 100, endPoint y: 323, distance: 11.0
click at [100, 323] on span at bounding box center [107, 318] width 15 height 15
click at [34, 206] on span at bounding box center [35, 209] width 12 height 12
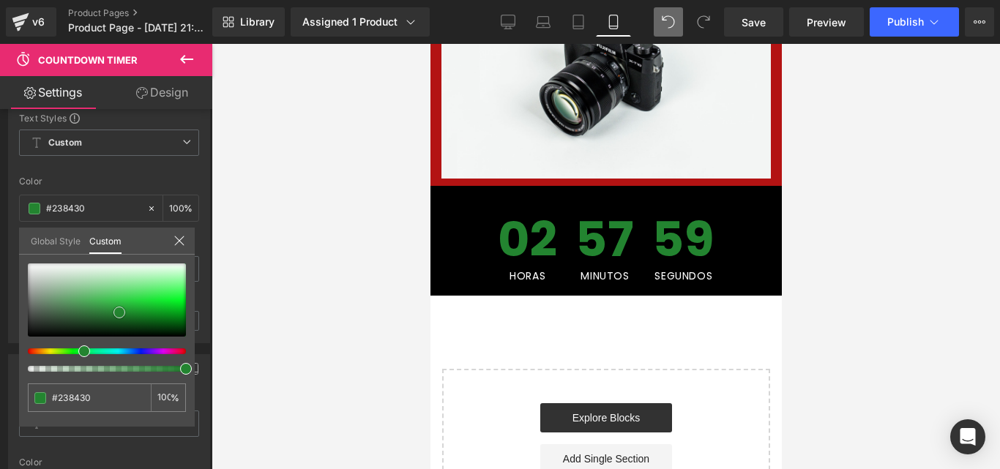
type input "#ebefeb"
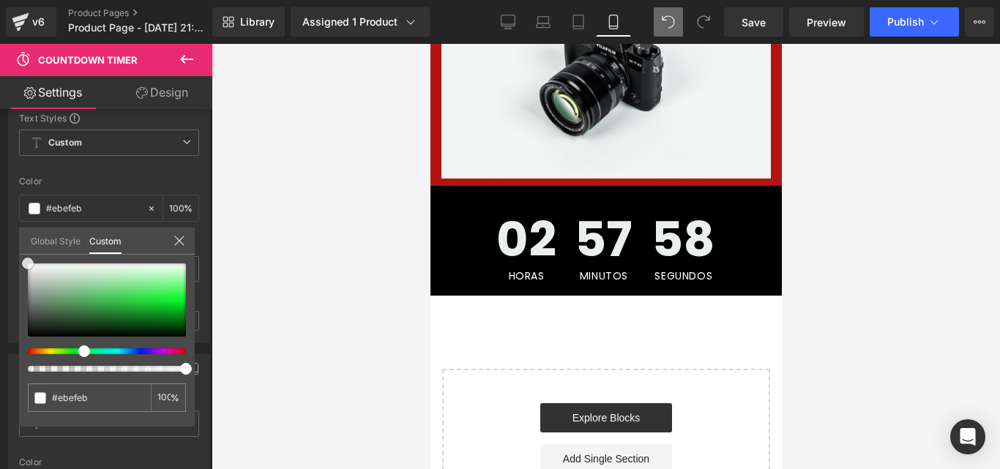
type input "#ffffff"
drag, startPoint x: 48, startPoint y: 269, endPoint x: 0, endPoint y: 247, distance: 52.4
click at [0, 247] on div "Text Number Text Styles Custom Custom Setup Global Style Custom Setup Global St…" at bounding box center [109, 202] width 219 height 281
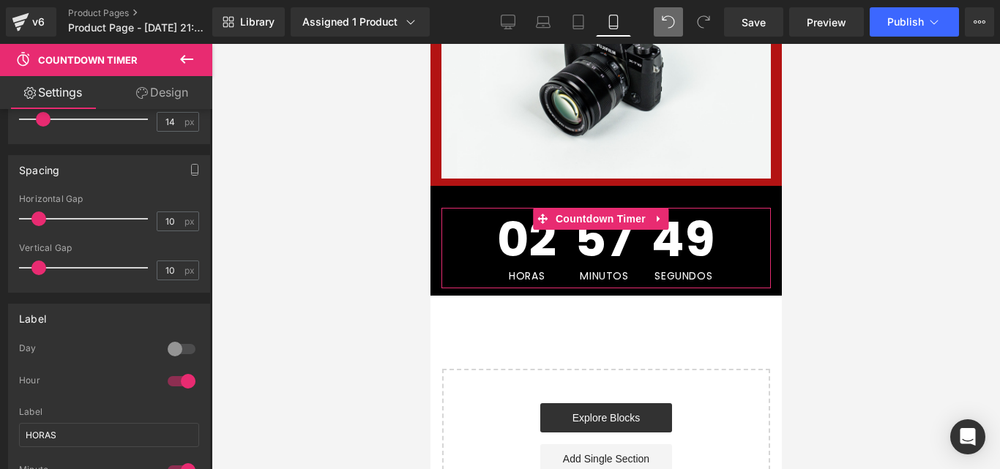
scroll to position [898, 0]
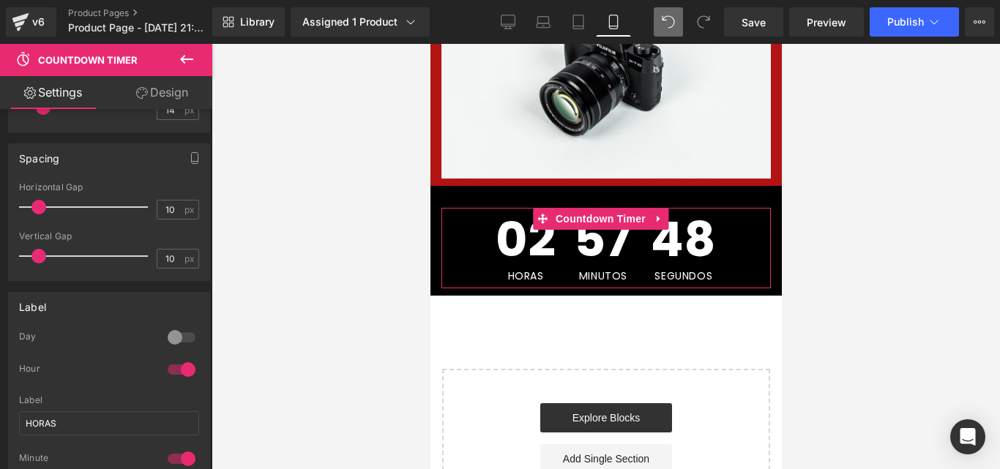
click at [201, 302] on div "Countdown Settings evergreen Type Standard Daily Evergreen 2025/9/24 21:27:20 D…" at bounding box center [106, 292] width 212 height 367
click at [158, 259] on input "10" at bounding box center [170, 259] width 26 height 18
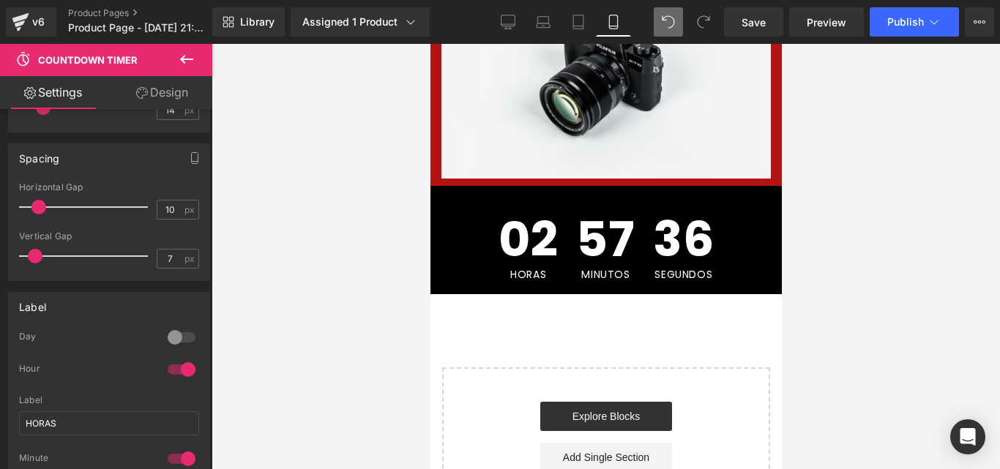
type input "6"
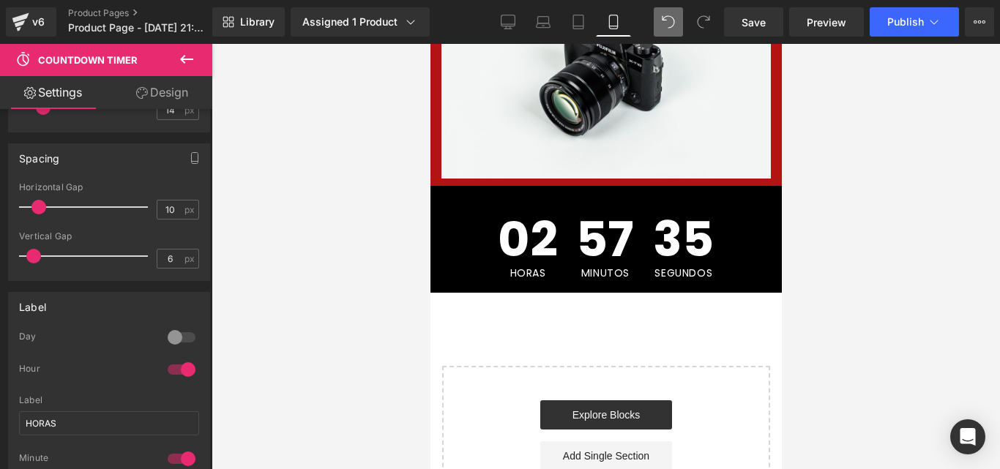
click at [29, 259] on span at bounding box center [33, 256] width 15 height 15
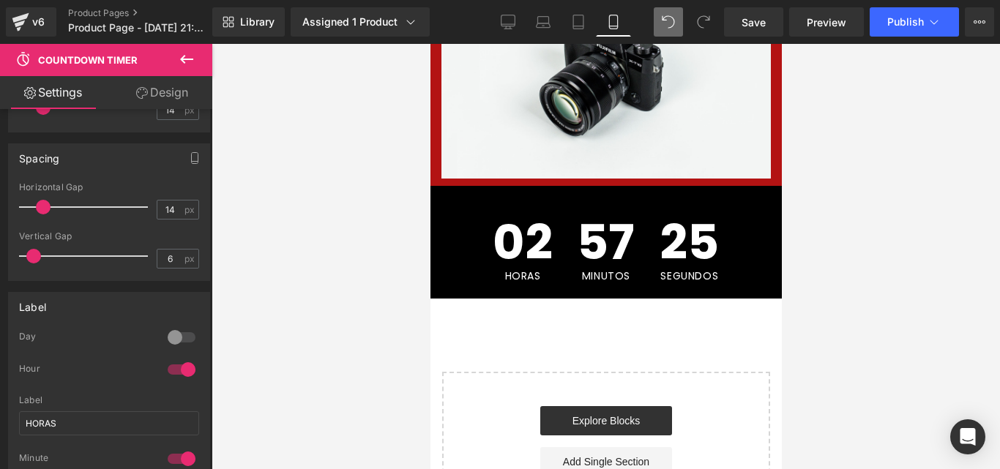
type input "15"
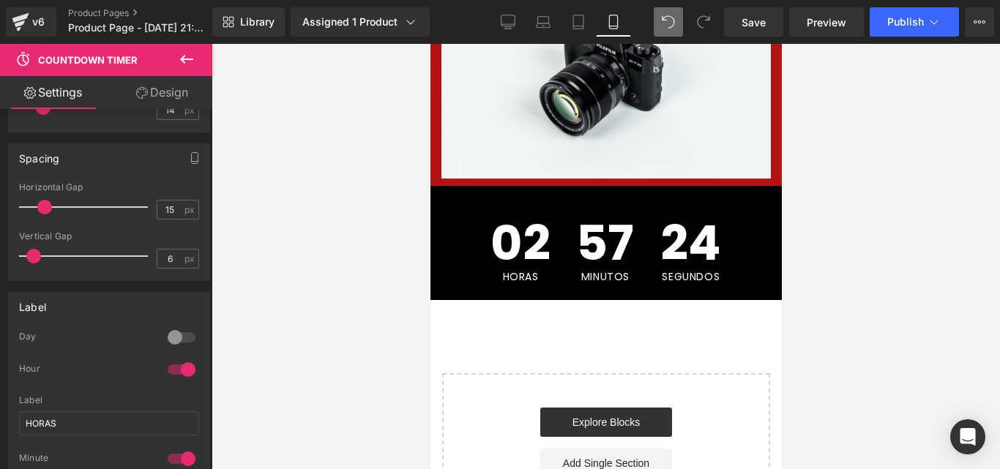
drag, startPoint x: 39, startPoint y: 204, endPoint x: 45, endPoint y: 199, distance: 7.8
click at [45, 199] on div at bounding box center [87, 207] width 122 height 29
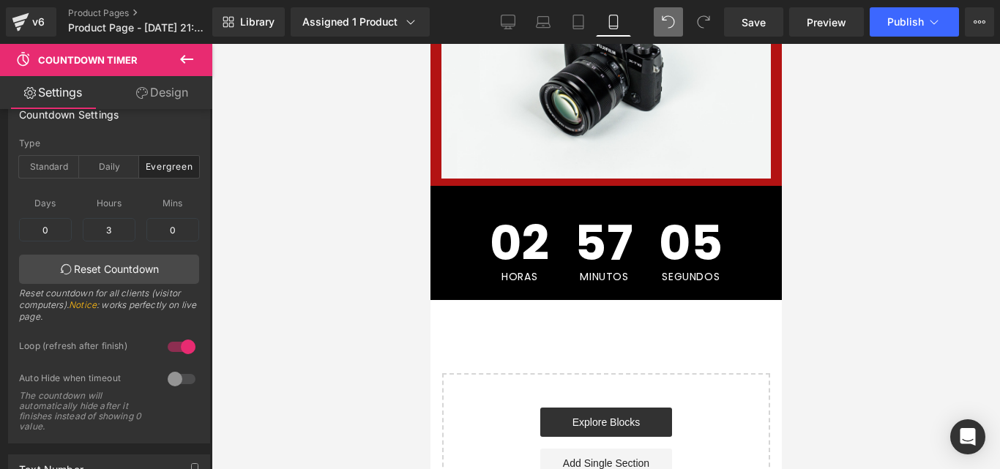
scroll to position [8, 0]
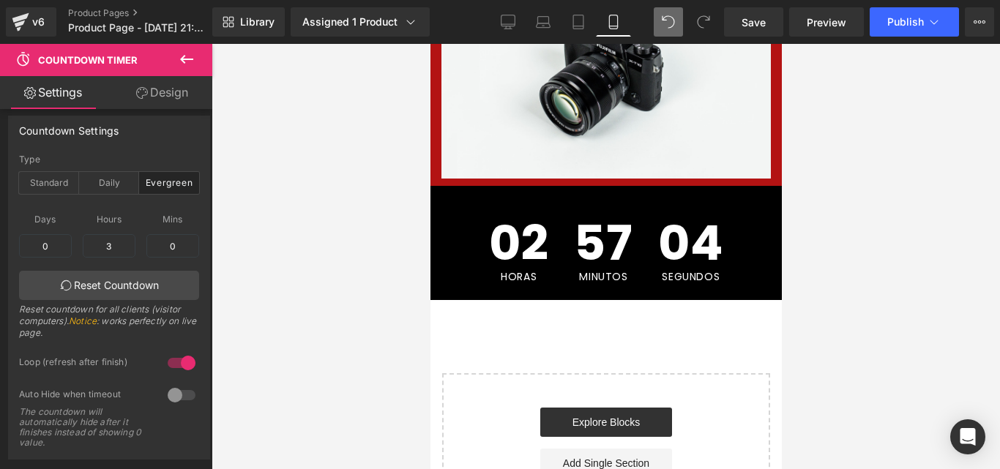
click at [213, 134] on div "Countdown Timer You are previewing how the will restyle your page. You can not …" at bounding box center [500, 247] width 1000 height 494
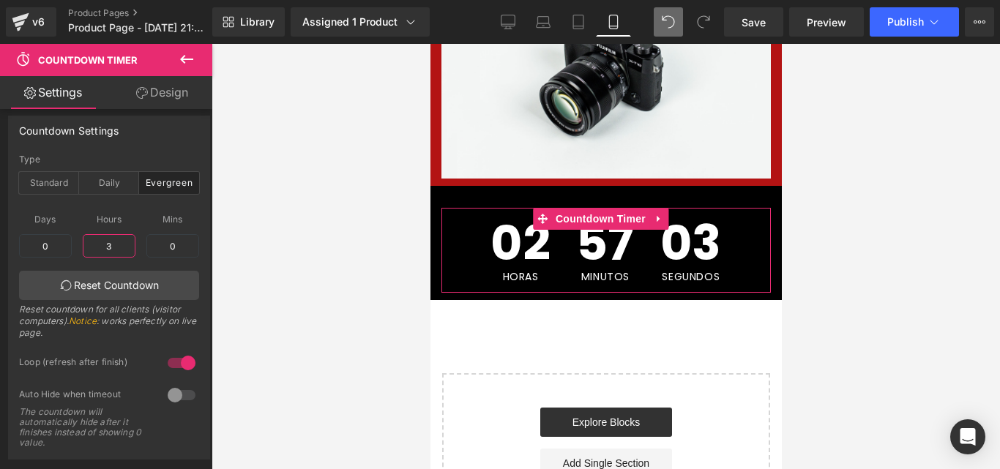
click at [108, 237] on input "3" at bounding box center [109, 245] width 53 height 23
type input "3"
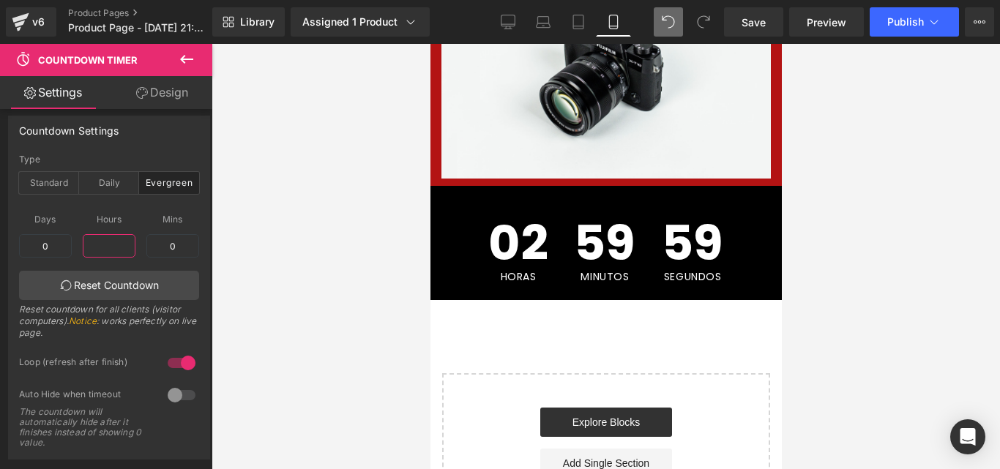
type input "3"
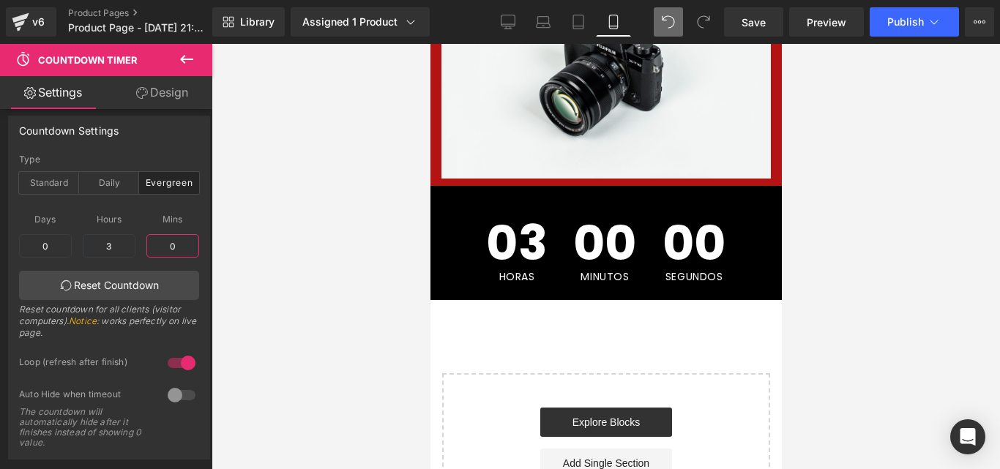
click at [168, 245] on input "0" at bounding box center [172, 245] width 53 height 23
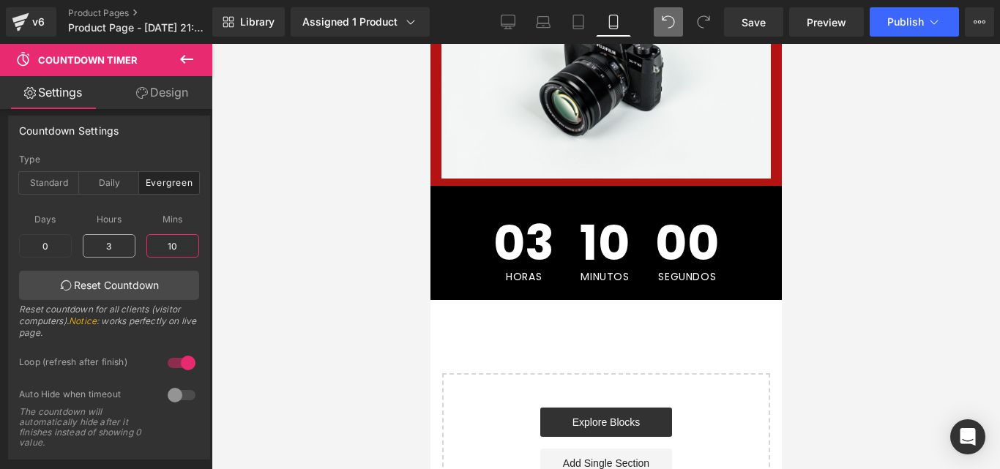
type input "10"
click at [108, 244] on input "3" at bounding box center [109, 245] width 53 height 23
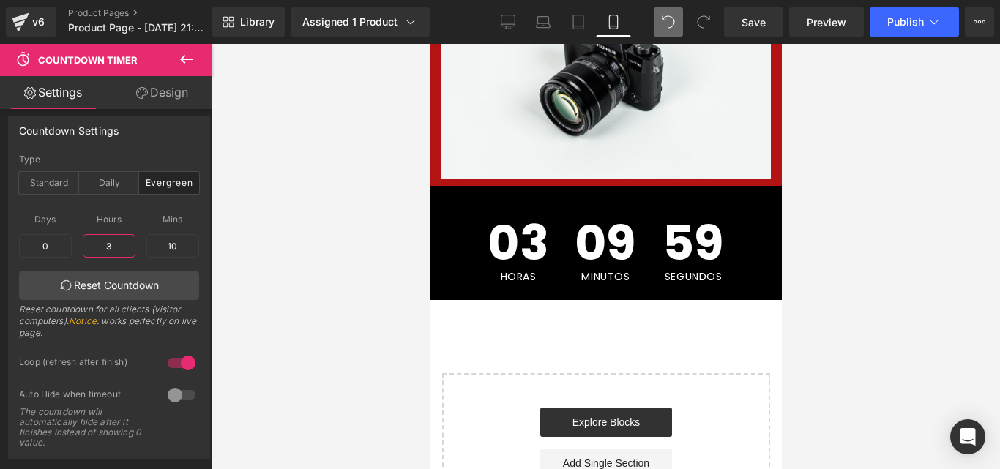
click at [108, 244] on input "3" at bounding box center [109, 245] width 53 height 23
type input "0"
click at [755, 24] on span "Save" at bounding box center [754, 22] width 24 height 15
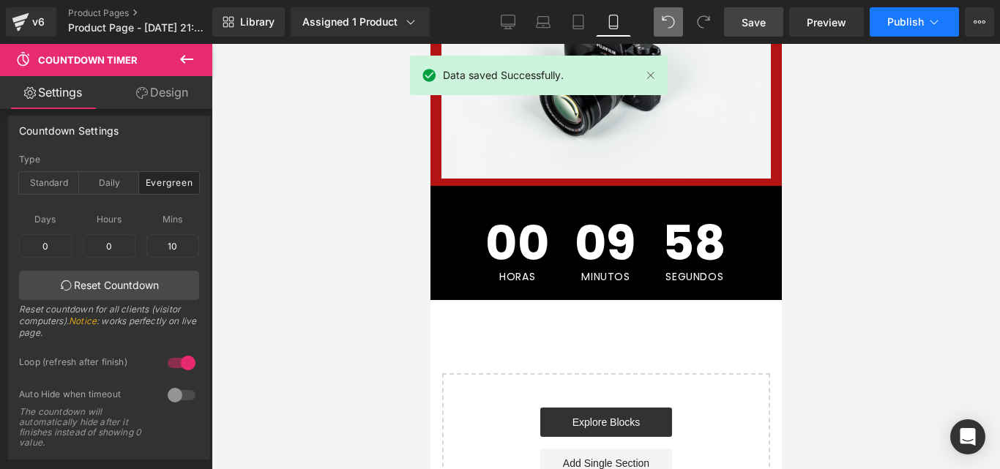
click at [911, 18] on span "Publish" at bounding box center [905, 22] width 37 height 12
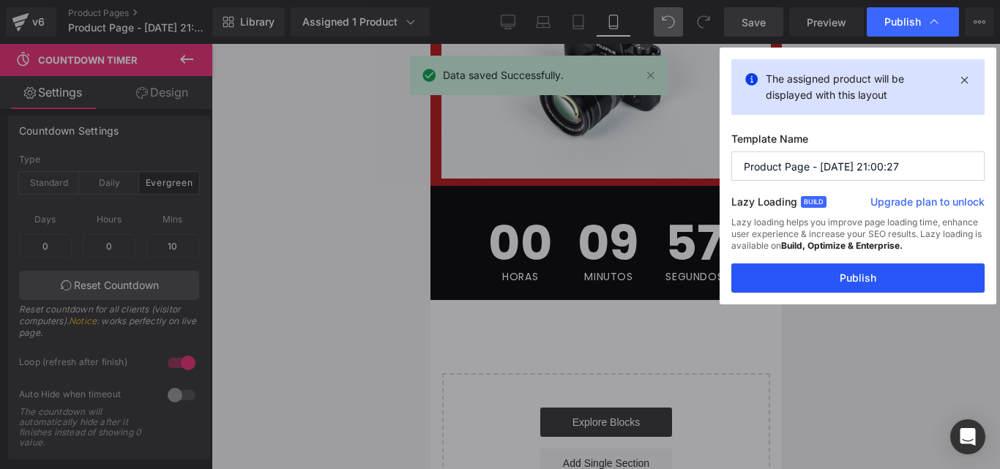
click at [815, 279] on button "Publish" at bounding box center [857, 278] width 253 height 29
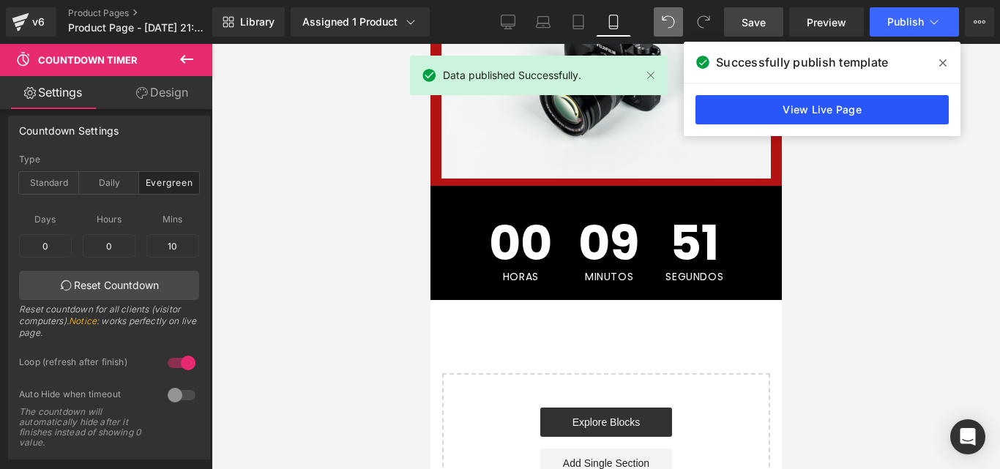
click at [810, 105] on link "View Live Page" at bounding box center [822, 109] width 253 height 29
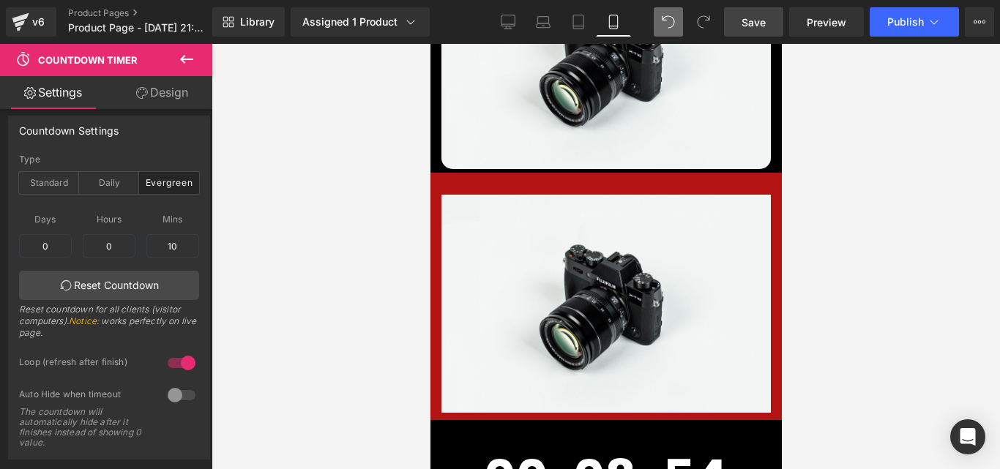
scroll to position [209, 0]
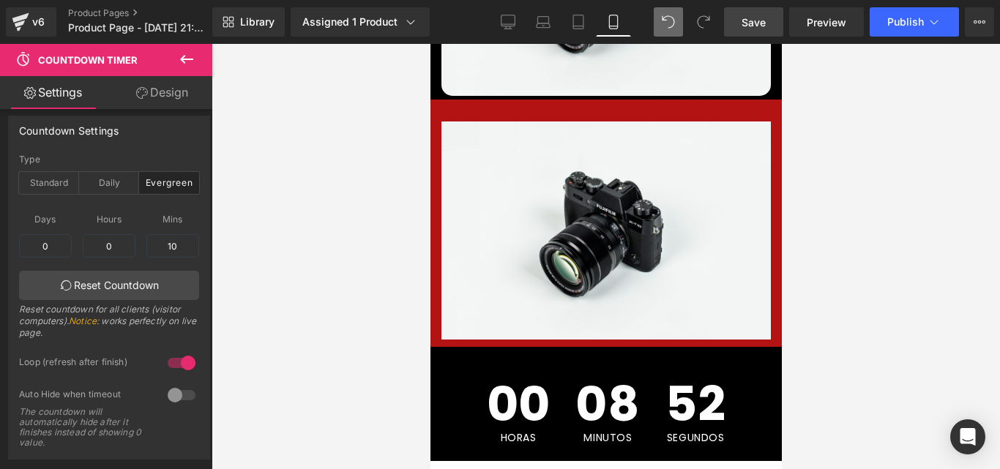
click at [185, 62] on icon at bounding box center [186, 59] width 13 height 9
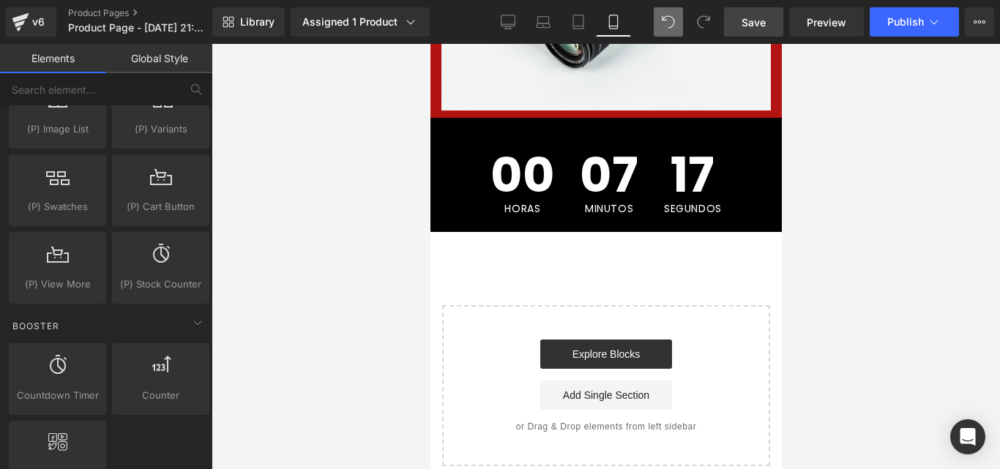
scroll to position [443, 0]
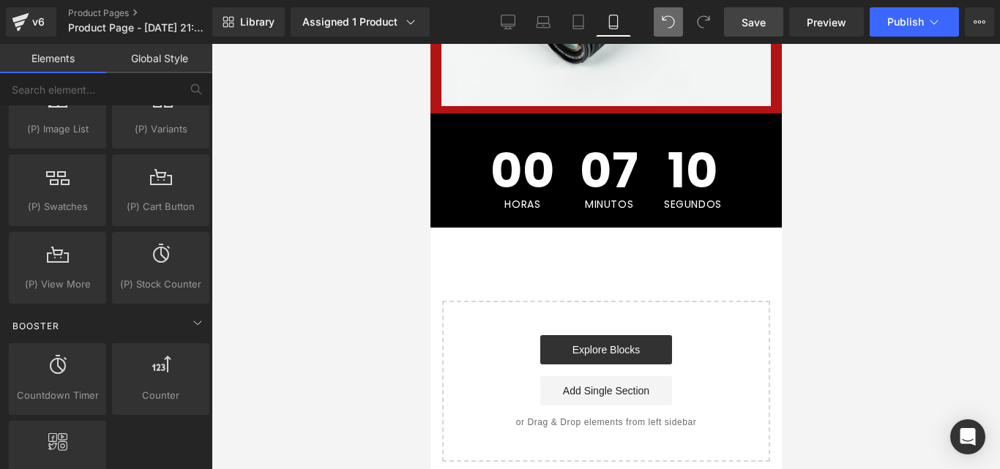
click at [124, 318] on div "Booster" at bounding box center [109, 325] width 206 height 29
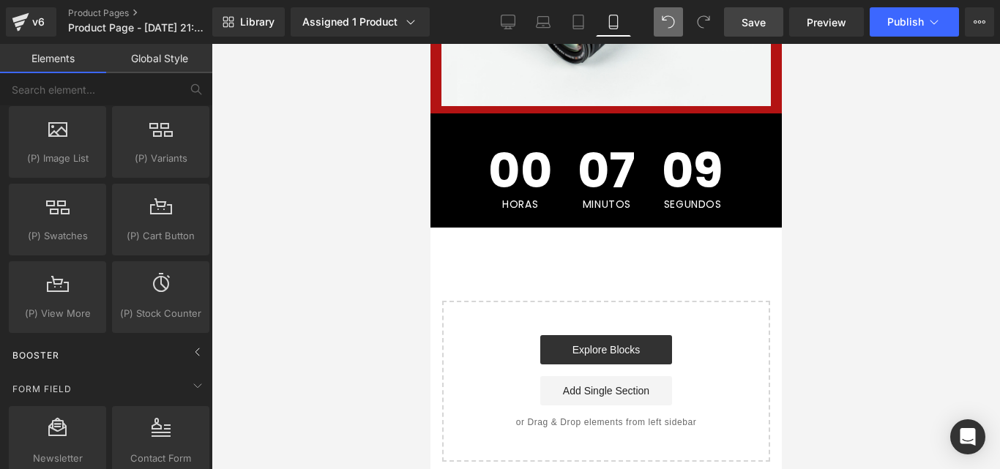
scroll to position [0, 0]
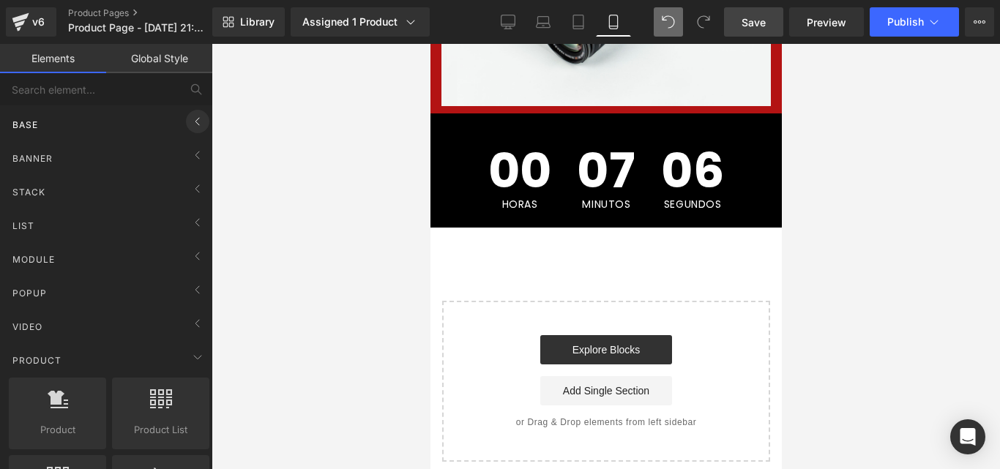
click at [186, 118] on span at bounding box center [197, 121] width 23 height 23
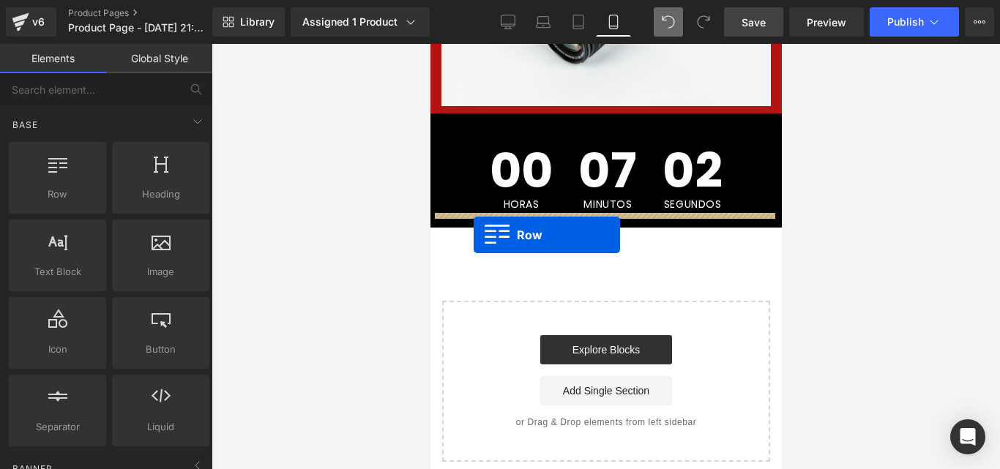
drag, startPoint x: 502, startPoint y: 216, endPoint x: 472, endPoint y: 235, distance: 35.5
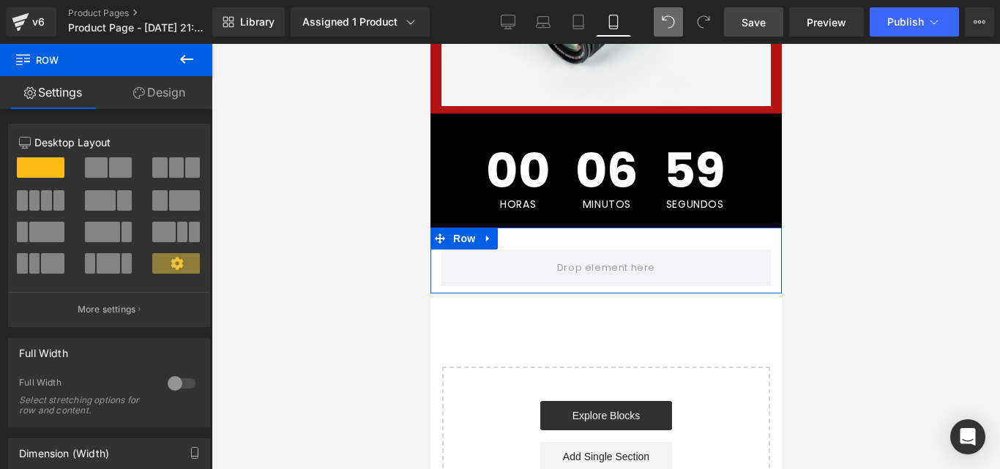
click at [163, 86] on link "Design" at bounding box center [159, 92] width 106 height 33
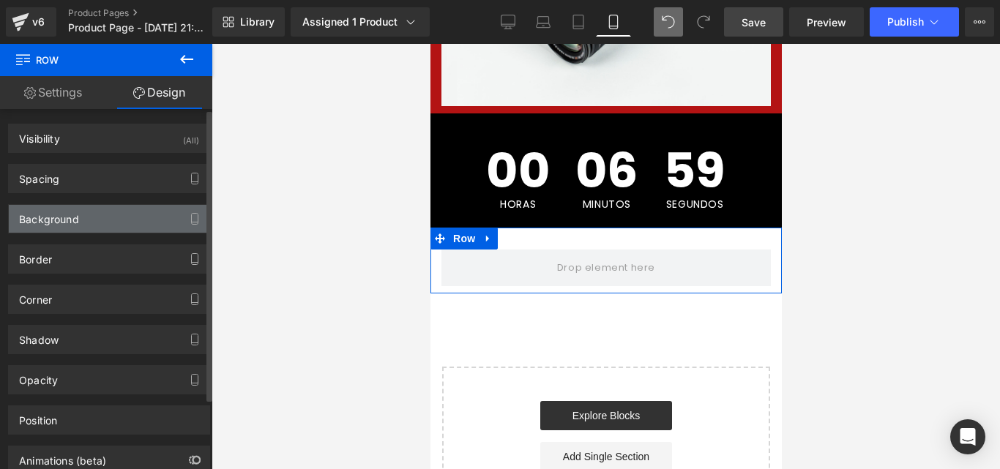
click at [103, 225] on div "Background" at bounding box center [109, 219] width 201 height 28
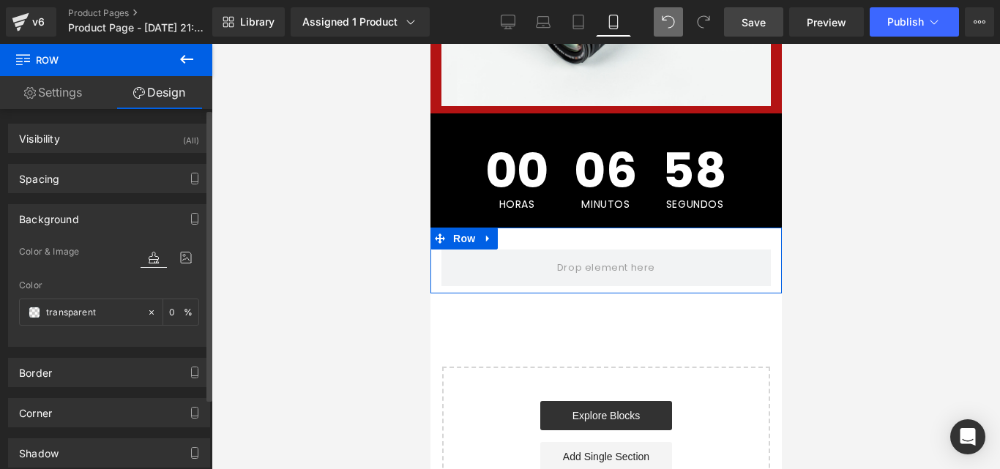
type input "transparent"
type input "0"
click at [34, 318] on span at bounding box center [35, 313] width 12 height 12
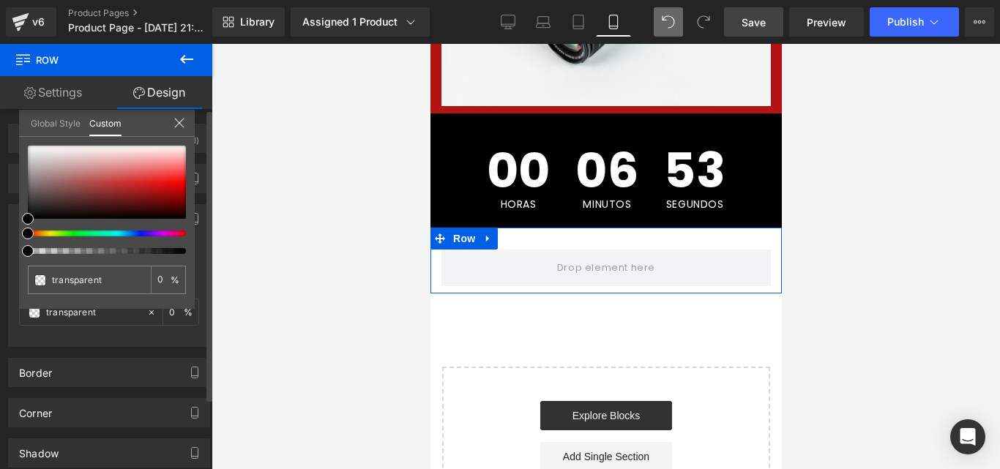
click at [48, 237] on div at bounding box center [107, 200] width 158 height 108
type input "#000000"
type input "100"
type input "#000000"
type input "100"
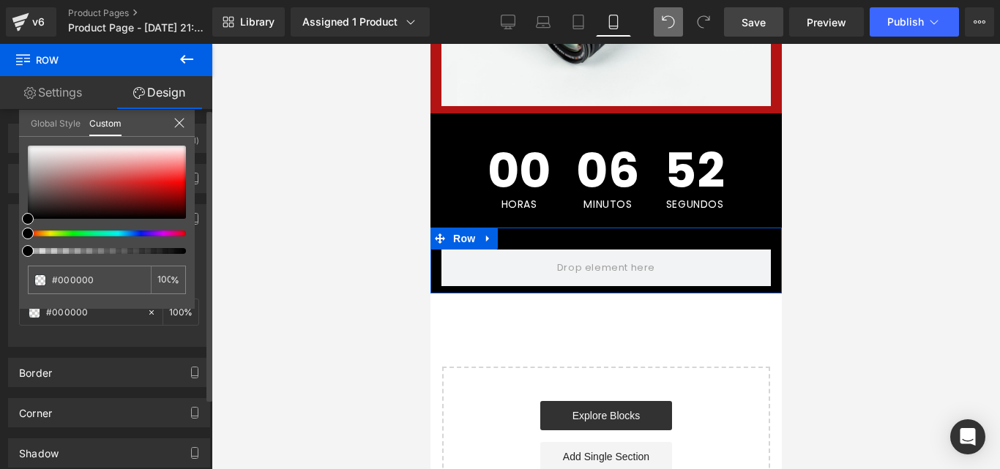
click at [50, 233] on div at bounding box center [101, 234] width 158 height 6
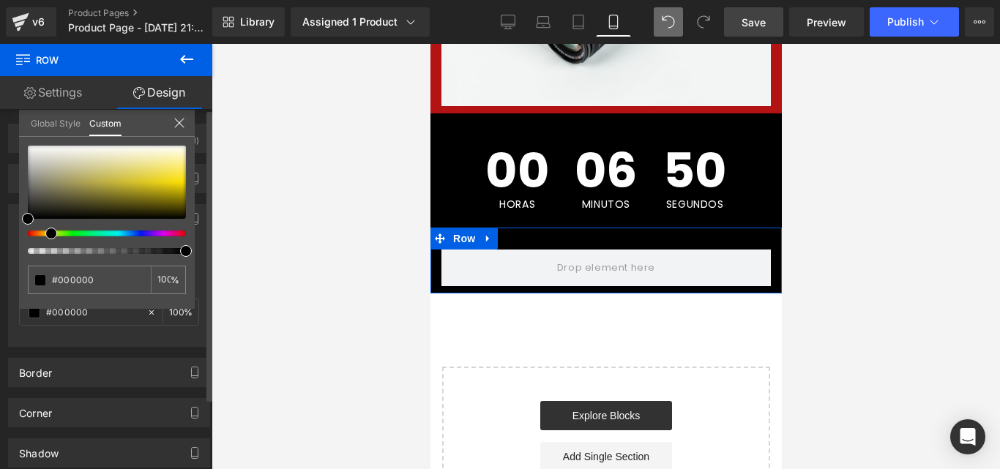
click at [45, 235] on div at bounding box center [101, 234] width 158 height 6
type input "#cfc36c"
click at [108, 174] on div at bounding box center [107, 182] width 158 height 73
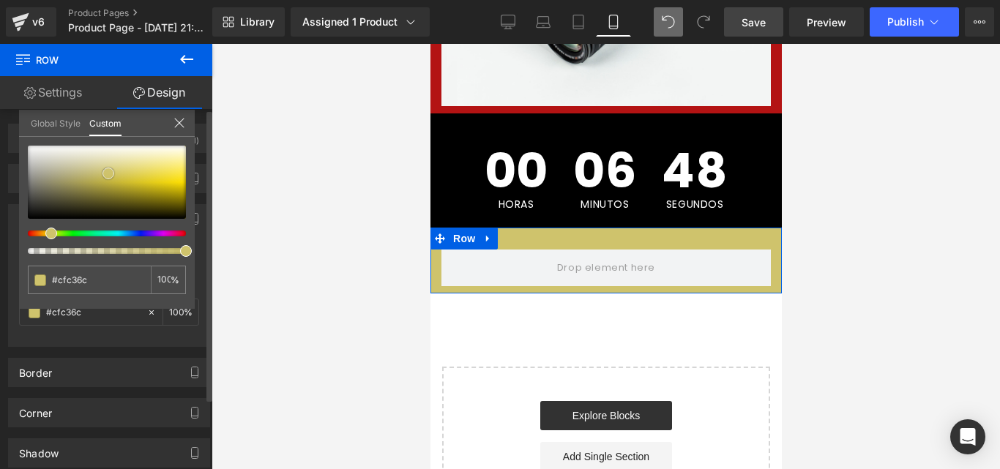
click at [113, 174] on span at bounding box center [109, 174] width 12 height 12
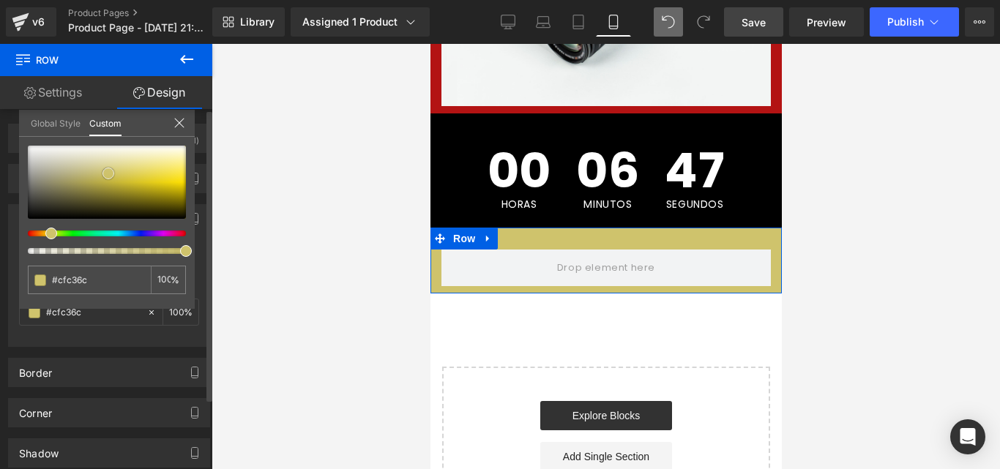
type input "#dbcc5b"
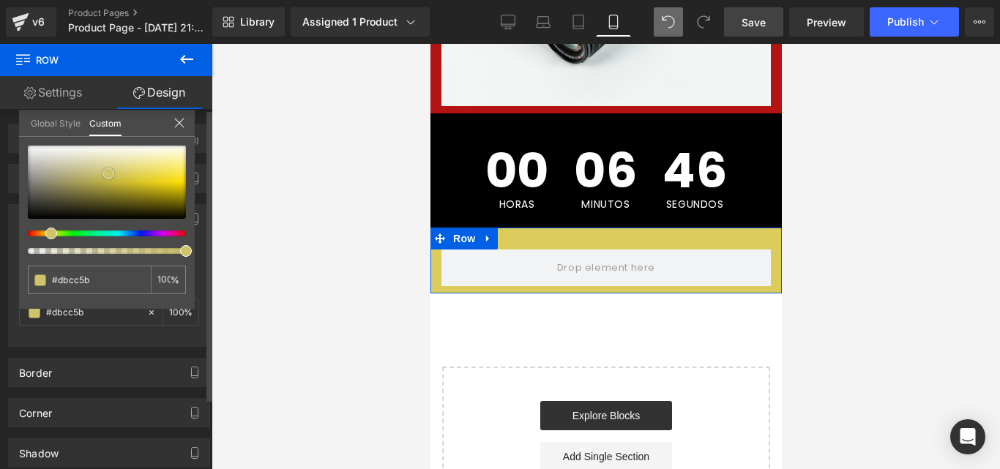
click at [129, 174] on div at bounding box center [107, 182] width 158 height 73
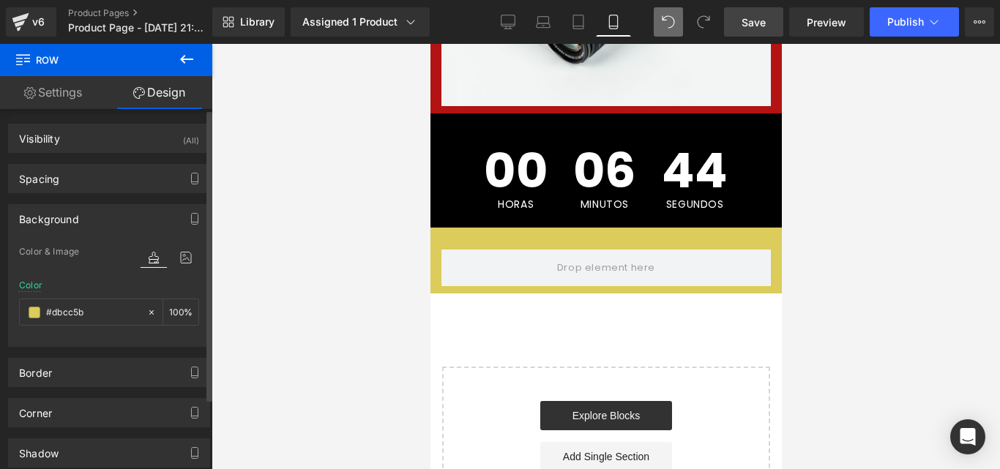
drag, startPoint x: 131, startPoint y: 174, endPoint x: 261, endPoint y: 136, distance: 135.8
click at [261, 136] on div at bounding box center [606, 256] width 789 height 425
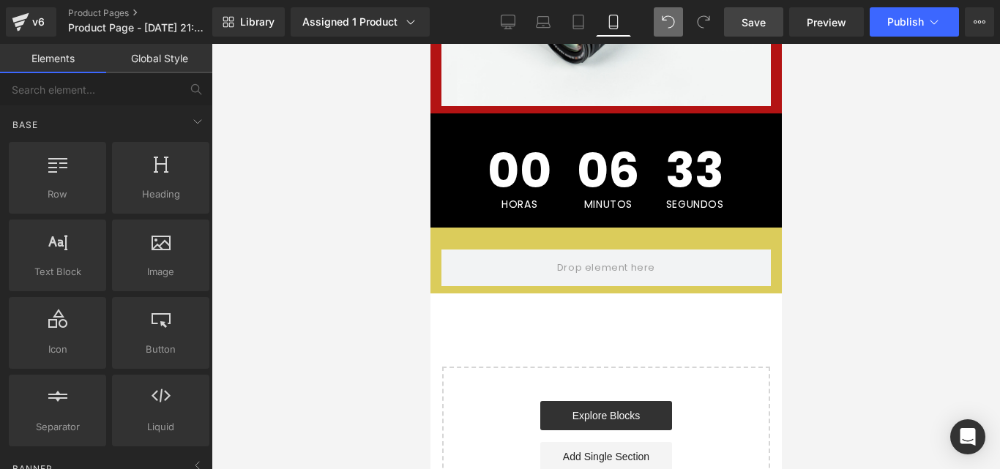
click at [271, 207] on div at bounding box center [606, 256] width 789 height 425
click at [132, 119] on div "Base" at bounding box center [109, 124] width 206 height 29
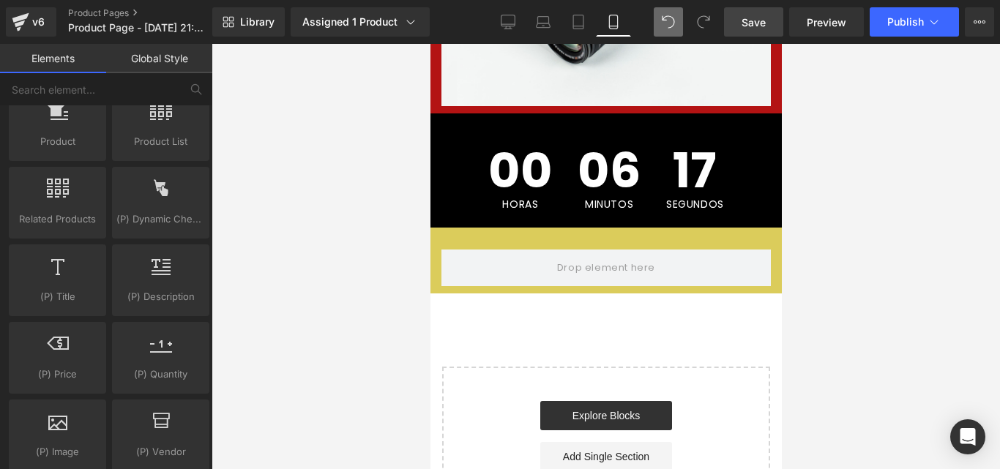
scroll to position [264, 0]
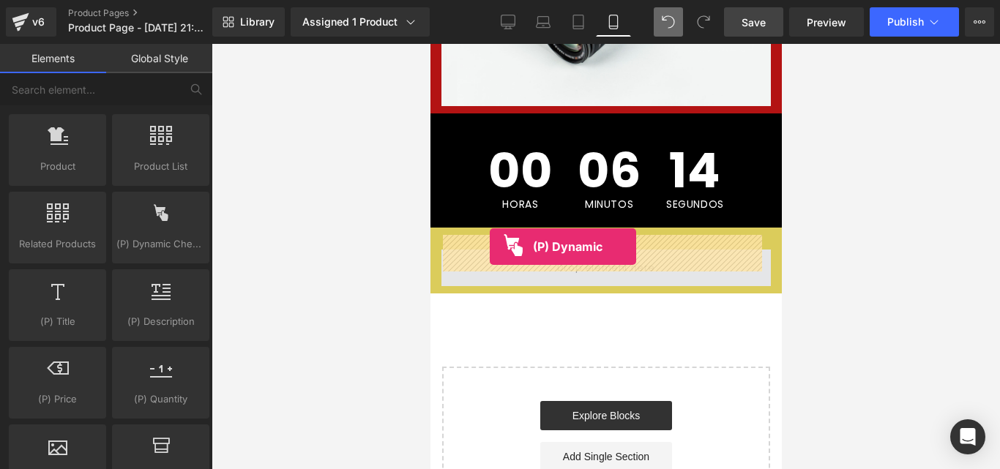
drag, startPoint x: 619, startPoint y: 290, endPoint x: 489, endPoint y: 247, distance: 137.3
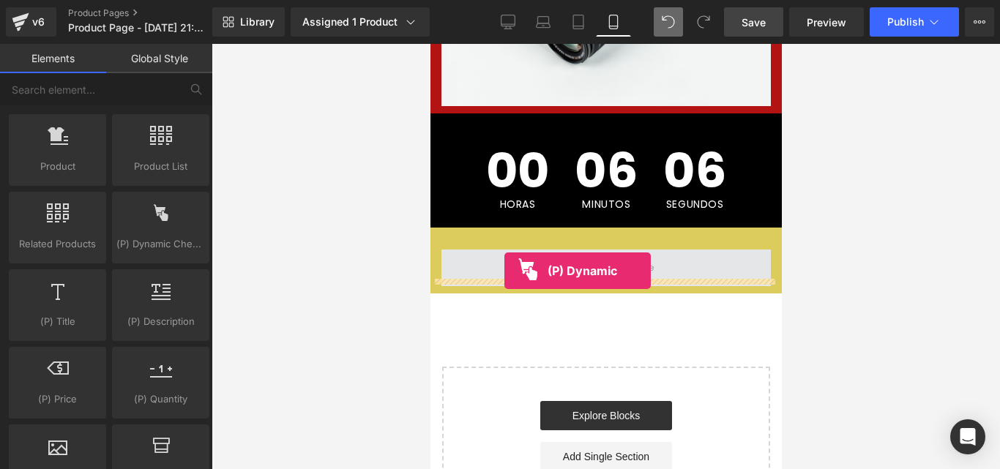
drag, startPoint x: 586, startPoint y: 276, endPoint x: 504, endPoint y: 271, distance: 82.2
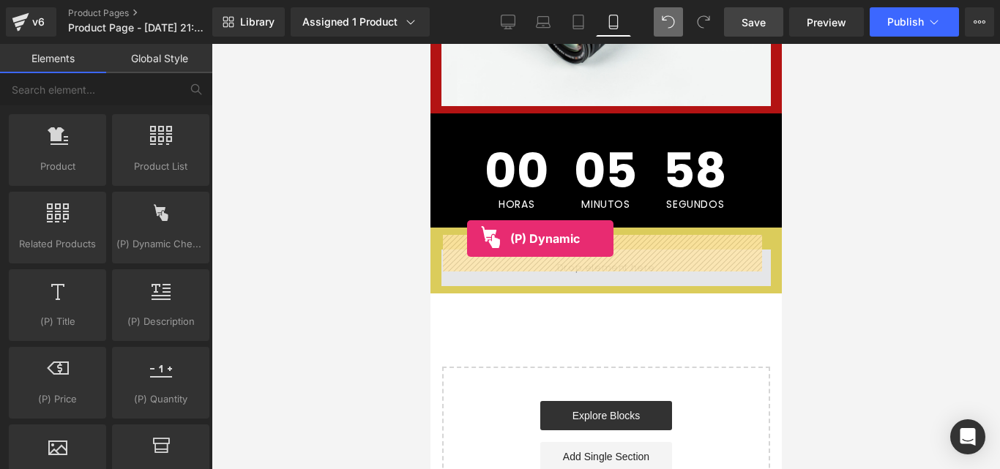
drag, startPoint x: 600, startPoint y: 291, endPoint x: 466, endPoint y: 239, distance: 144.0
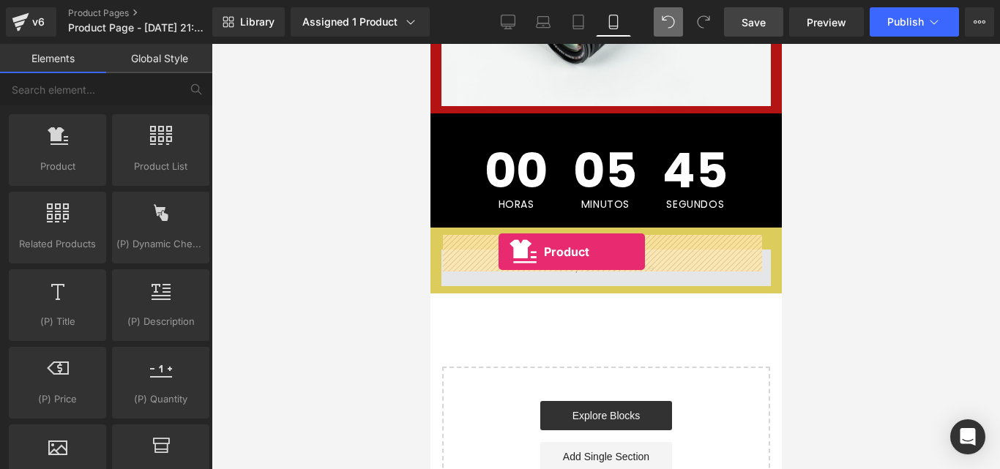
drag, startPoint x: 472, startPoint y: 210, endPoint x: 498, endPoint y: 251, distance: 48.7
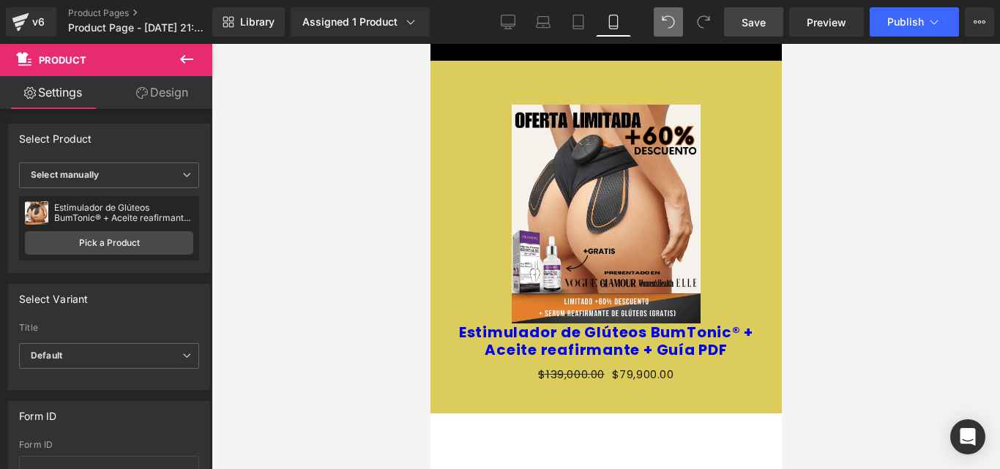
scroll to position [614, 0]
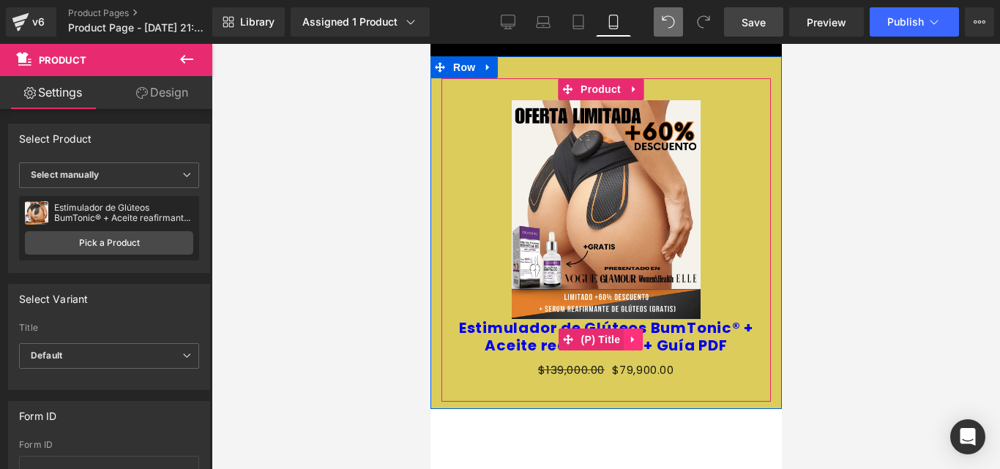
click at [629, 334] on icon at bounding box center [633, 339] width 10 height 11
click at [642, 335] on icon at bounding box center [642, 340] width 10 height 10
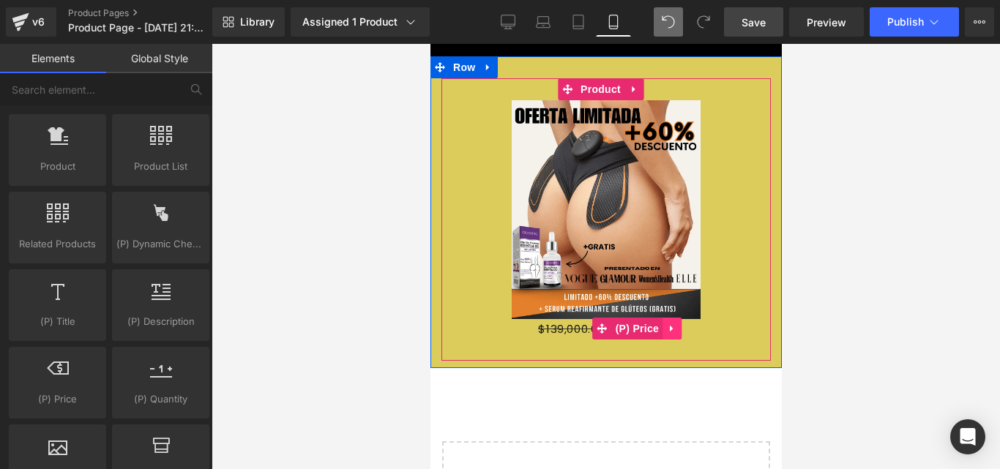
click at [679, 318] on link at bounding box center [671, 329] width 19 height 22
click at [682, 324] on icon at bounding box center [681, 329] width 10 height 10
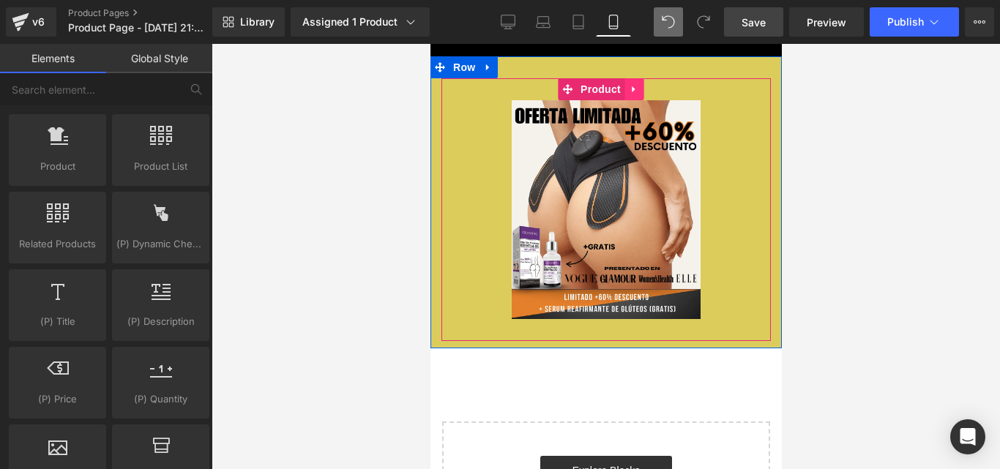
click at [633, 84] on icon at bounding box center [633, 89] width 10 height 11
click at [644, 84] on icon at bounding box center [643, 89] width 10 height 10
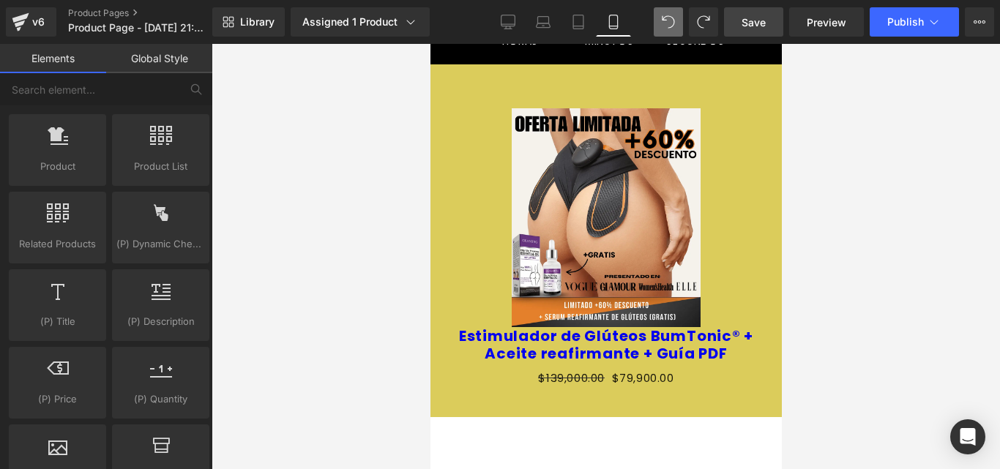
scroll to position [615, 0]
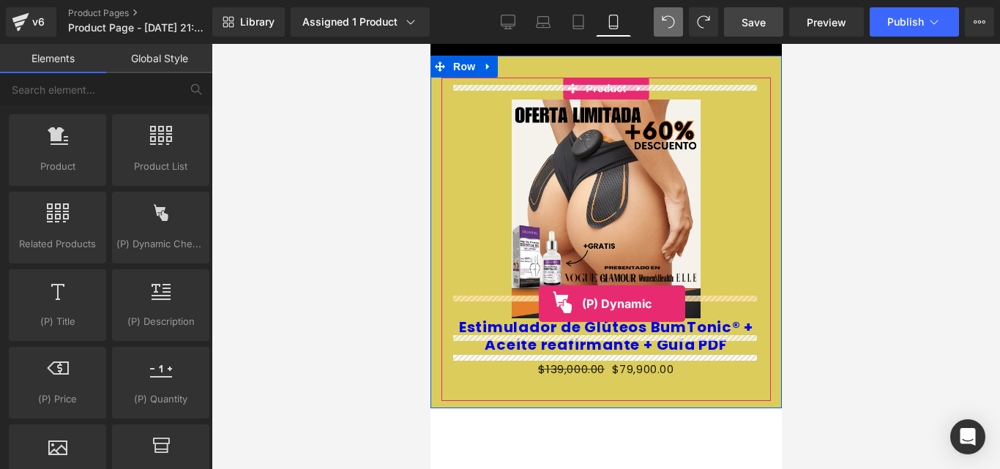
drag, startPoint x: 611, startPoint y: 276, endPoint x: 537, endPoint y: 302, distance: 78.5
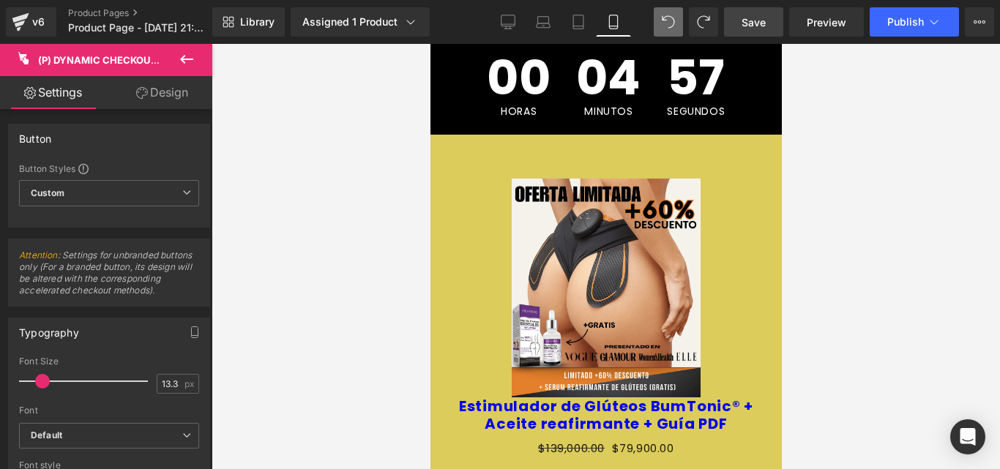
scroll to position [549, 0]
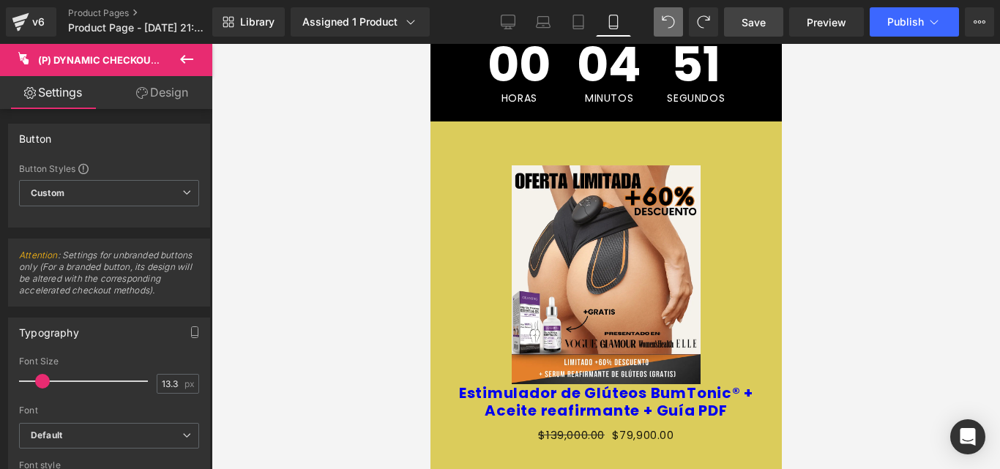
click at [47, 103] on link "Settings" at bounding box center [53, 92] width 106 height 33
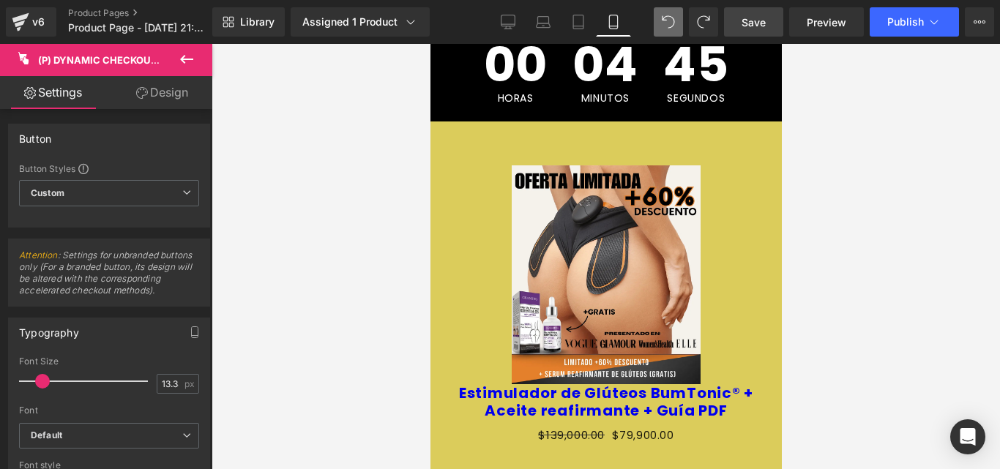
click at [187, 60] on icon at bounding box center [186, 59] width 13 height 9
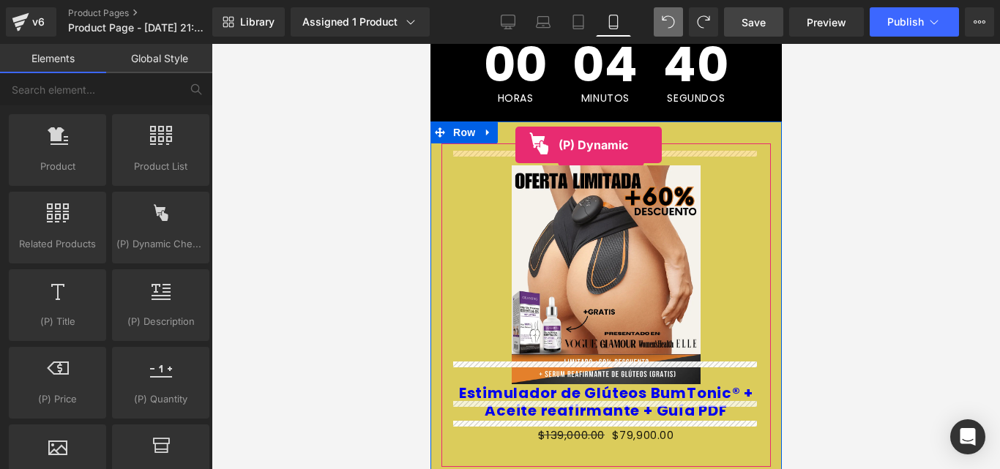
drag, startPoint x: 574, startPoint y: 275, endPoint x: 514, endPoint y: 146, distance: 142.2
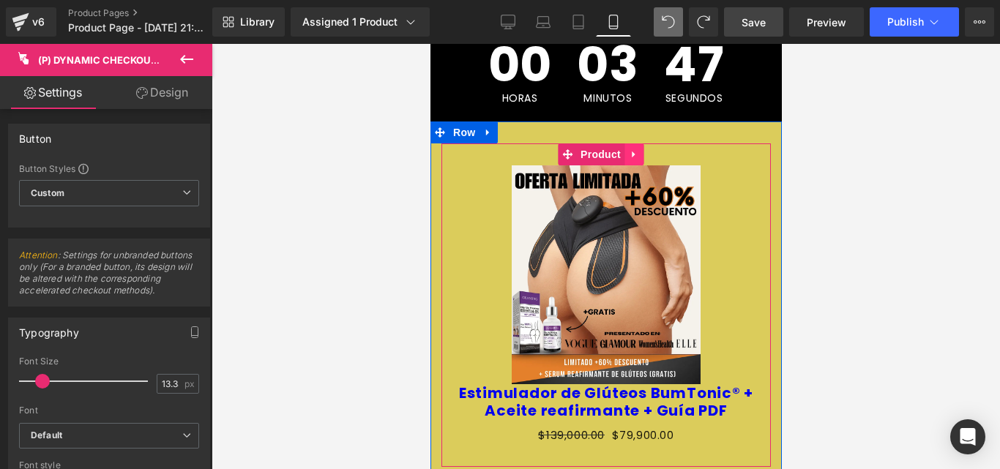
click at [638, 146] on link at bounding box center [633, 155] width 19 height 22
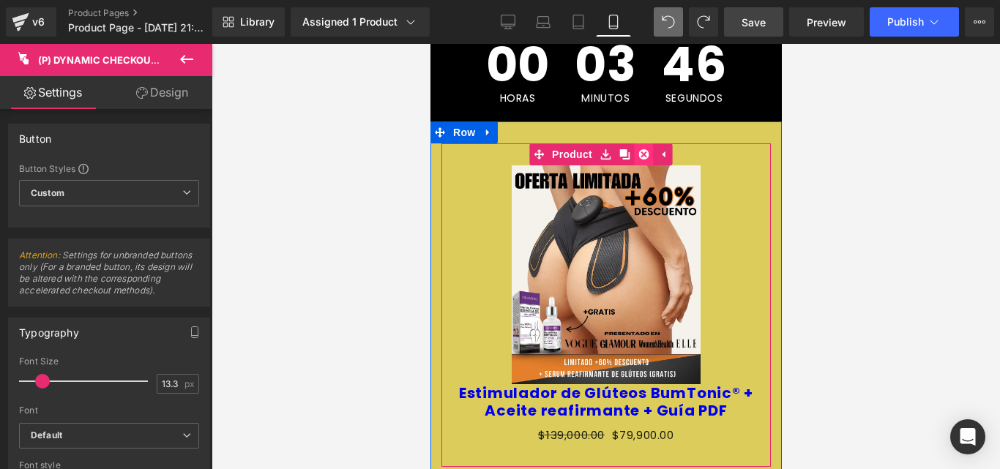
click at [638, 146] on link at bounding box center [642, 155] width 19 height 22
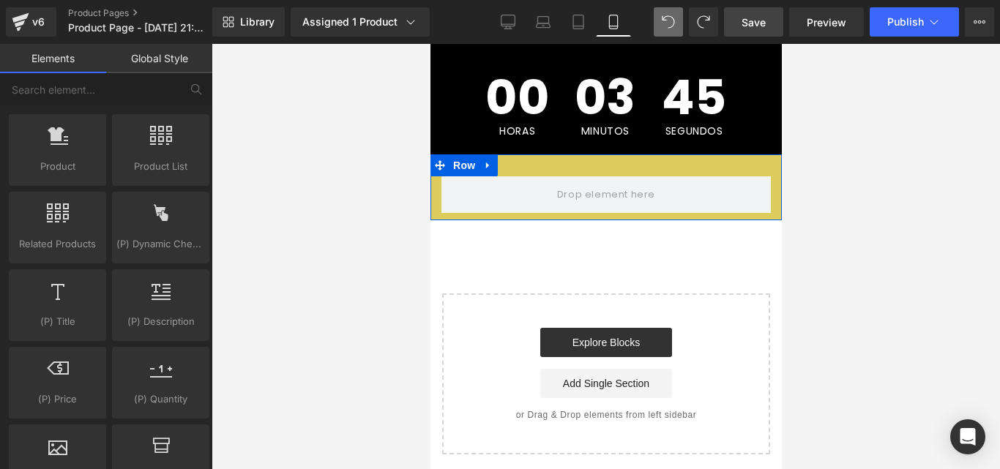
scroll to position [502, 0]
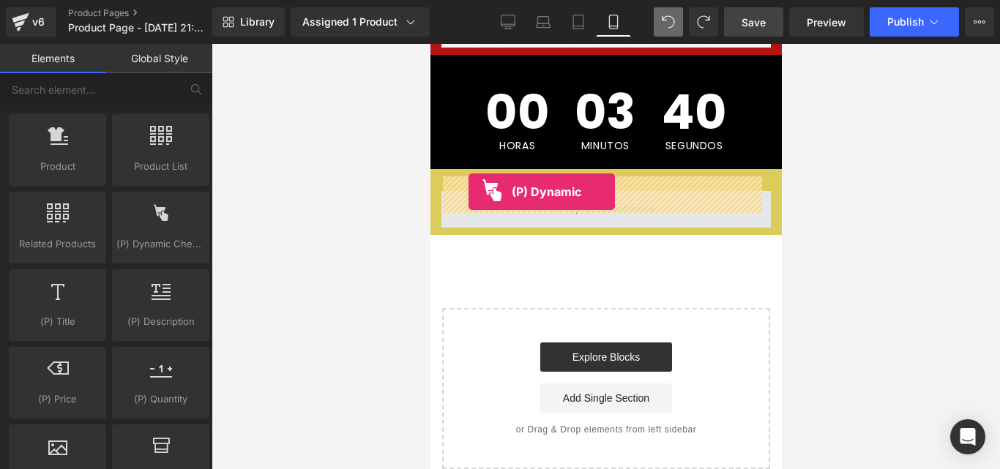
drag, startPoint x: 595, startPoint y: 272, endPoint x: 468, endPoint y: 192, distance: 149.7
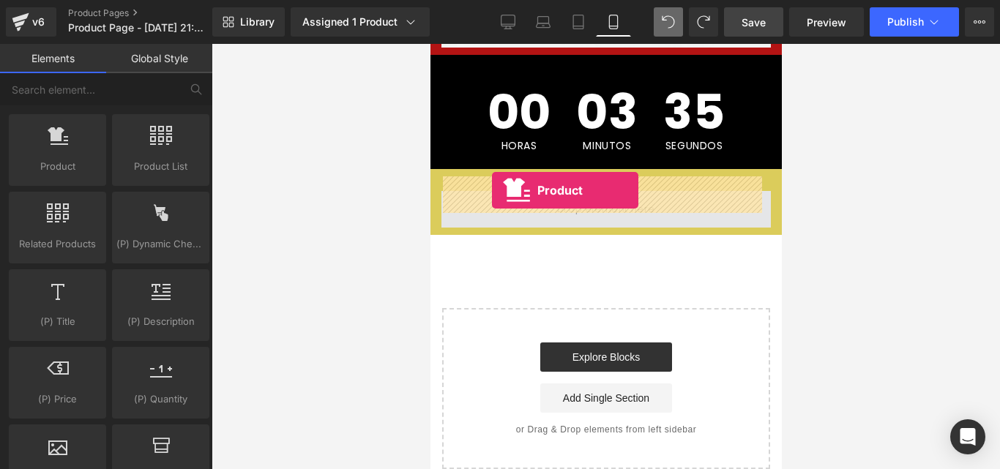
drag, startPoint x: 453, startPoint y: 189, endPoint x: 491, endPoint y: 190, distance: 38.8
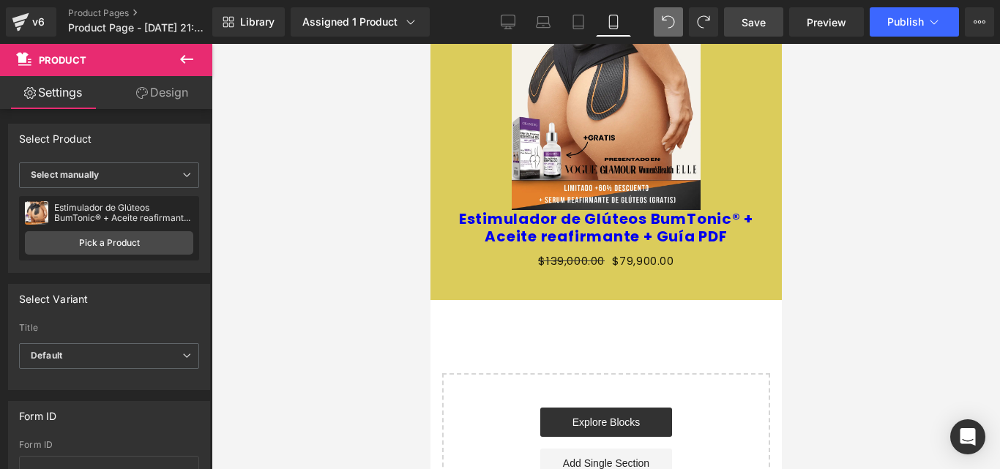
scroll to position [719, 0]
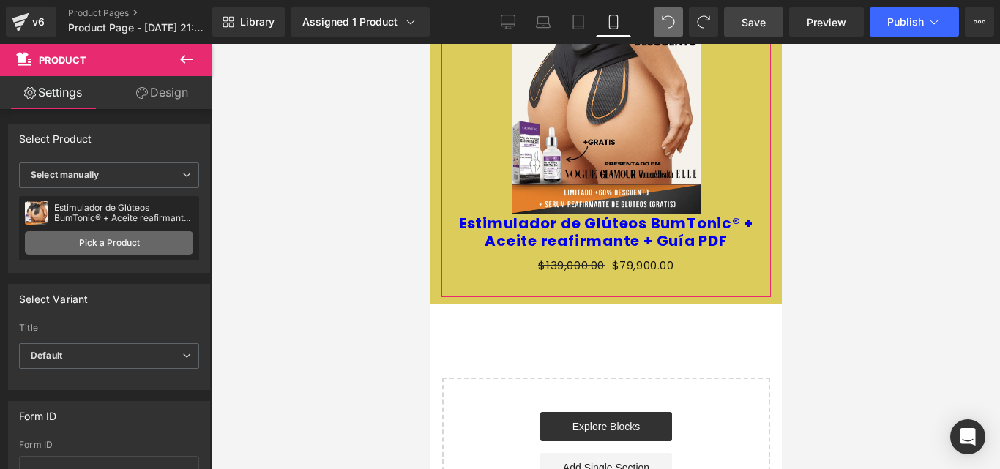
click at [111, 244] on link "Pick a Product" at bounding box center [109, 242] width 168 height 23
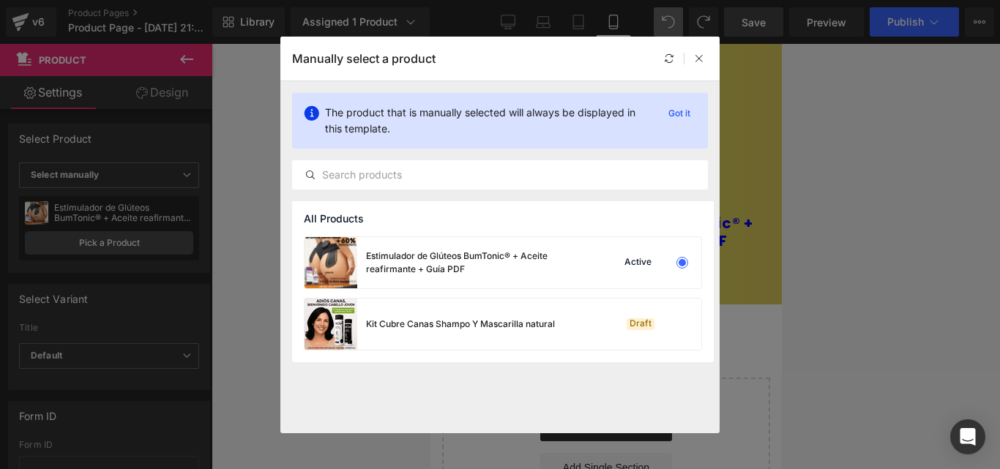
click at [688, 59] on div at bounding box center [684, 59] width 48 height 18
click at [697, 61] on icon at bounding box center [699, 58] width 10 height 10
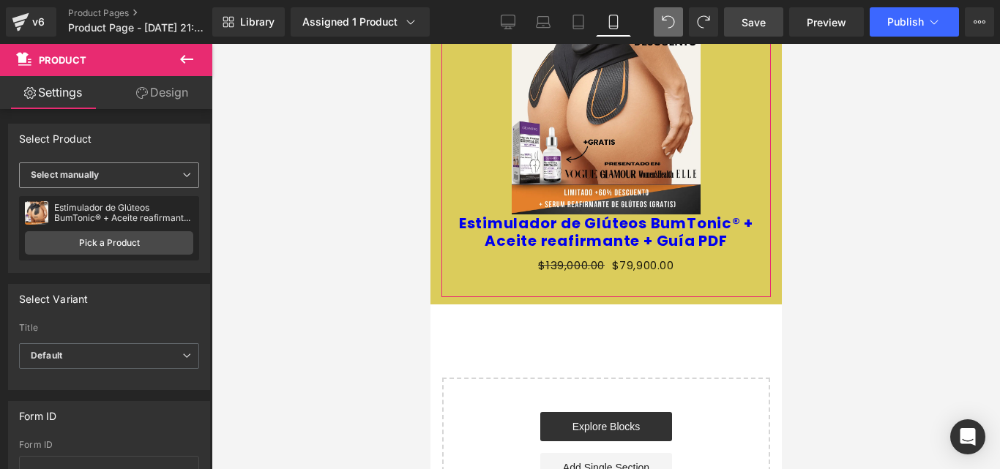
click at [165, 172] on span "Select manually" at bounding box center [109, 176] width 180 height 26
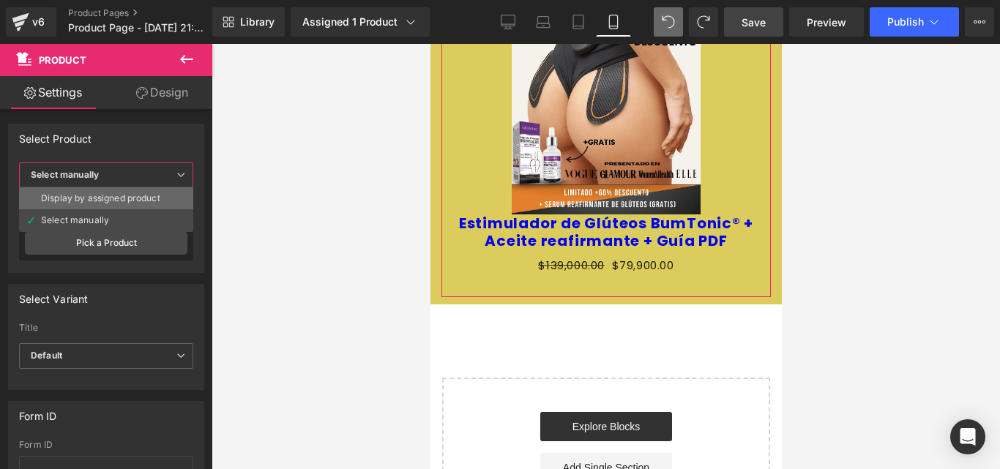
click at [76, 202] on div "Display by assigned product" at bounding box center [100, 198] width 119 height 10
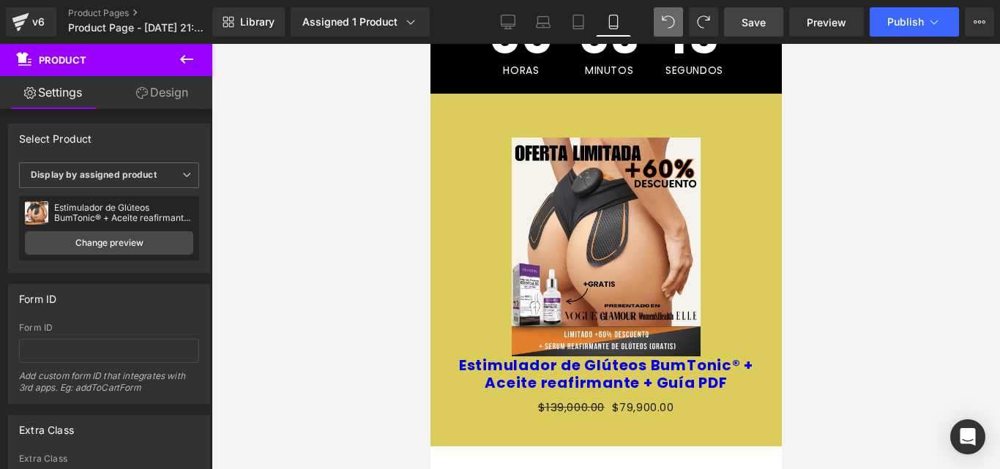
scroll to position [566, 0]
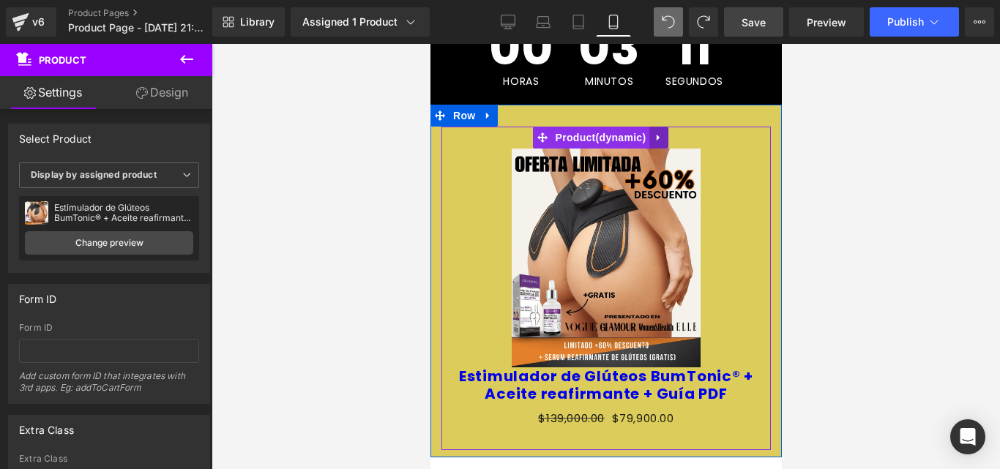
click at [658, 135] on icon at bounding box center [657, 138] width 3 height 7
click at [658, 127] on link at bounding box center [667, 138] width 19 height 22
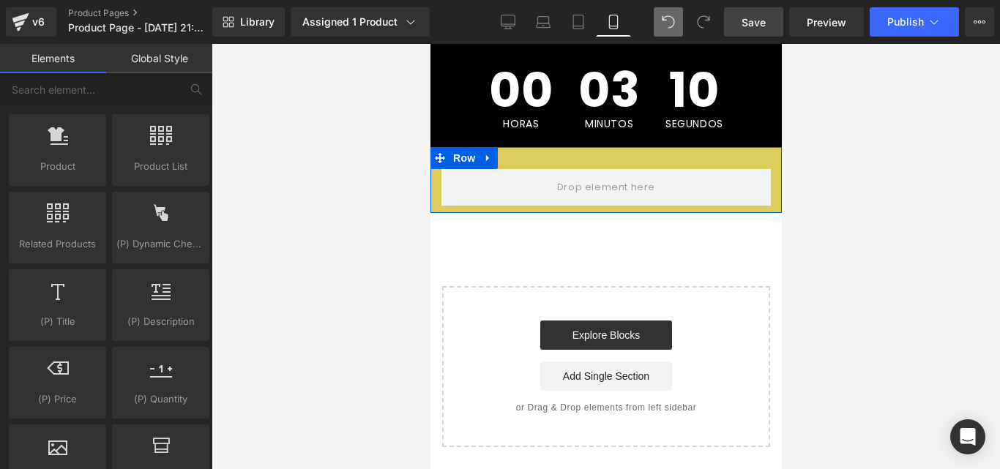
scroll to position [502, 0]
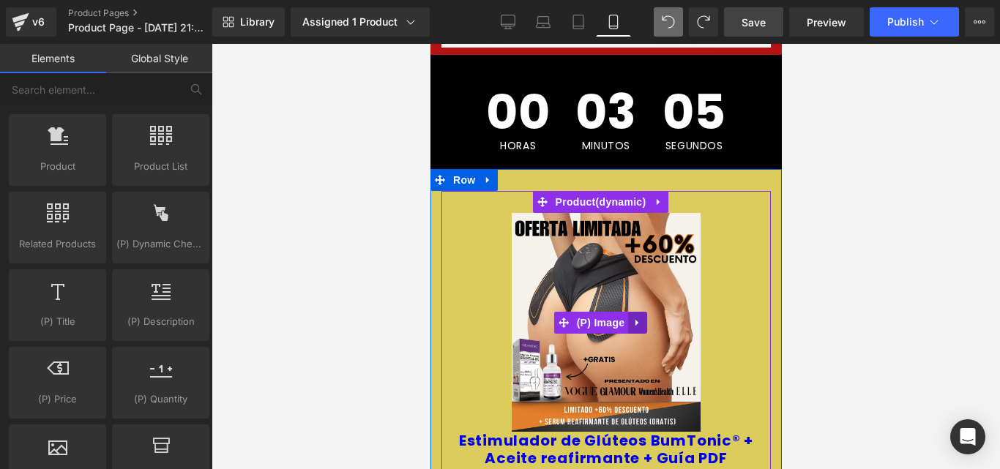
click at [638, 317] on icon at bounding box center [637, 322] width 10 height 11
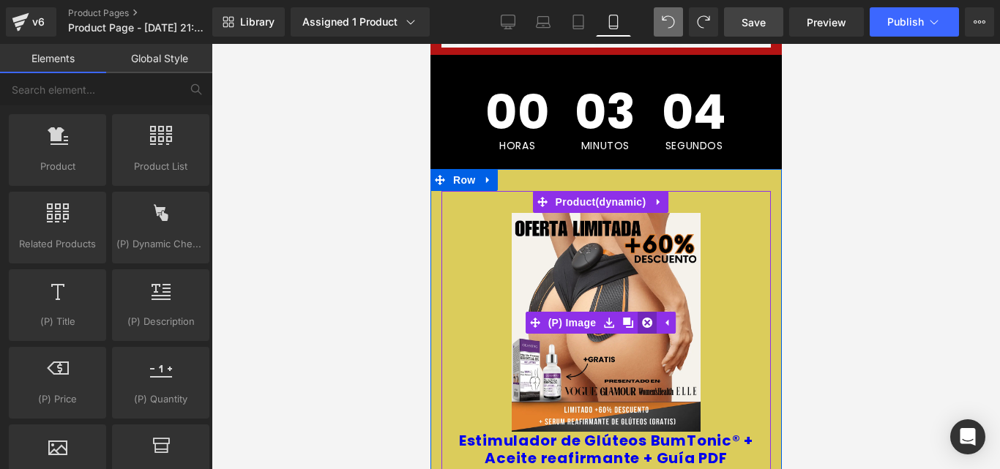
click at [644, 318] on icon at bounding box center [646, 323] width 10 height 10
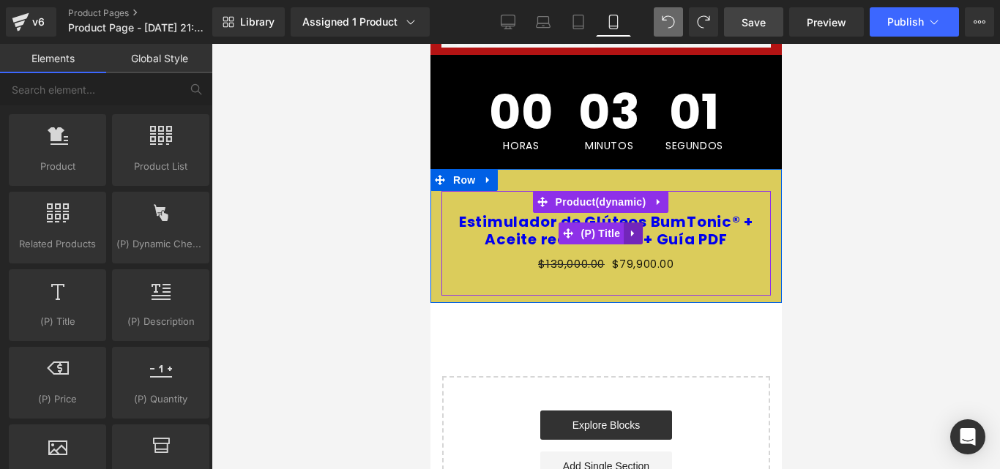
click at [635, 228] on icon at bounding box center [633, 233] width 10 height 11
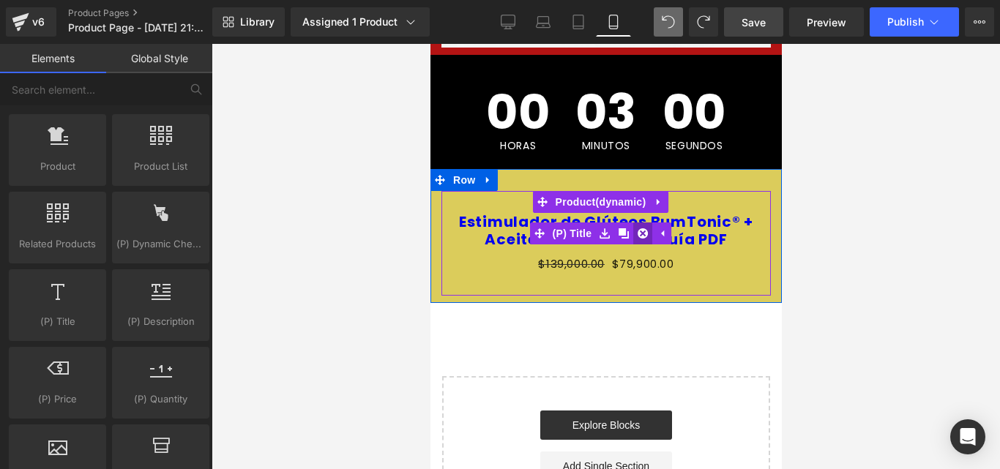
click at [639, 228] on icon at bounding box center [642, 233] width 10 height 10
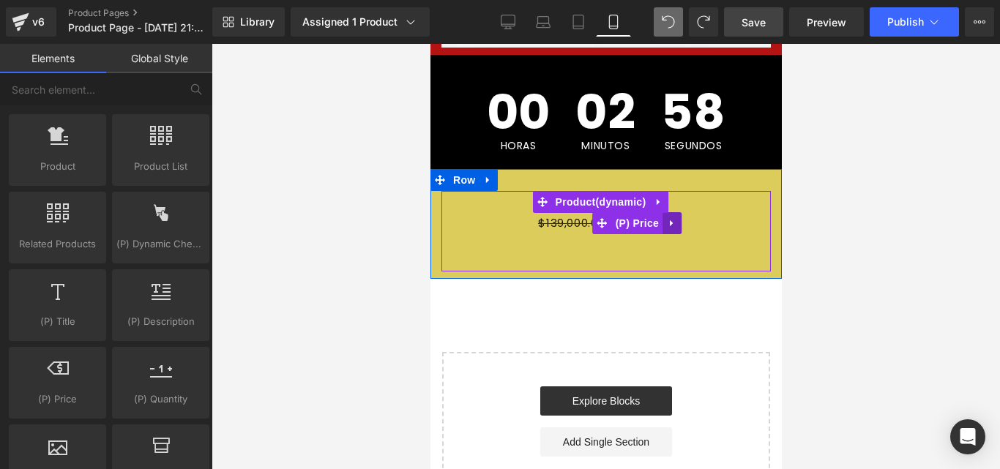
click at [671, 217] on icon at bounding box center [671, 222] width 10 height 11
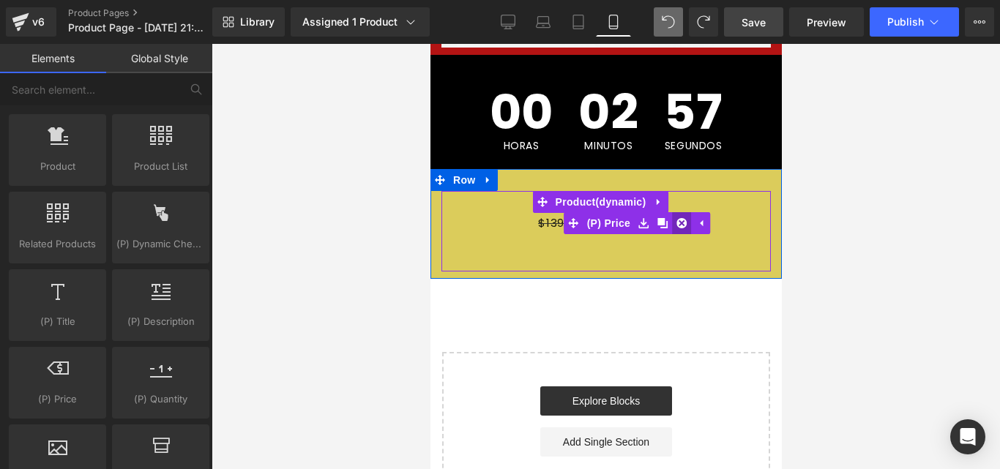
click at [676, 217] on icon at bounding box center [681, 222] width 10 height 11
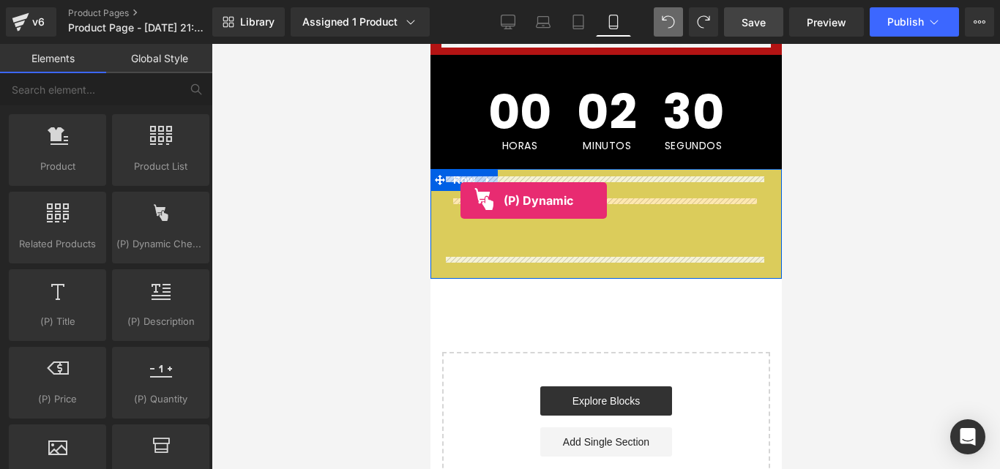
drag, startPoint x: 559, startPoint y: 239, endPoint x: 460, endPoint y: 201, distance: 106.9
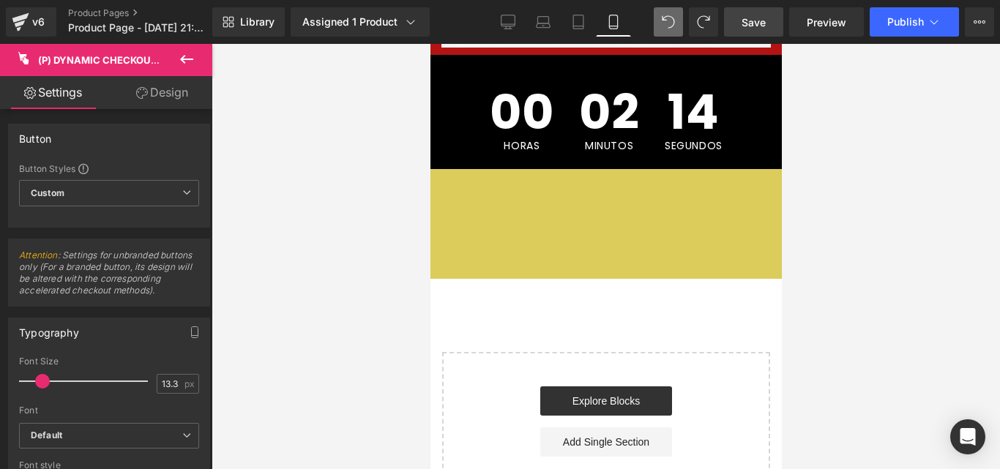
click at [191, 58] on icon at bounding box center [187, 60] width 18 height 18
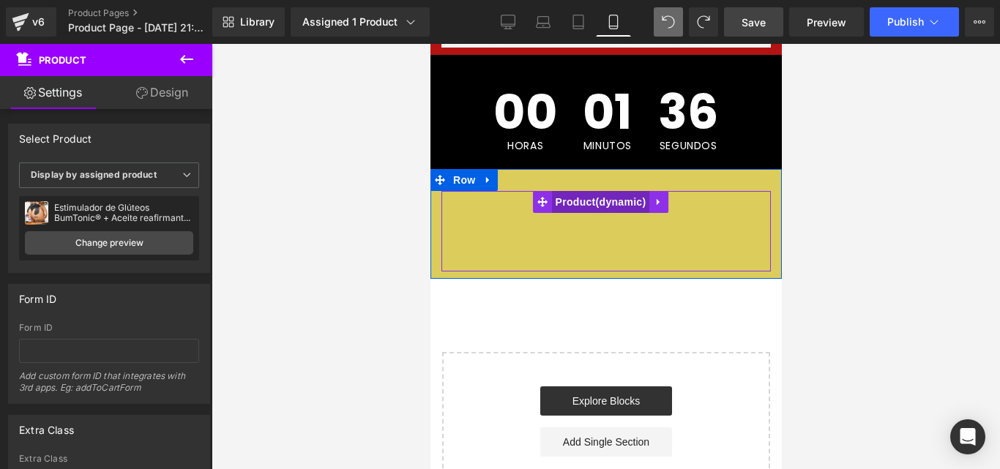
drag, startPoint x: 600, startPoint y: 205, endPoint x: 589, endPoint y: 192, distance: 17.6
click at [589, 192] on div "Sold Out (P) Cart Button Buy it now (P) Dynamic Checkout Button Product" at bounding box center [605, 231] width 329 height 81
drag, startPoint x: 534, startPoint y: 213, endPoint x: 616, endPoint y: 231, distance: 83.9
click at [616, 231] on div "Sold Out (P) Cart Button Buy it now (P) Dynamic Checkout Button" at bounding box center [605, 231] width 315 height 37
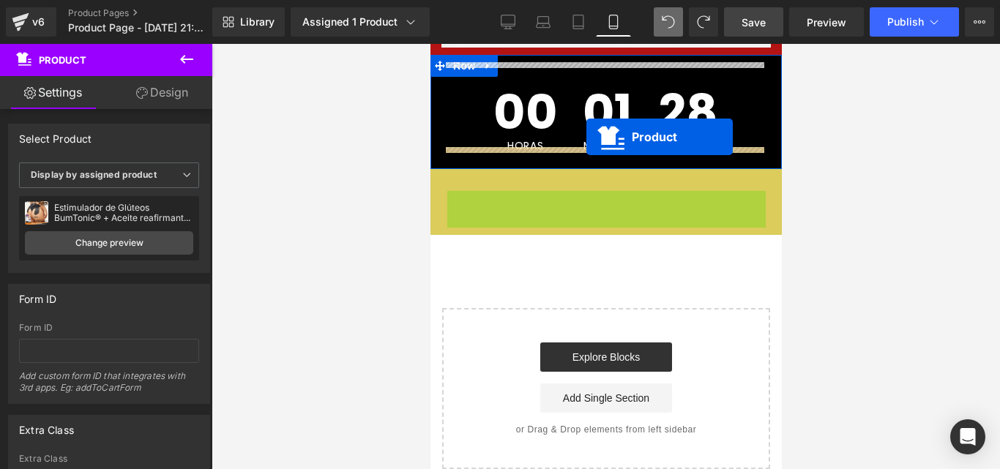
drag, startPoint x: 583, startPoint y: 179, endPoint x: 585, endPoint y: 139, distance: 40.3
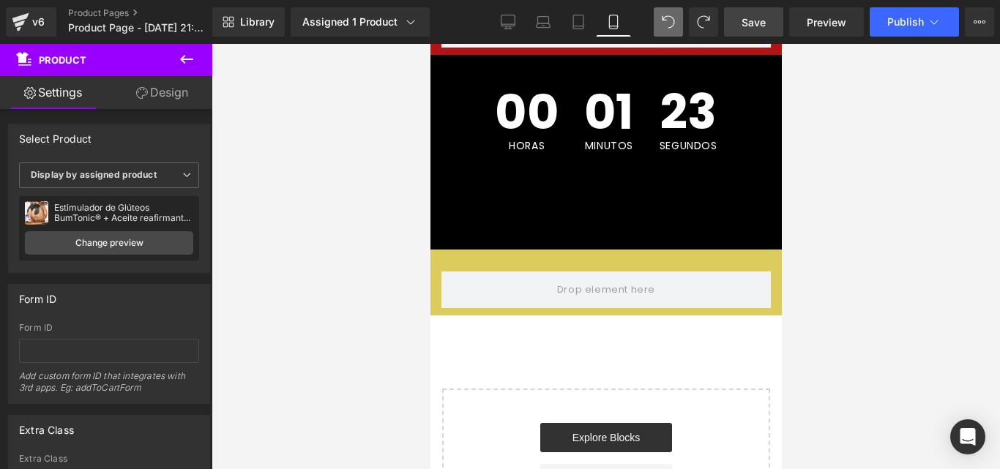
click at [774, 31] on link "Save" at bounding box center [753, 21] width 59 height 29
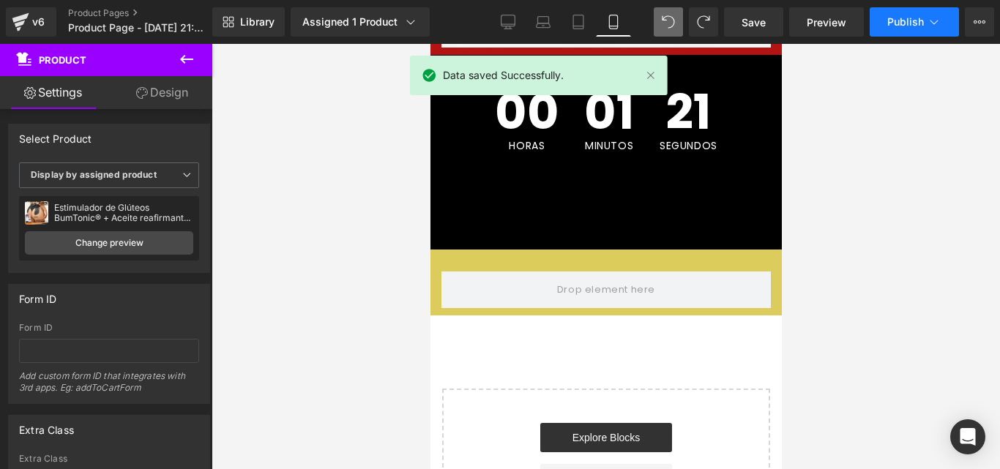
click at [933, 23] on icon at bounding box center [934, 22] width 15 height 15
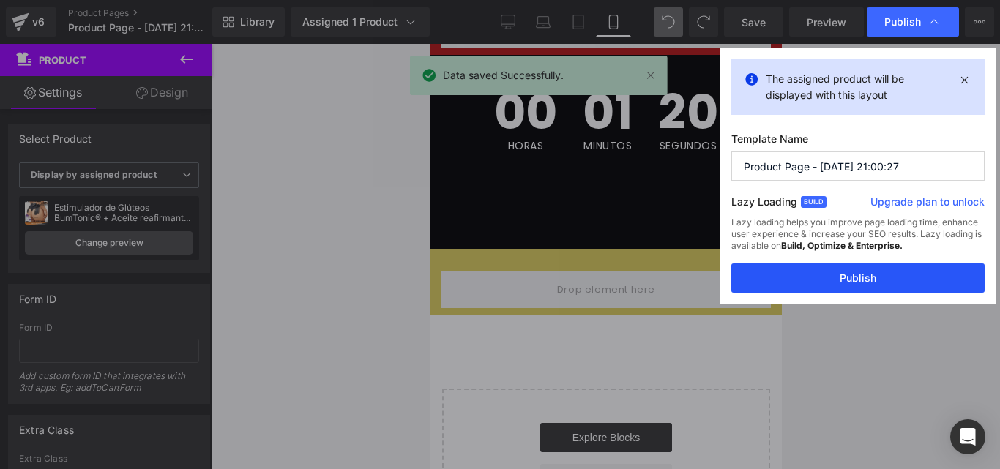
click at [811, 274] on button "Publish" at bounding box center [857, 278] width 253 height 29
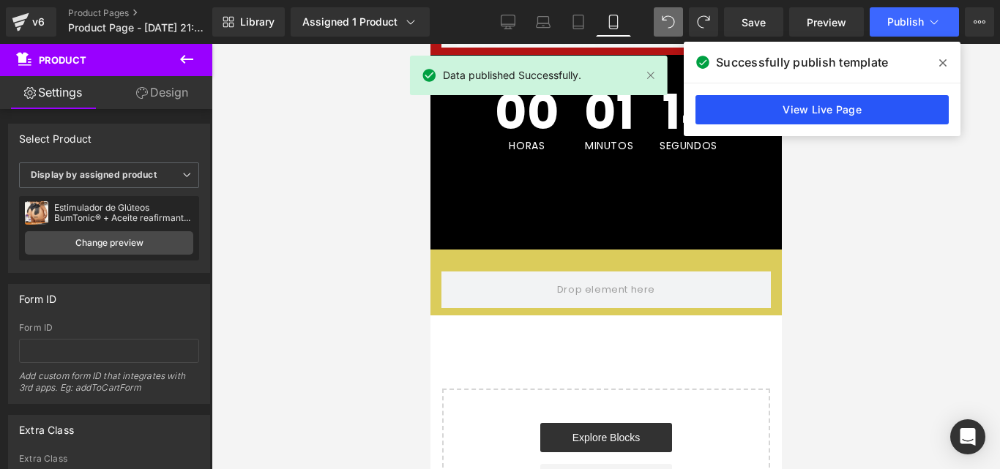
click at [803, 103] on link "View Live Page" at bounding box center [822, 109] width 253 height 29
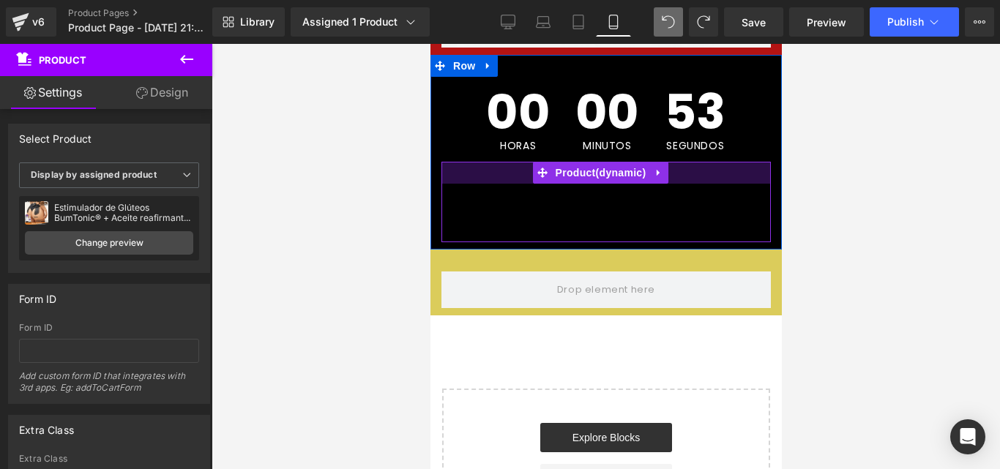
click at [456, 167] on div at bounding box center [605, 173] width 329 height 22
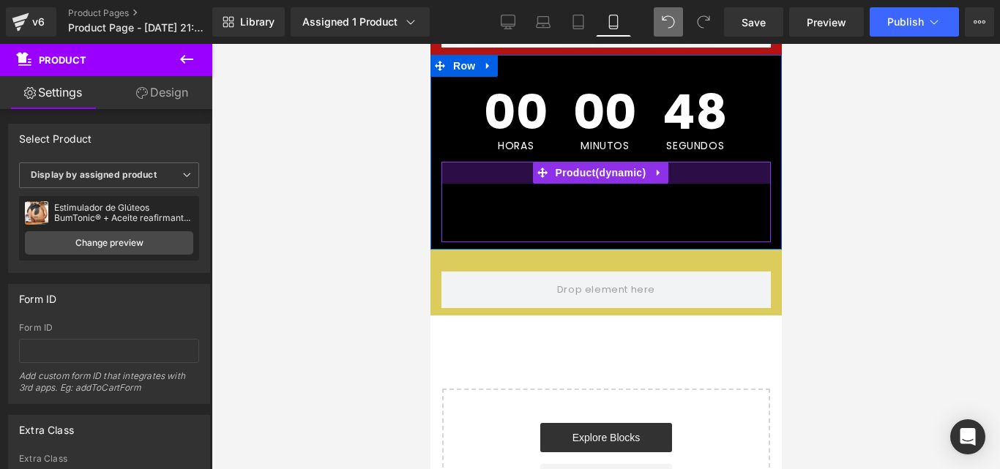
click at [448, 165] on div at bounding box center [605, 173] width 329 height 22
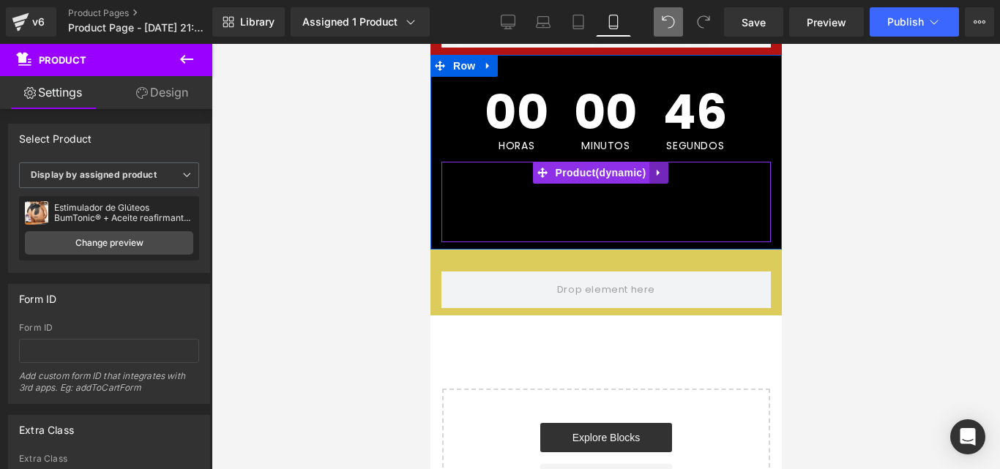
click at [658, 168] on icon at bounding box center [658, 173] width 10 height 11
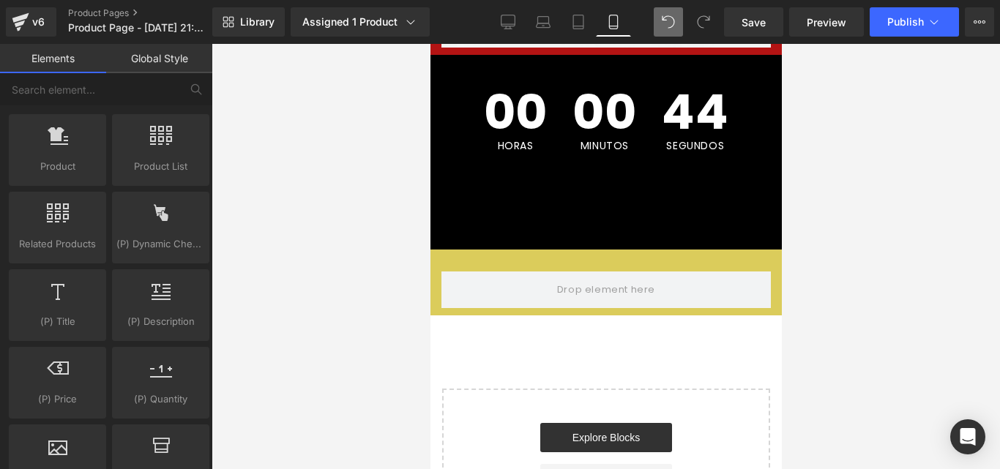
click at [361, 220] on div at bounding box center [606, 256] width 789 height 425
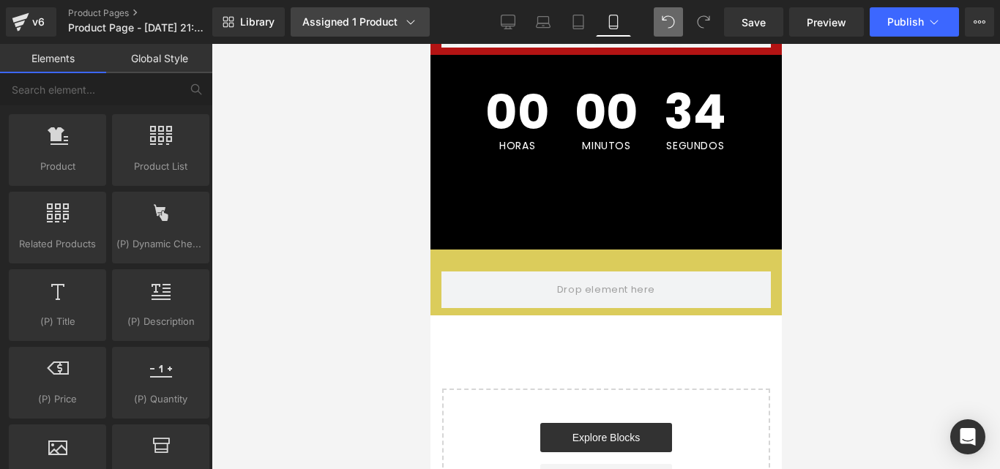
click at [359, 23] on div "Assigned 1 Product" at bounding box center [360, 22] width 116 height 15
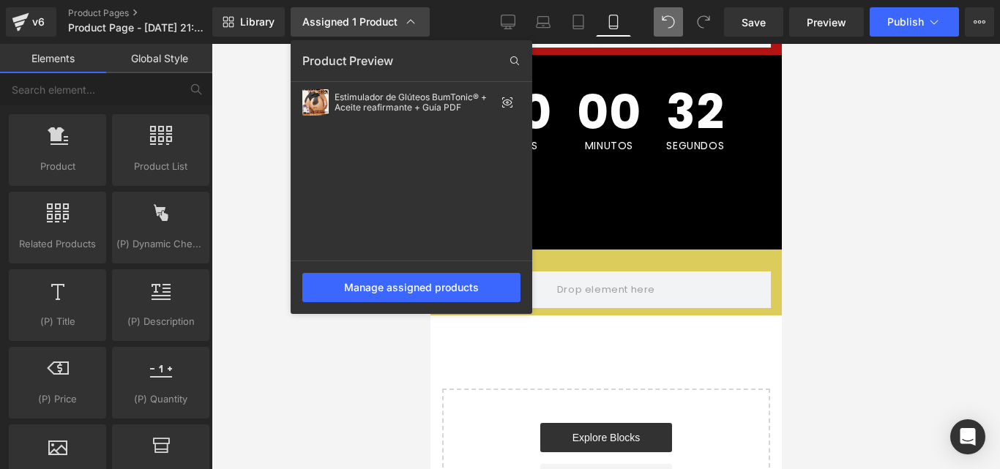
click at [359, 23] on div "Assigned 1 Product" at bounding box center [360, 22] width 116 height 15
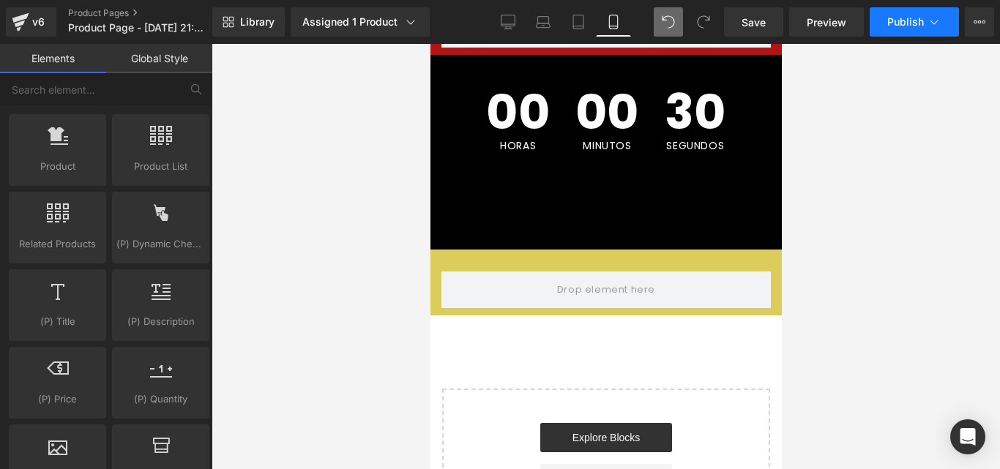
click at [933, 29] on button "Publish" at bounding box center [914, 21] width 89 height 29
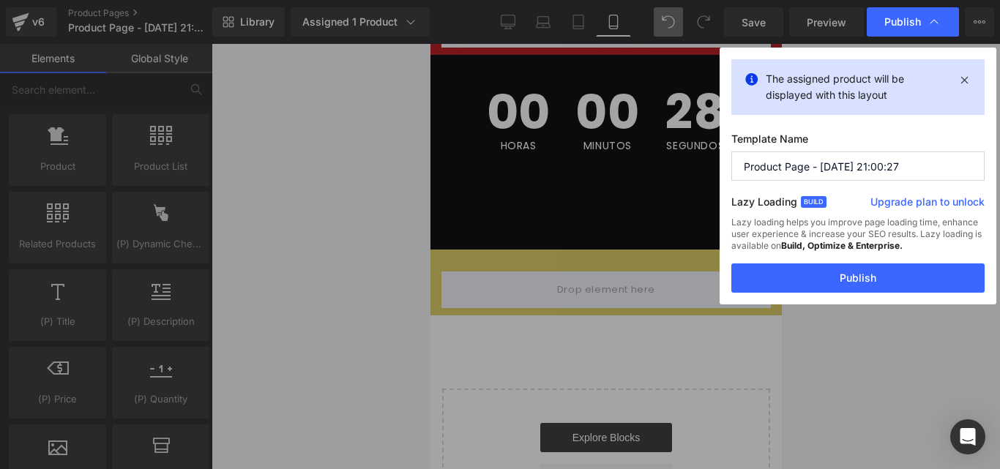
click at [905, 170] on input "Product Page - Sep 16, 21:00:27" at bounding box center [857, 166] width 253 height 29
type input "p"
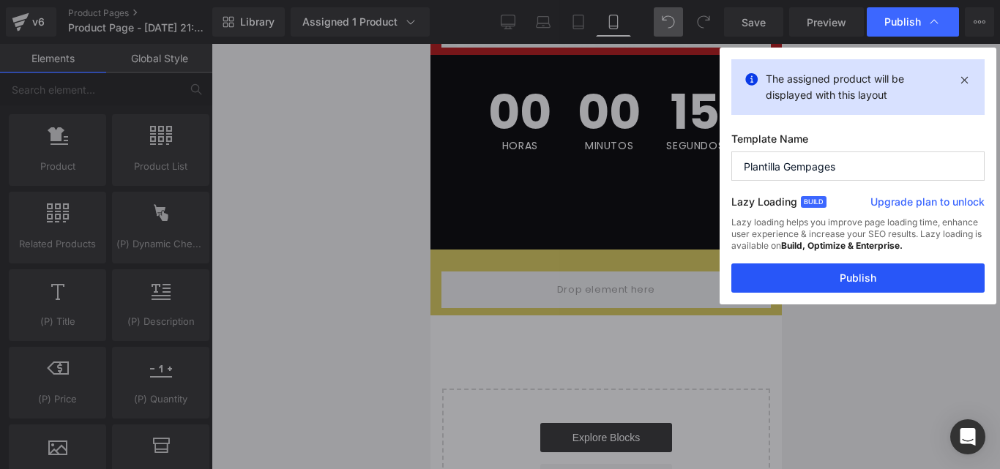
type input "Plantilla Gempages"
click at [849, 291] on button "Publish" at bounding box center [857, 278] width 253 height 29
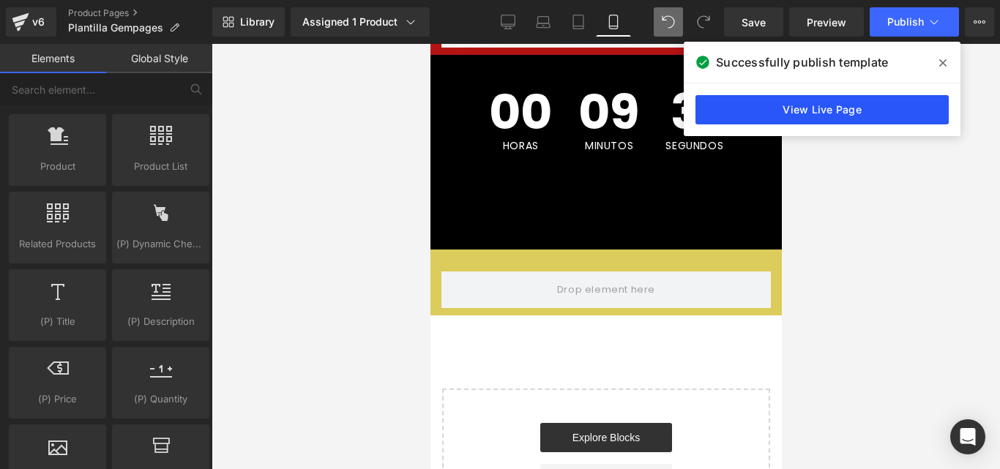
click at [860, 116] on link "View Live Page" at bounding box center [822, 109] width 253 height 29
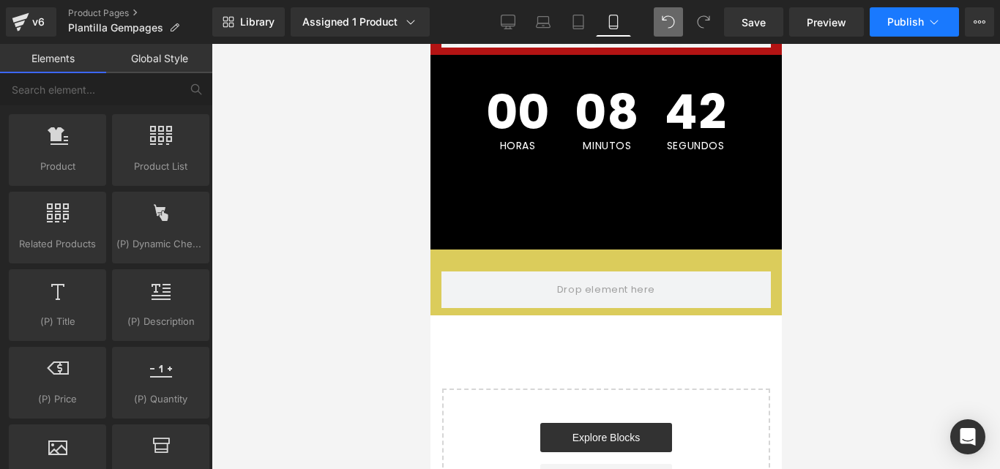
click at [946, 20] on button "Publish" at bounding box center [914, 21] width 89 height 29
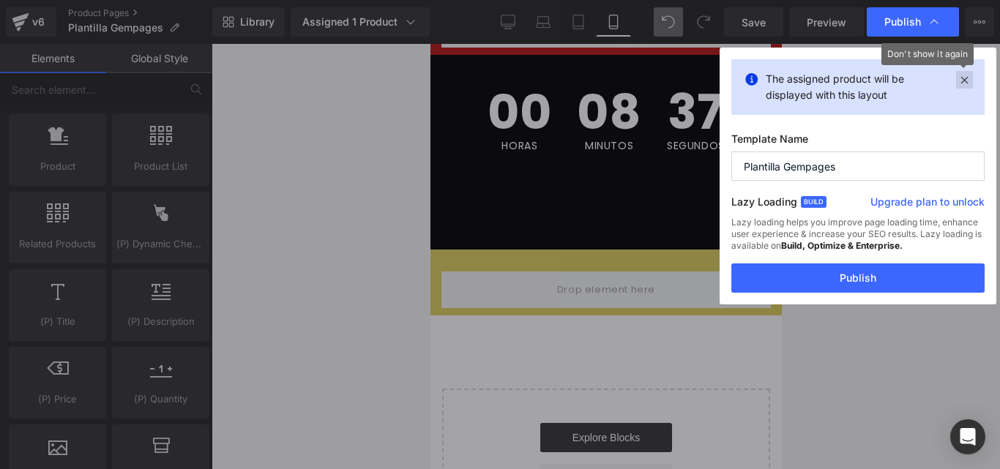
click at [969, 77] on icon at bounding box center [964, 80] width 17 height 18
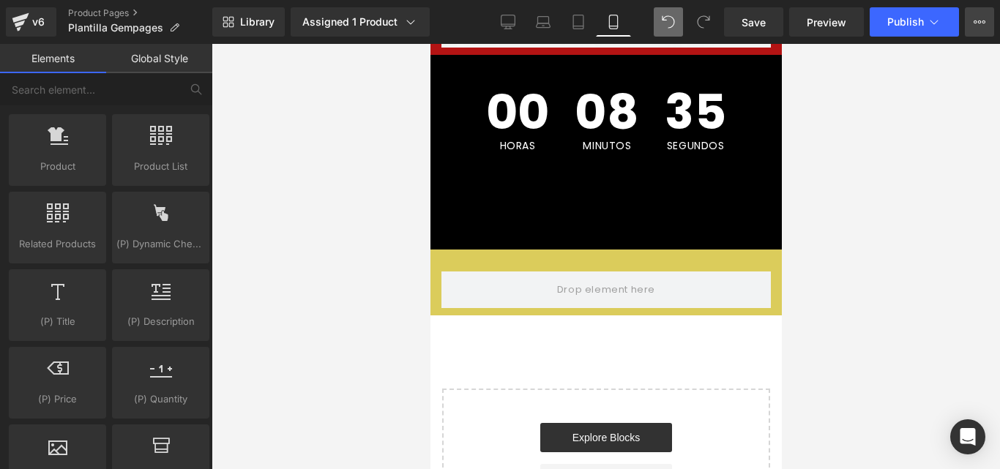
click at [981, 29] on button "Upgrade Plan View Live Page View with current Template Save Template to Library…" at bounding box center [979, 21] width 29 height 29
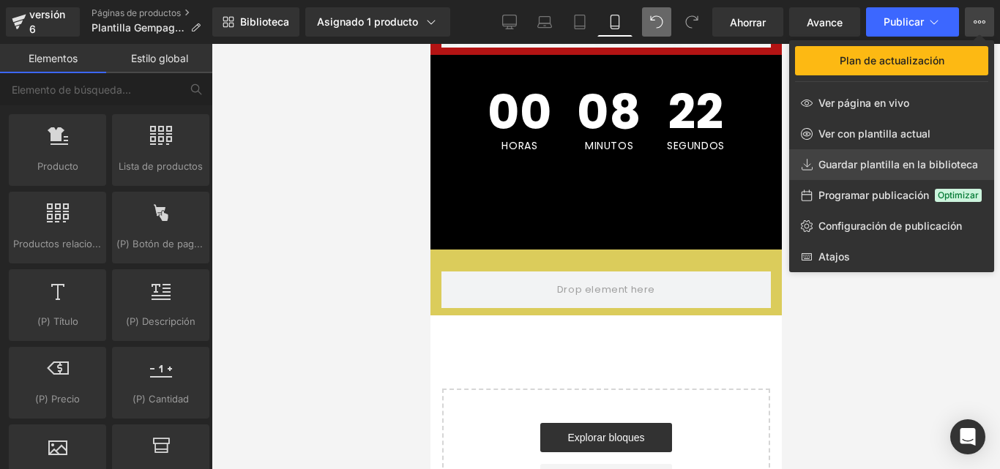
click at [849, 165] on font "Guardar plantilla en la biblioteca" at bounding box center [899, 164] width 160 height 12
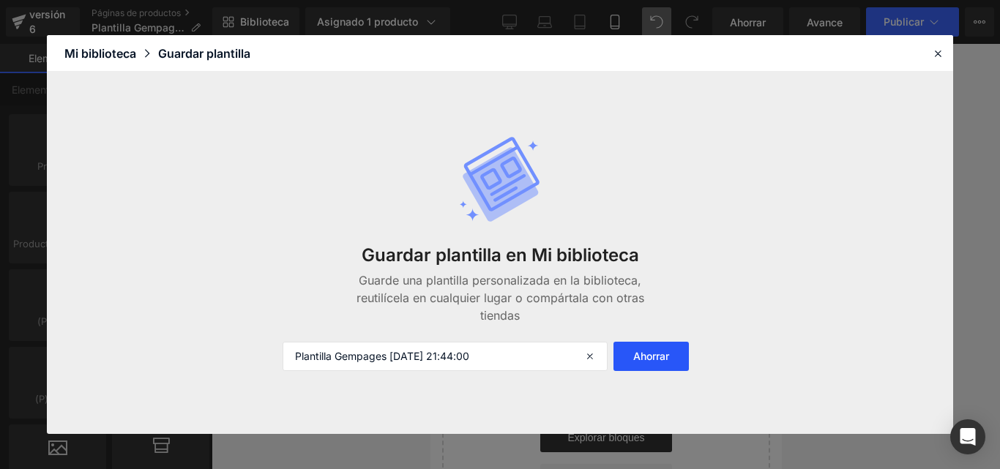
click at [640, 357] on font "Ahorrar" at bounding box center [651, 356] width 36 height 12
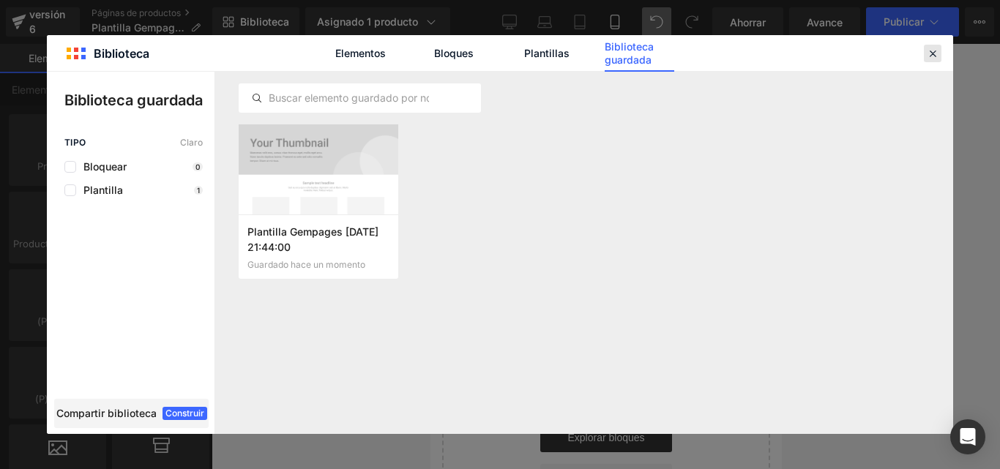
click at [930, 57] on icon at bounding box center [932, 53] width 13 height 13
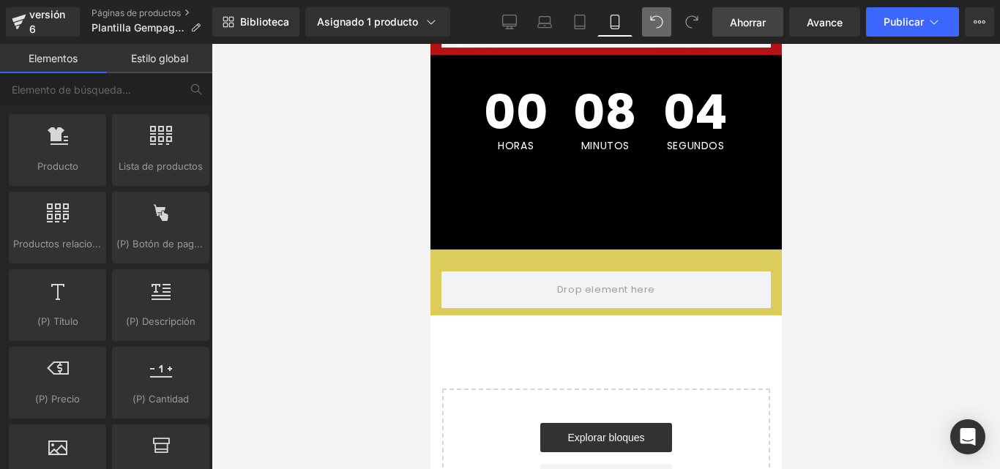
click at [757, 25] on font "Ahorrar" at bounding box center [748, 22] width 36 height 12
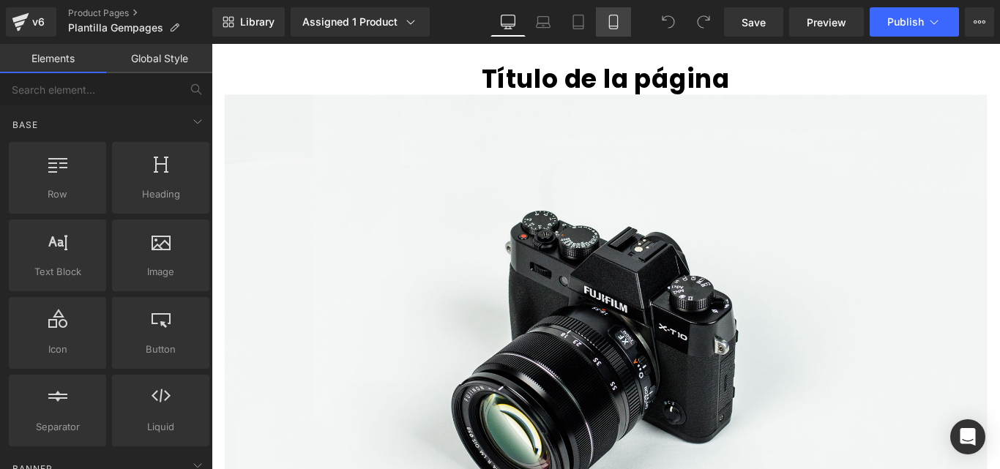
click at [613, 25] on icon at bounding box center [613, 22] width 15 height 15
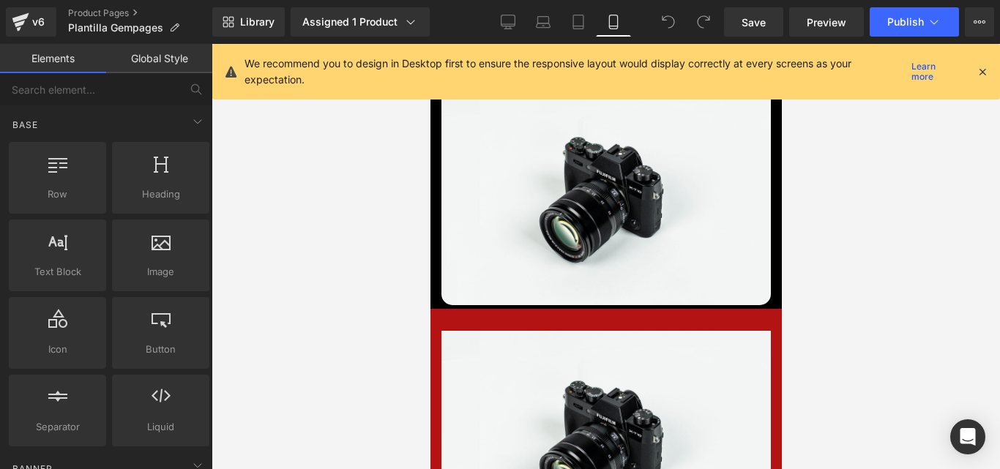
click at [988, 72] on icon at bounding box center [982, 71] width 13 height 13
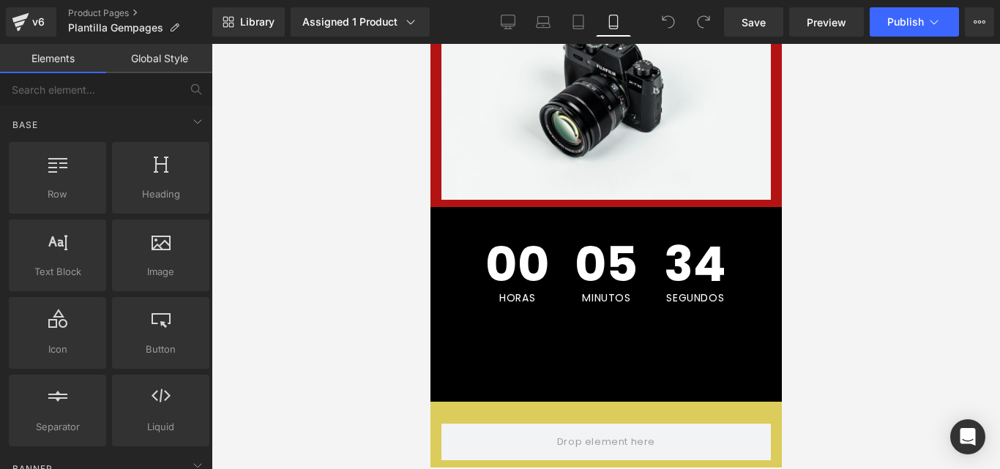
scroll to position [351, 0]
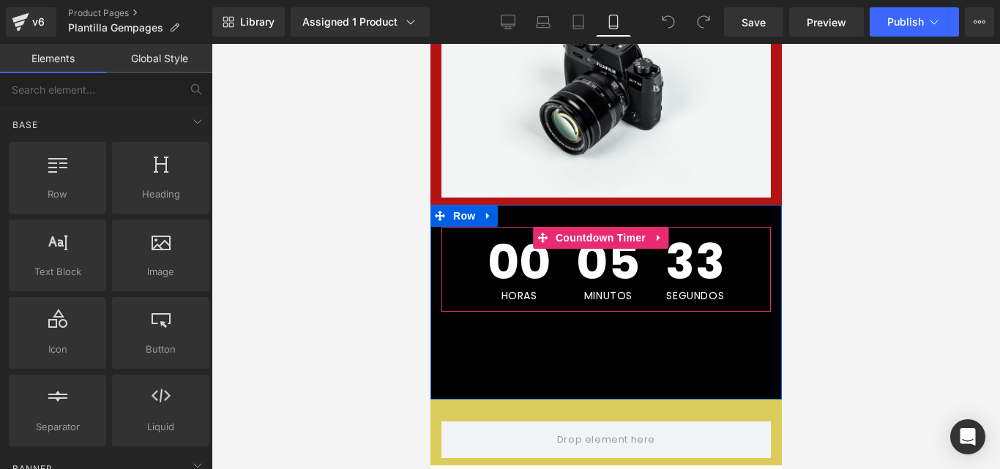
click at [682, 244] on span "33" at bounding box center [694, 264] width 59 height 53
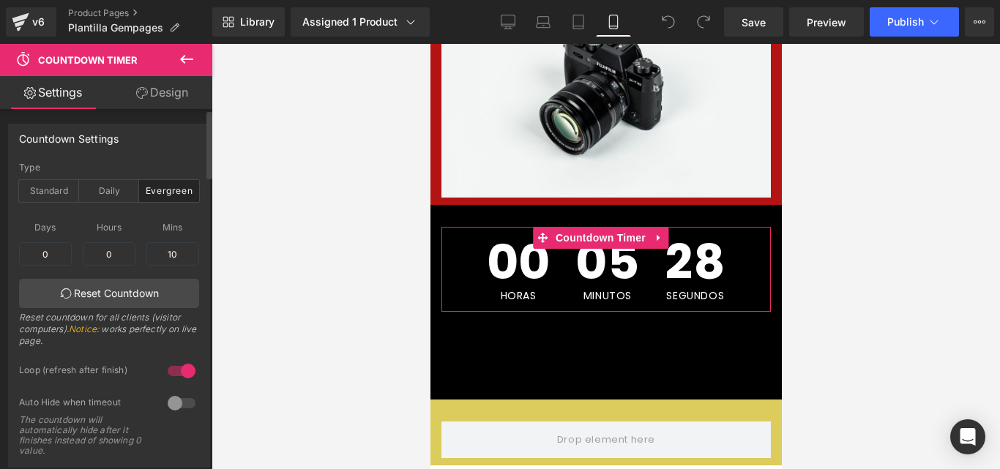
click at [197, 213] on div "evergreen Type Standard Daily Evergreen [DATE] 21:27:20 Date [DATE] 21:27:20 UT…" at bounding box center [109, 315] width 201 height 305
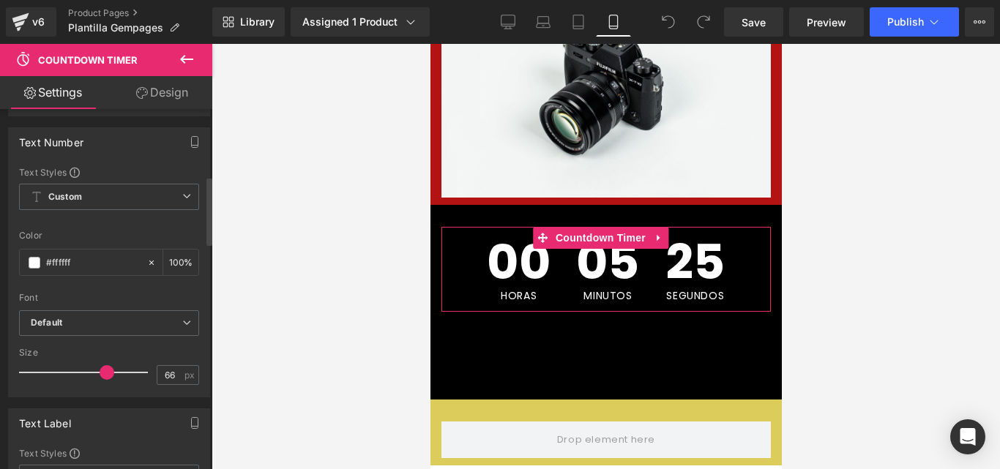
scroll to position [381, 0]
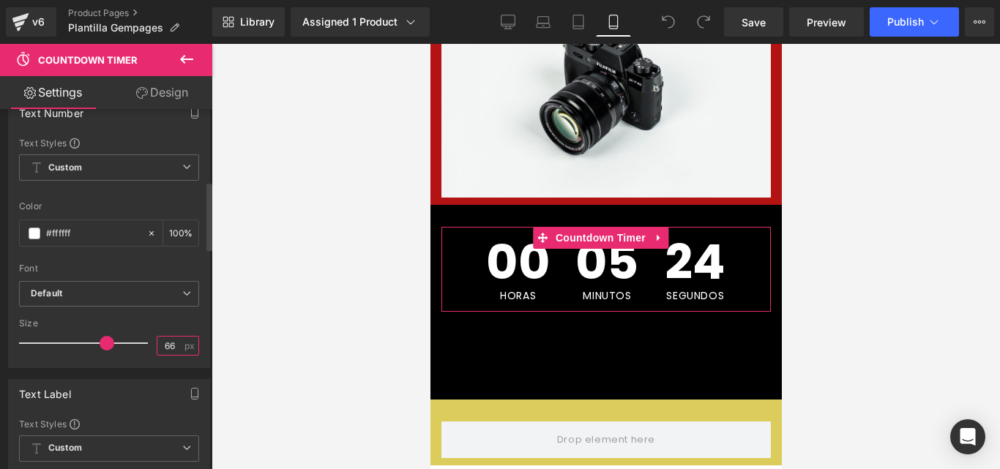
click at [168, 339] on input "66" at bounding box center [170, 346] width 26 height 18
type input "60"
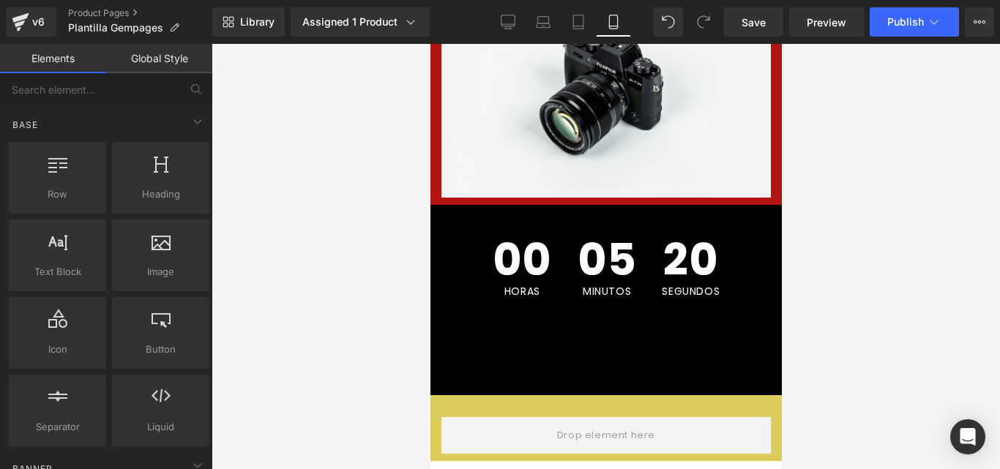
click at [242, 312] on div at bounding box center [606, 256] width 789 height 425
click at [757, 35] on link "Save" at bounding box center [753, 21] width 59 height 29
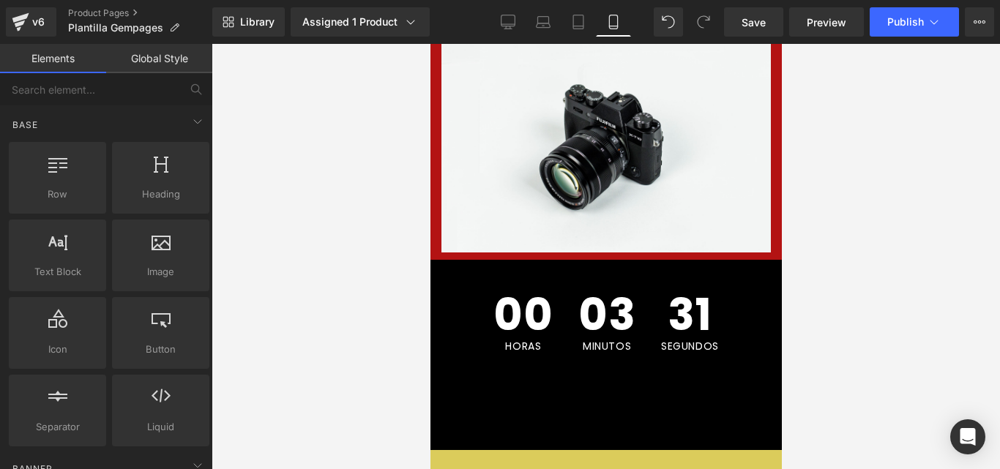
scroll to position [337, 0]
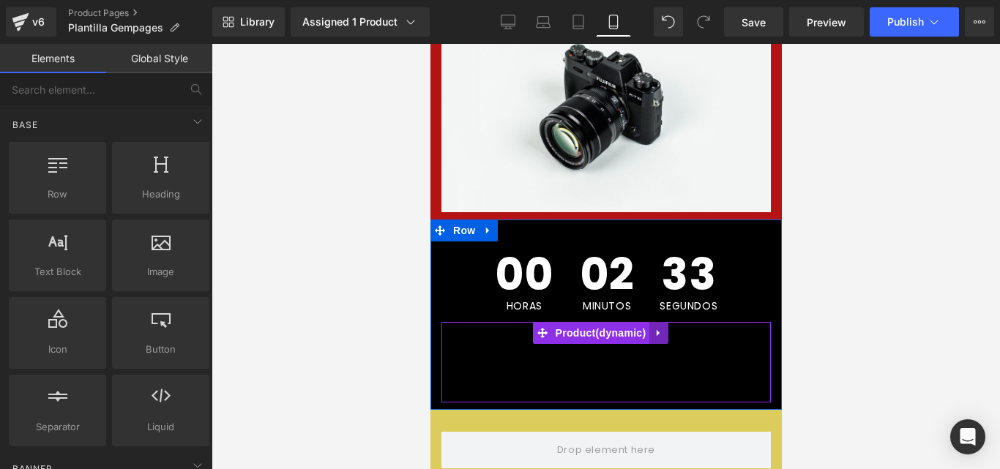
click at [662, 328] on icon at bounding box center [658, 333] width 10 height 11
click at [684, 328] on icon at bounding box center [687, 333] width 10 height 11
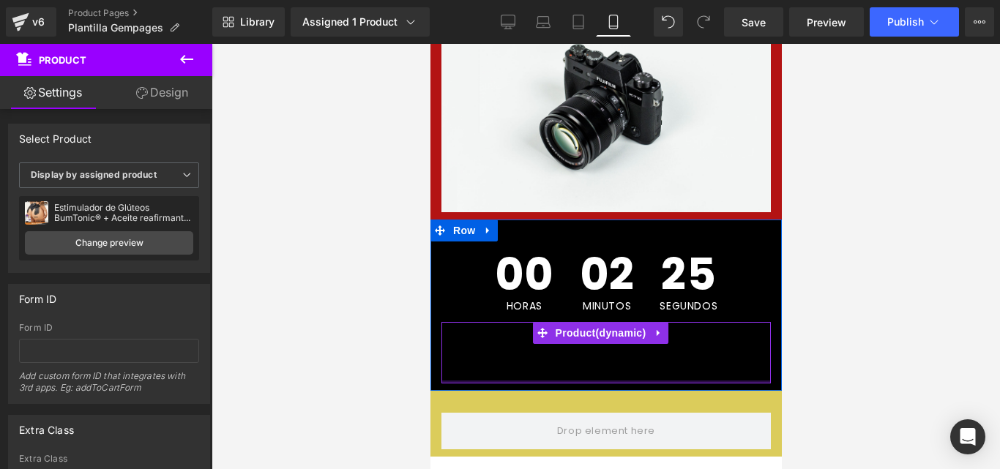
drag, startPoint x: 592, startPoint y: 376, endPoint x: 595, endPoint y: 357, distance: 19.3
click at [595, 357] on div "Sold Out (P) Cart Button Buy it now (P) Dynamic Checkout Button Product" at bounding box center [605, 353] width 329 height 62
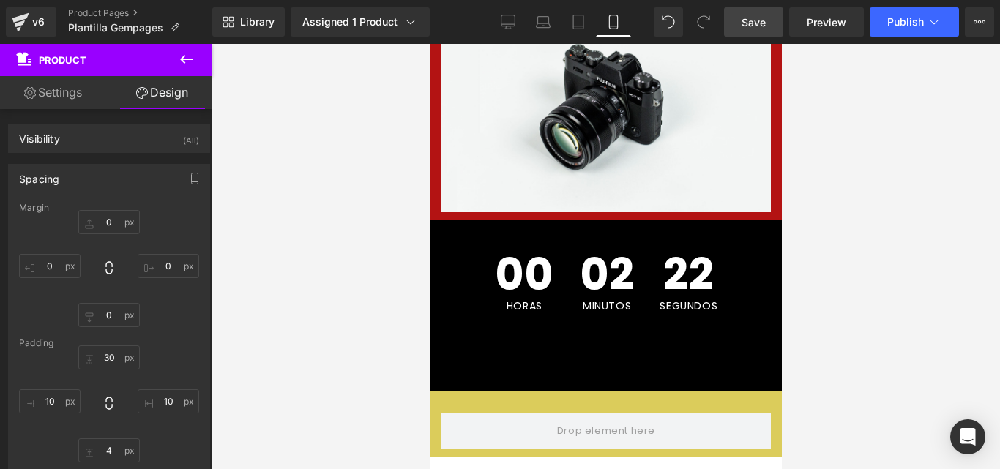
click at [751, 23] on span "Save" at bounding box center [754, 22] width 24 height 15
